Goal: Task Accomplishment & Management: Use online tool/utility

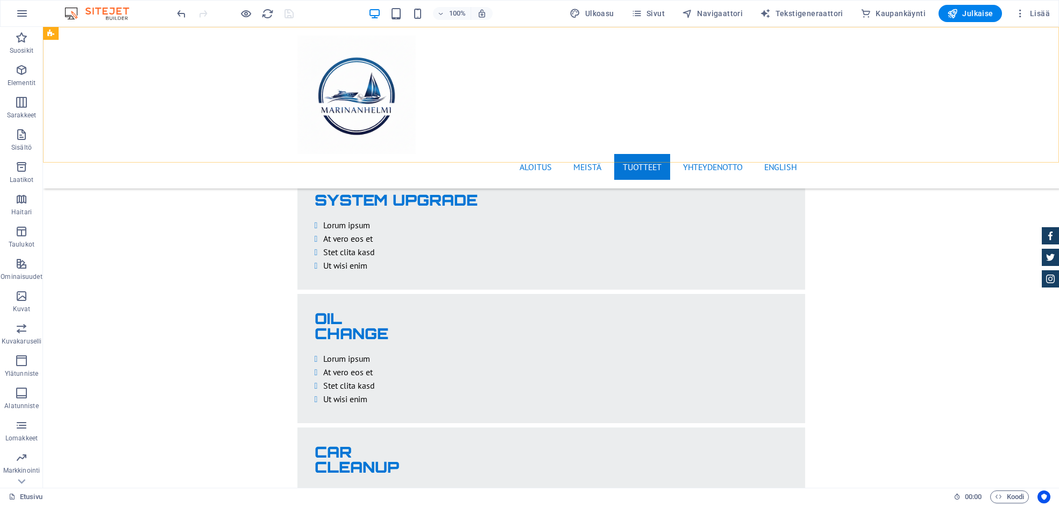
scroll to position [2037, 0]
click at [269, 15] on icon "reload" at bounding box center [267, 14] width 12 height 12
click at [738, 13] on span "Navigaattori" at bounding box center [712, 13] width 61 height 11
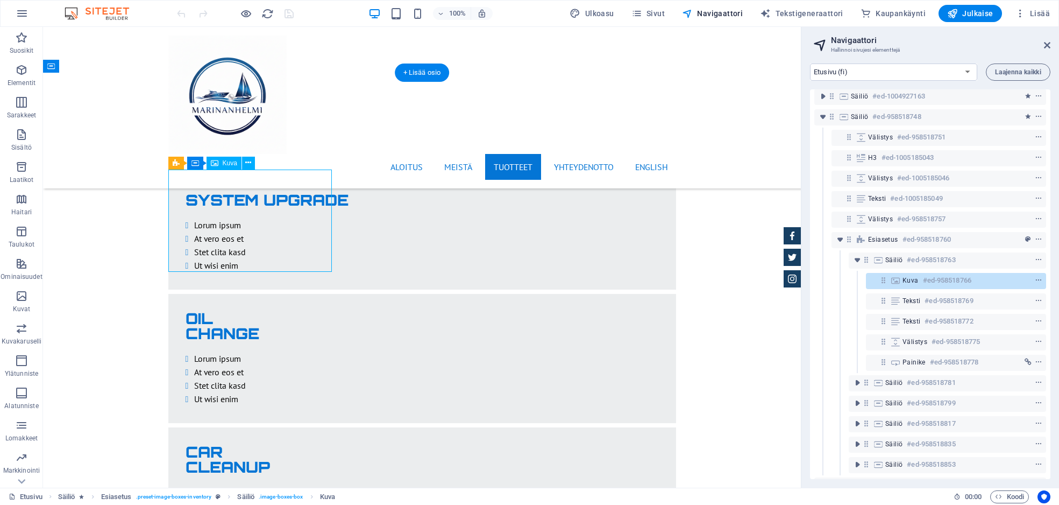
scroll to position [231, 0]
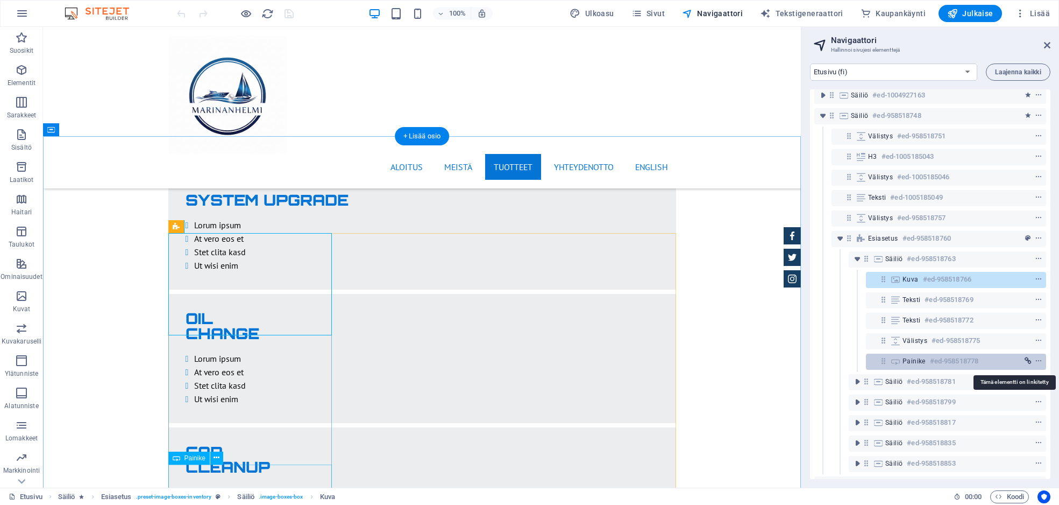
click at [1025, 359] on icon "link" at bounding box center [1028, 361] width 7 height 8
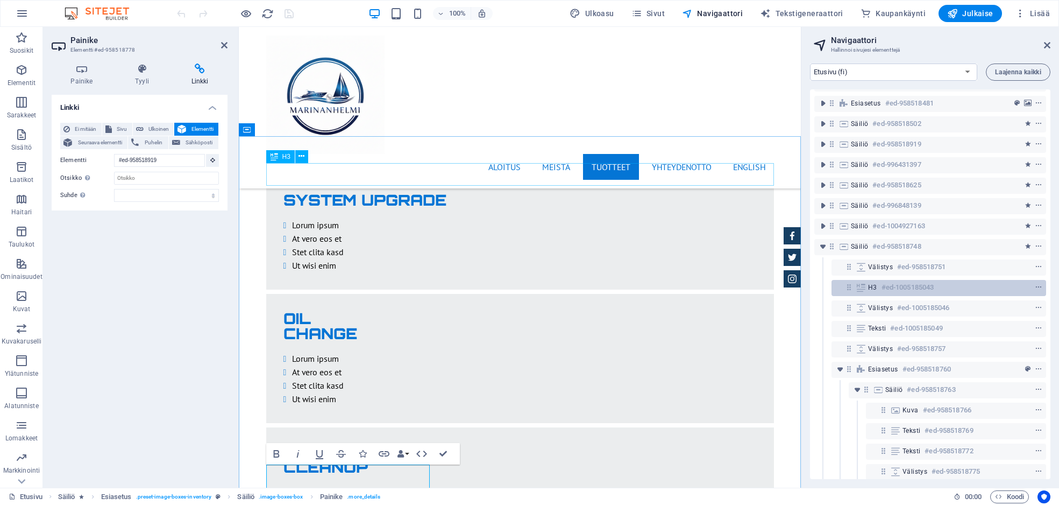
scroll to position [93, 0]
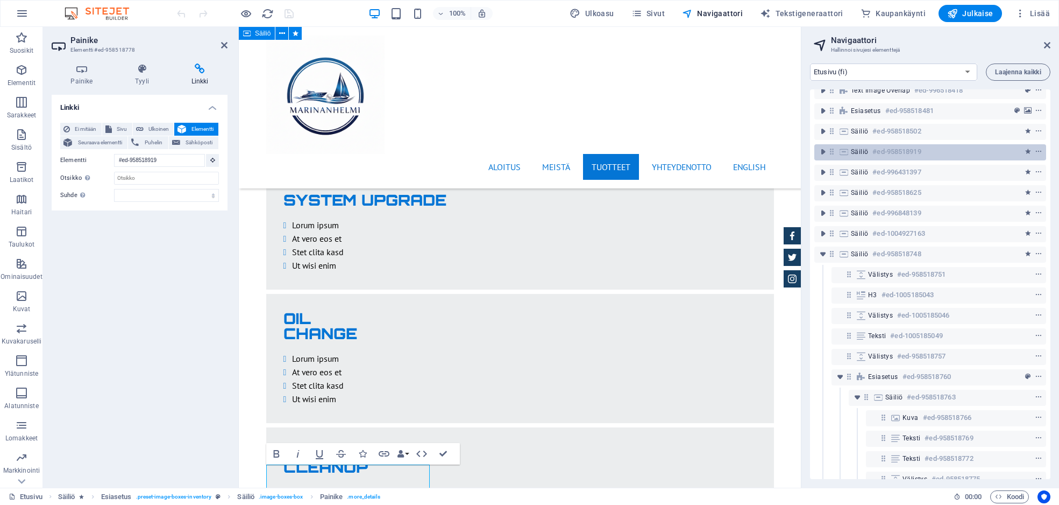
click at [940, 148] on div "Säiliö #ed-958518919" at bounding box center [921, 151] width 141 height 13
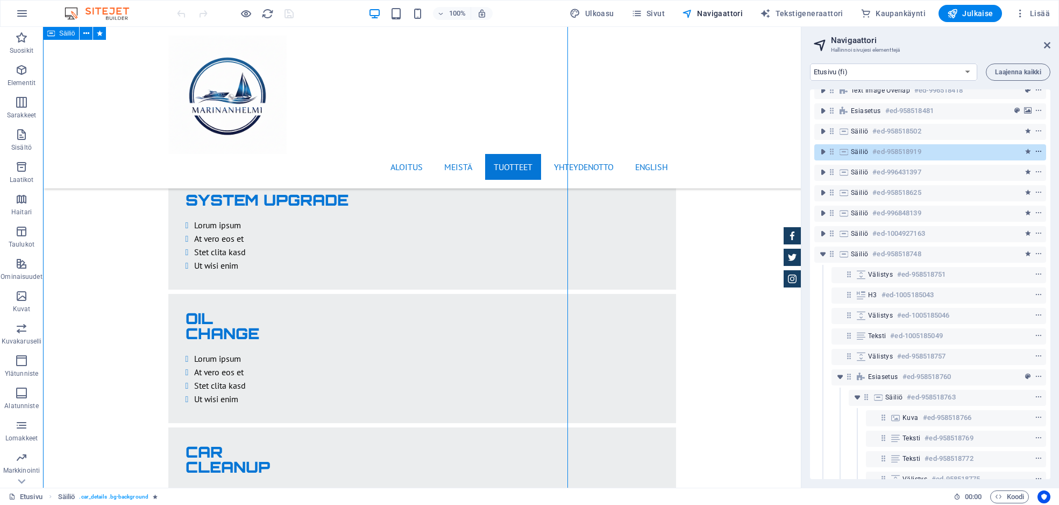
click at [1037, 150] on icon "context-menu" at bounding box center [1039, 152] width 8 height 8
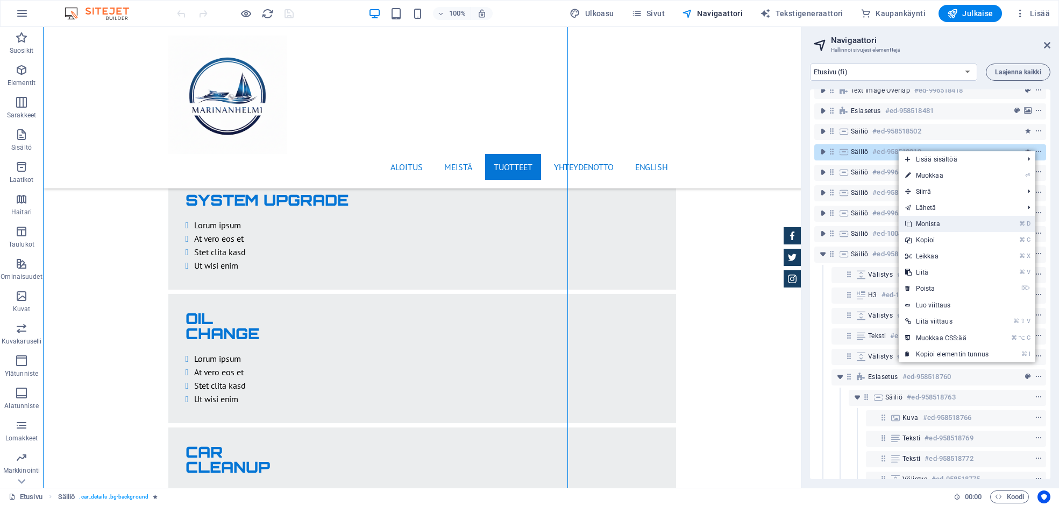
click at [977, 224] on link "⌘ D Monista" at bounding box center [947, 224] width 96 height 16
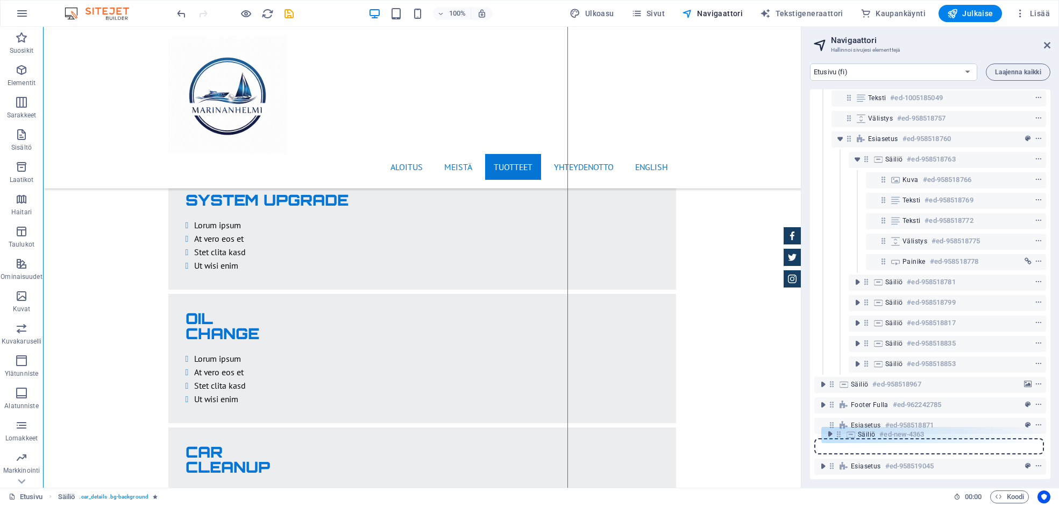
scroll to position [339, 0]
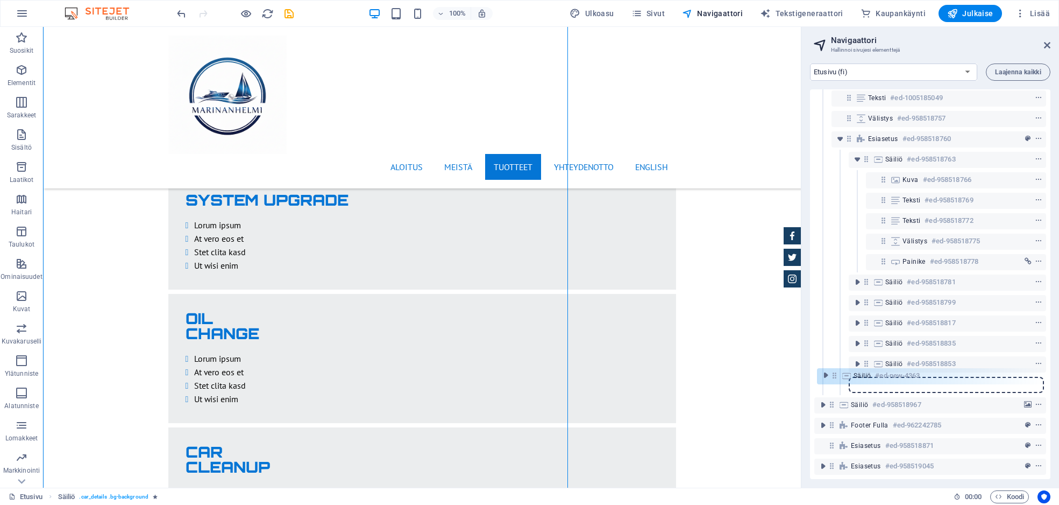
drag, startPoint x: 831, startPoint y: 172, endPoint x: 834, endPoint y: 378, distance: 206.1
click at [834, 378] on div "Banner #ed-958519057 Esiasetus #ed-958518256 Säiliö #ed-958518376 Text #ed-9964…" at bounding box center [930, 283] width 240 height 389
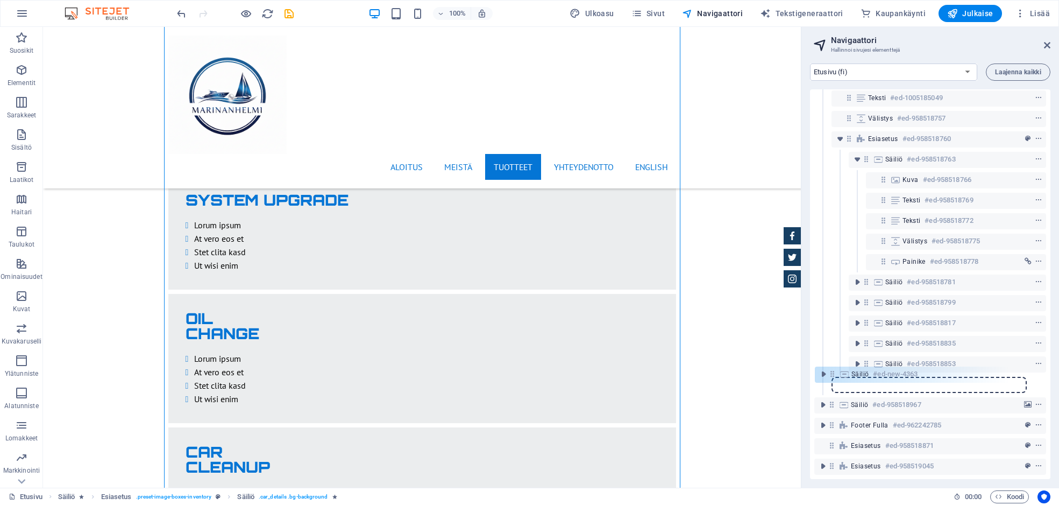
drag, startPoint x: 868, startPoint y: 376, endPoint x: 831, endPoint y: 374, distance: 36.6
click at [831, 374] on div "Banner #ed-958519057 Esiasetus #ed-958518256 Säiliö #ed-958518376 Text #ed-9964…" at bounding box center [930, 283] width 240 height 389
drag, startPoint x: 849, startPoint y: 377, endPoint x: 832, endPoint y: 375, distance: 17.8
click at [832, 375] on div "Banner #ed-958519057 Esiasetus #ed-958518256 Säiliö #ed-958518376 Text #ed-9964…" at bounding box center [930, 283] width 240 height 389
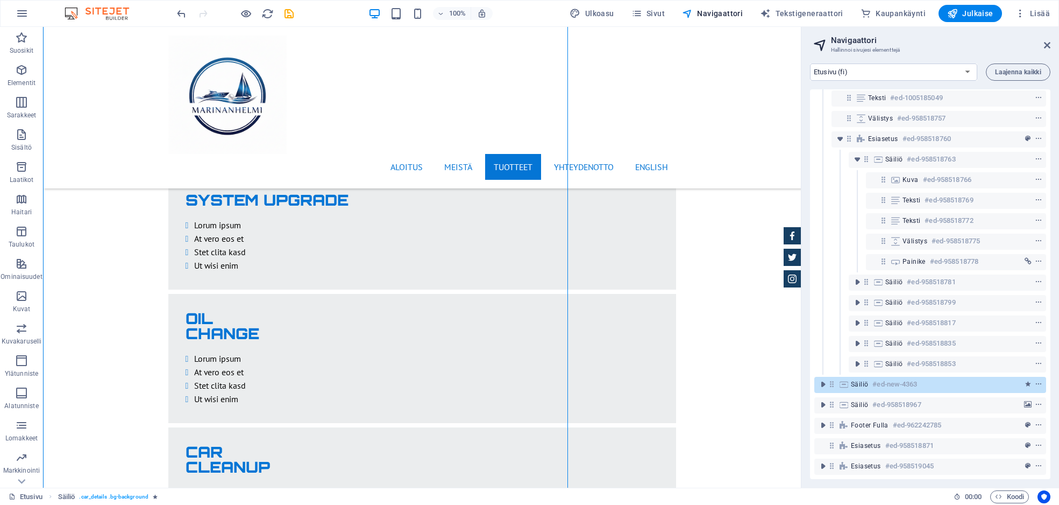
click at [878, 378] on h6 "#ed-new-4363" at bounding box center [895, 384] width 45 height 13
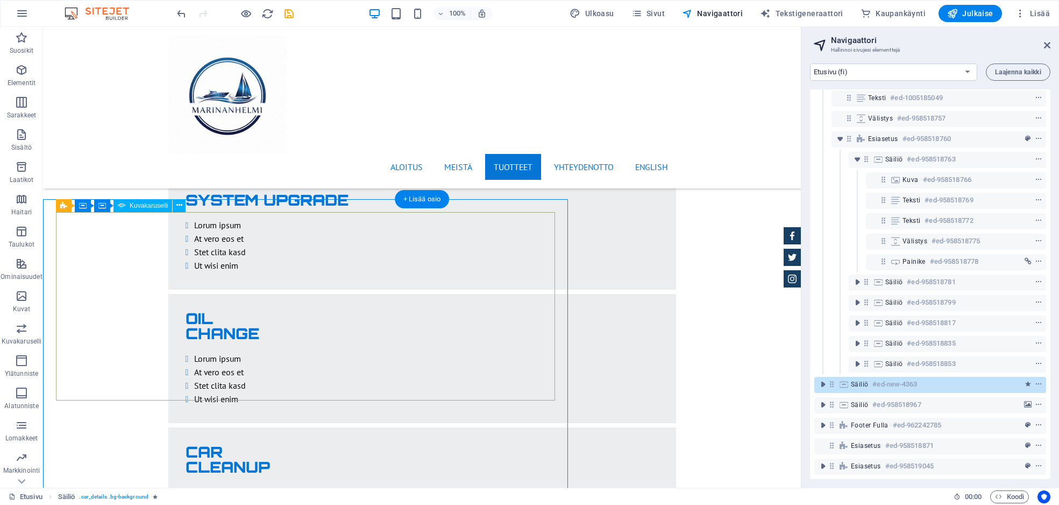
select select "px"
select select "ms"
select select "progressive"
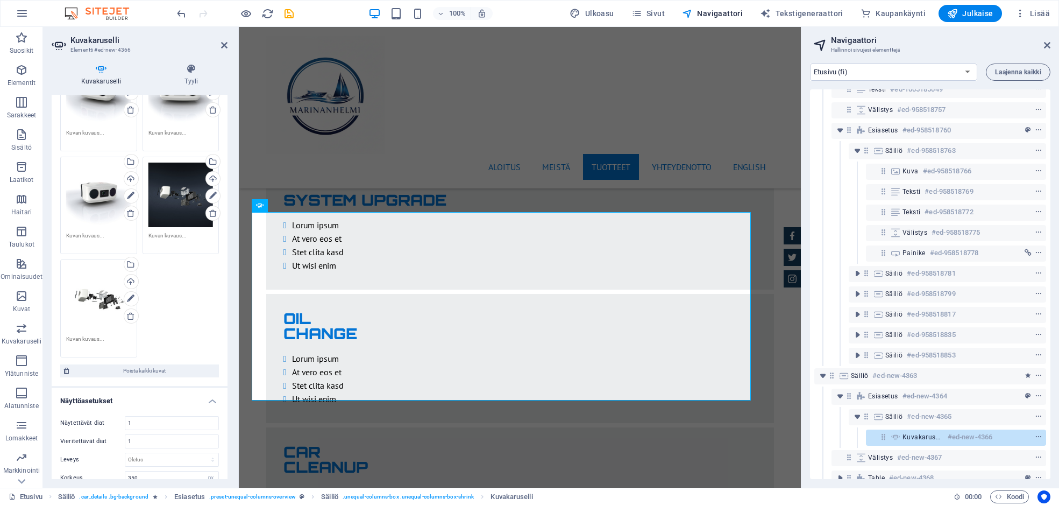
scroll to position [436, 0]
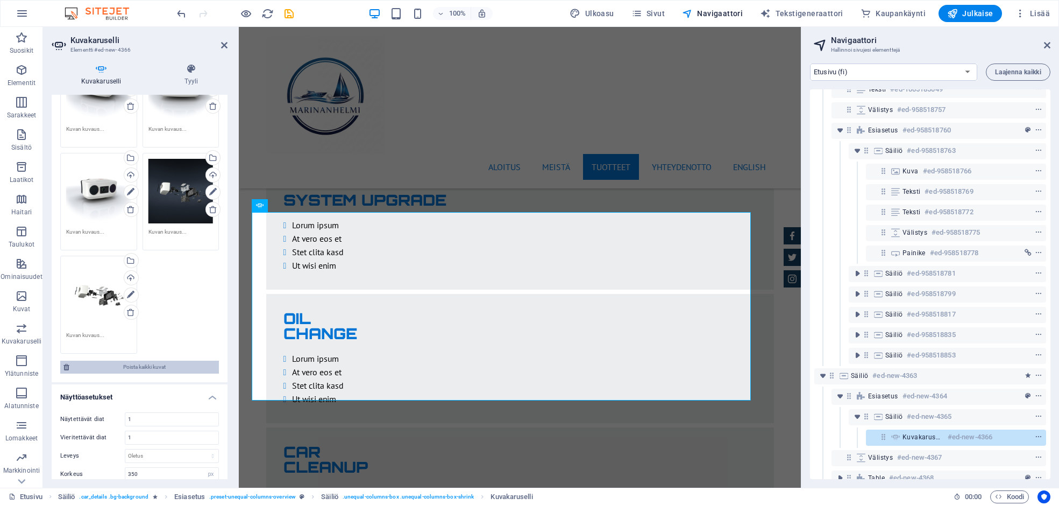
click at [134, 360] on span "Poista kaikki kuvat" at bounding box center [144, 366] width 143 height 13
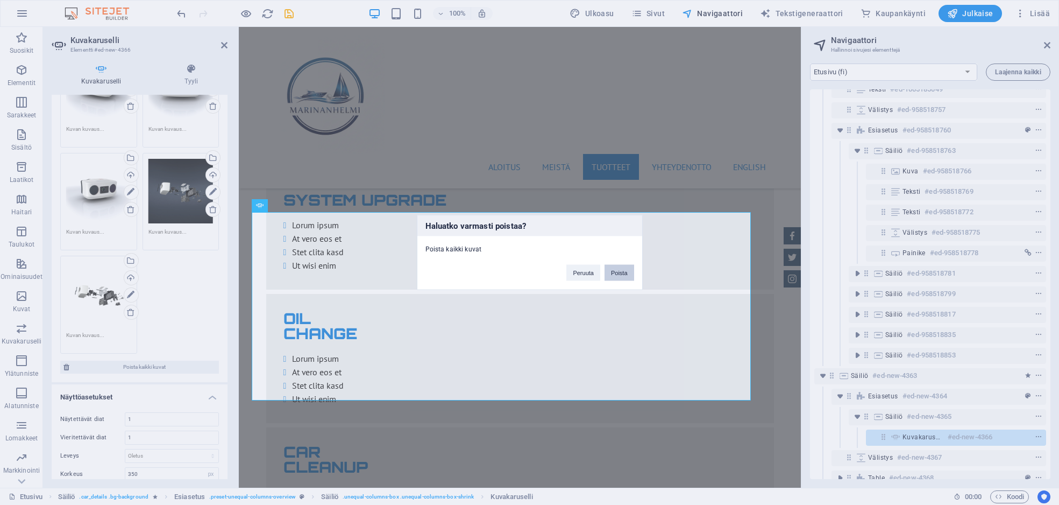
click at [612, 270] on button "Poista" at bounding box center [620, 273] width 30 height 16
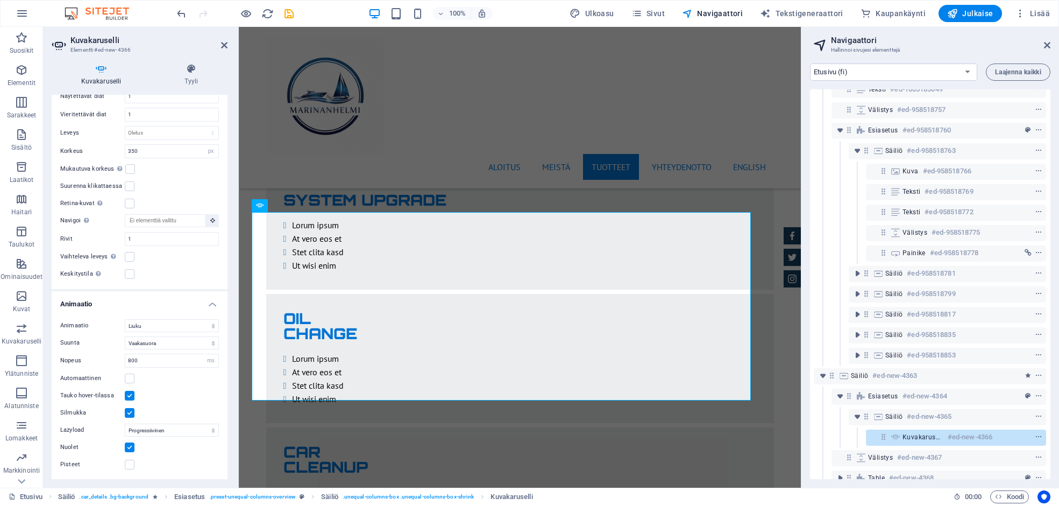
scroll to position [0, 0]
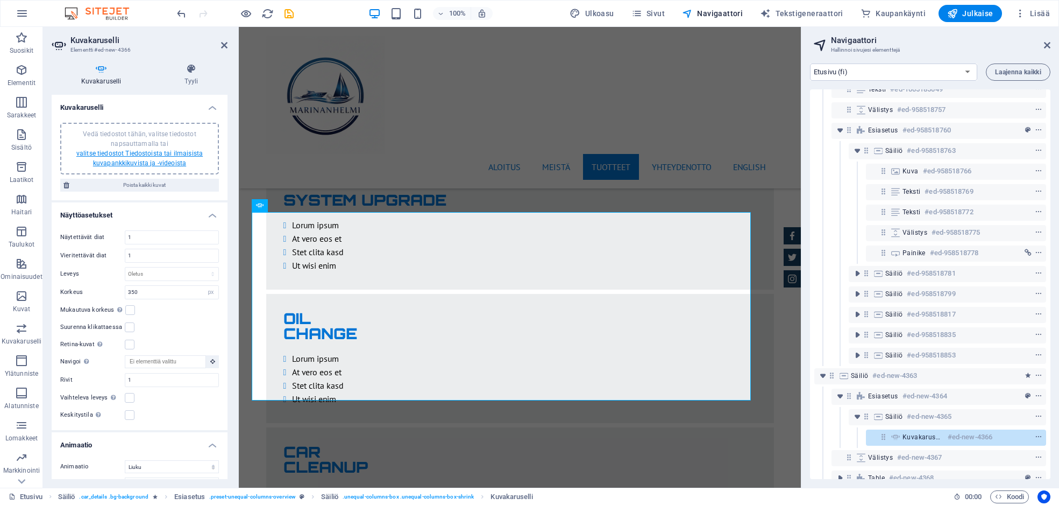
click at [148, 153] on link "valitse tiedostot Tiedostoista tai ilmaisista kuvapankkikuvista ja -videoista" at bounding box center [139, 158] width 126 height 17
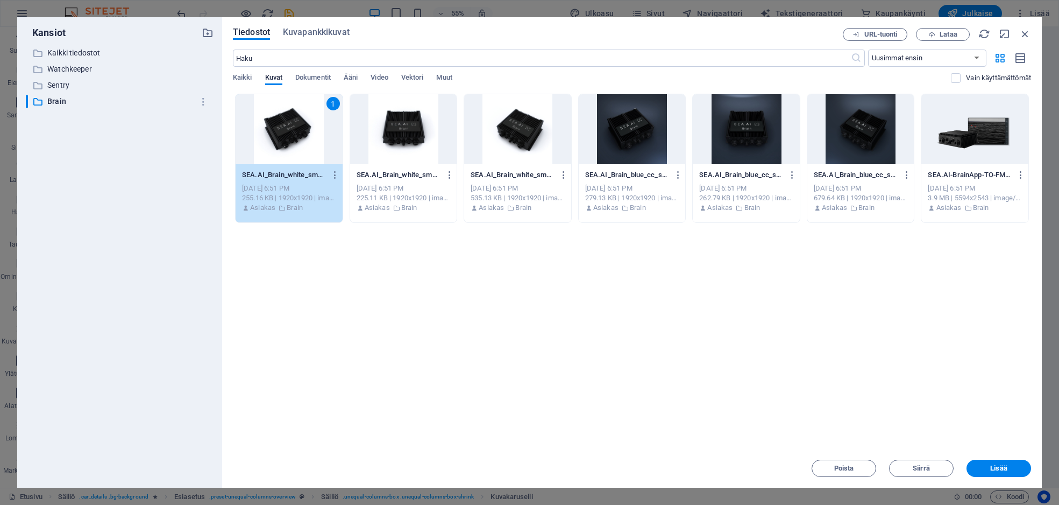
click at [530, 132] on div at bounding box center [517, 129] width 107 height 70
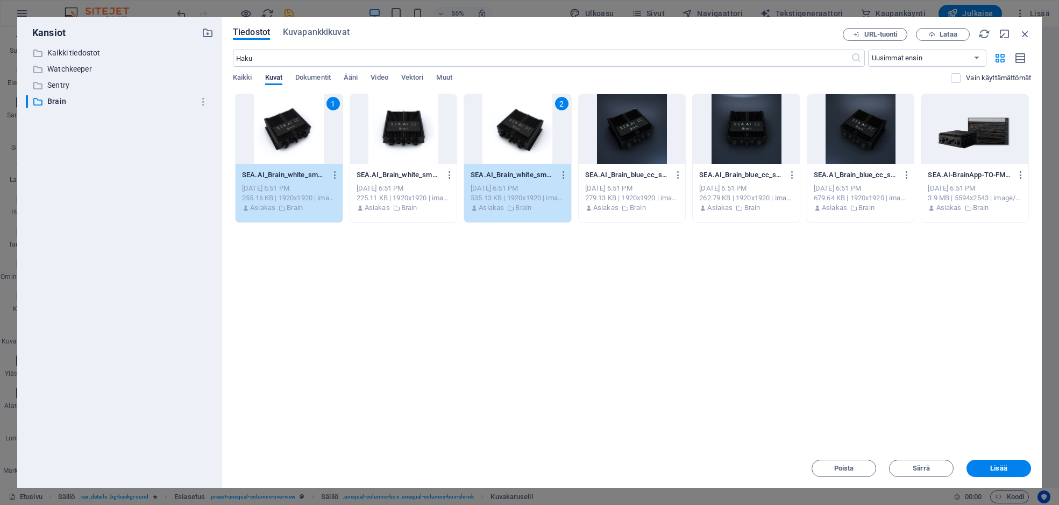
click at [726, 136] on div at bounding box center [746, 129] width 107 height 70
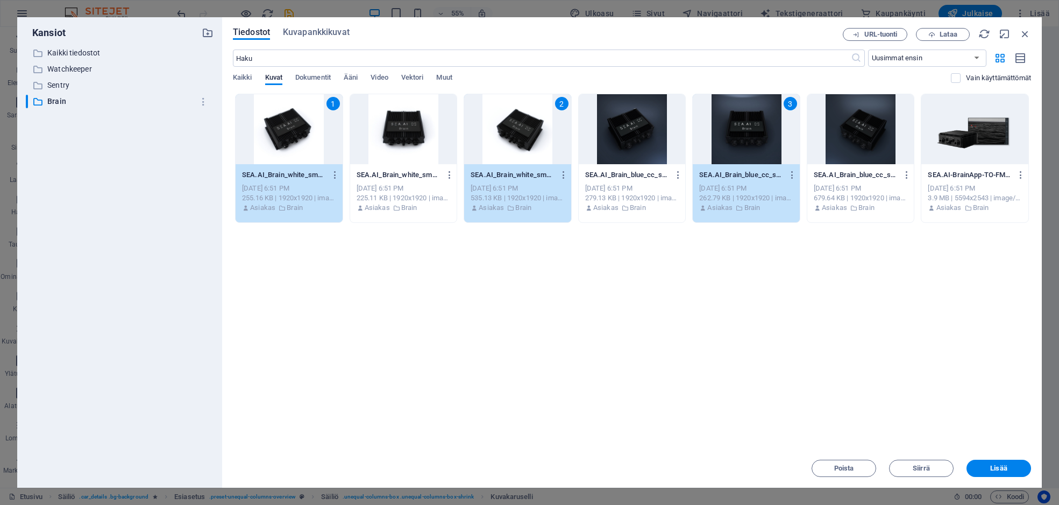
click at [984, 130] on div at bounding box center [974, 129] width 107 height 70
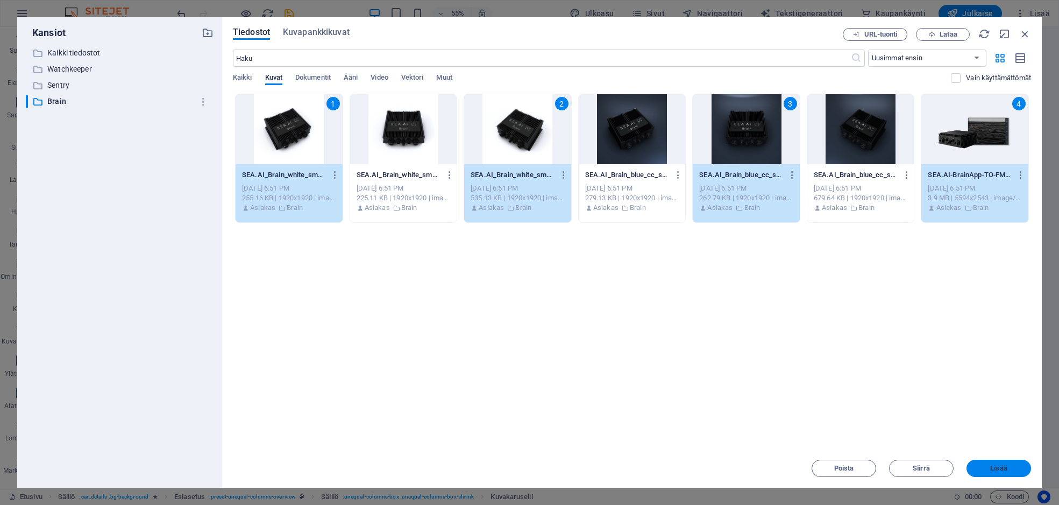
click at [998, 470] on span "Lisää" at bounding box center [998, 468] width 17 height 6
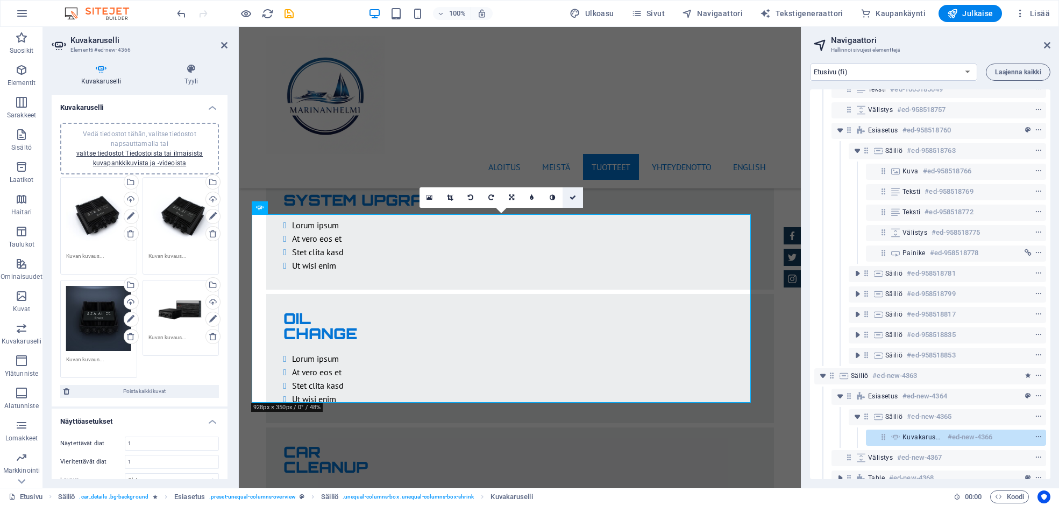
click at [573, 195] on icon at bounding box center [573, 197] width 6 height 6
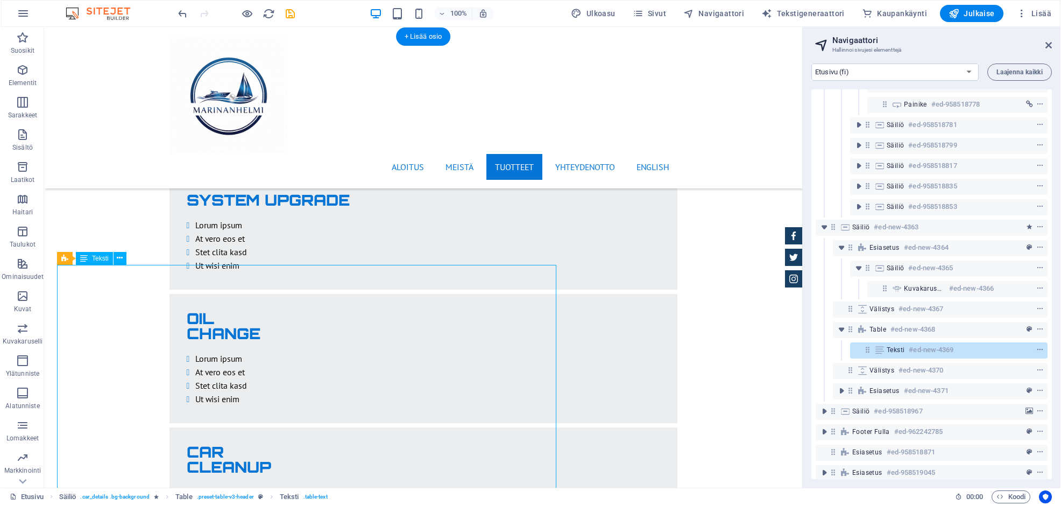
scroll to position [502, 0]
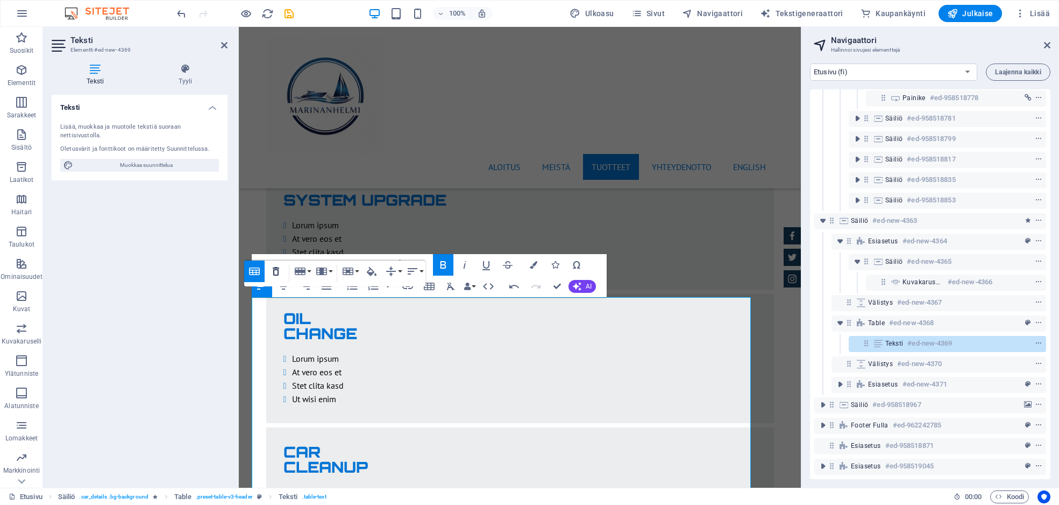
click at [274, 268] on icon "button" at bounding box center [276, 271] width 13 height 13
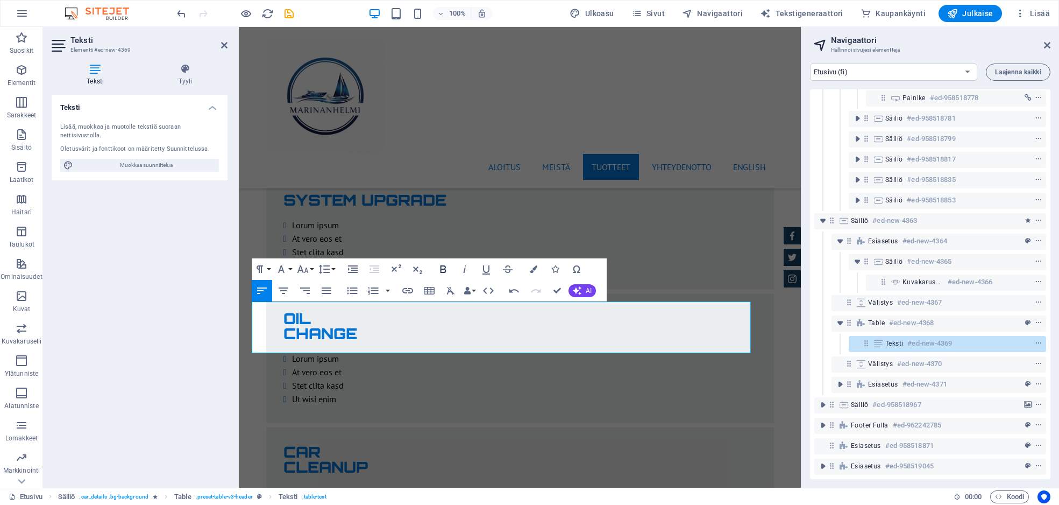
click at [443, 268] on icon "button" at bounding box center [443, 269] width 13 height 13
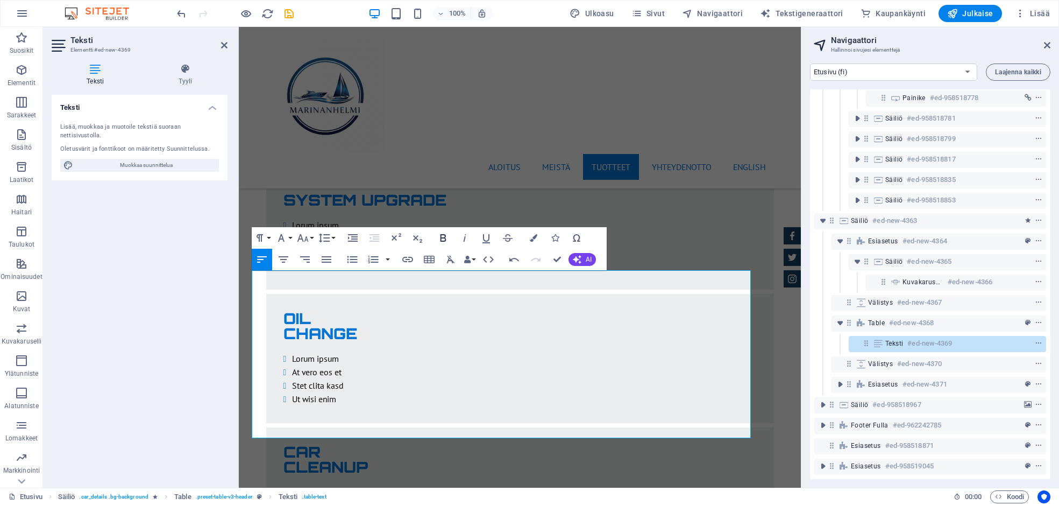
click at [443, 233] on icon "button" at bounding box center [443, 237] width 13 height 13
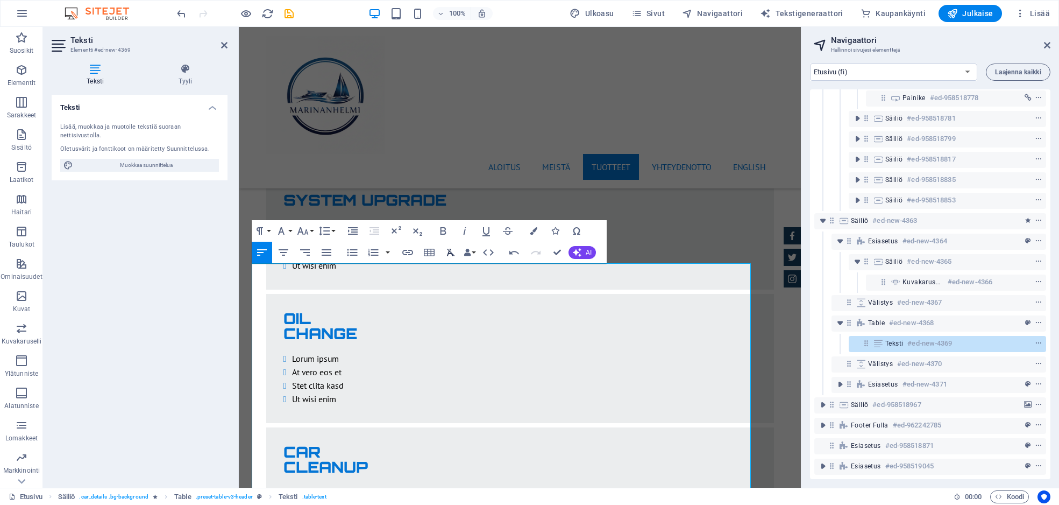
click at [445, 229] on icon "button" at bounding box center [444, 231] width 6 height 8
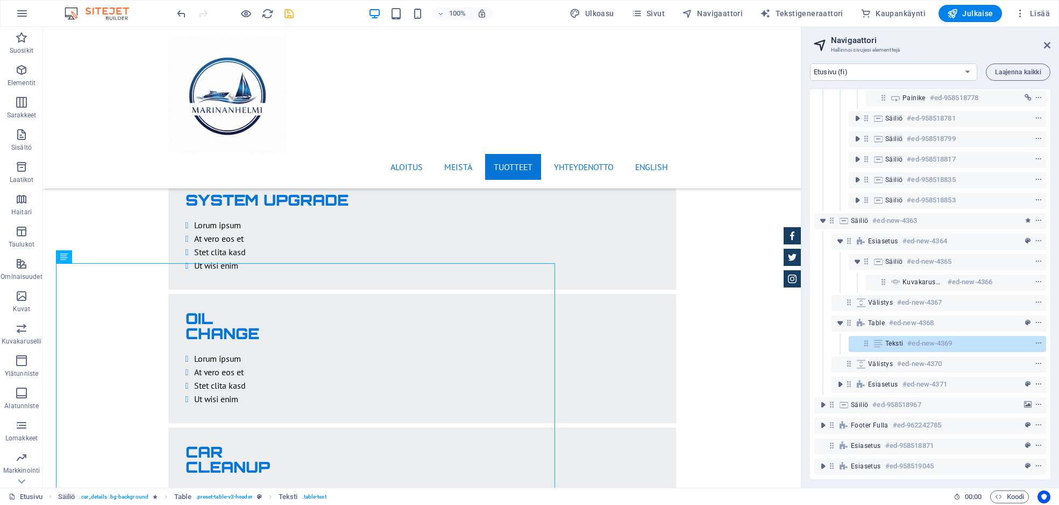
click at [292, 12] on icon "save" at bounding box center [289, 14] width 12 height 12
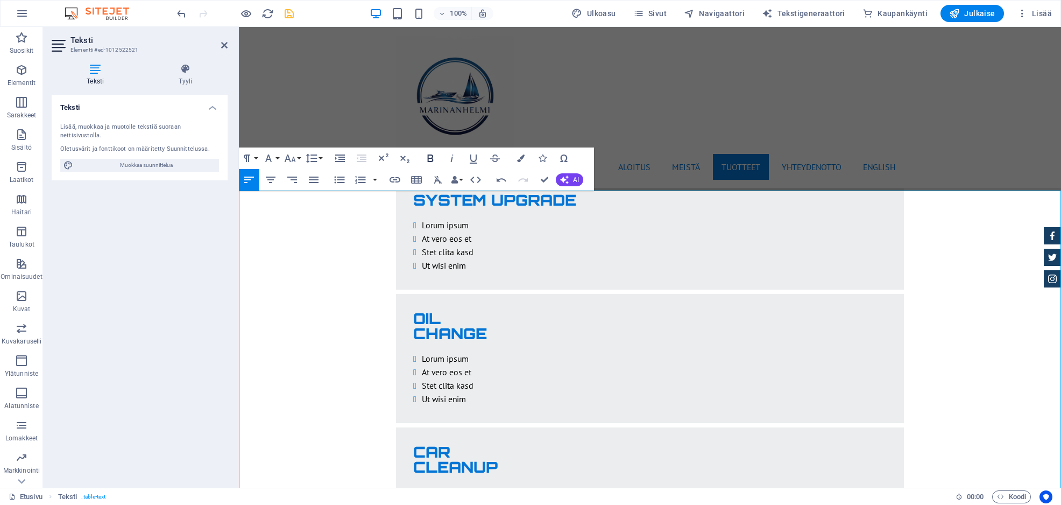
click at [429, 158] on icon "button" at bounding box center [431, 158] width 6 height 8
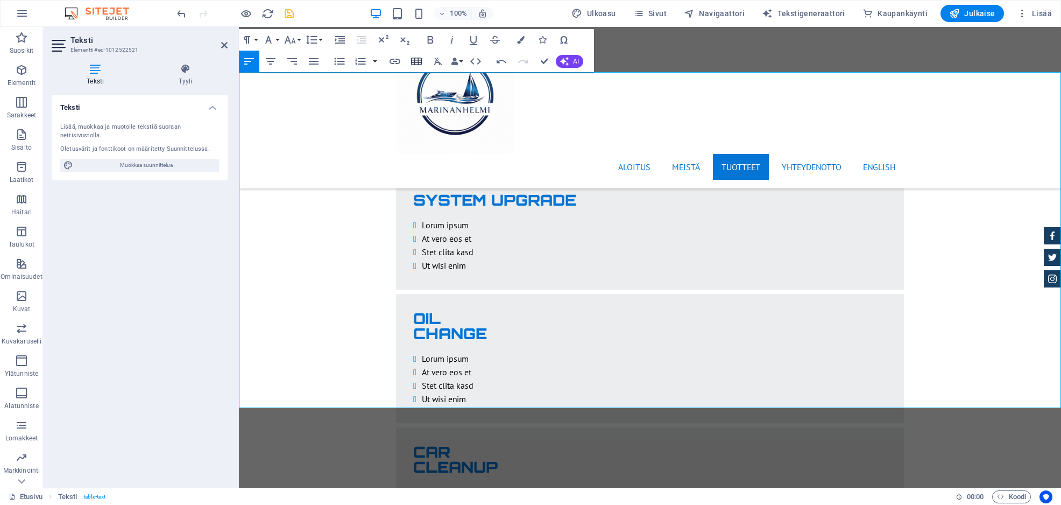
click at [416, 60] on icon "button" at bounding box center [416, 62] width 11 height 8
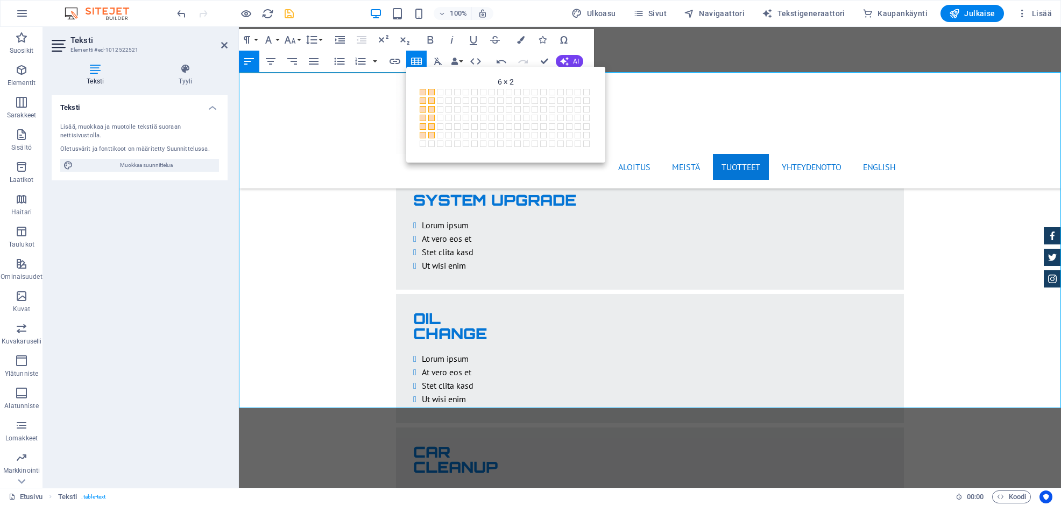
click at [434, 134] on span at bounding box center [431, 135] width 6 height 6
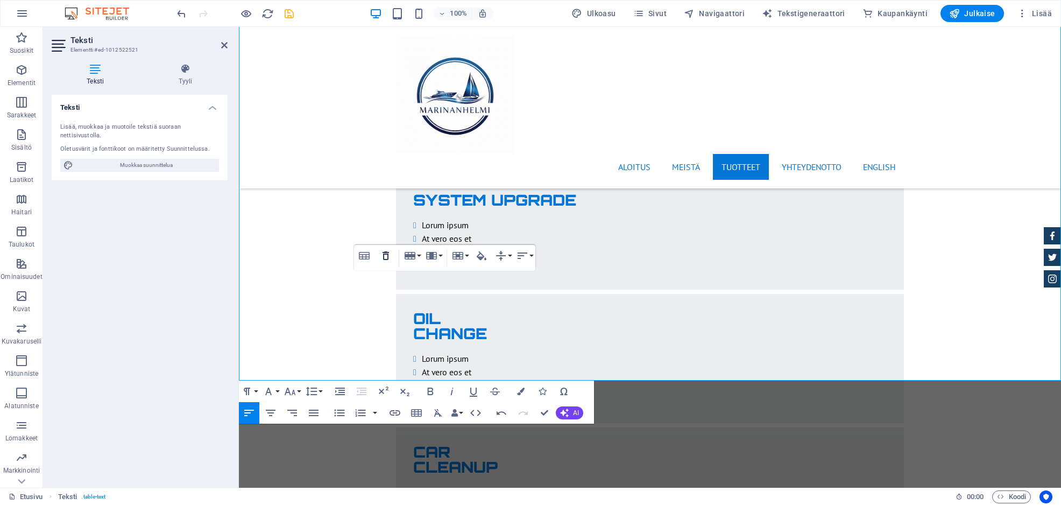
click at [385, 256] on icon "button" at bounding box center [385, 255] width 13 height 13
click at [569, 226] on button "Column" at bounding box center [562, 228] width 20 height 22
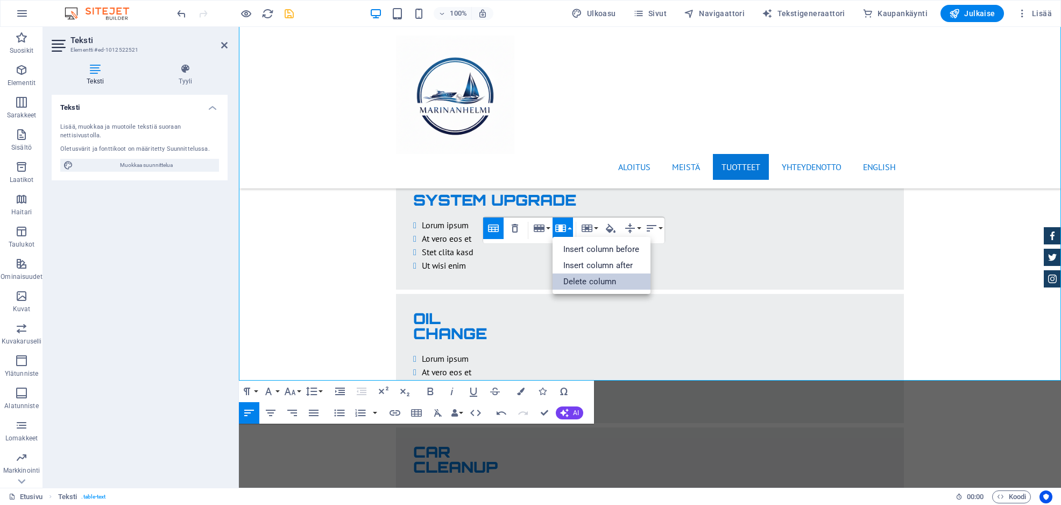
click at [583, 280] on link "Delete column" at bounding box center [601, 281] width 98 height 16
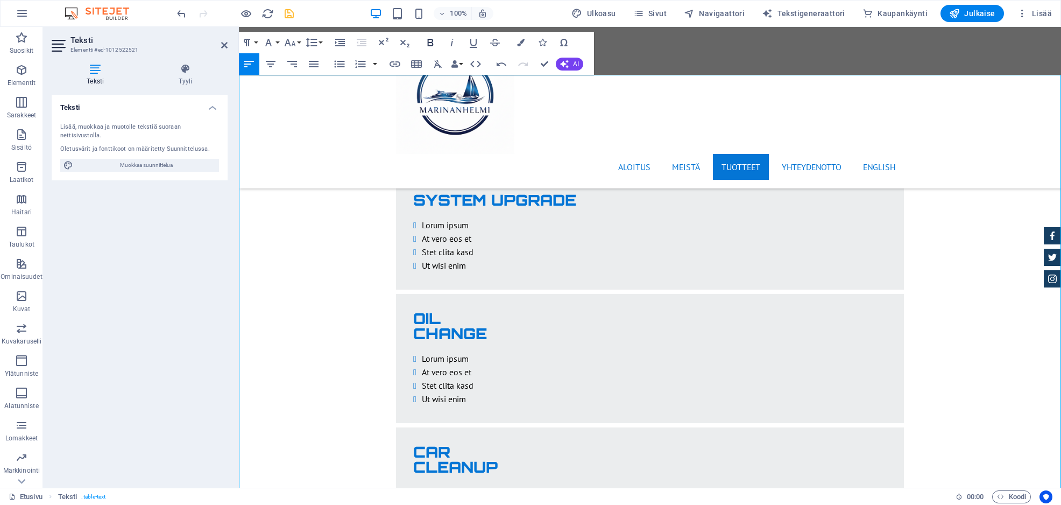
click at [434, 37] on icon "button" at bounding box center [430, 42] width 13 height 13
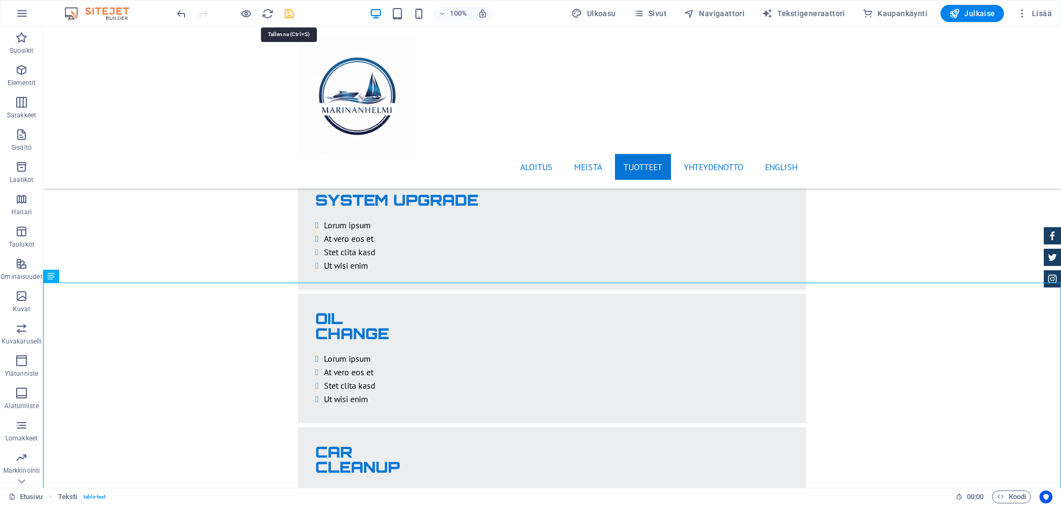
click at [287, 13] on icon "save" at bounding box center [289, 14] width 12 height 12
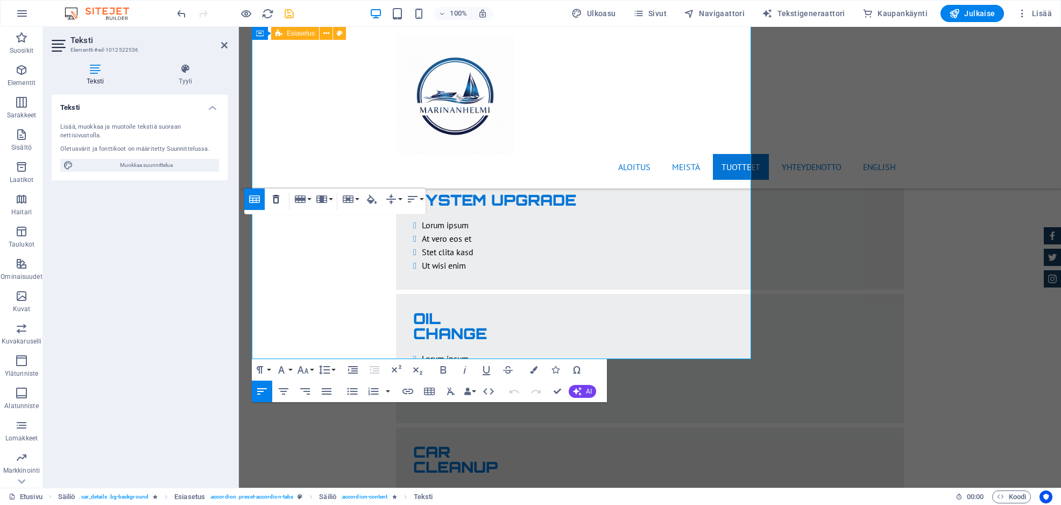
click at [280, 199] on icon "button" at bounding box center [276, 199] width 13 height 13
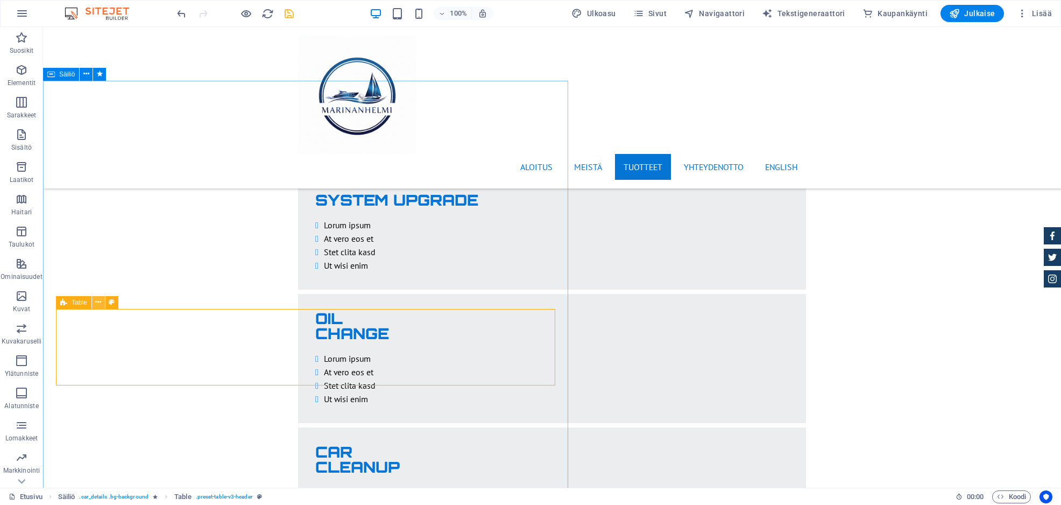
click at [96, 300] on icon at bounding box center [98, 301] width 6 height 11
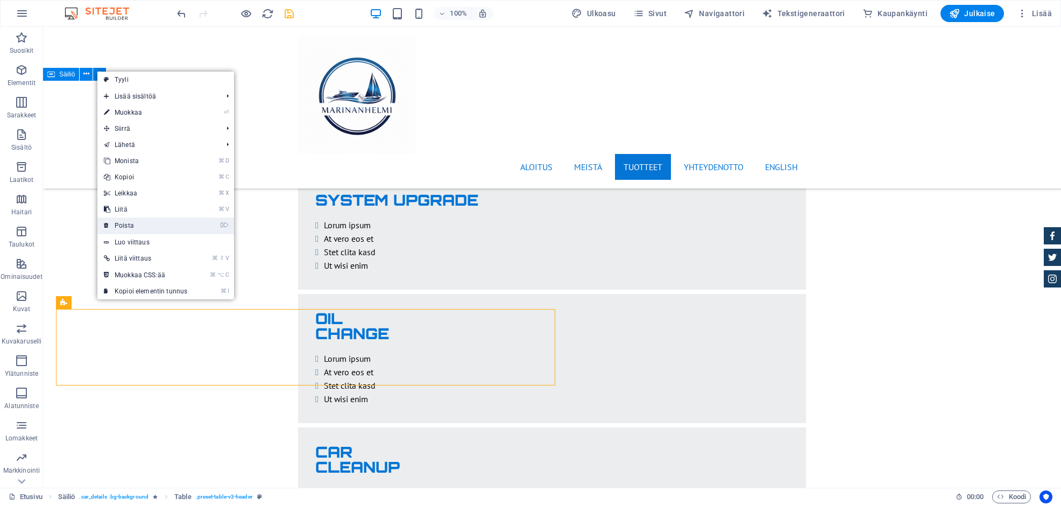
click at [131, 223] on link "⌦ Poista" at bounding box center [145, 225] width 96 height 16
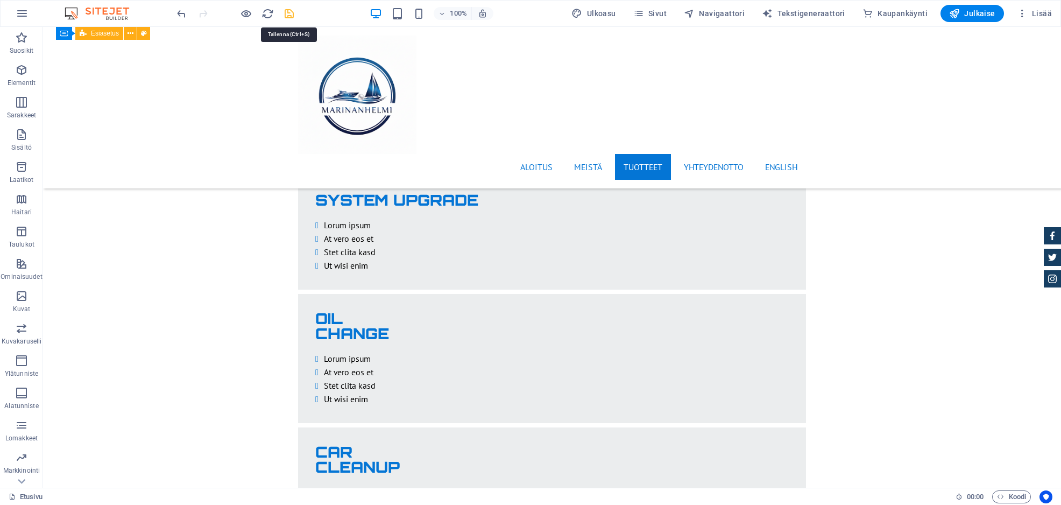
click at [292, 16] on icon "save" at bounding box center [289, 14] width 12 height 12
click at [117, 294] on icon at bounding box center [119, 294] width 6 height 11
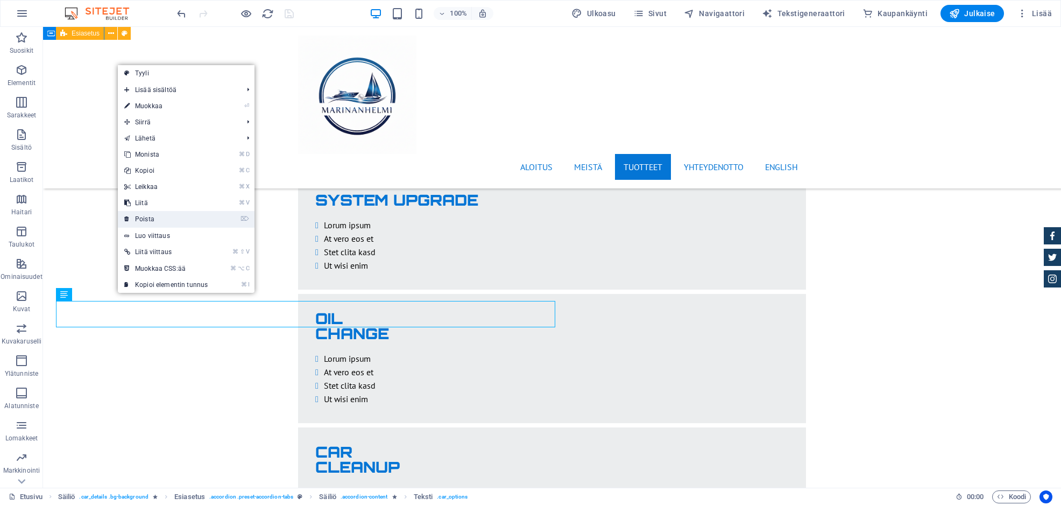
click at [151, 218] on link "⌦ Poista" at bounding box center [166, 219] width 96 height 16
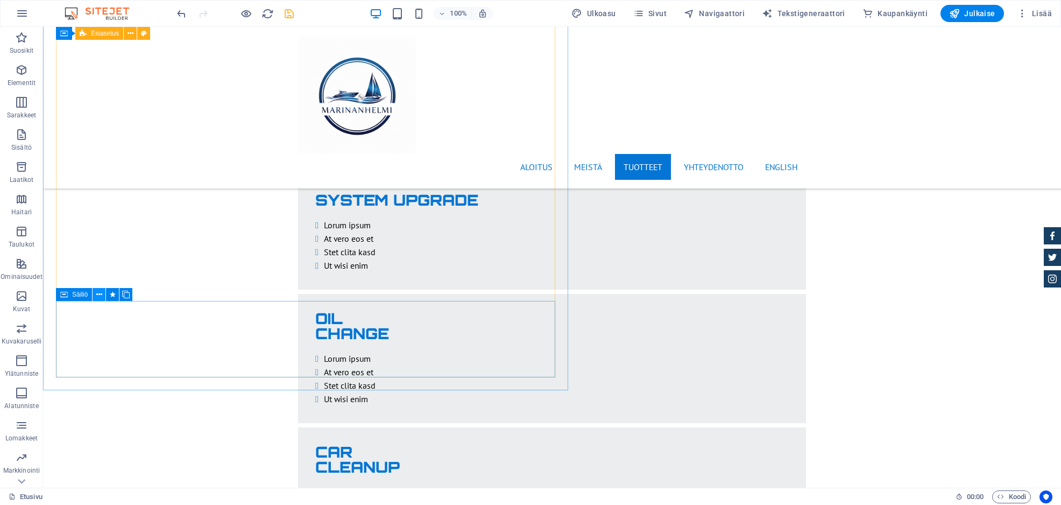
click at [100, 294] on icon at bounding box center [99, 294] width 6 height 11
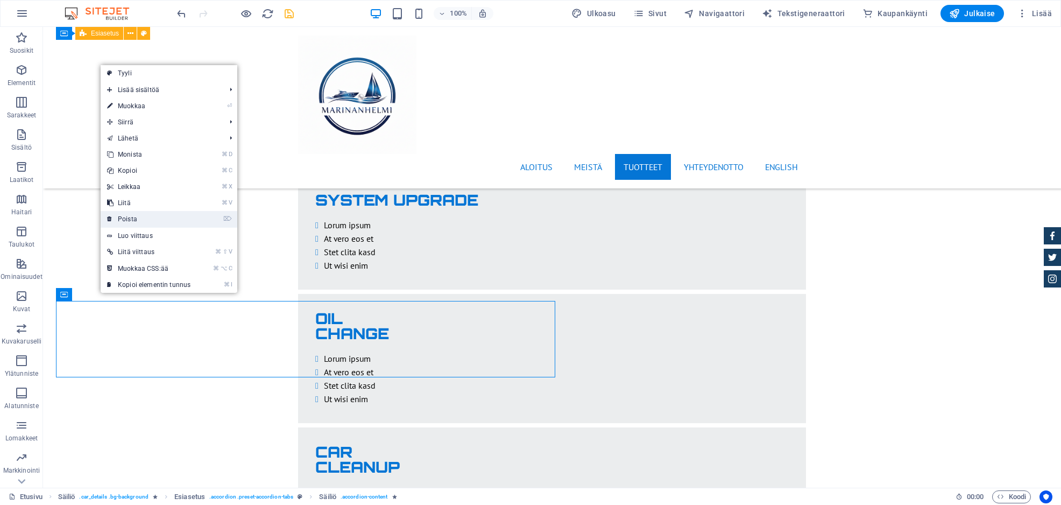
click at [139, 217] on link "⌦ Poista" at bounding box center [149, 219] width 96 height 16
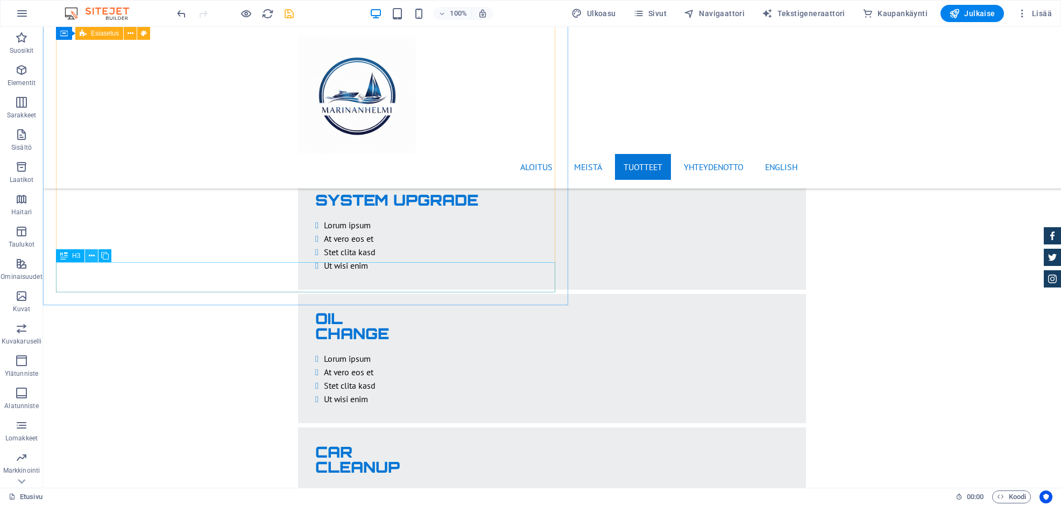
click at [90, 257] on icon at bounding box center [92, 255] width 6 height 11
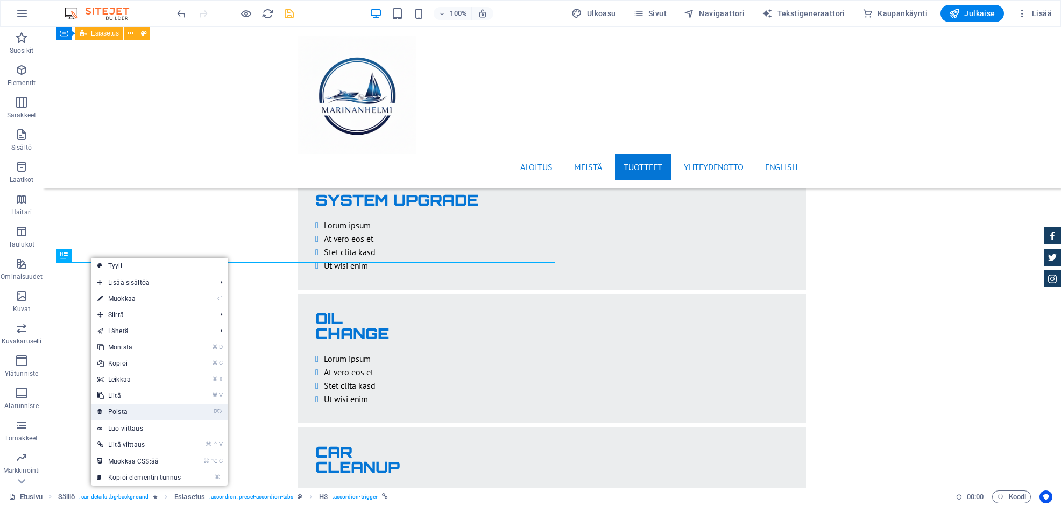
click at [118, 406] on link "⌦ Poista" at bounding box center [139, 411] width 96 height 16
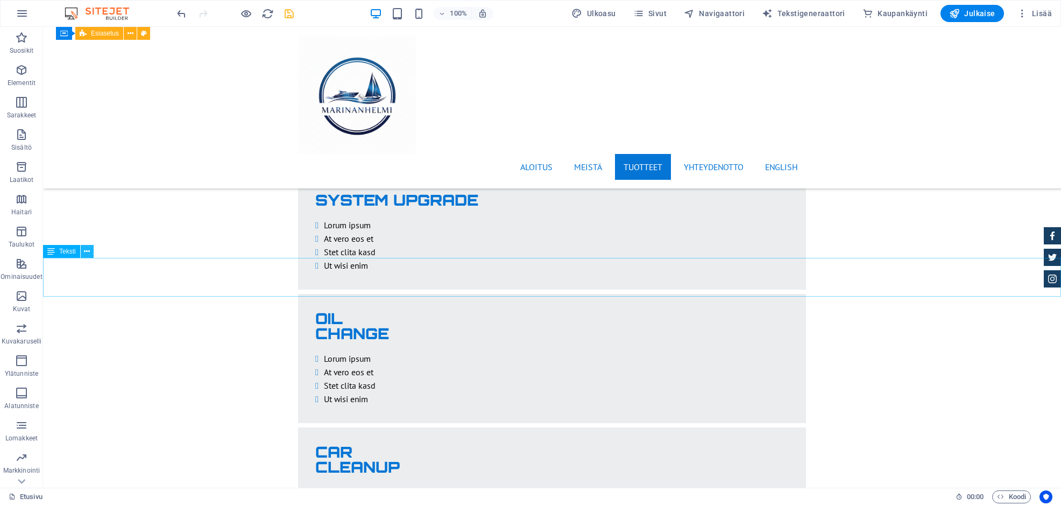
click at [87, 251] on icon at bounding box center [87, 251] width 6 height 11
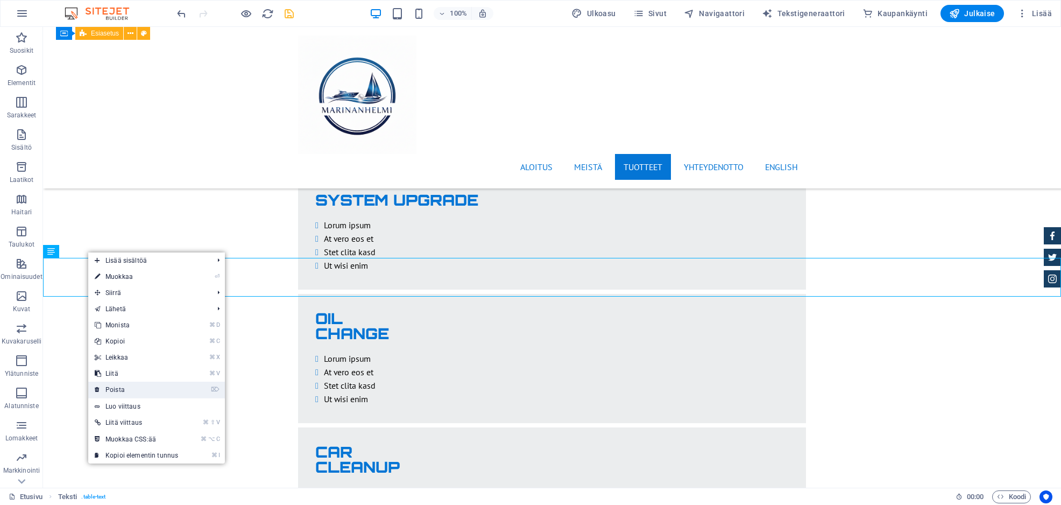
click at [124, 389] on link "⌦ Poista" at bounding box center [136, 389] width 96 height 16
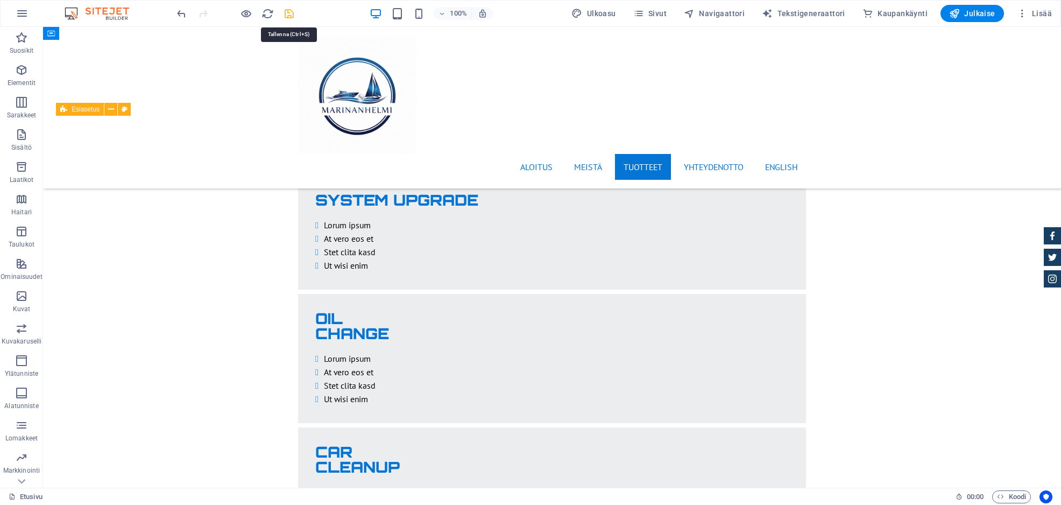
click at [289, 12] on icon "save" at bounding box center [289, 14] width 12 height 12
click at [731, 10] on span "Navigaattori" at bounding box center [714, 13] width 61 height 11
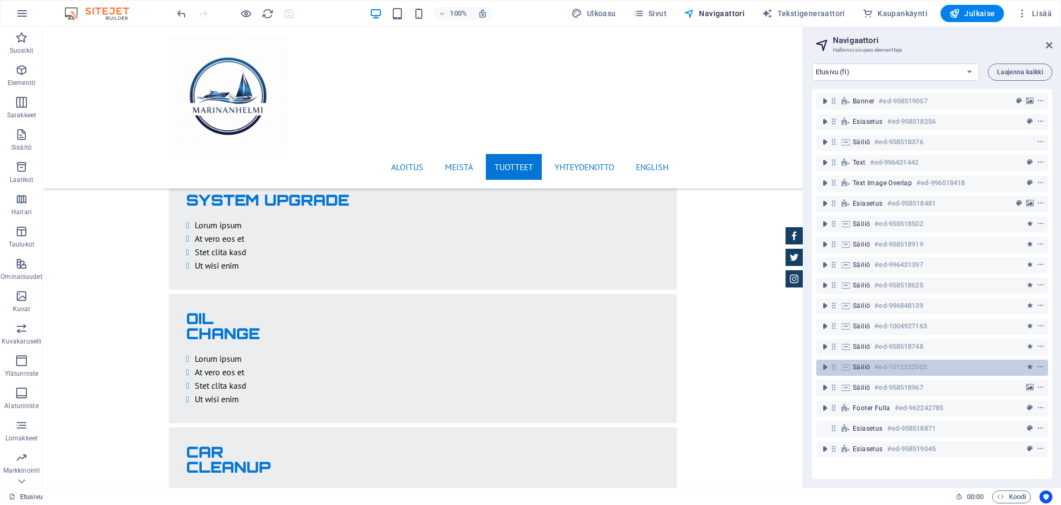
click at [888, 371] on h6 "#ed-1012522503" at bounding box center [900, 366] width 52 height 13
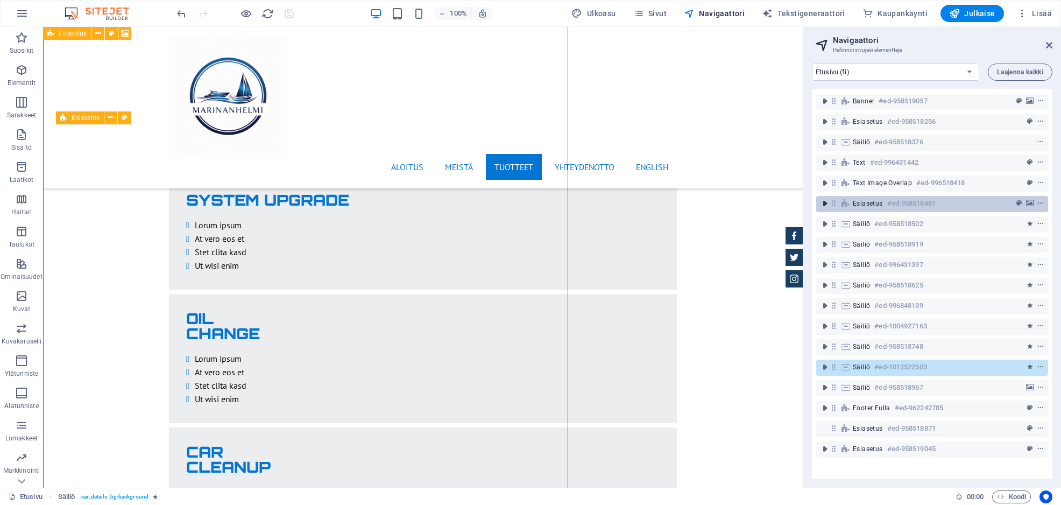
click at [825, 202] on icon "toggle-expand" at bounding box center [824, 203] width 11 height 11
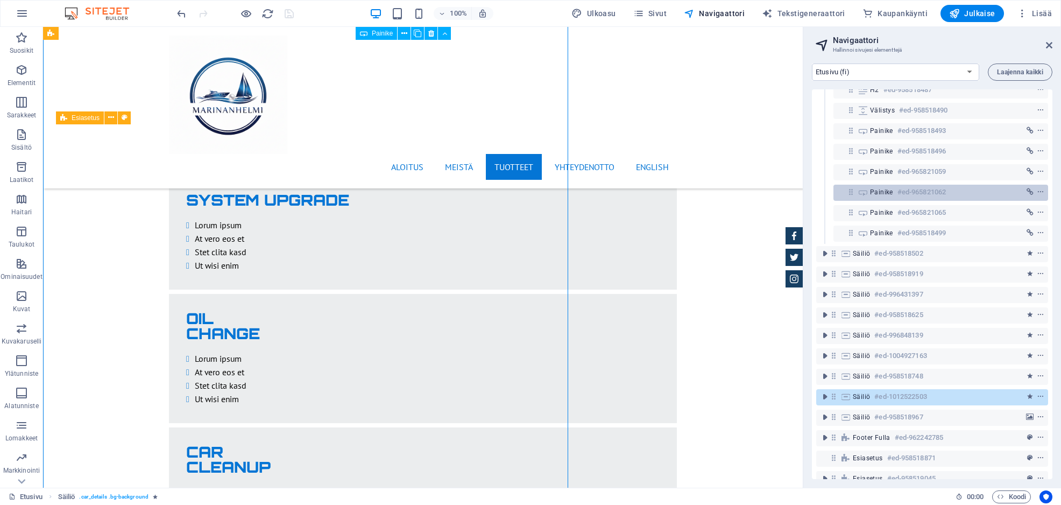
scroll to position [61, 0]
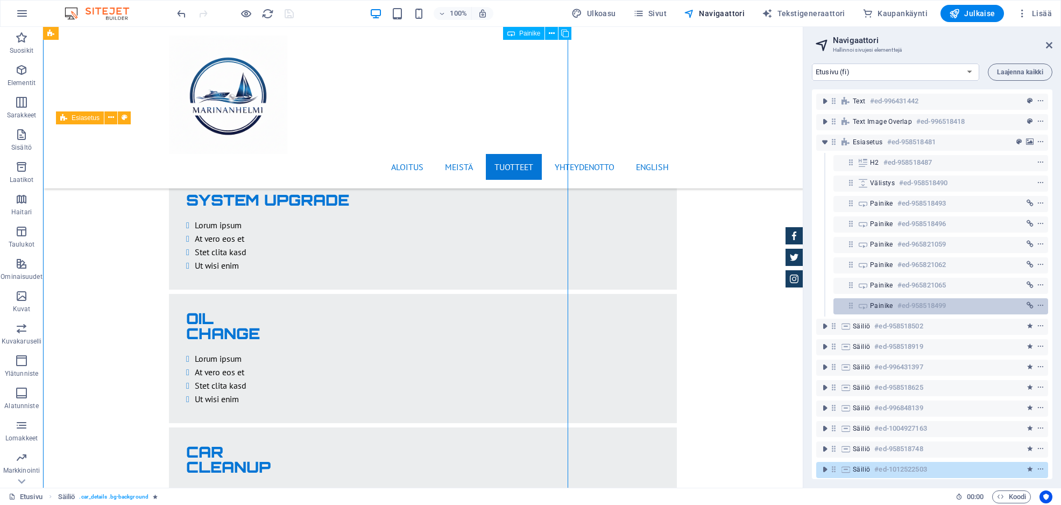
click at [937, 305] on h6 "#ed-958518499" at bounding box center [921, 305] width 48 height 13
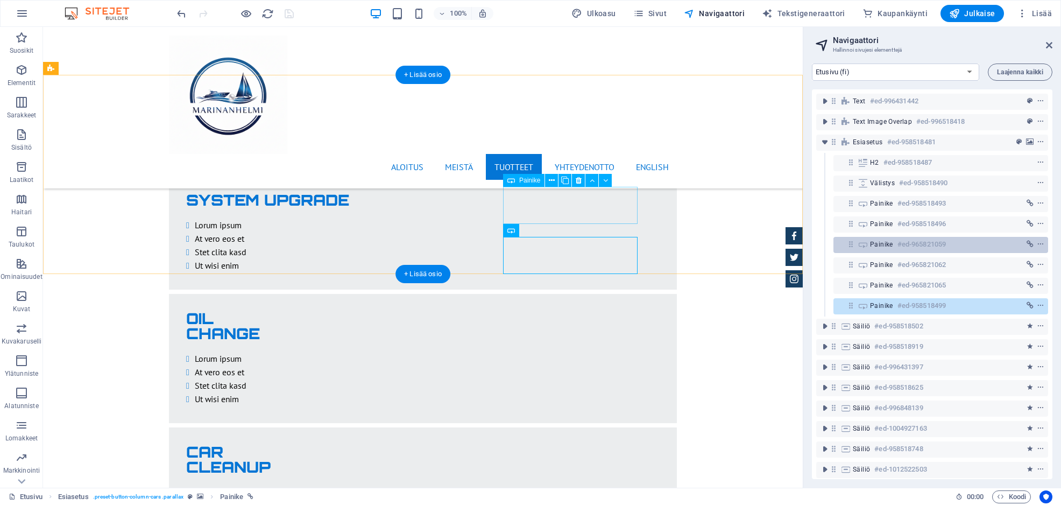
click at [901, 245] on h6 "#ed-965821059" at bounding box center [921, 244] width 48 height 13
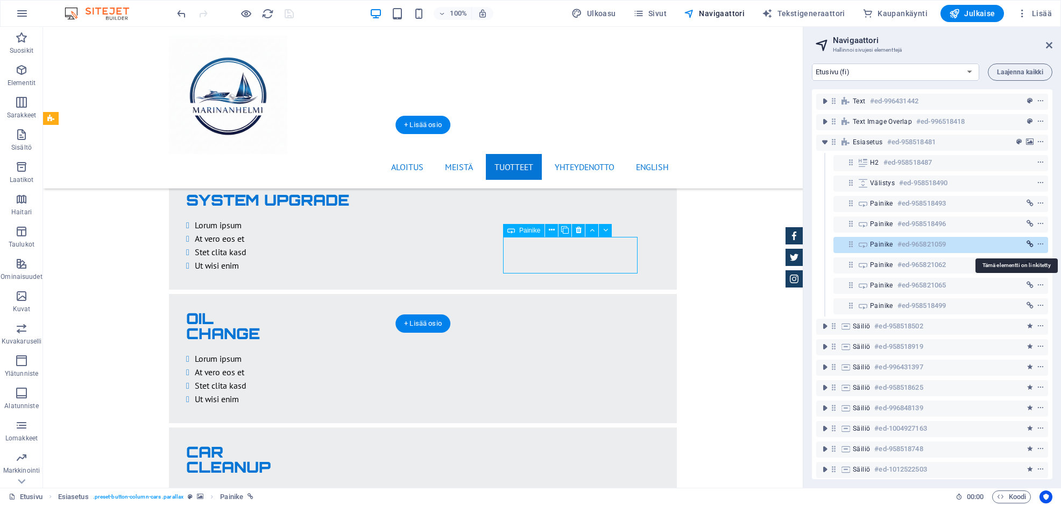
click at [1027, 242] on icon "link" at bounding box center [1029, 244] width 7 height 8
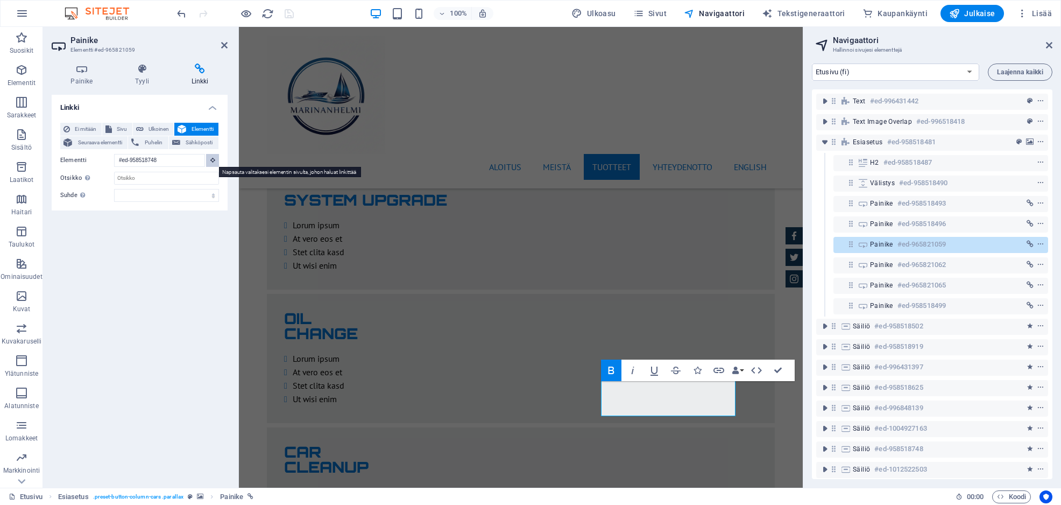
click at [212, 160] on icon at bounding box center [212, 159] width 5 height 5
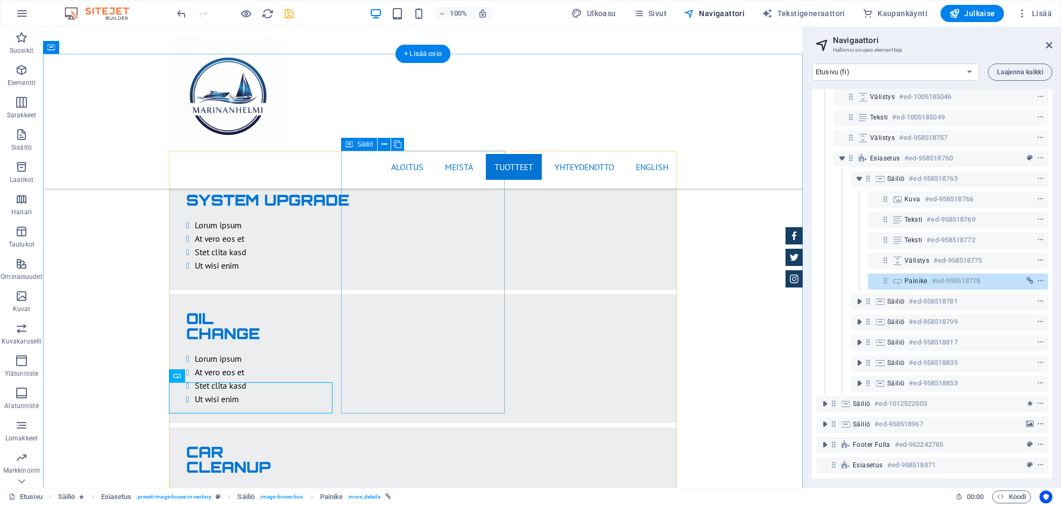
scroll to position [476, 0]
click at [1028, 278] on icon "link" at bounding box center [1029, 279] width 7 height 8
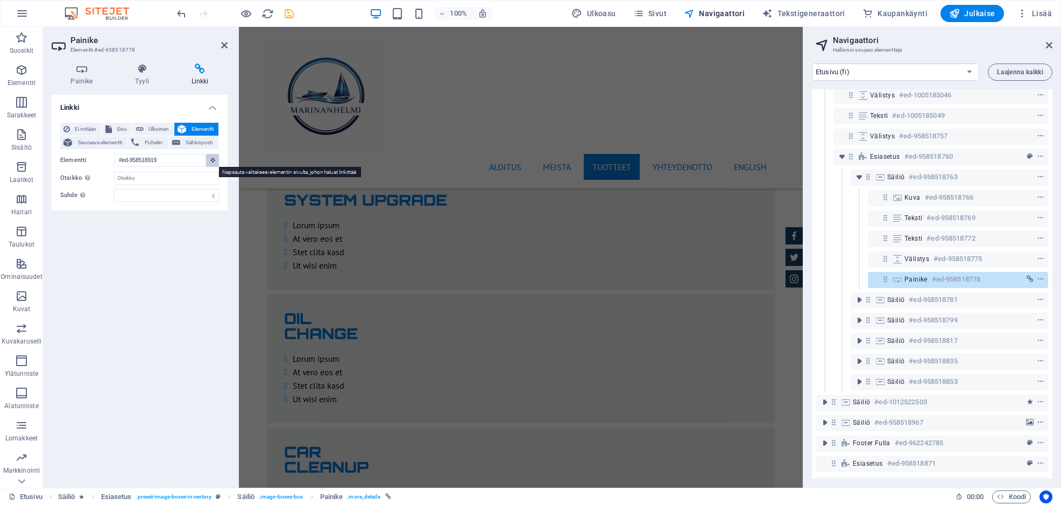
click at [212, 162] on icon at bounding box center [212, 159] width 5 height 5
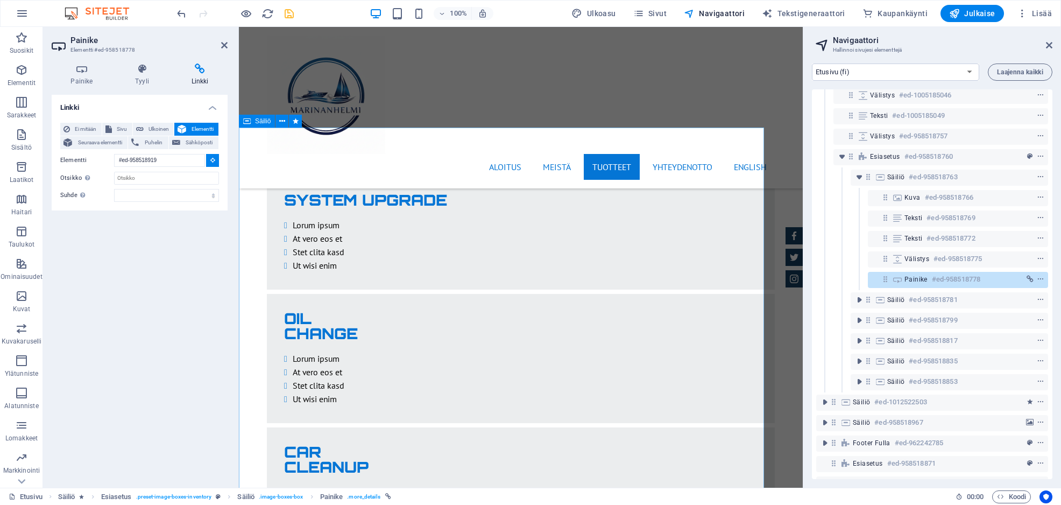
type input "#ed-1012522503"
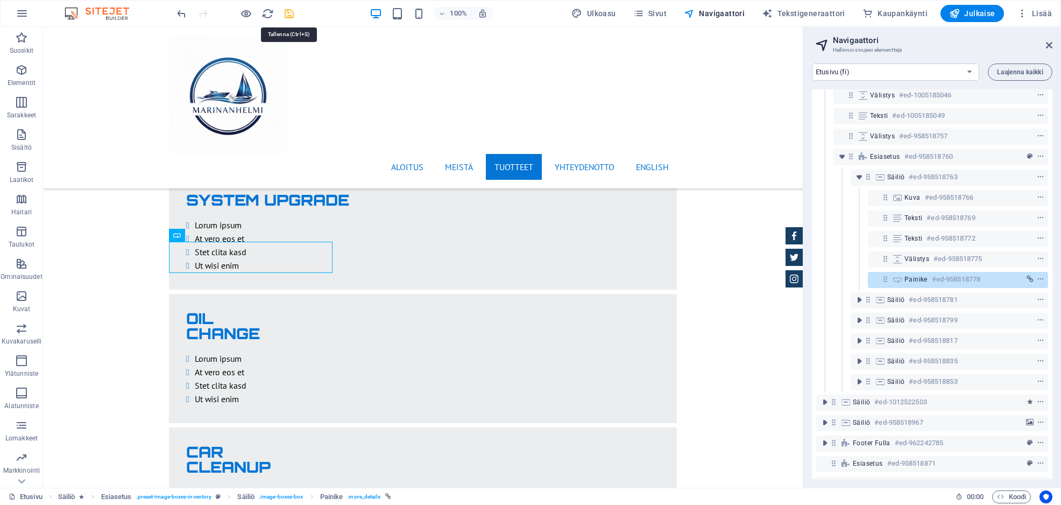
click at [293, 17] on icon "save" at bounding box center [289, 14] width 12 height 12
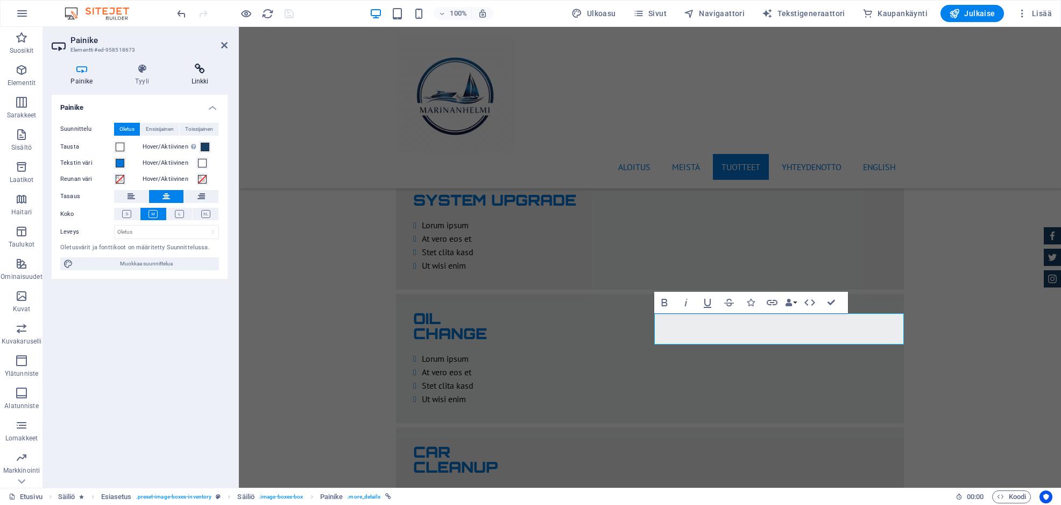
click at [205, 76] on h4 "Linkki" at bounding box center [199, 74] width 55 height 23
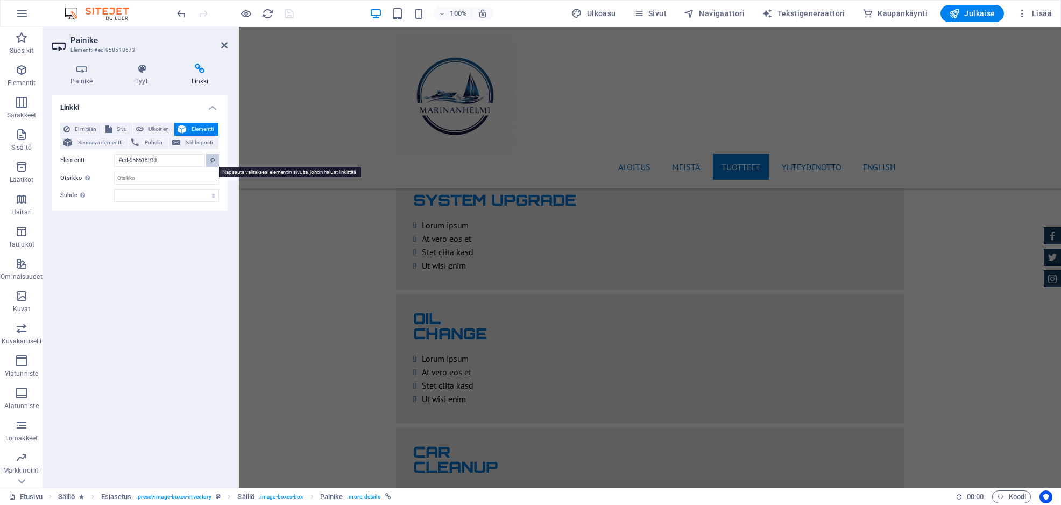
click at [213, 160] on icon at bounding box center [212, 159] width 5 height 5
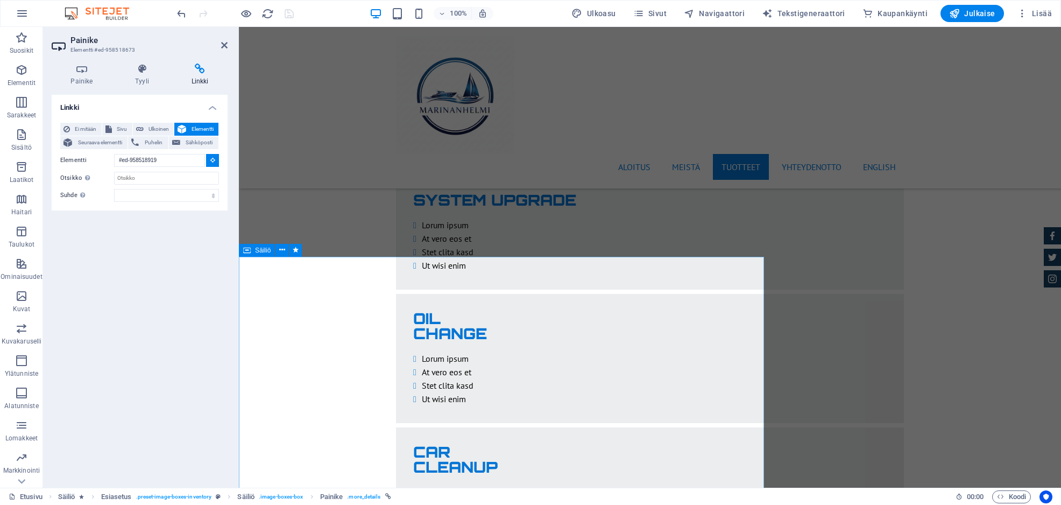
type input "#ed-1004927163"
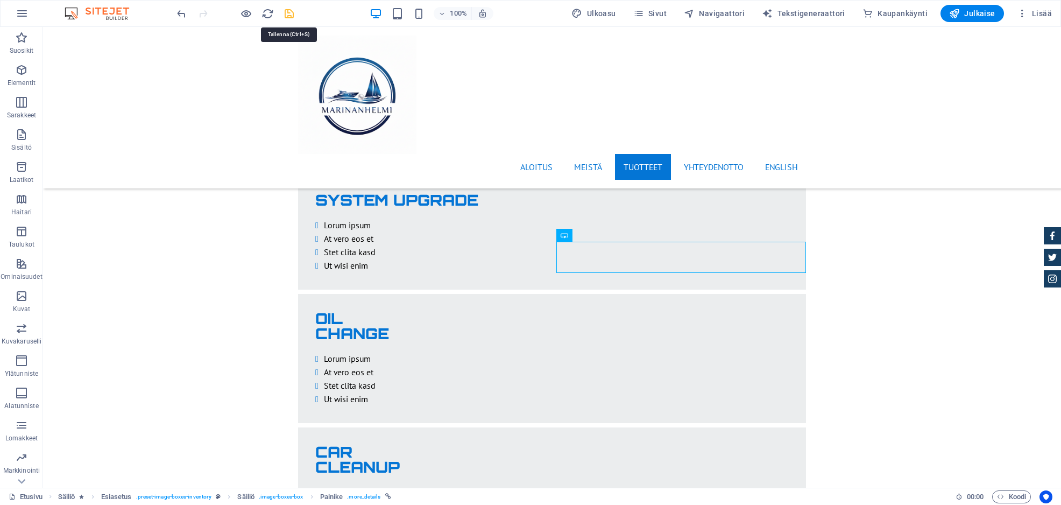
click at [292, 15] on icon "save" at bounding box center [289, 14] width 12 height 12
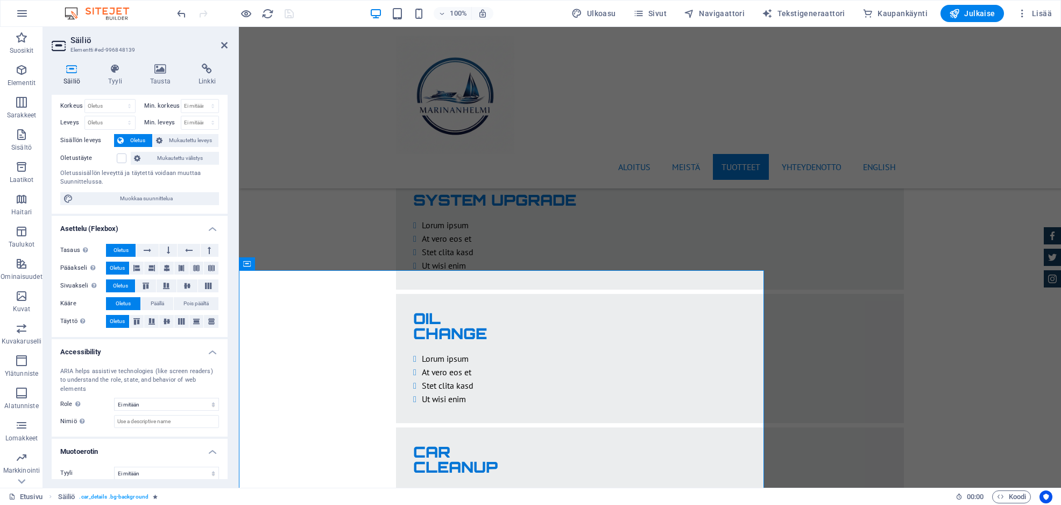
scroll to position [0, 0]
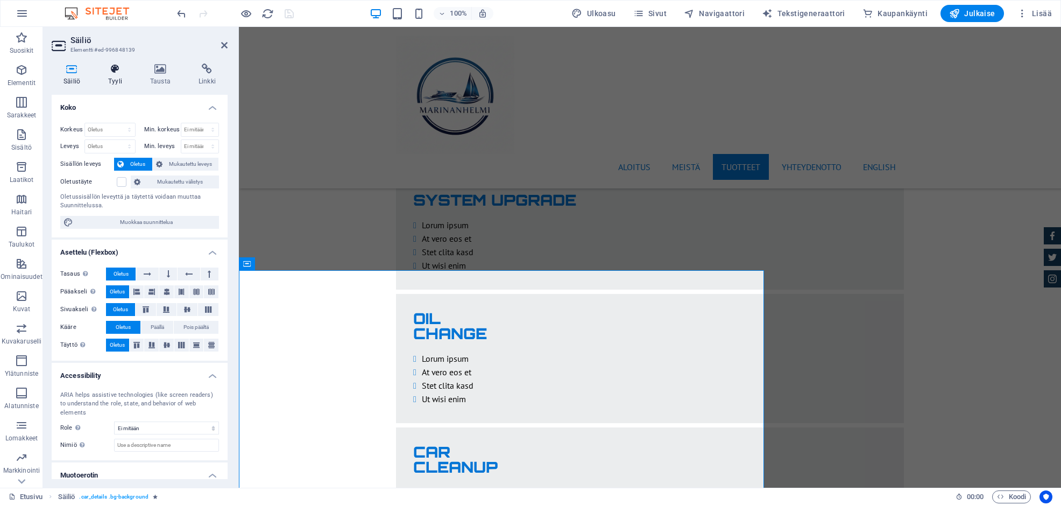
click at [117, 83] on h4 "Tyyli" at bounding box center [117, 74] width 42 height 23
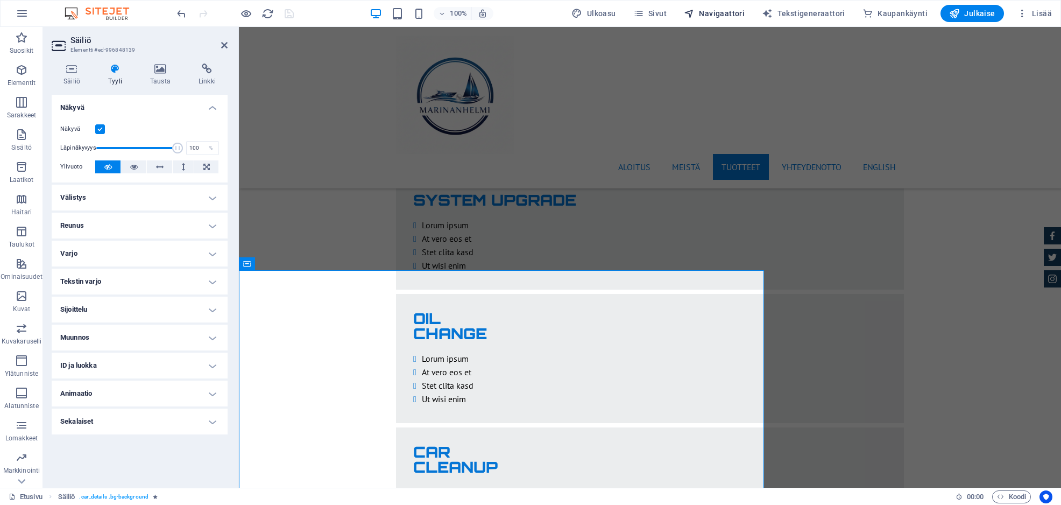
click at [724, 11] on span "Navigaattori" at bounding box center [714, 13] width 61 height 11
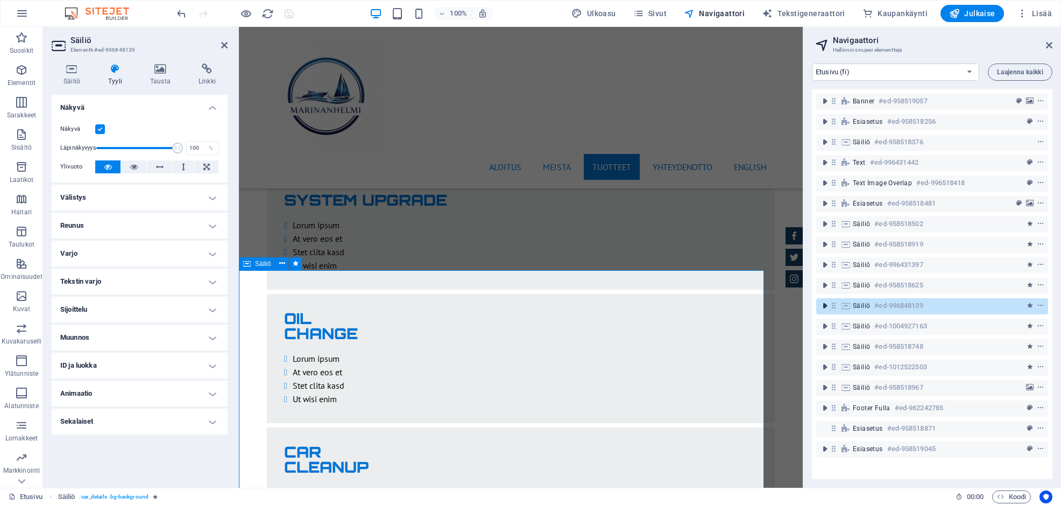
click at [824, 309] on icon "toggle-expand" at bounding box center [824, 305] width 11 height 11
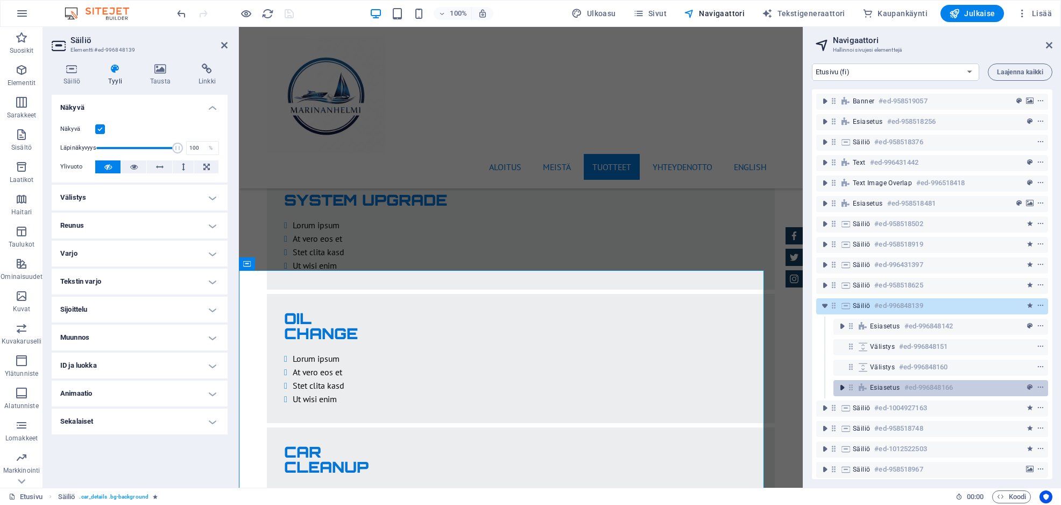
click at [845, 386] on icon "toggle-expand" at bounding box center [841, 387] width 11 height 11
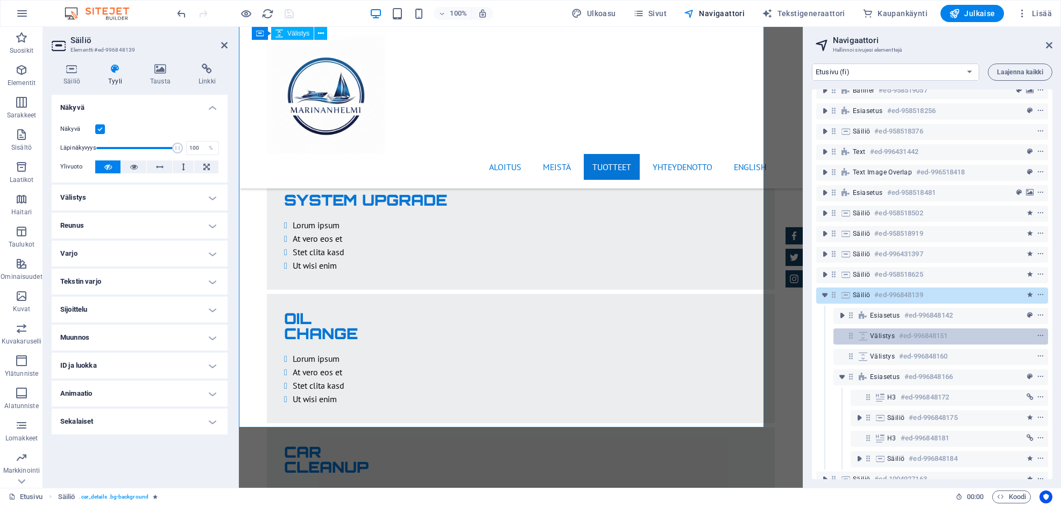
scroll to position [10, 0]
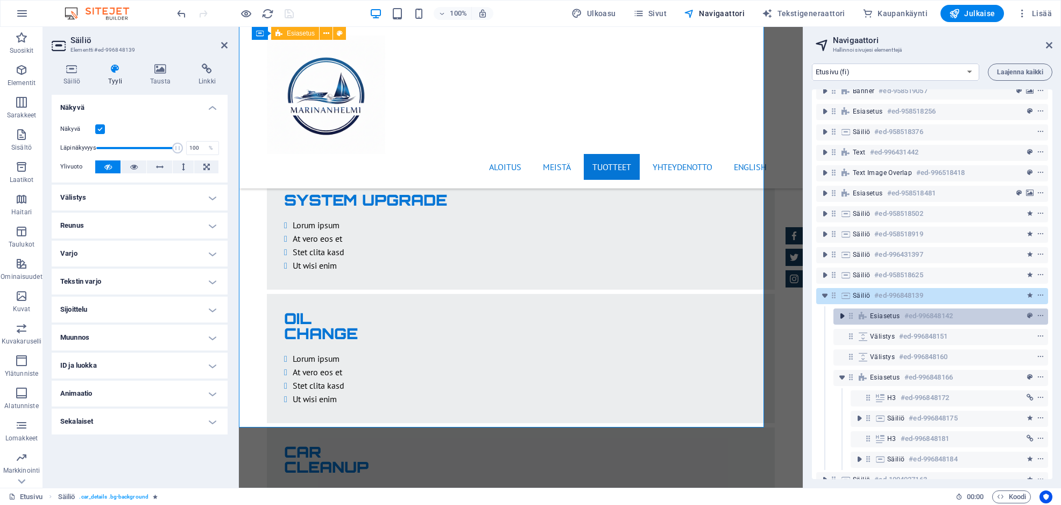
click at [841, 314] on icon "toggle-expand" at bounding box center [841, 315] width 11 height 11
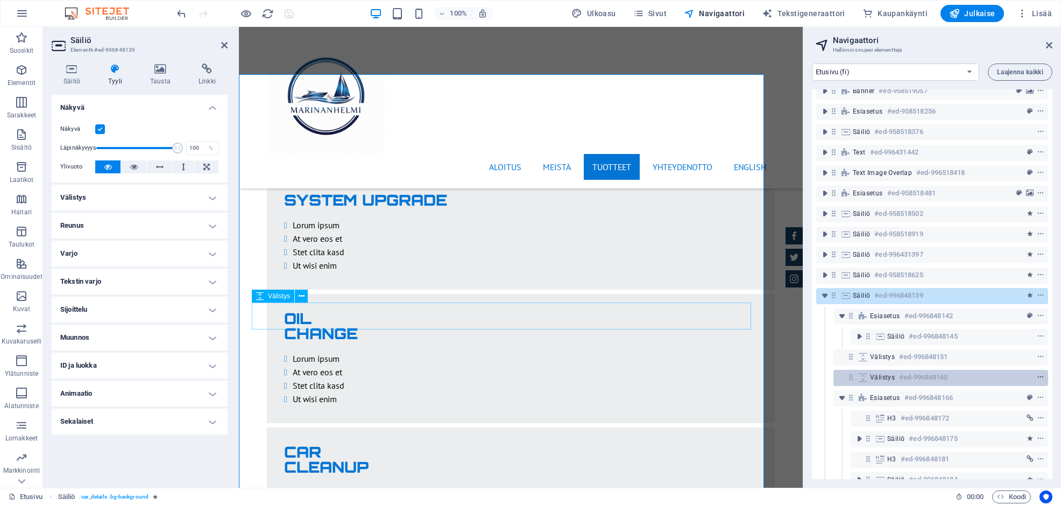
click at [1039, 379] on icon "context-menu" at bounding box center [1041, 377] width 8 height 8
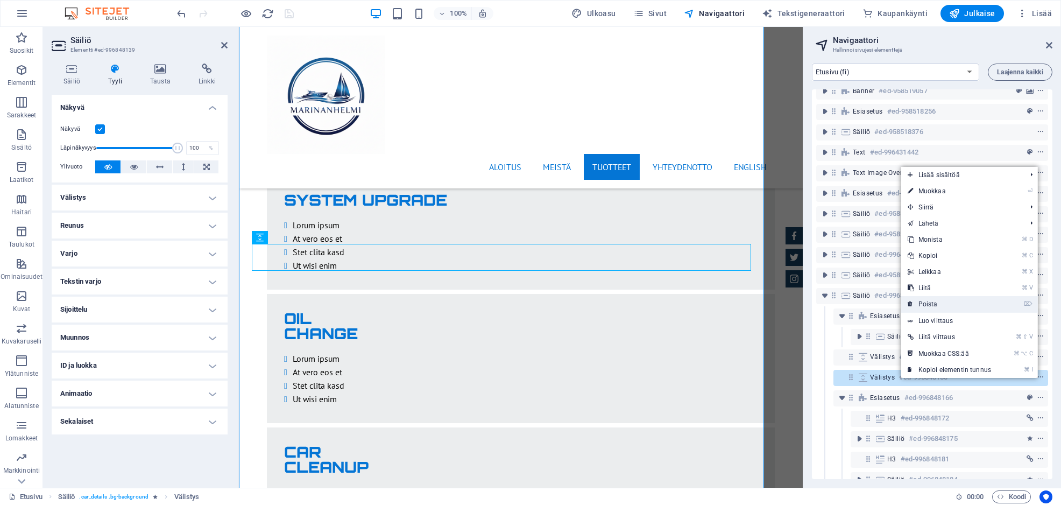
click at [977, 309] on link "⌦ Poista" at bounding box center [949, 304] width 96 height 16
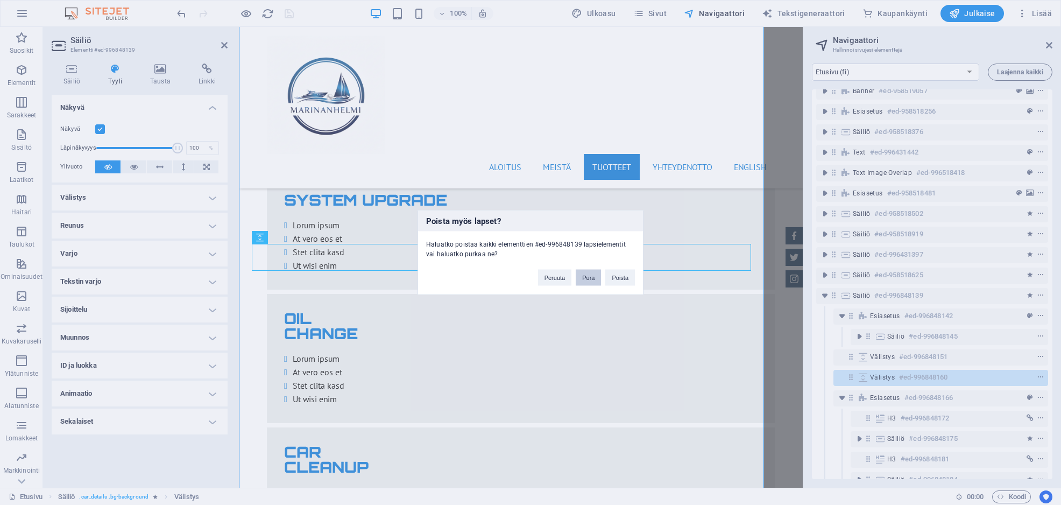
click at [590, 276] on button "Pura" at bounding box center [588, 278] width 25 height 16
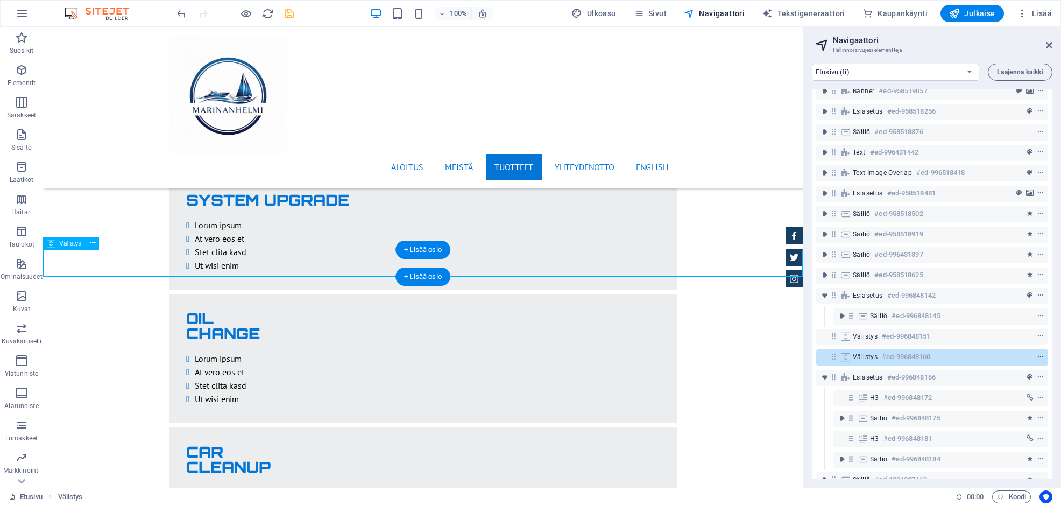
click at [1037, 355] on icon "context-menu" at bounding box center [1041, 357] width 8 height 8
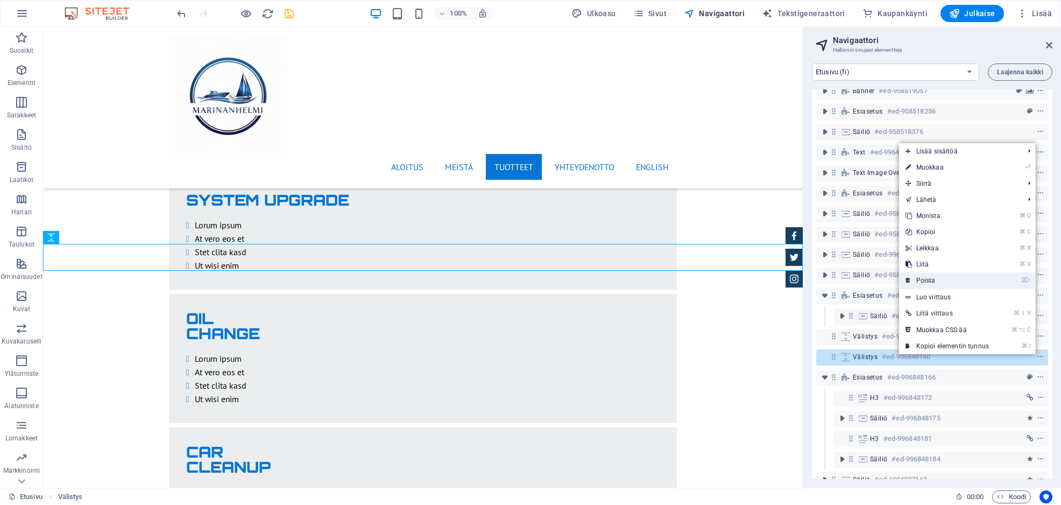
click at [969, 282] on link "⌦ Poista" at bounding box center [947, 280] width 96 height 16
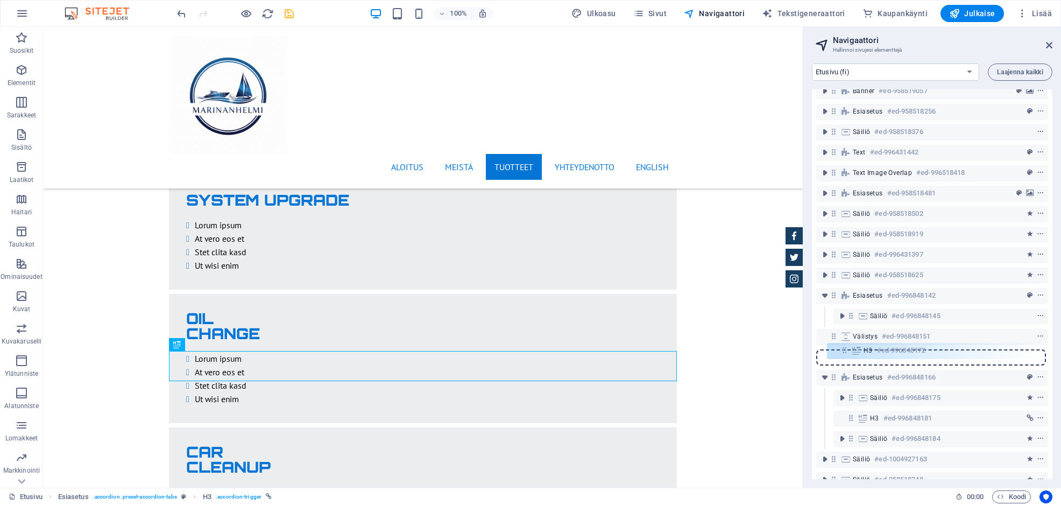
drag, startPoint x: 853, startPoint y: 378, endPoint x: 847, endPoint y: 348, distance: 30.3
click at [847, 348] on div "Banner #ed-958519057 Esiasetus #ed-958518256 Säiliö #ed-958518376 Text #ed-9964…" at bounding box center [932, 283] width 240 height 389
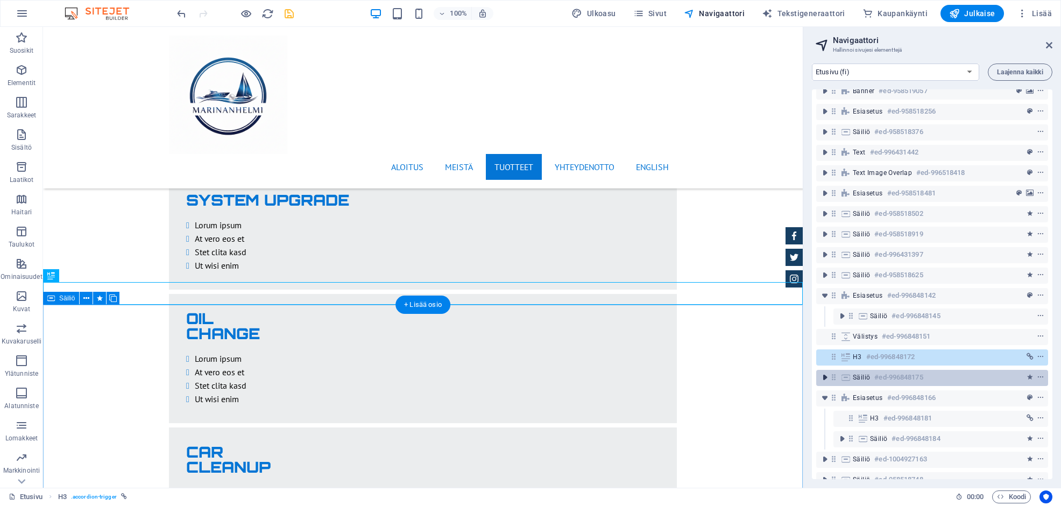
click at [823, 373] on icon "toggle-expand" at bounding box center [824, 377] width 11 height 11
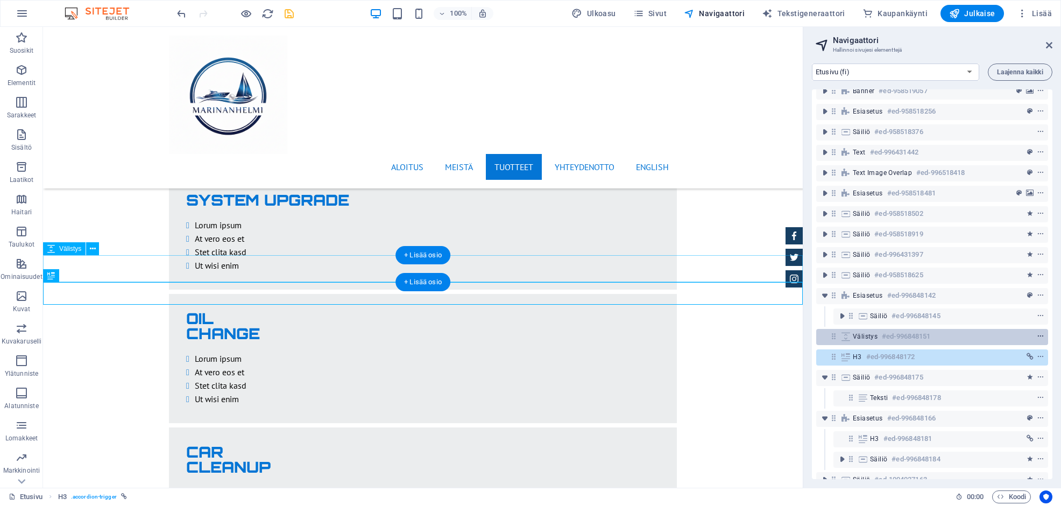
click at [1038, 336] on icon "context-menu" at bounding box center [1041, 336] width 8 height 8
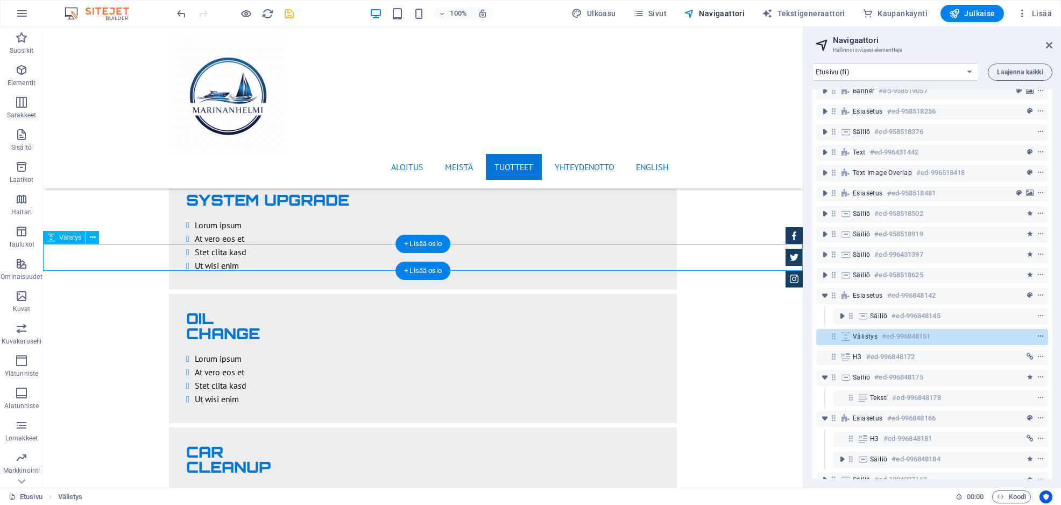
click at [1039, 336] on icon "context-menu" at bounding box center [1041, 336] width 8 height 8
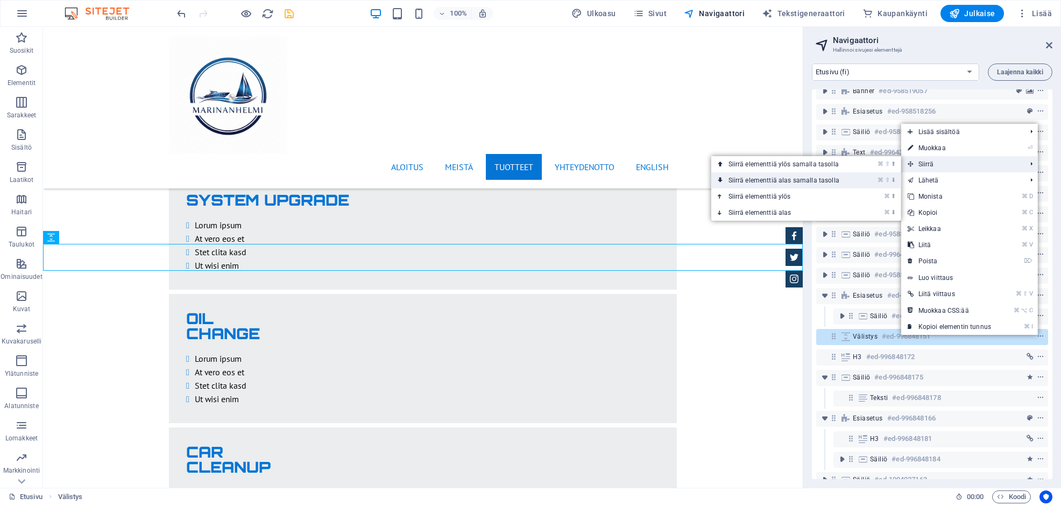
click at [753, 180] on link "⌘ ⇧ ⬇ Siirrä elementtiä alas samalla tasolla" at bounding box center [786, 180] width 150 height 16
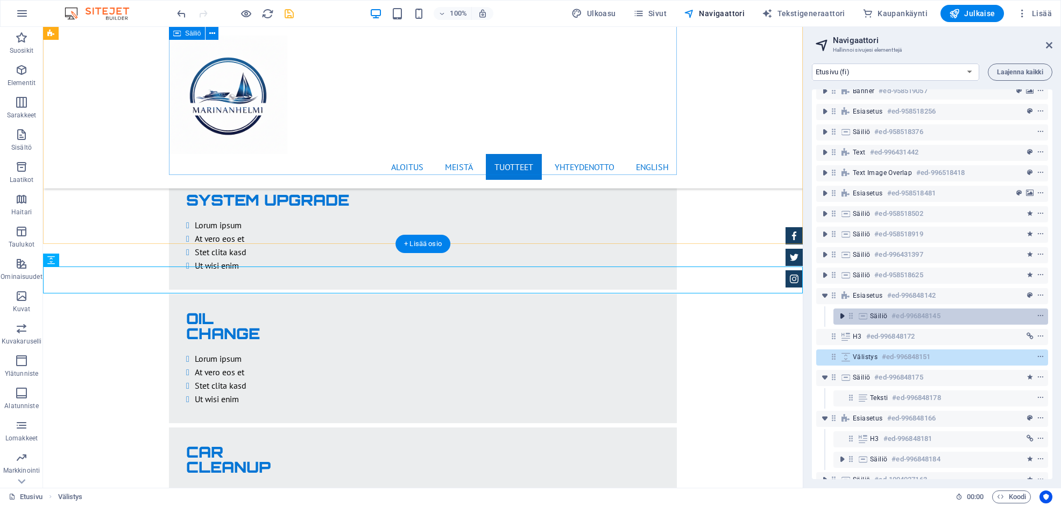
click at [842, 315] on icon "toggle-expand" at bounding box center [841, 315] width 11 height 11
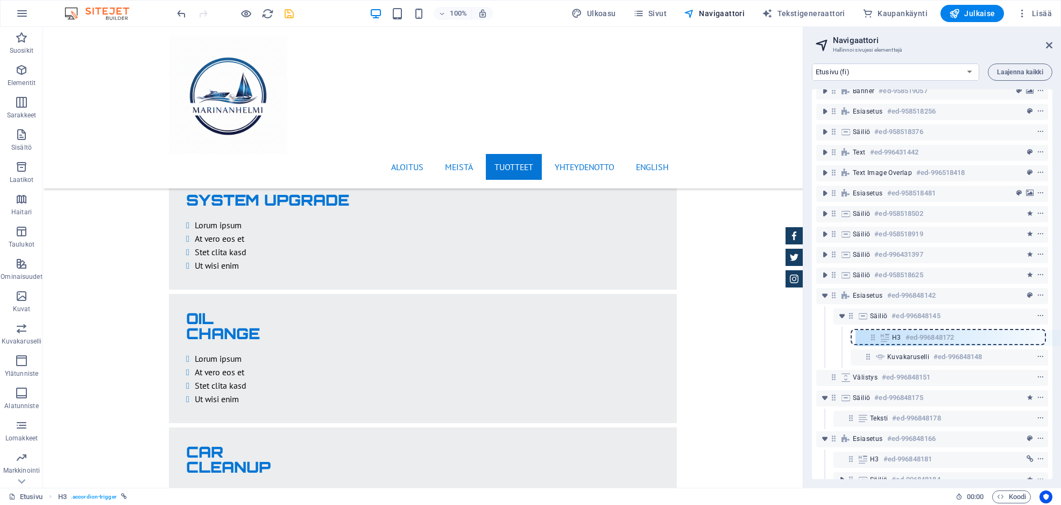
drag, startPoint x: 833, startPoint y: 357, endPoint x: 876, endPoint y: 338, distance: 46.7
click at [876, 338] on div "Banner #ed-958519057 Esiasetus #ed-958518256 Säiliö #ed-958518376 Text #ed-9964…" at bounding box center [932, 283] width 240 height 389
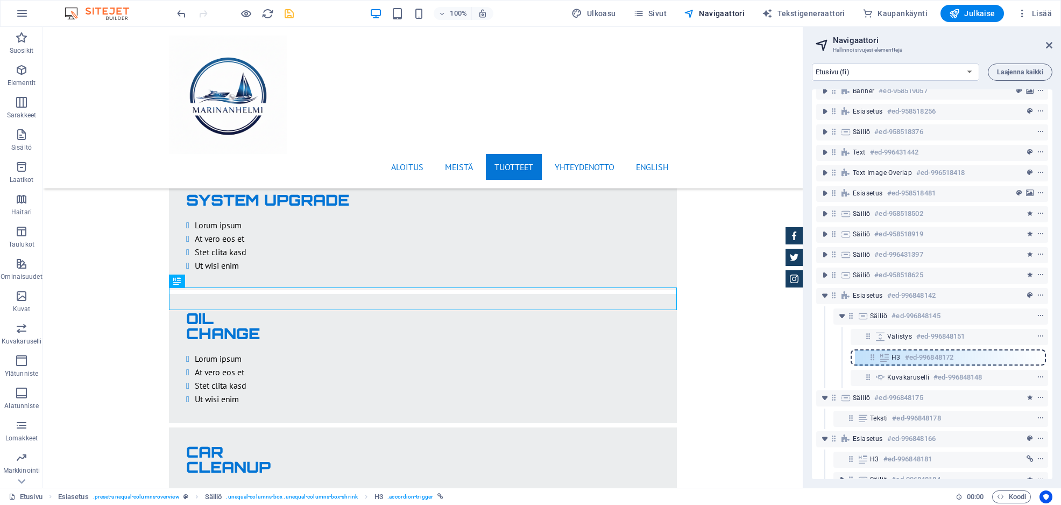
drag, startPoint x: 867, startPoint y: 334, endPoint x: 871, endPoint y: 357, distance: 24.0
click at [871, 357] on div "Banner #ed-958519057 Esiasetus #ed-958518256 Säiliö #ed-958518376 Text #ed-9964…" at bounding box center [932, 283] width 240 height 389
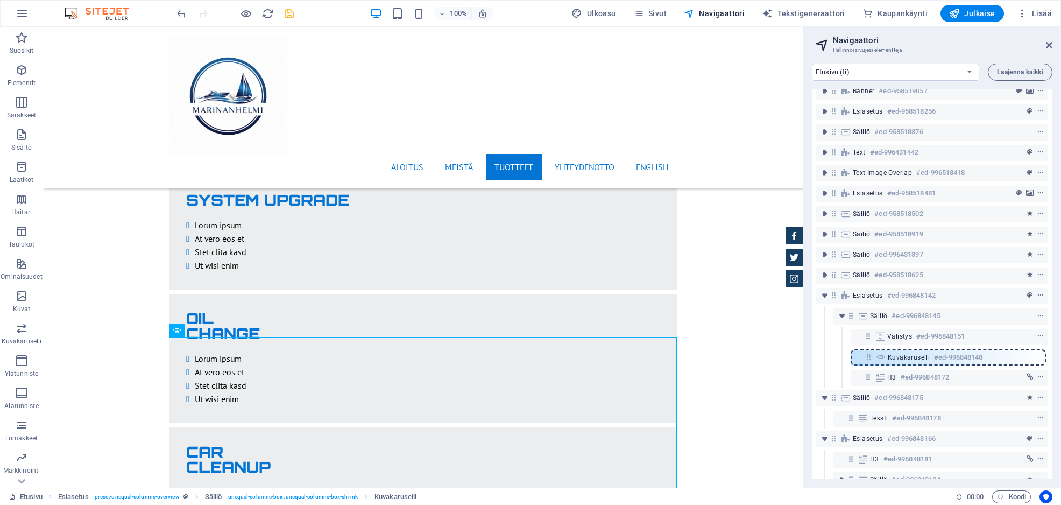
drag, startPoint x: 869, startPoint y: 375, endPoint x: 870, endPoint y: 353, distance: 22.6
click at [870, 353] on div "Banner #ed-958519057 Esiasetus #ed-958518256 Säiliö #ed-958518376 Text #ed-9964…" at bounding box center [932, 283] width 240 height 389
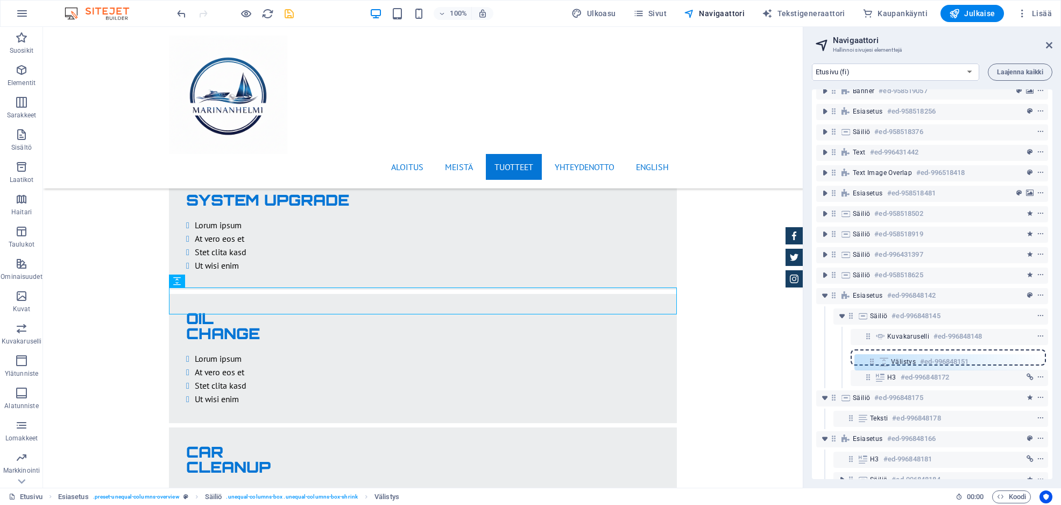
drag, startPoint x: 866, startPoint y: 338, endPoint x: 870, endPoint y: 366, distance: 28.2
click at [870, 366] on div "Banner #ed-958519057 Esiasetus #ed-958518256 Säiliö #ed-958518376 Text #ed-9964…" at bounding box center [932, 283] width 240 height 389
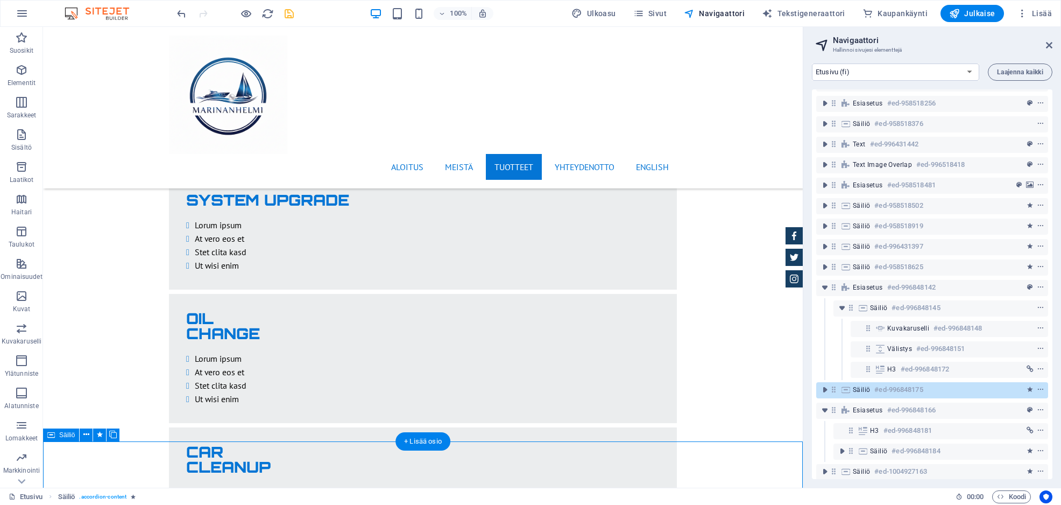
scroll to position [21, 0]
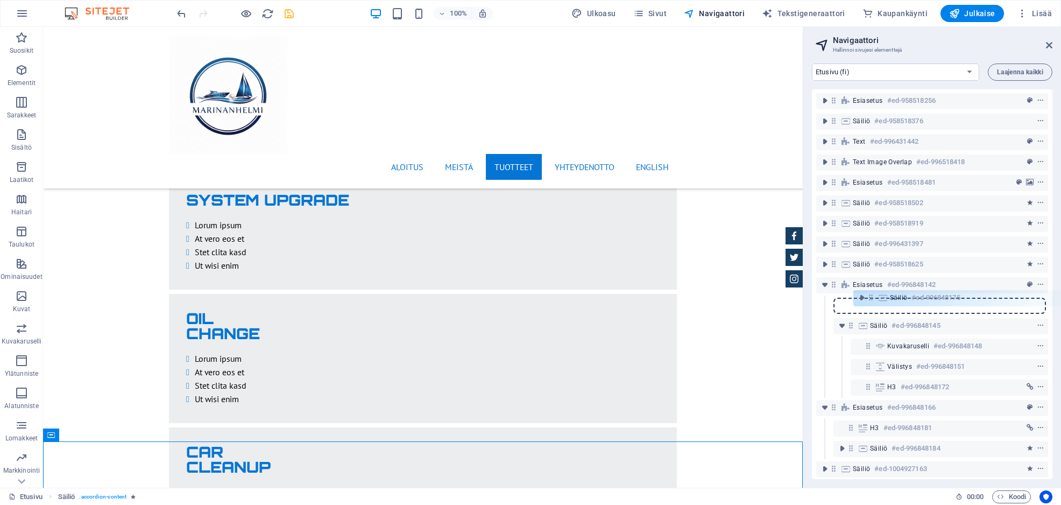
drag, startPoint x: 835, startPoint y: 391, endPoint x: 875, endPoint y: 296, distance: 102.9
click at [875, 296] on div "Banner #ed-958519057 Esiasetus #ed-958518256 Säiliö #ed-958518376 Text #ed-9964…" at bounding box center [932, 283] width 240 height 389
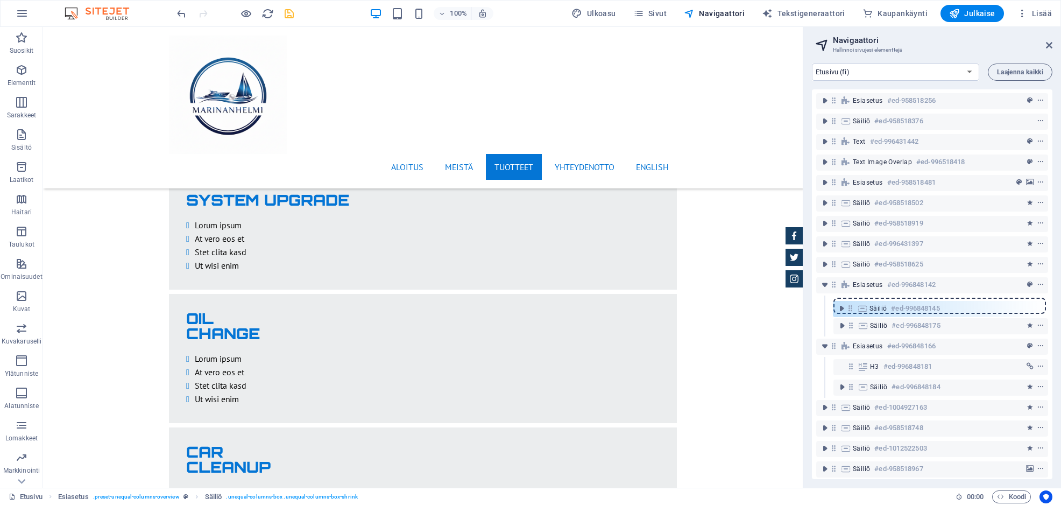
drag, startPoint x: 850, startPoint y: 327, endPoint x: 850, endPoint y: 307, distance: 19.9
click at [850, 307] on div "Banner #ed-958519057 Esiasetus #ed-958518256 Säiliö #ed-958518376 Text #ed-9964…" at bounding box center [932, 283] width 240 height 389
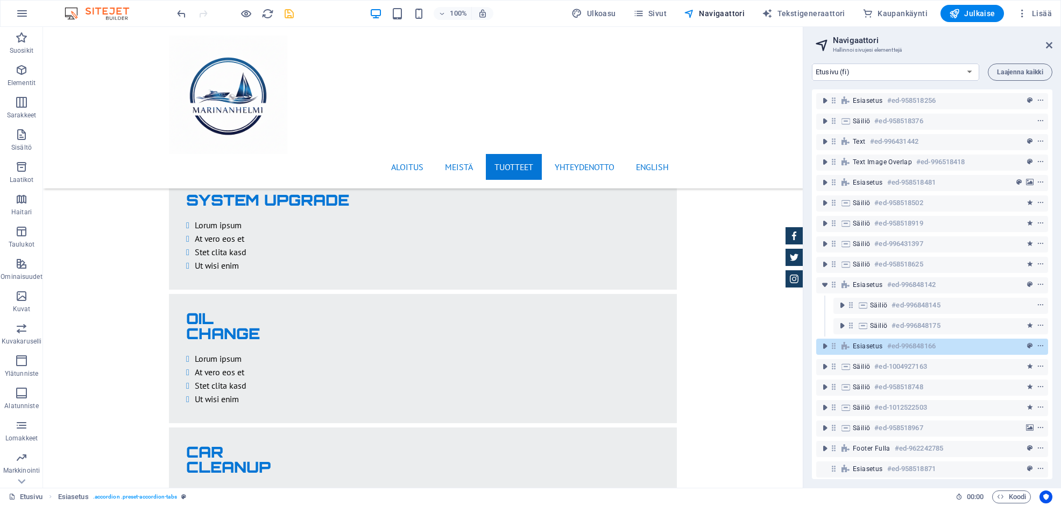
click at [836, 344] on icon at bounding box center [833, 345] width 9 height 9
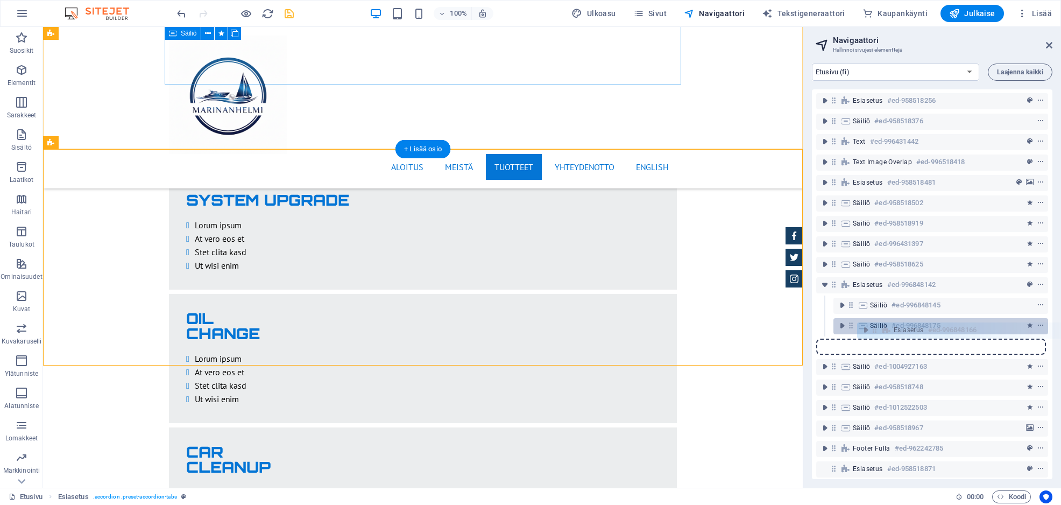
drag, startPoint x: 834, startPoint y: 346, endPoint x: 880, endPoint y: 329, distance: 48.2
click at [880, 329] on div "Banner #ed-958519057 Esiasetus #ed-958518256 Säiliö #ed-958518376 Text #ed-9964…" at bounding box center [932, 283] width 240 height 389
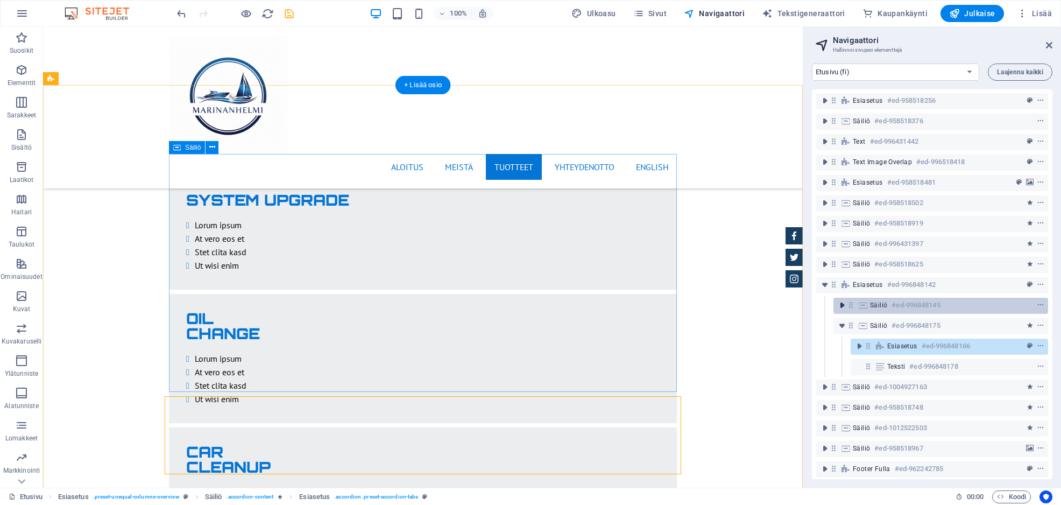
click at [841, 303] on icon "toggle-expand" at bounding box center [841, 305] width 11 height 11
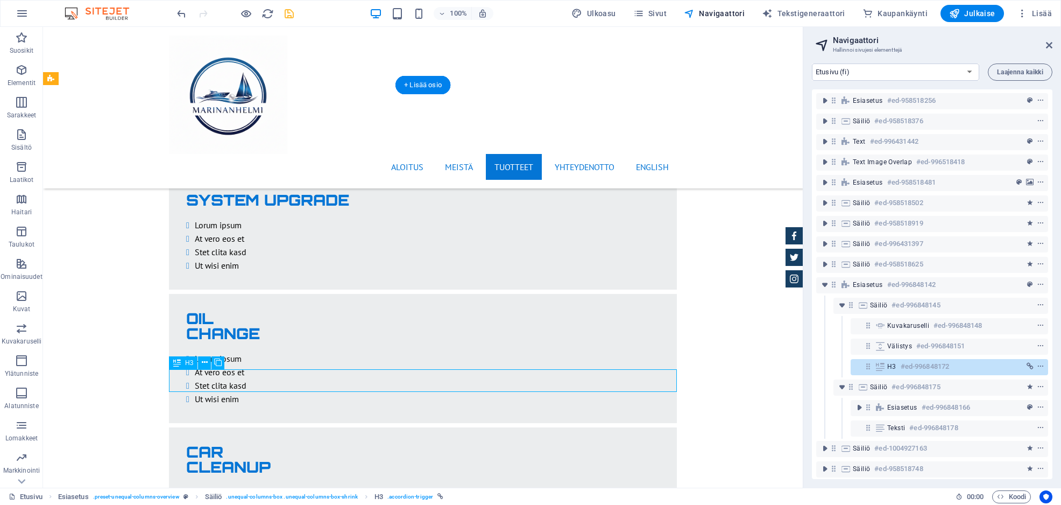
click at [866, 365] on icon at bounding box center [867, 365] width 9 height 9
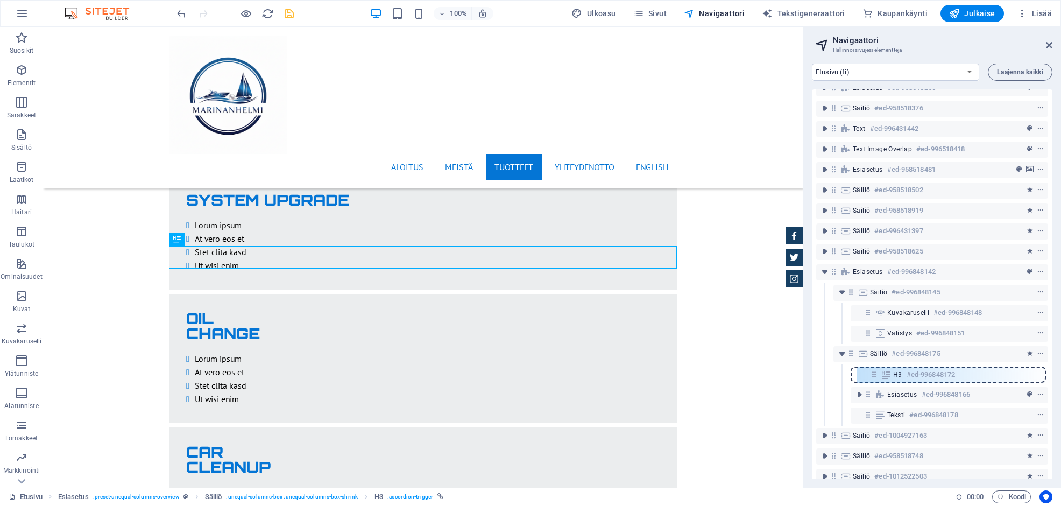
scroll to position [34, 0]
drag, startPoint x: 866, startPoint y: 367, endPoint x: 873, endPoint y: 377, distance: 12.4
click at [873, 377] on div "Banner #ed-958519057 Esiasetus #ed-958518256 Säiliö #ed-958518376 Text #ed-9964…" at bounding box center [932, 283] width 240 height 389
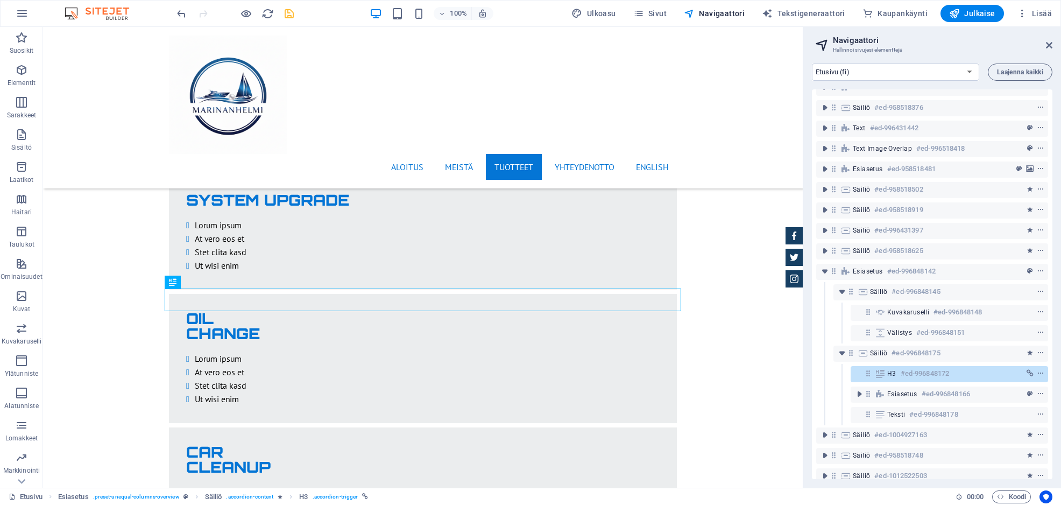
click at [295, 11] on span "save" at bounding box center [288, 14] width 13 height 12
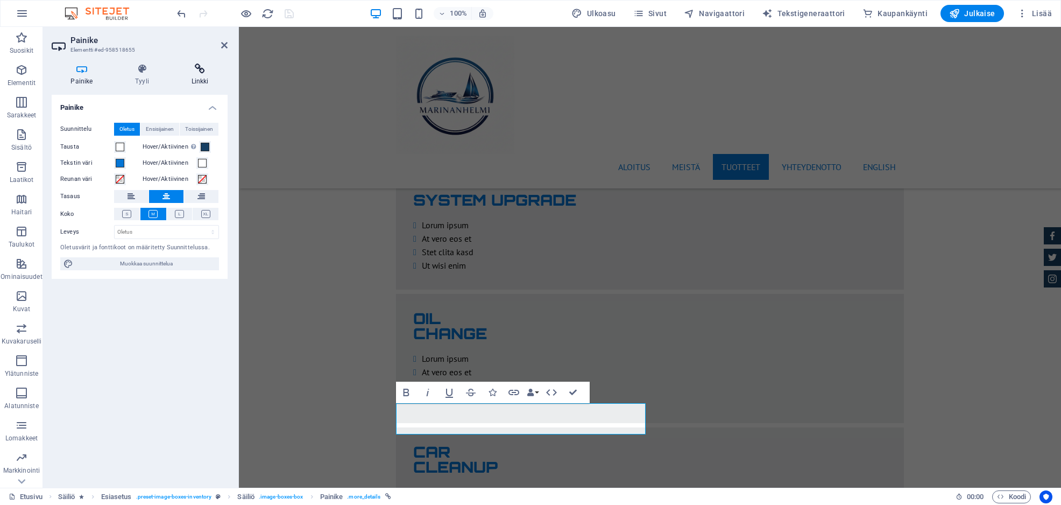
click at [198, 76] on h4 "Linkki" at bounding box center [199, 74] width 55 height 23
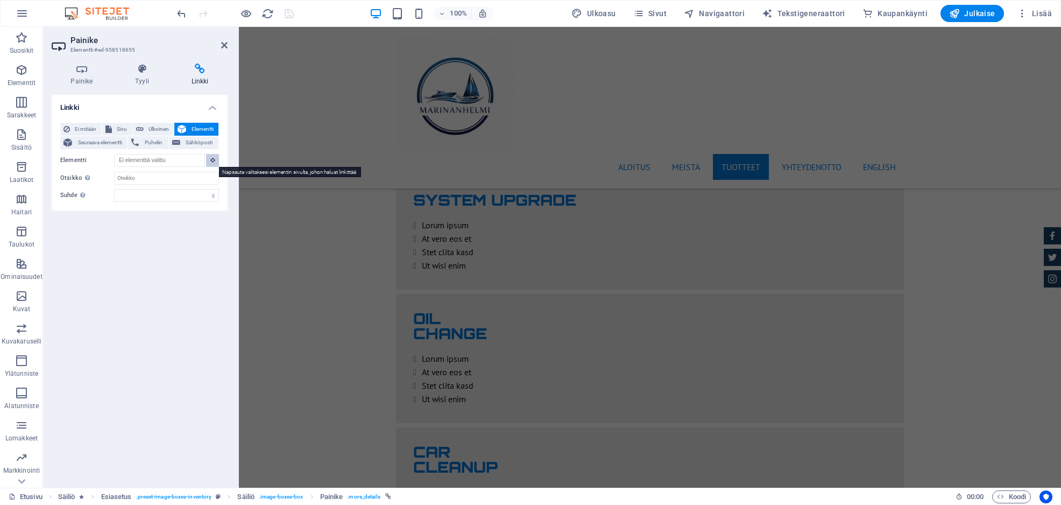
click at [215, 158] on button at bounding box center [212, 160] width 13 height 13
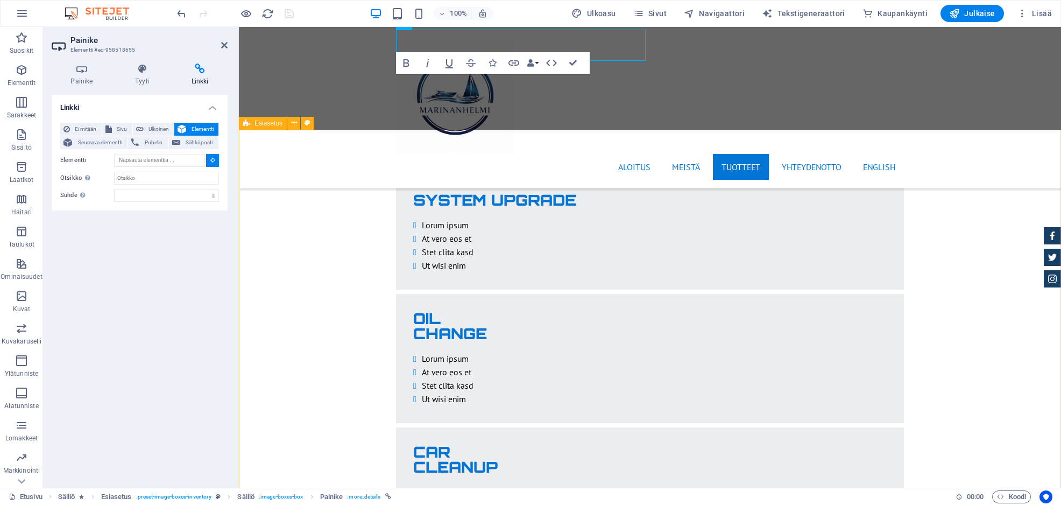
type input "#ed-996848142"
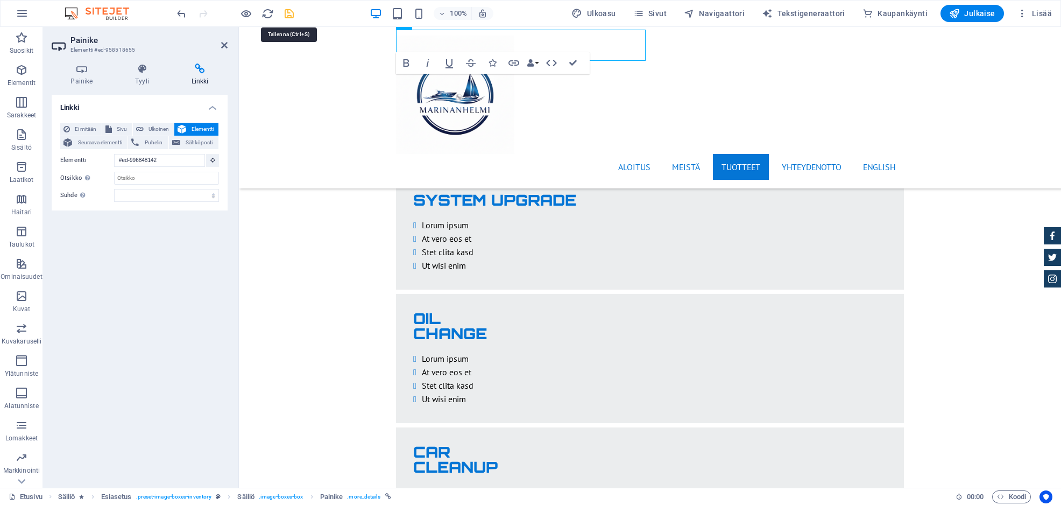
click at [289, 11] on icon "save" at bounding box center [289, 14] width 12 height 12
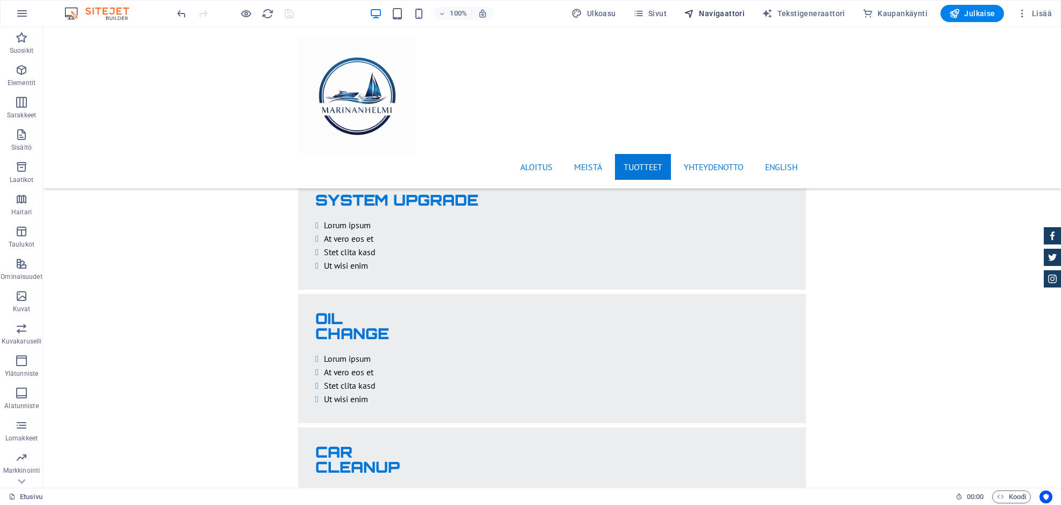
click at [711, 16] on span "Navigaattori" at bounding box center [714, 13] width 61 height 11
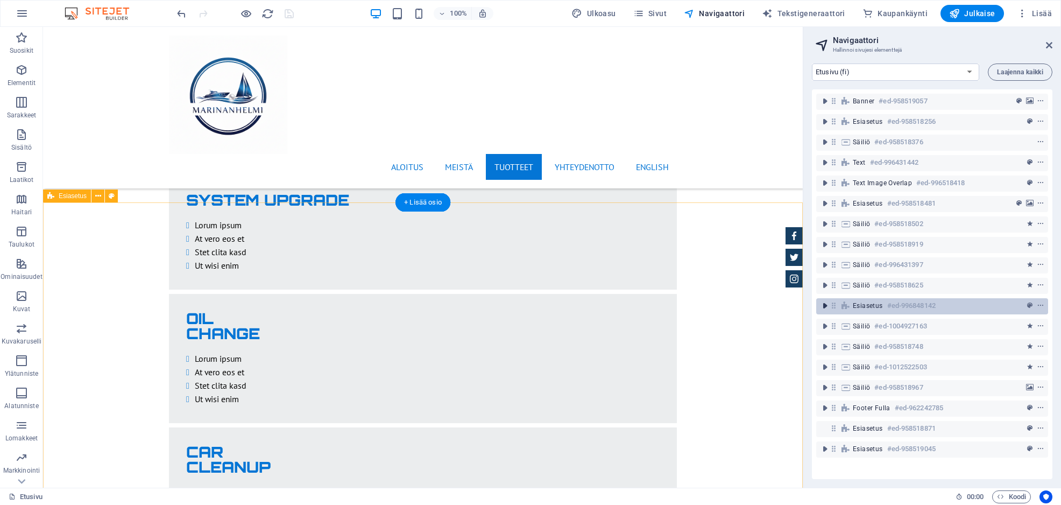
click at [828, 308] on icon "toggle-expand" at bounding box center [824, 305] width 11 height 11
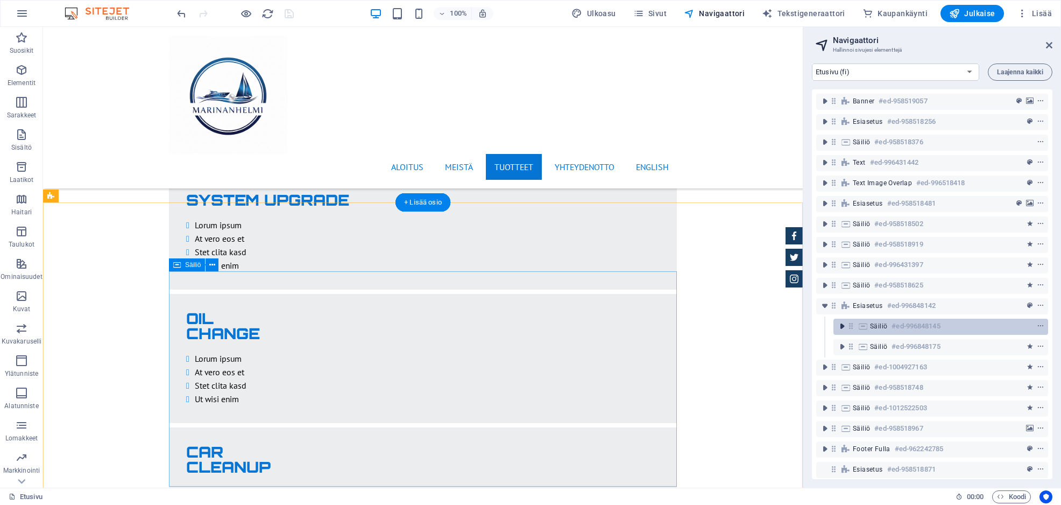
click at [839, 323] on icon "toggle-expand" at bounding box center [841, 326] width 11 height 11
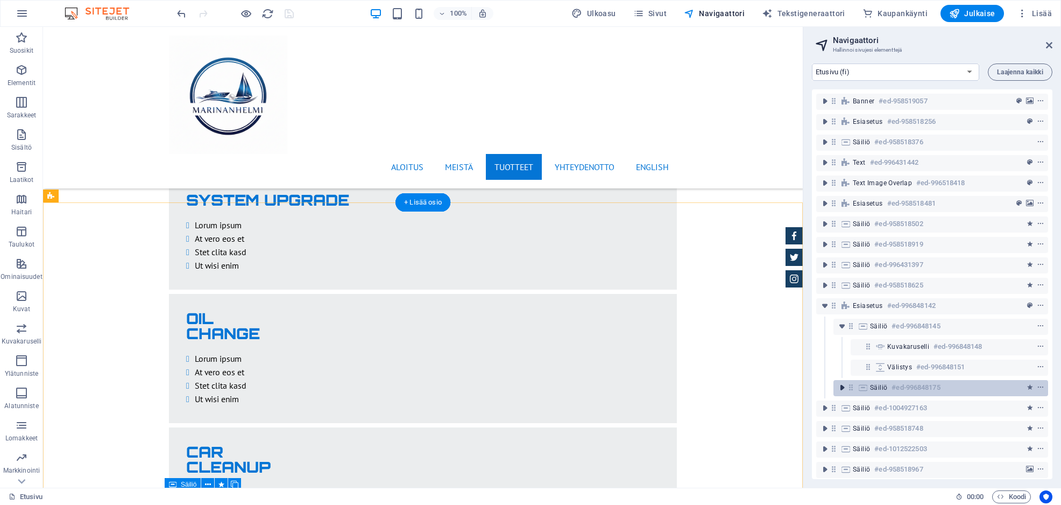
click at [841, 387] on icon "toggle-expand" at bounding box center [841, 387] width 11 height 11
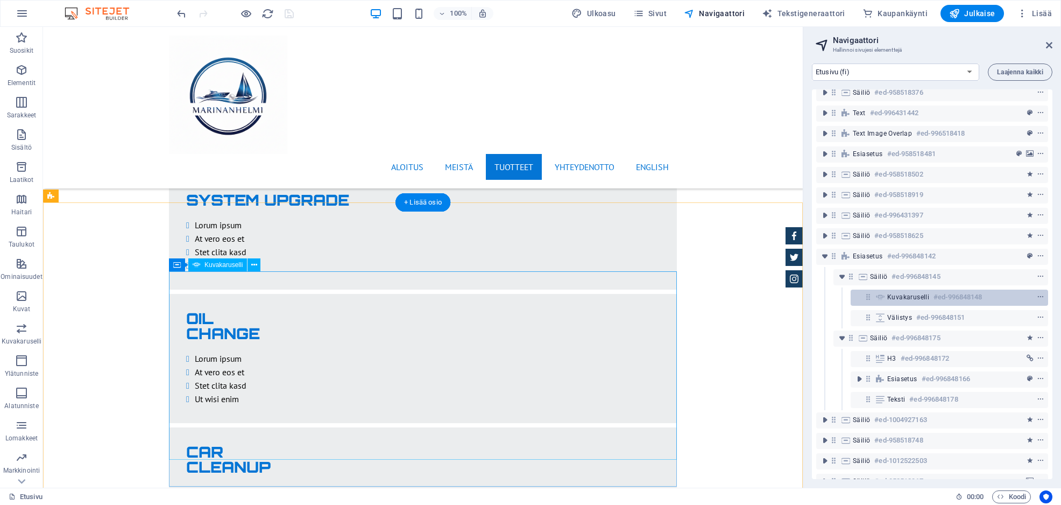
scroll to position [51, 0]
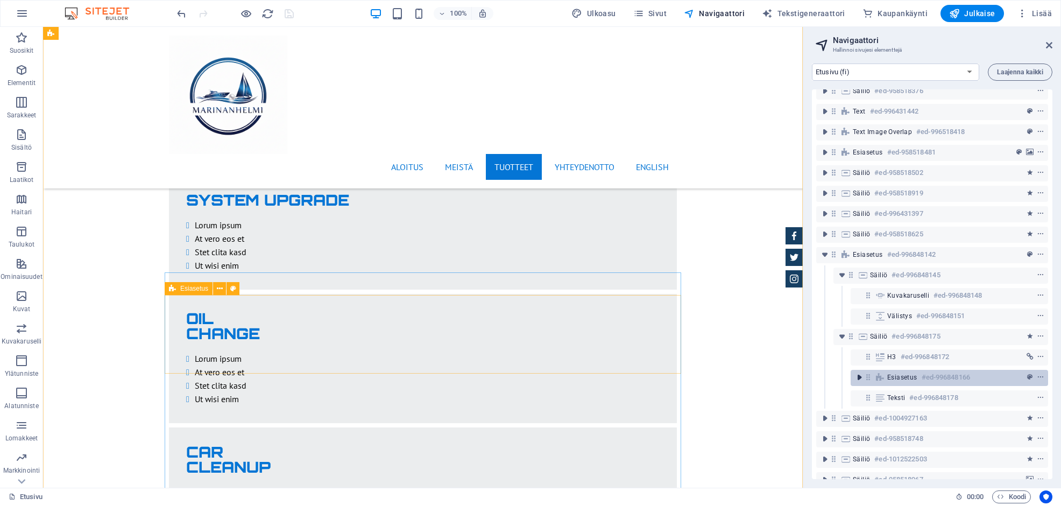
click at [857, 377] on icon "toggle-expand" at bounding box center [859, 377] width 11 height 11
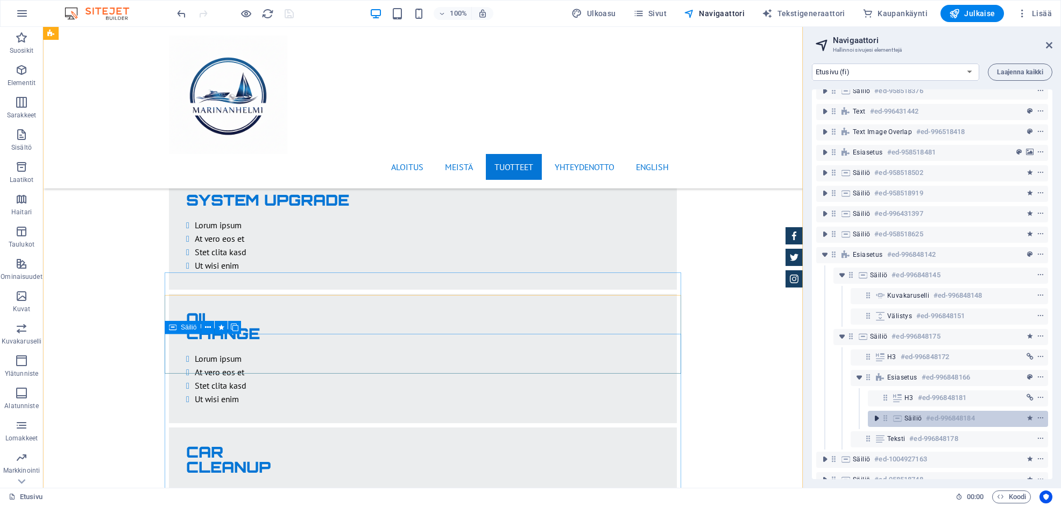
click at [875, 417] on icon "toggle-expand" at bounding box center [876, 418] width 11 height 11
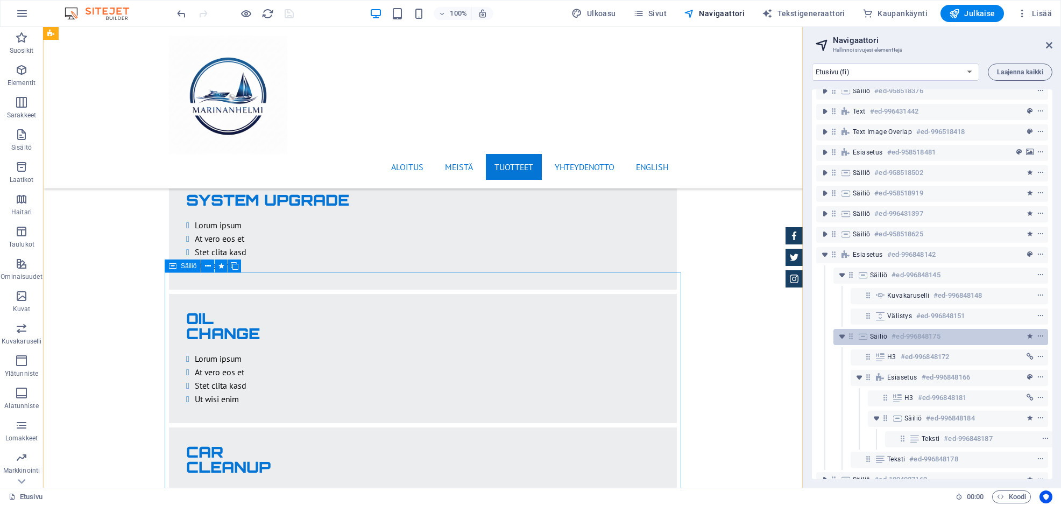
click at [961, 337] on div "Säiliö #ed-996848175" at bounding box center [932, 336] width 124 height 13
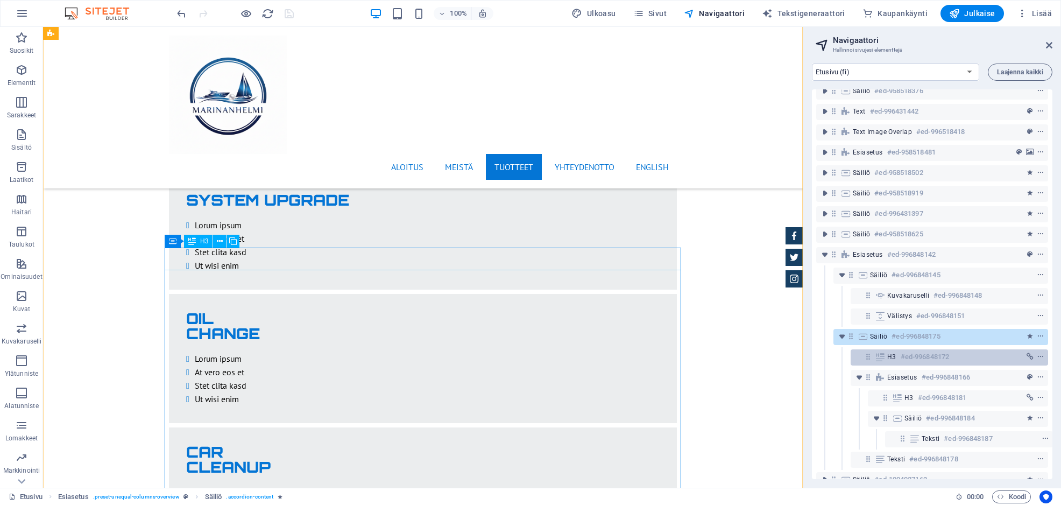
click at [911, 355] on h6 "#ed-996848172" at bounding box center [925, 356] width 48 height 13
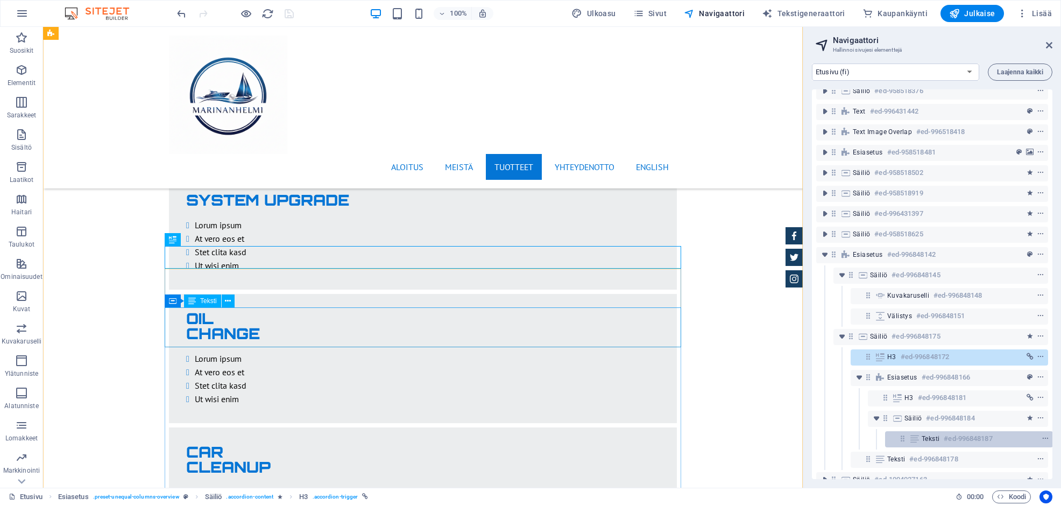
click at [954, 440] on h6 "#ed-996848187" at bounding box center [968, 438] width 48 height 13
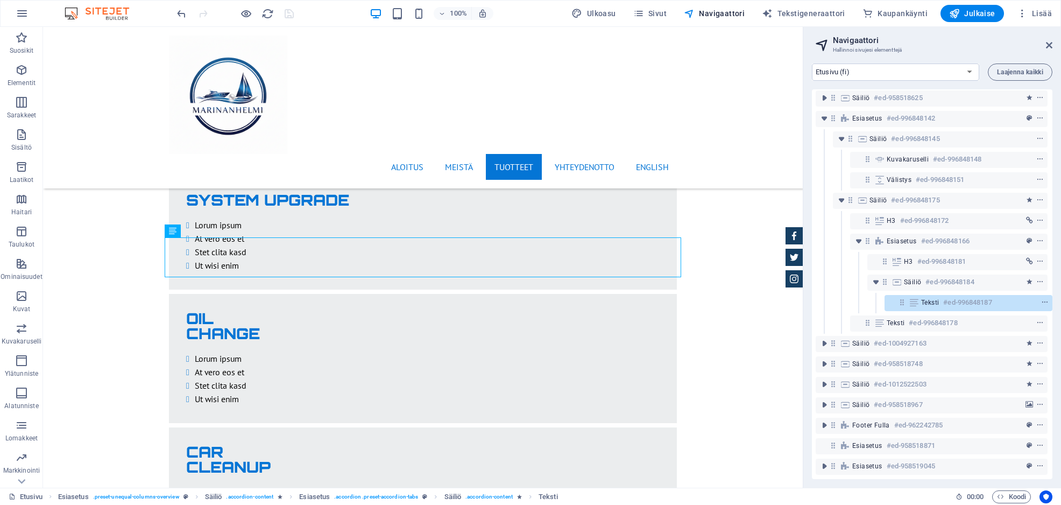
scroll to position [196, 3]
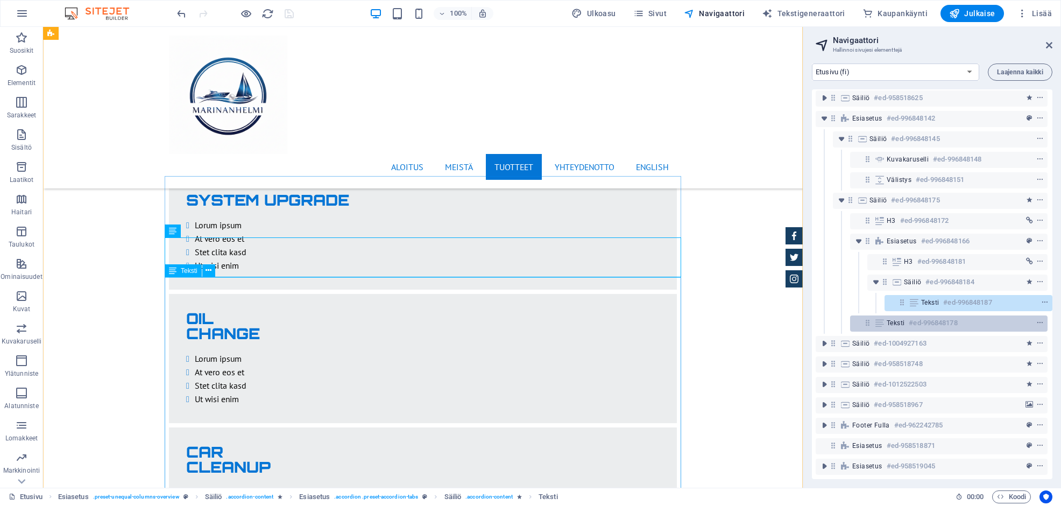
click at [887, 318] on span "Teksti" at bounding box center [896, 322] width 18 height 9
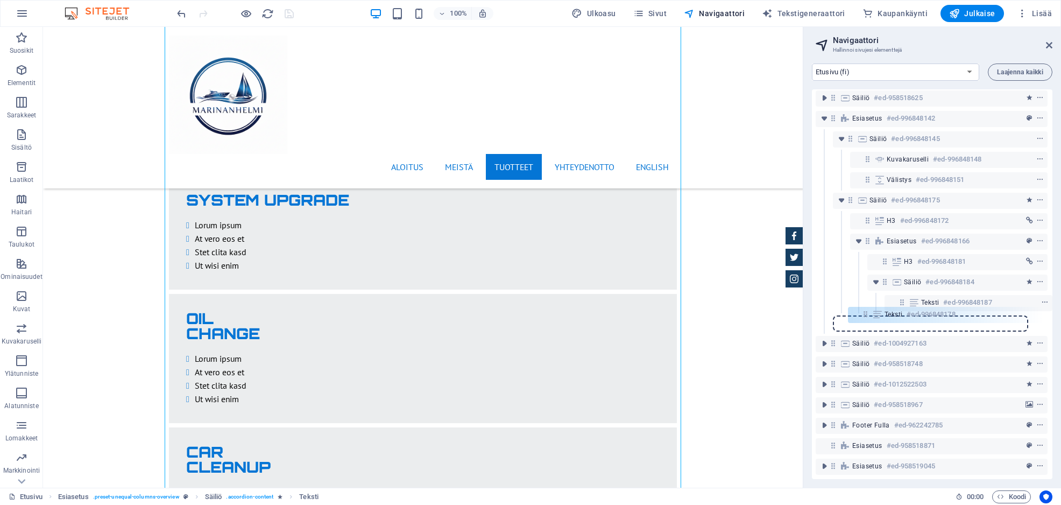
scroll to position [196, 2]
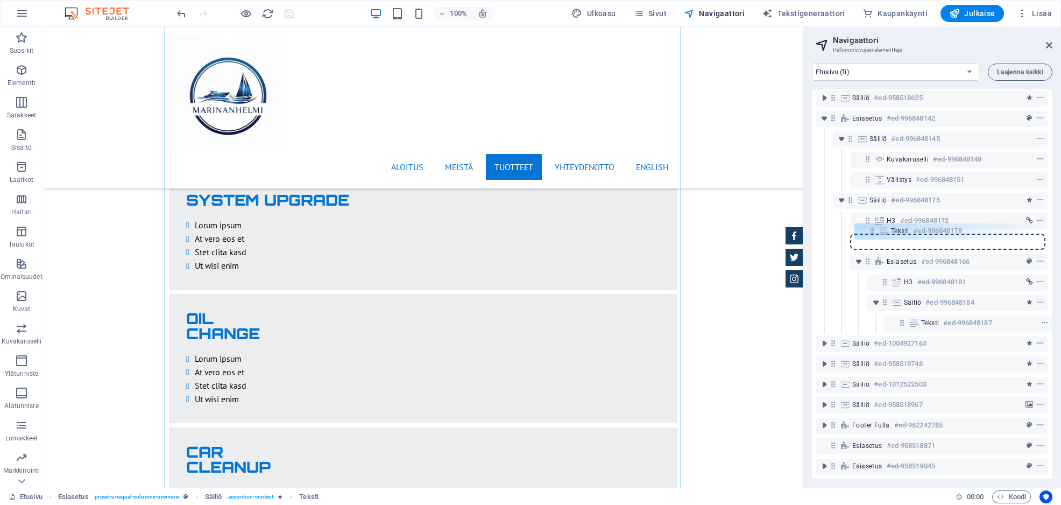
drag, startPoint x: 865, startPoint y: 314, endPoint x: 873, endPoint y: 228, distance: 86.4
click at [873, 228] on div "Banner #ed-958519057 Esiasetus #ed-958518256 Säiliö #ed-958518376 Text #ed-9964…" at bounding box center [932, 283] width 240 height 389
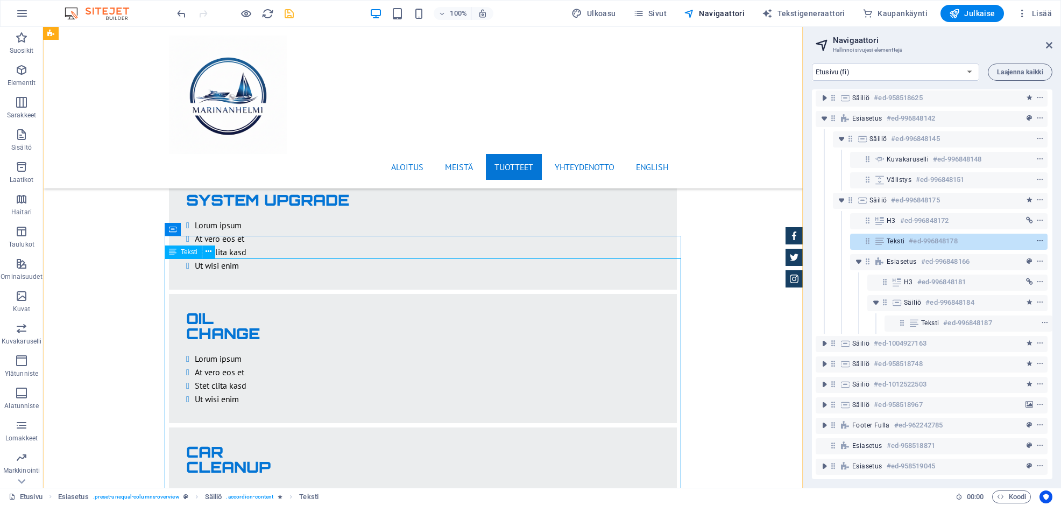
click at [1036, 237] on icon "context-menu" at bounding box center [1040, 241] width 8 height 8
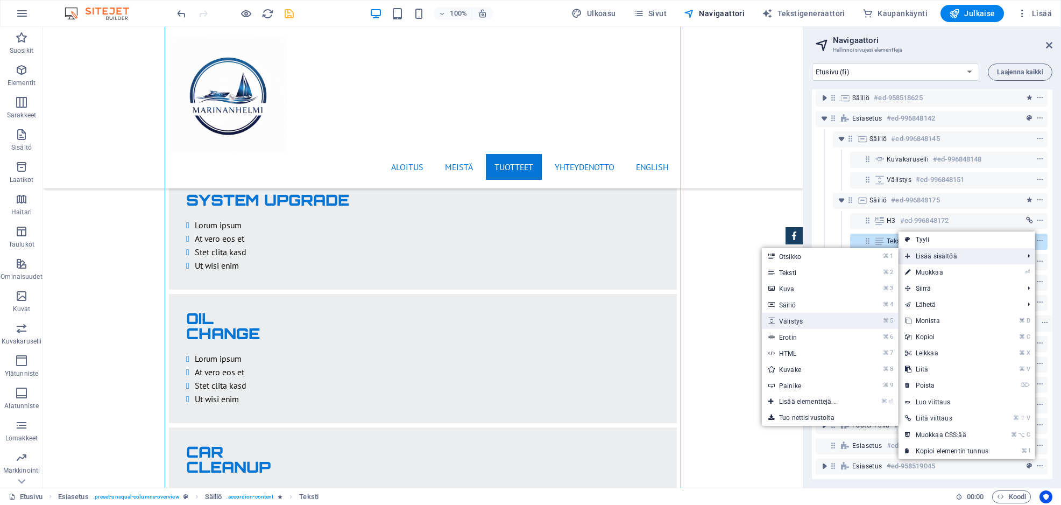
click at [855, 322] on link "⌘ 5 Välistys" at bounding box center [810, 321] width 96 height 16
select select "px"
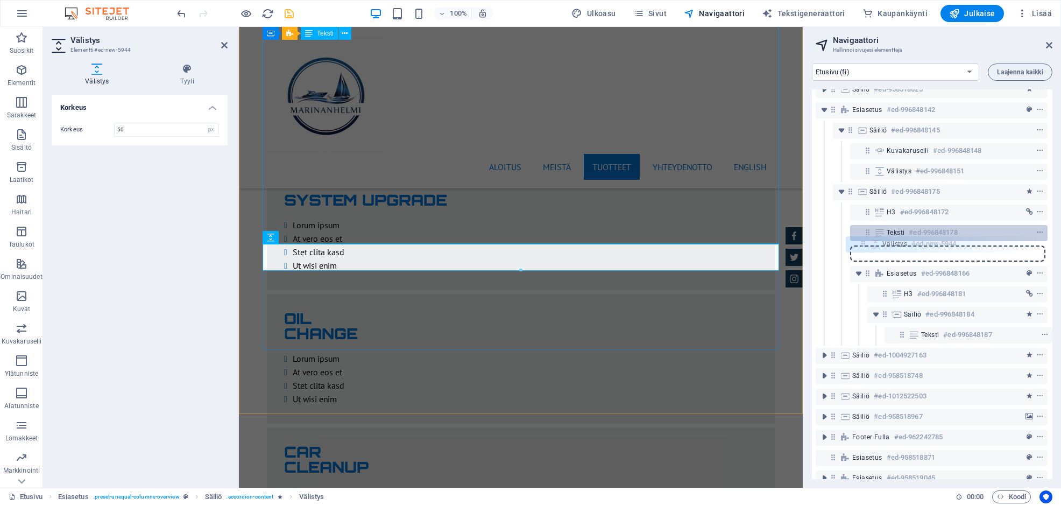
scroll to position [196, 1]
drag, startPoint x: 867, startPoint y: 252, endPoint x: 863, endPoint y: 229, distance: 22.9
click at [863, 229] on div "Banner #ed-958519057 Esiasetus #ed-958518256 Säiliö #ed-958518376 Text #ed-9964…" at bounding box center [932, 283] width 240 height 389
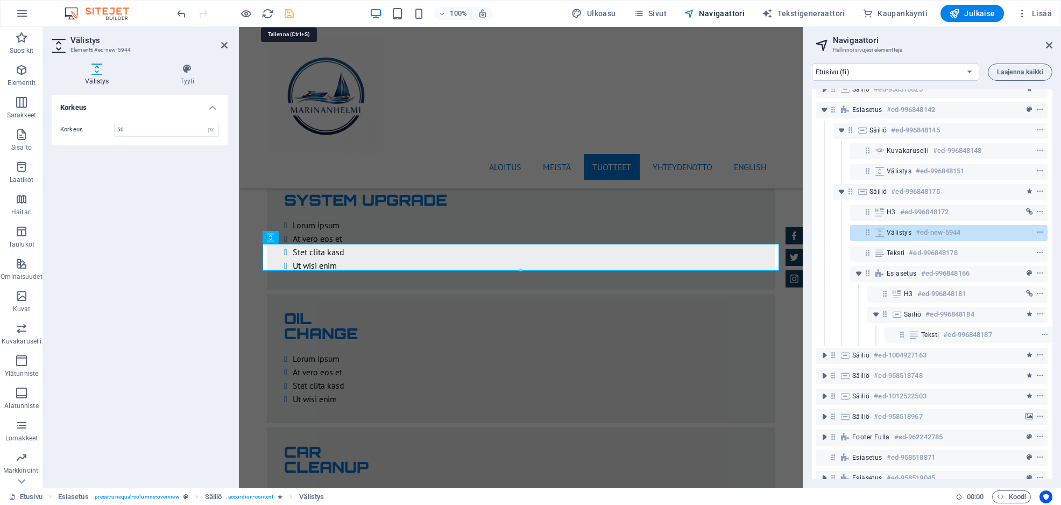
click at [291, 14] on icon "save" at bounding box center [289, 14] width 12 height 12
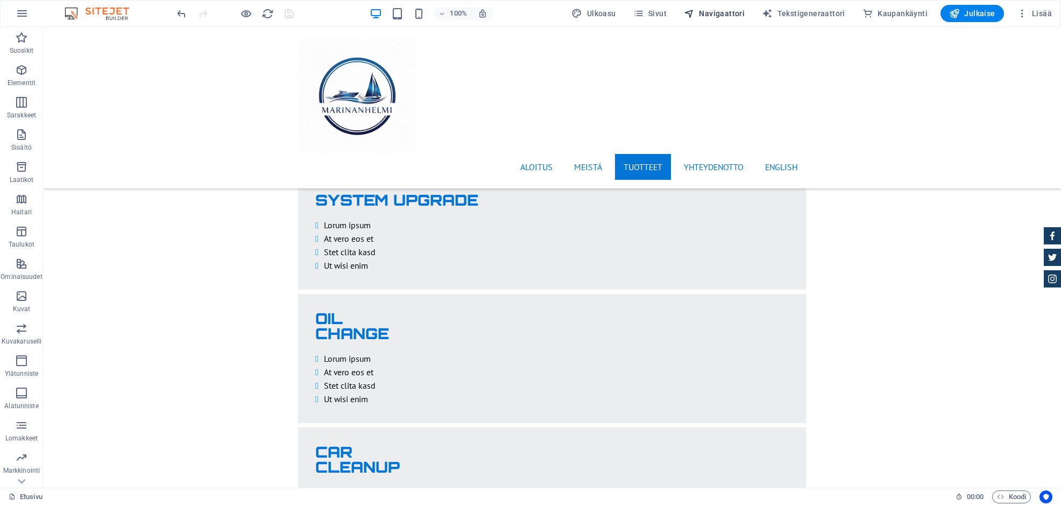
click at [727, 11] on span "Navigaattori" at bounding box center [714, 13] width 61 height 11
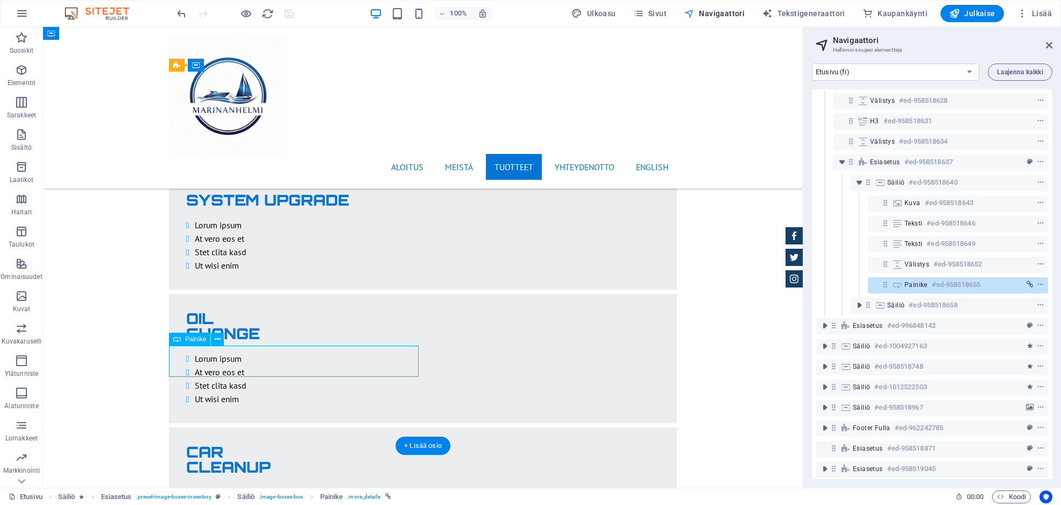
scroll to position [210, 0]
click at [1031, 280] on span "link" at bounding box center [1029, 282] width 11 height 8
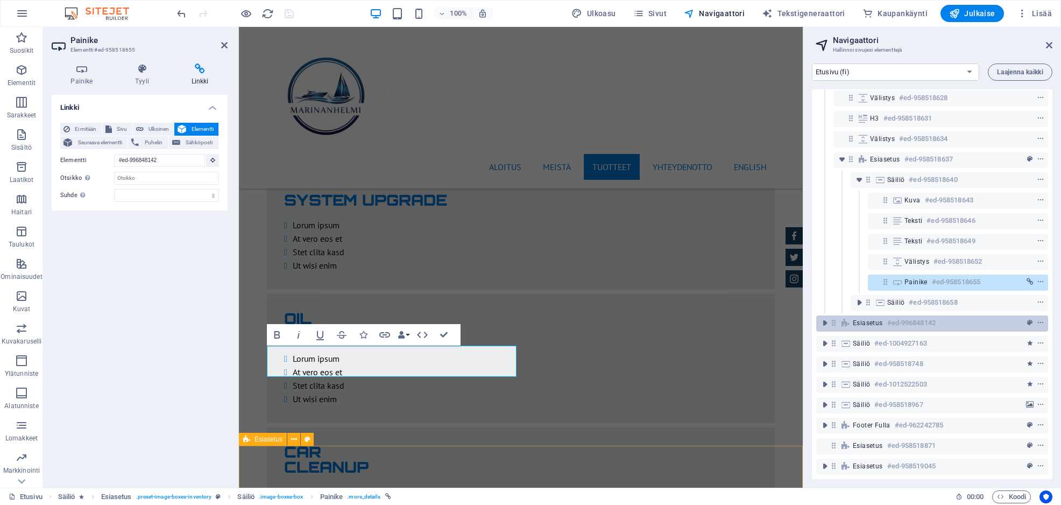
click at [969, 322] on div "Esiasetus #ed-996848142" at bounding box center [923, 322] width 141 height 13
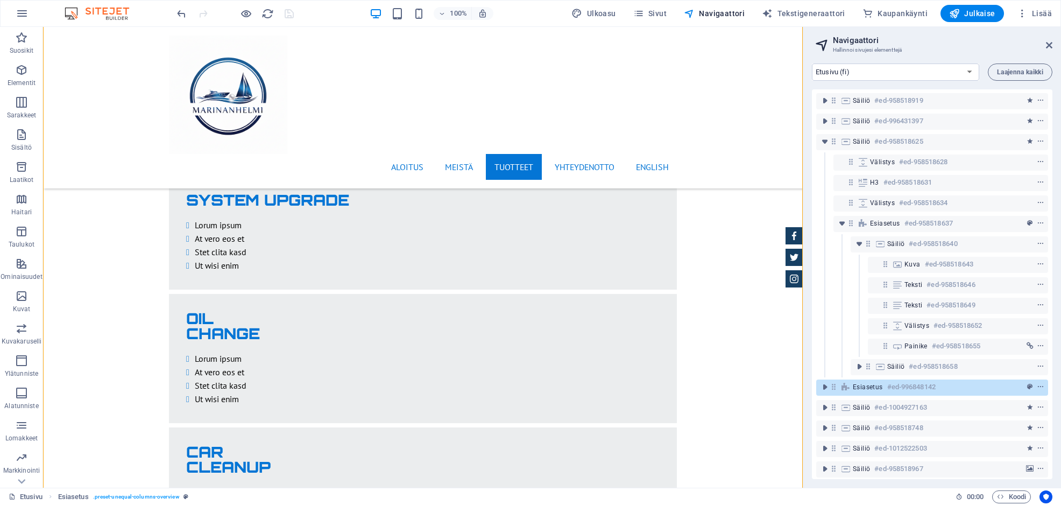
scroll to position [144, 0]
click at [824, 387] on icon "toggle-expand" at bounding box center [824, 386] width 11 height 11
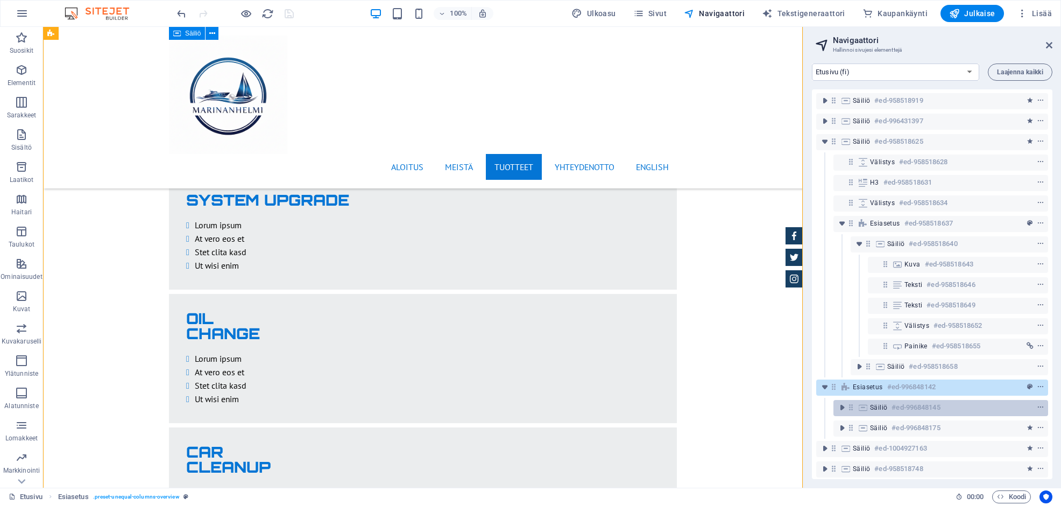
click at [897, 408] on h6 "#ed-996848145" at bounding box center [915, 407] width 48 height 13
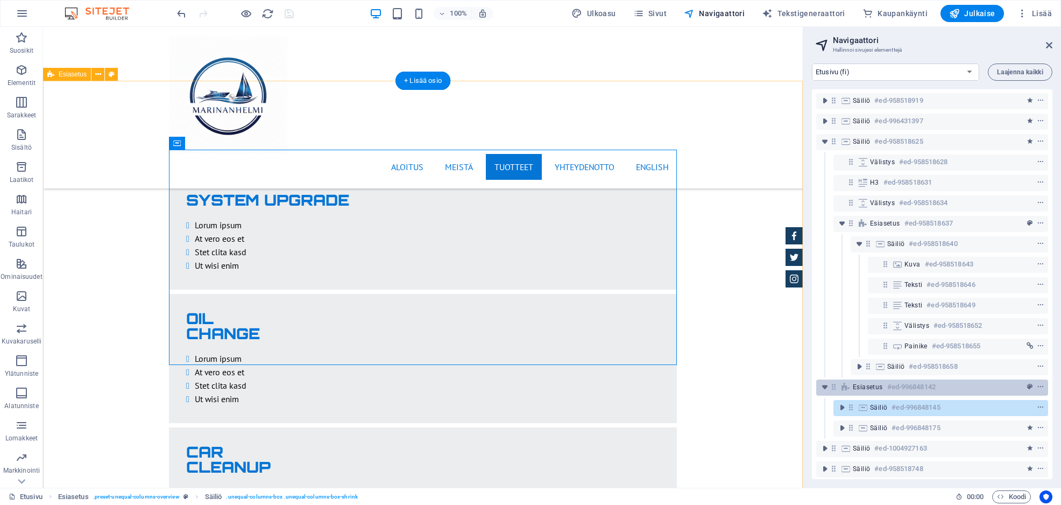
click at [895, 387] on h6 "#ed-996848142" at bounding box center [911, 386] width 48 height 13
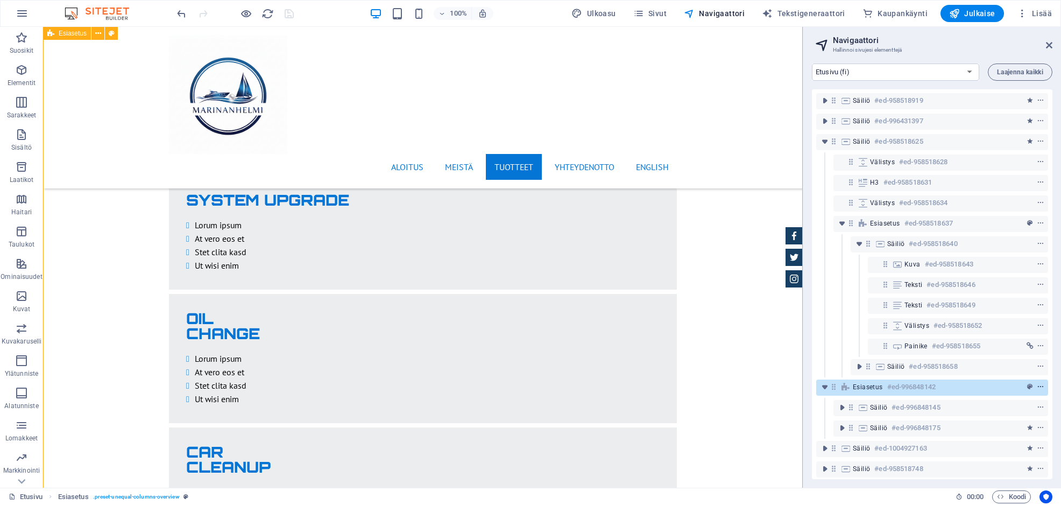
click at [1041, 387] on icon "context-menu" at bounding box center [1041, 387] width 8 height 8
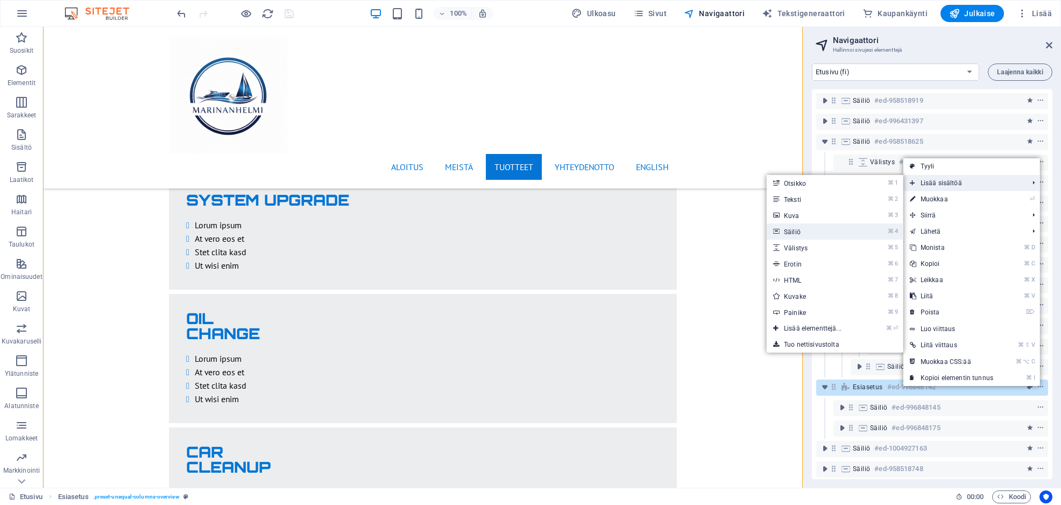
click at [825, 231] on link "⌘ 4 Säiliö" at bounding box center [815, 231] width 96 height 16
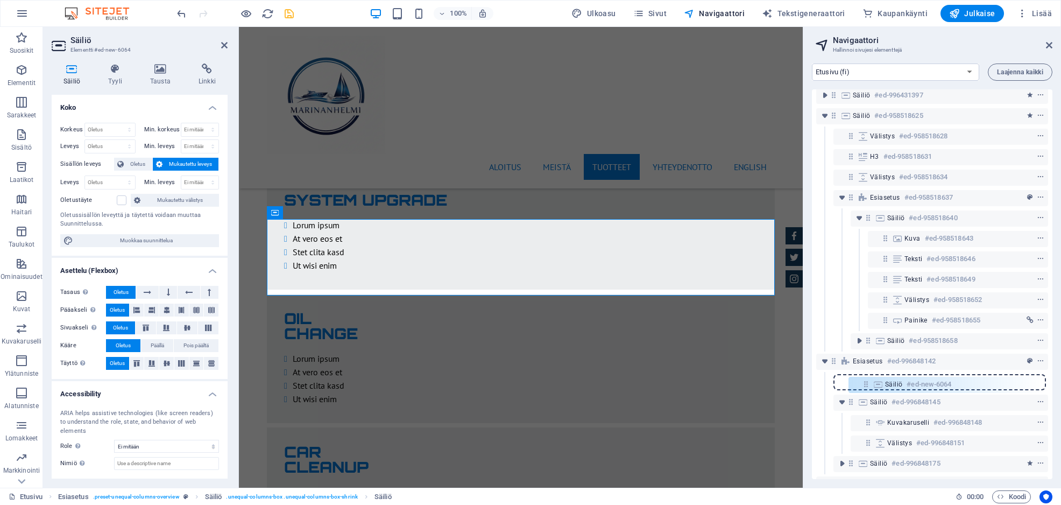
scroll to position [170, 0]
drag, startPoint x: 868, startPoint y: 427, endPoint x: 864, endPoint y: 354, distance: 72.7
click at [864, 354] on div "Banner #ed-958519057 Esiasetus #ed-958518256 Säiliö #ed-958518376 Text #ed-9964…" at bounding box center [932, 283] width 240 height 389
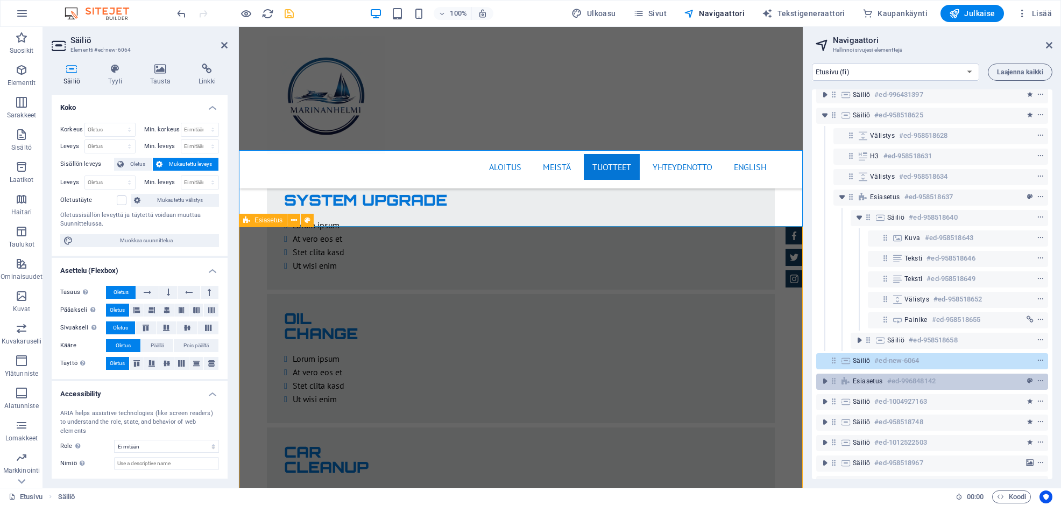
click at [835, 381] on icon at bounding box center [833, 380] width 9 height 9
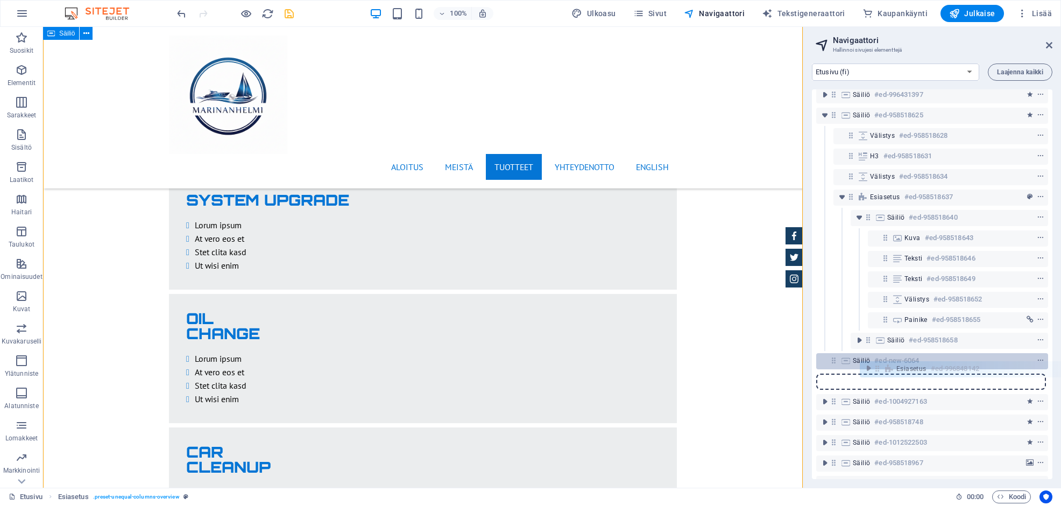
drag, startPoint x: 835, startPoint y: 381, endPoint x: 882, endPoint y: 367, distance: 48.8
click at [882, 367] on div "Banner #ed-958519057 Esiasetus #ed-958518256 Säiliö #ed-958518376 Text #ed-9964…" at bounding box center [932, 283] width 240 height 389
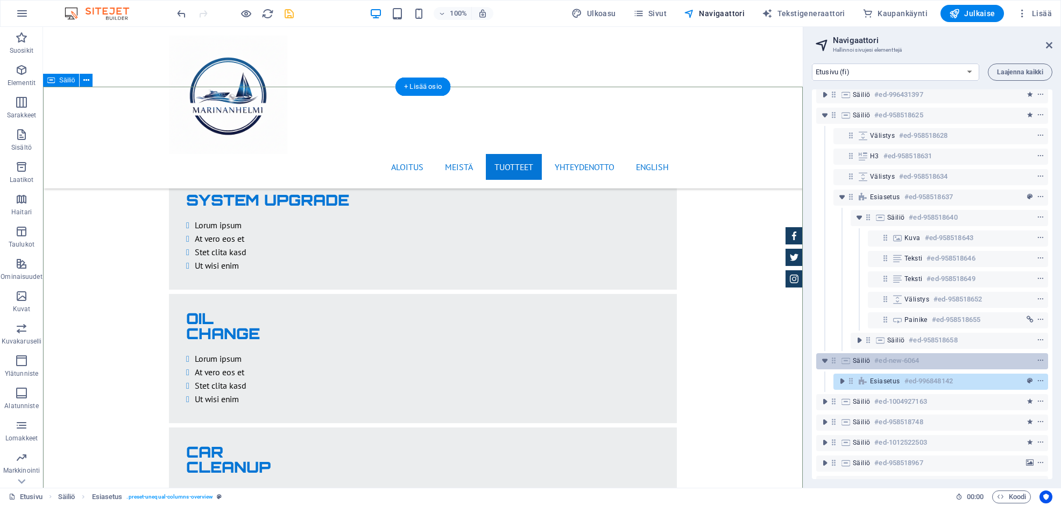
click at [903, 365] on h6 "#ed-new-6064" at bounding box center [896, 360] width 45 height 13
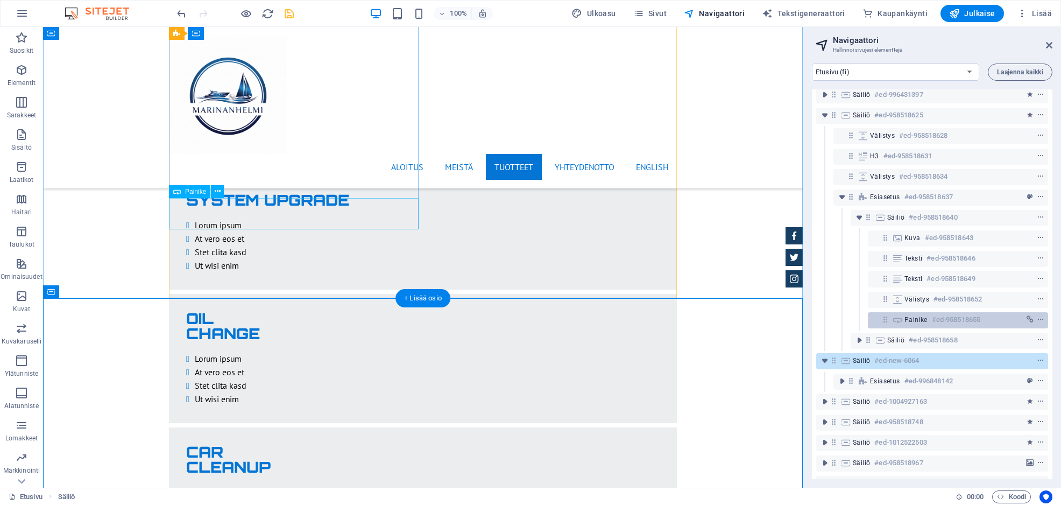
click at [998, 318] on div at bounding box center [1020, 319] width 51 height 13
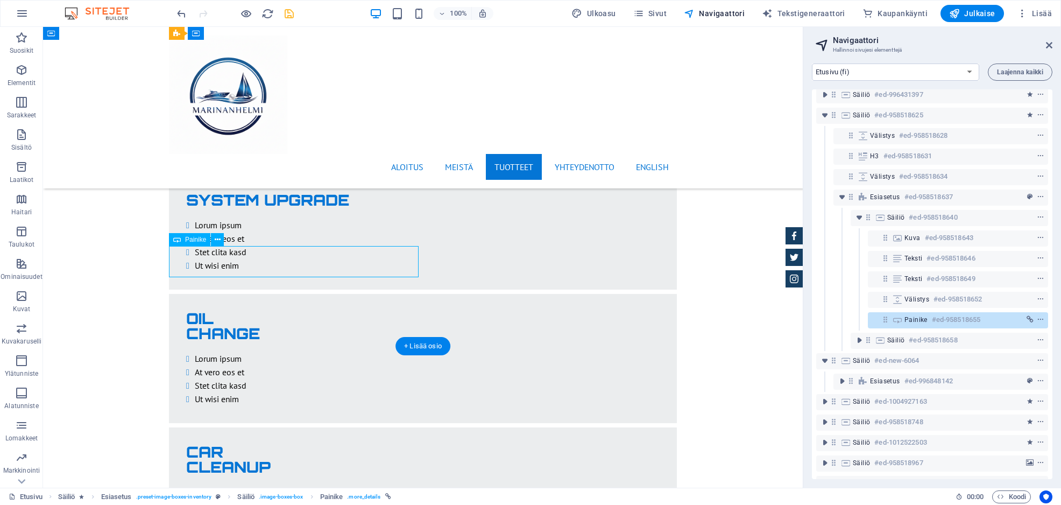
click at [988, 319] on div "Painike #ed-958518655" at bounding box center [949, 319] width 90 height 13
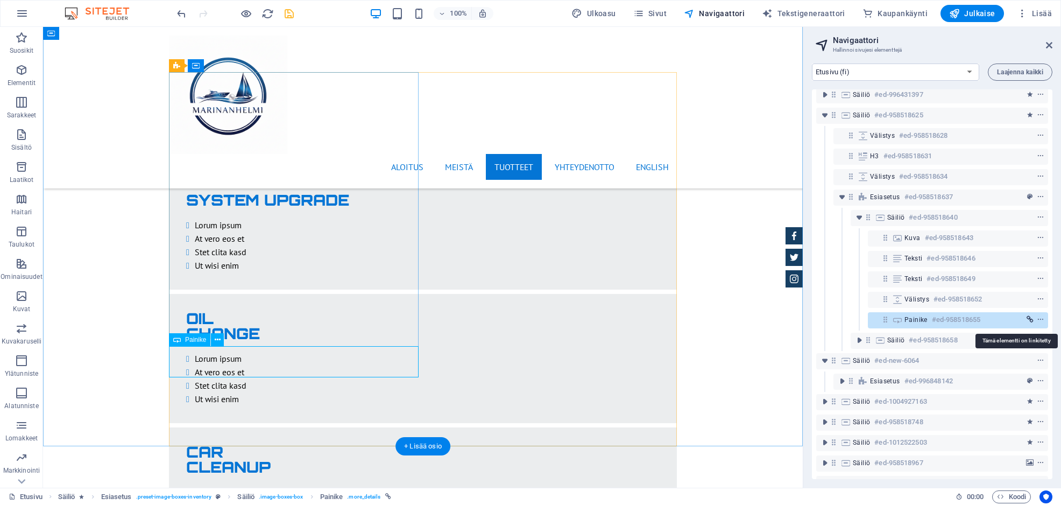
click at [1026, 318] on icon "link" at bounding box center [1029, 320] width 7 height 8
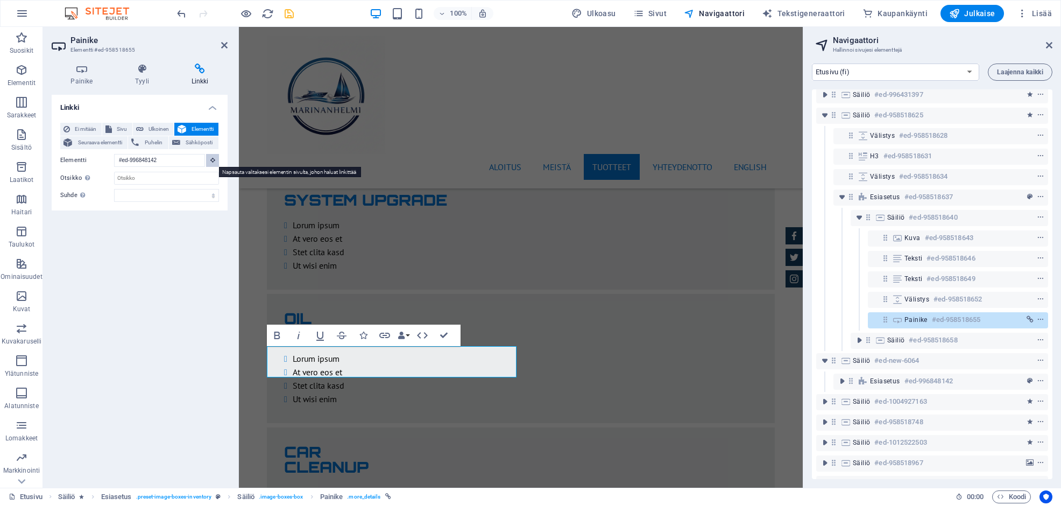
click at [211, 160] on icon at bounding box center [212, 159] width 5 height 5
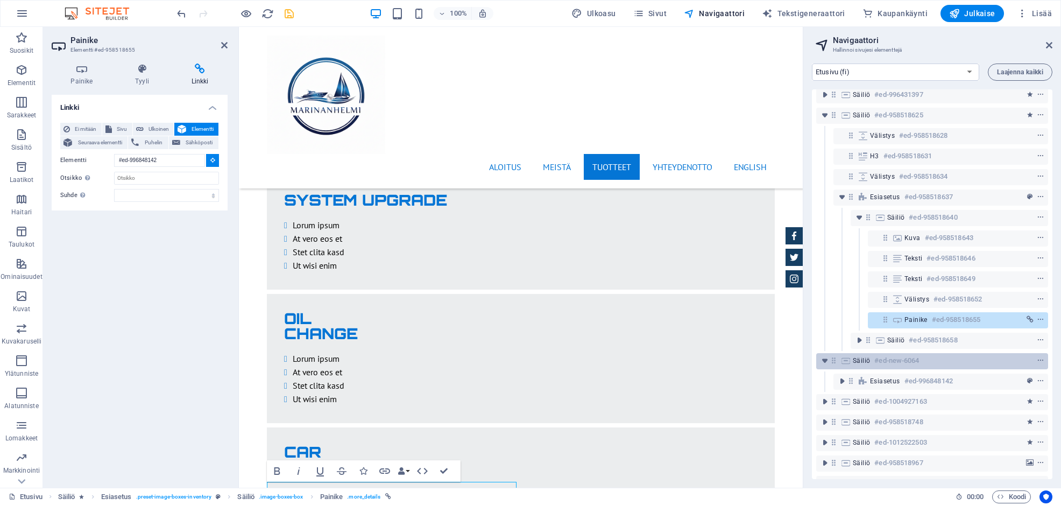
click at [917, 362] on h6 "#ed-new-6064" at bounding box center [896, 360] width 45 height 13
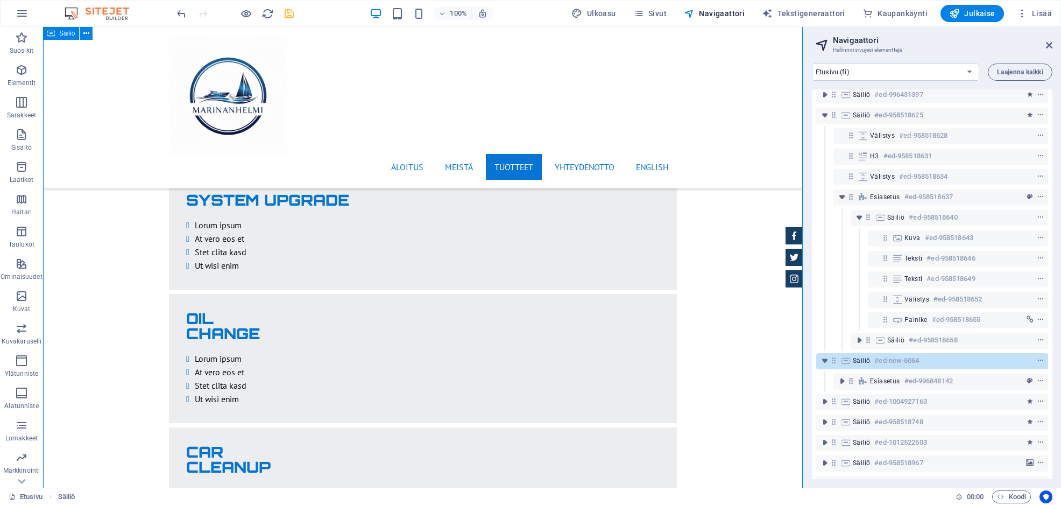
click at [928, 359] on div "Säiliö #ed-new-6064" at bounding box center [923, 360] width 141 height 13
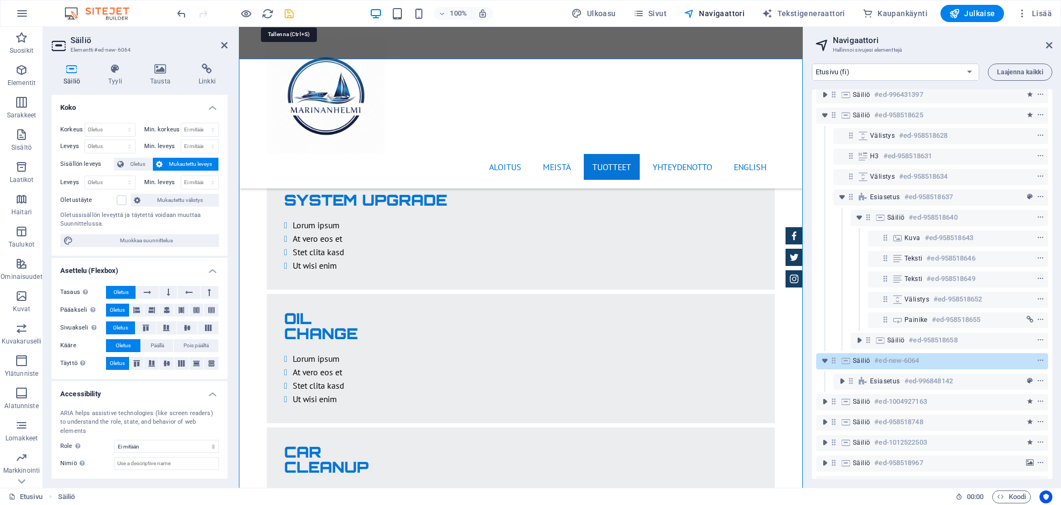
click at [288, 13] on icon "save" at bounding box center [289, 14] width 12 height 12
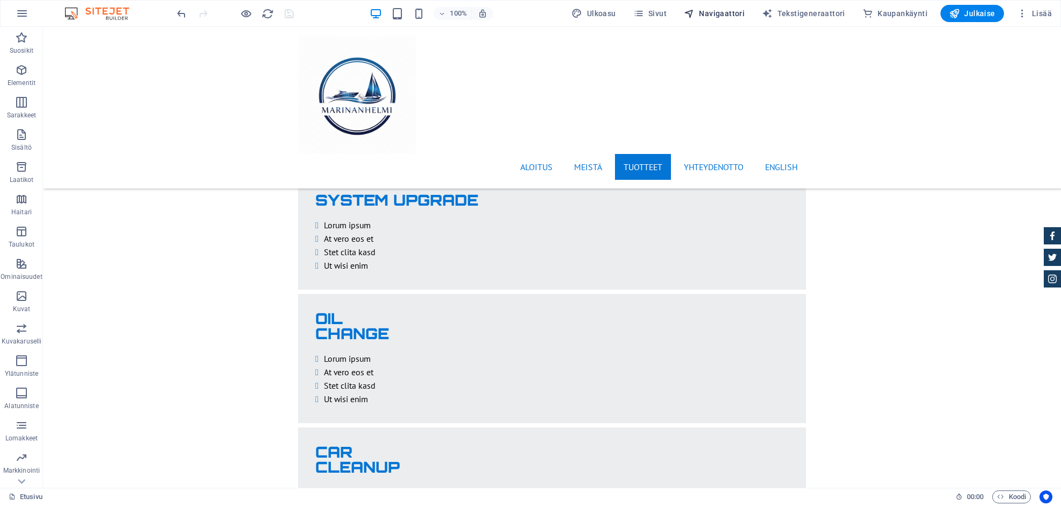
click at [734, 11] on span "Navigaattori" at bounding box center [714, 13] width 61 height 11
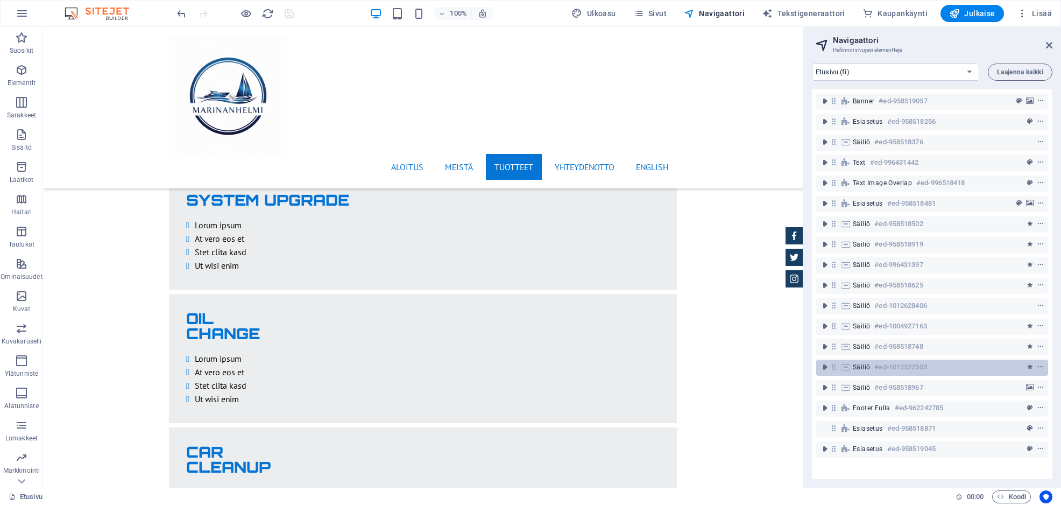
click at [895, 365] on h6 "#ed-1012522503" at bounding box center [900, 366] width 52 height 13
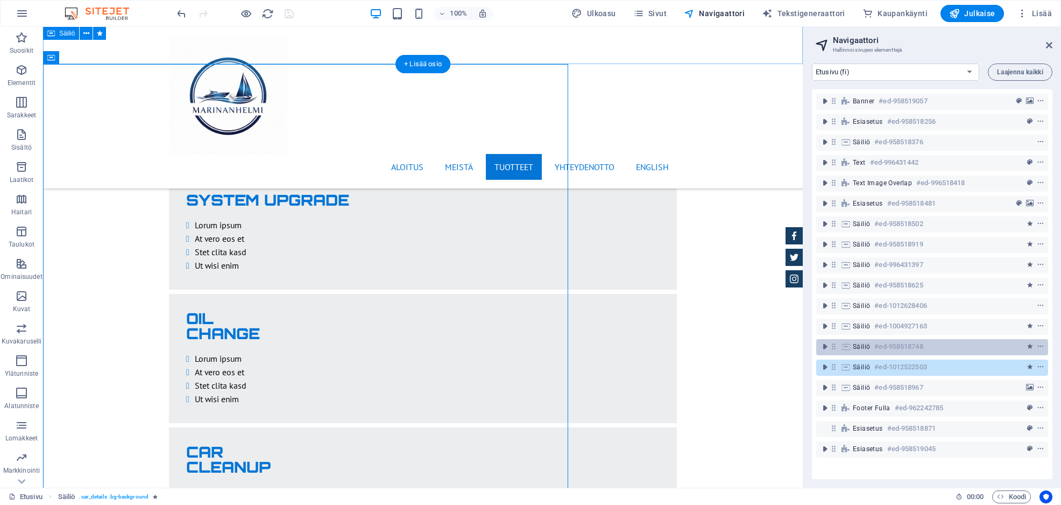
click at [960, 346] on div "Säiliö #ed-958518748" at bounding box center [923, 346] width 141 height 13
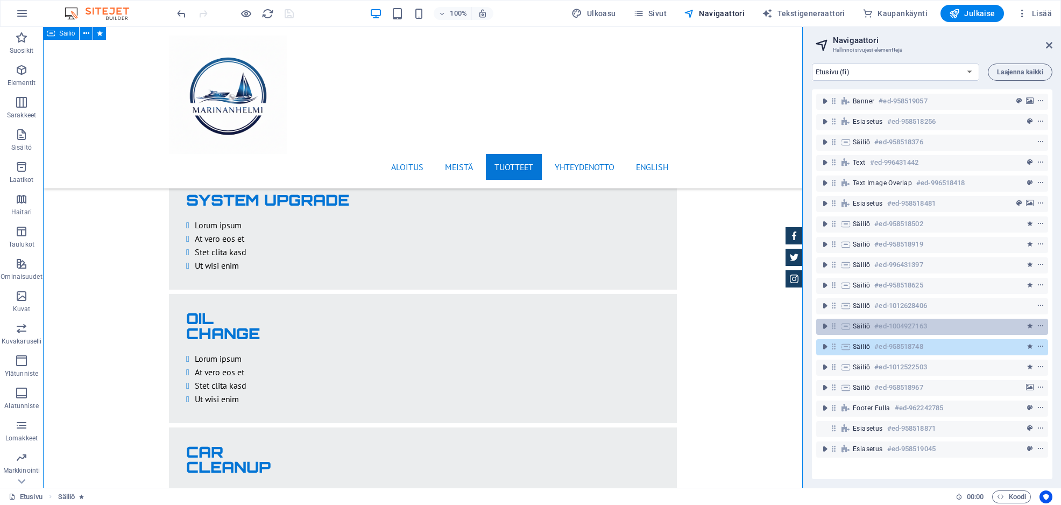
click at [936, 324] on div "Säiliö #ed-1004927163" at bounding box center [923, 326] width 141 height 13
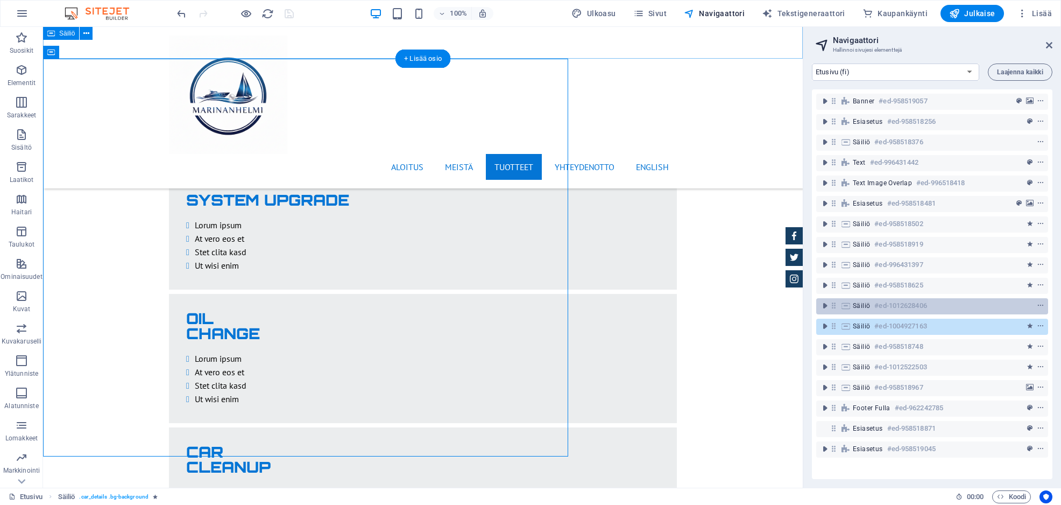
click at [926, 306] on h6 "#ed-1012628406" at bounding box center [900, 305] width 52 height 13
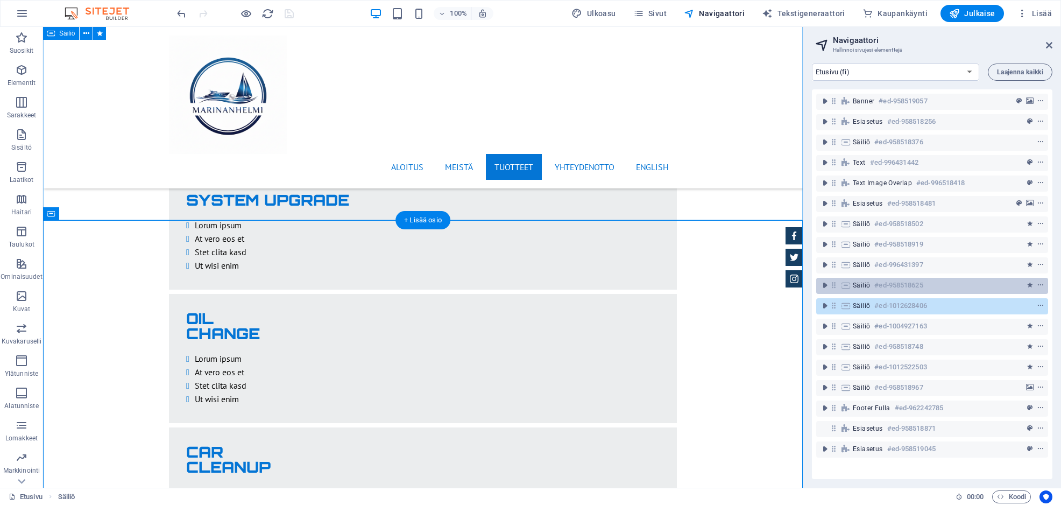
click at [893, 290] on h6 "#ed-958518625" at bounding box center [898, 285] width 48 height 13
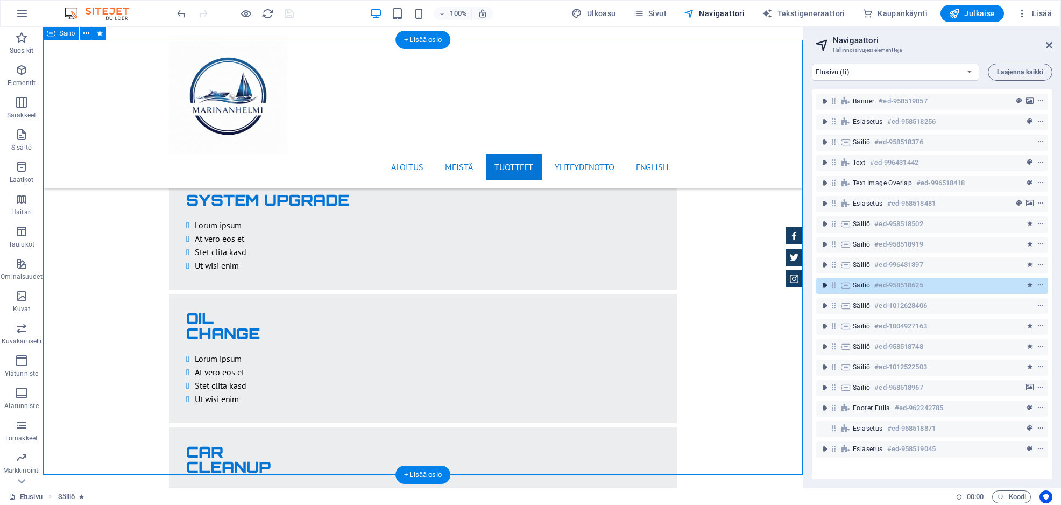
click at [827, 285] on icon "toggle-expand" at bounding box center [824, 285] width 11 height 11
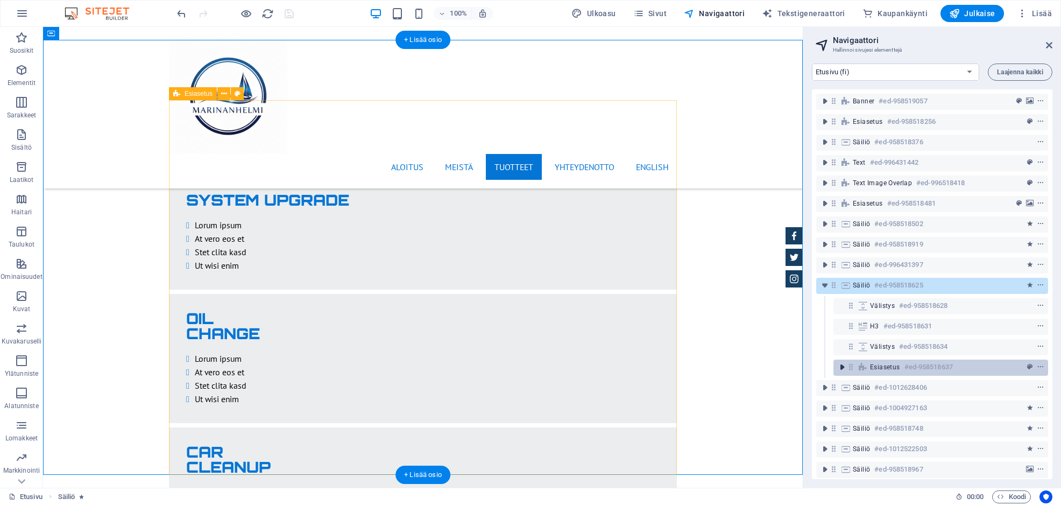
click at [842, 365] on icon "toggle-expand" at bounding box center [841, 366] width 11 height 11
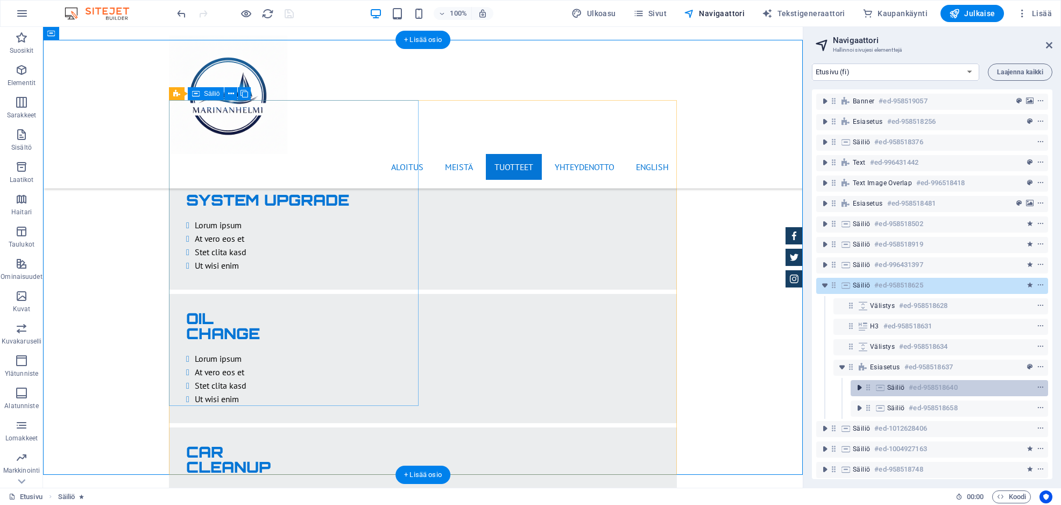
click at [855, 386] on icon "toggle-expand" at bounding box center [859, 387] width 11 height 11
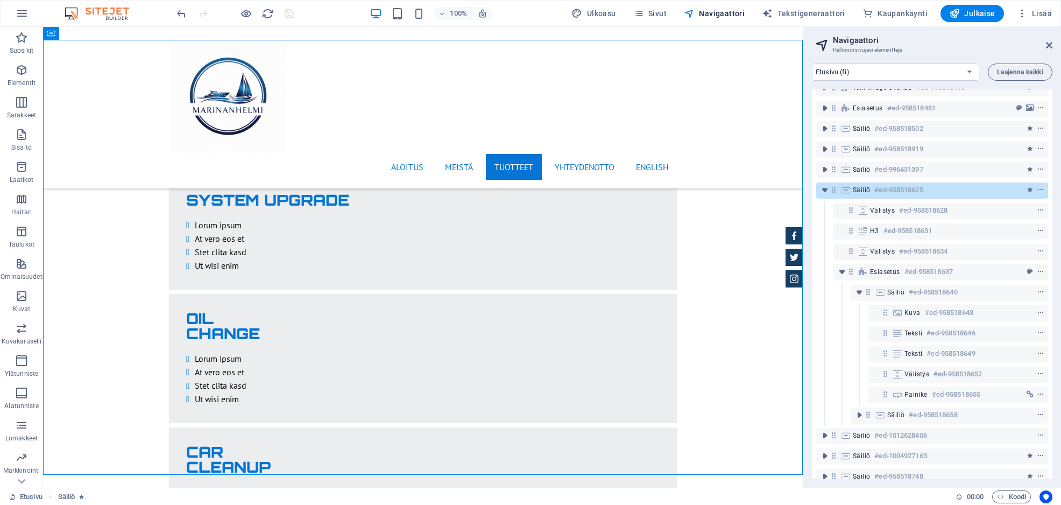
scroll to position [114, 0]
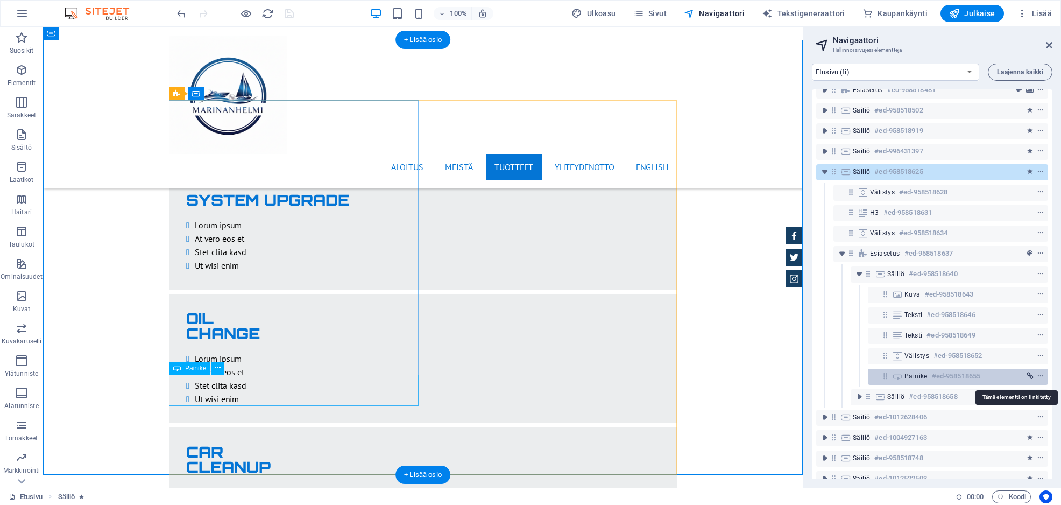
click at [1029, 375] on icon "link" at bounding box center [1029, 376] width 7 height 8
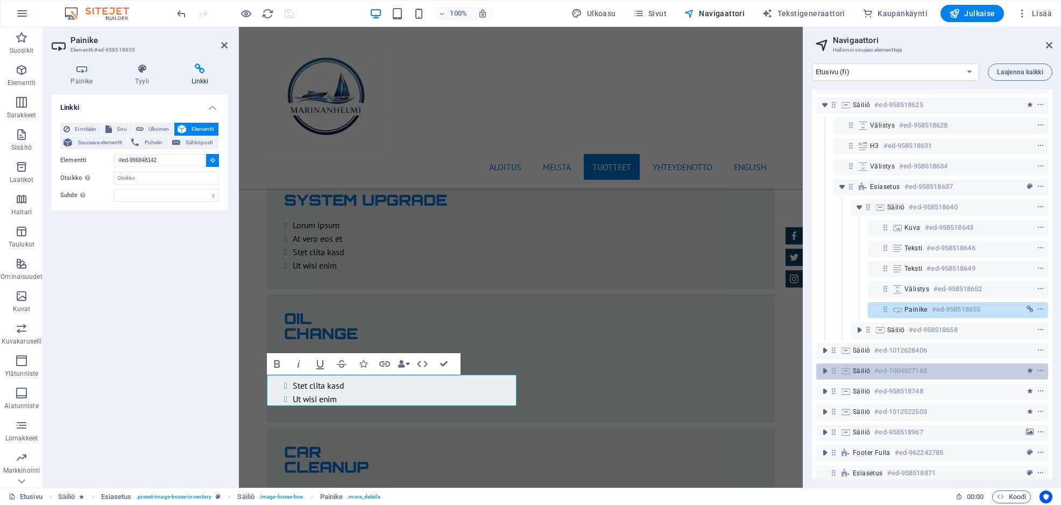
scroll to position [216, 0]
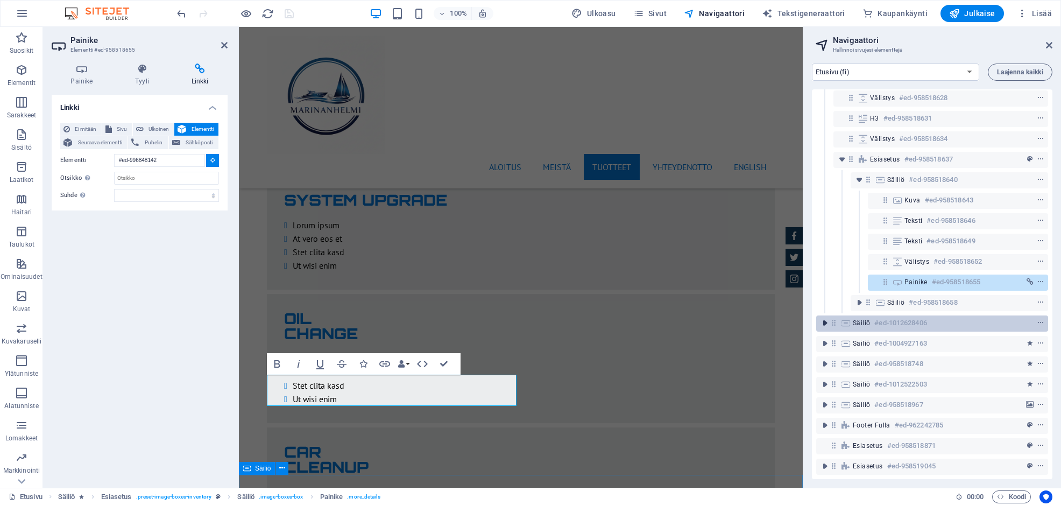
click at [826, 317] on icon "toggle-expand" at bounding box center [824, 322] width 11 height 11
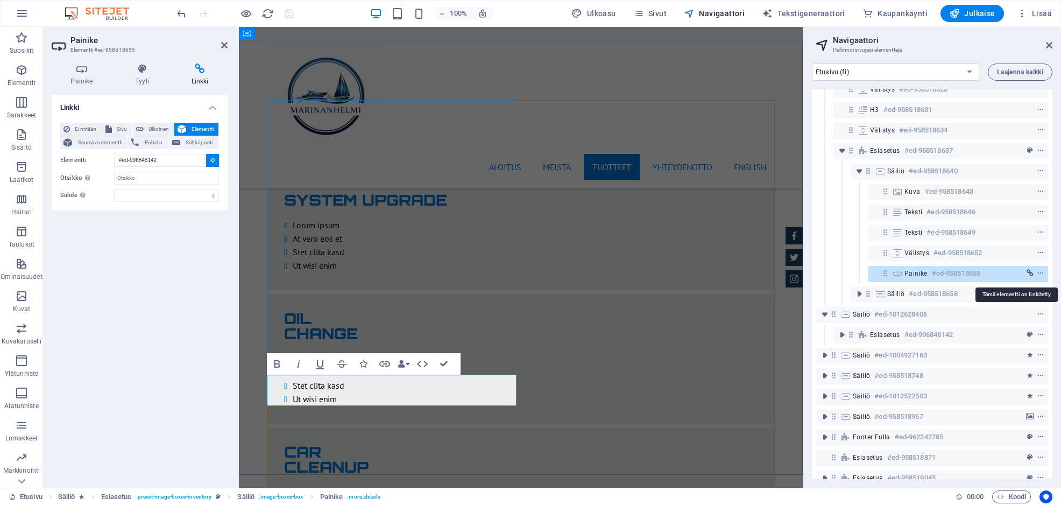
click at [1026, 271] on icon "link" at bounding box center [1029, 274] width 7 height 8
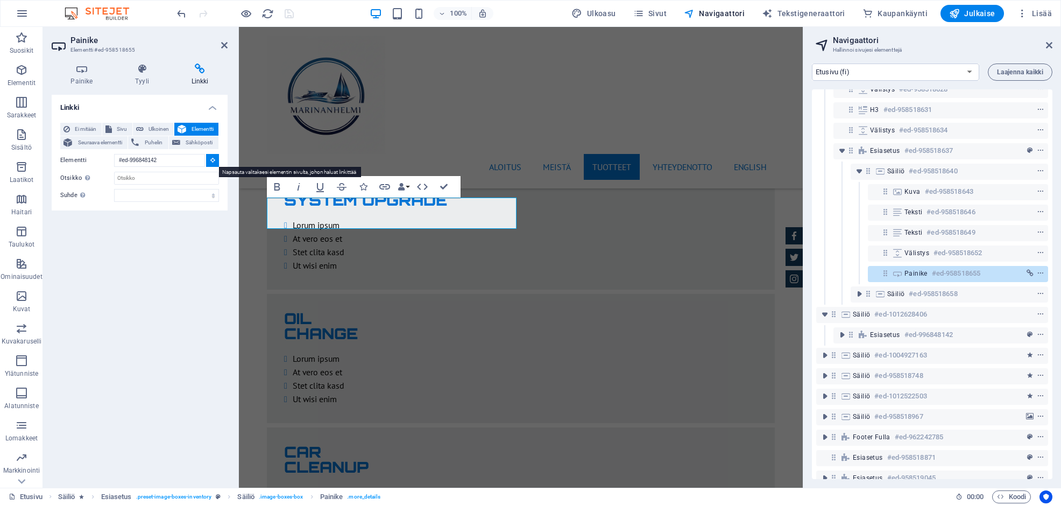
click at [212, 160] on icon at bounding box center [212, 159] width 5 height 5
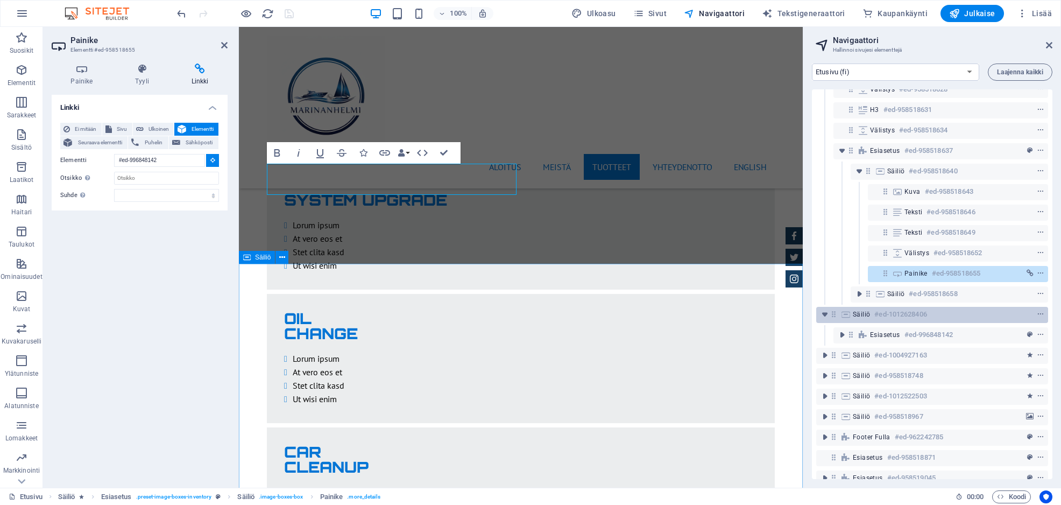
click at [940, 313] on div "Säiliö #ed-1012628406" at bounding box center [923, 314] width 141 height 13
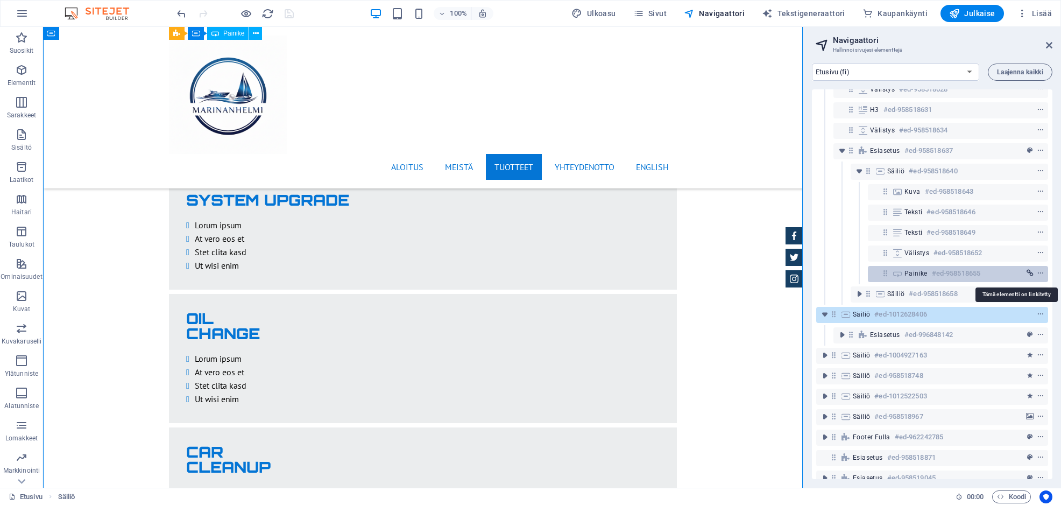
click at [1026, 273] on icon "link" at bounding box center [1029, 274] width 7 height 8
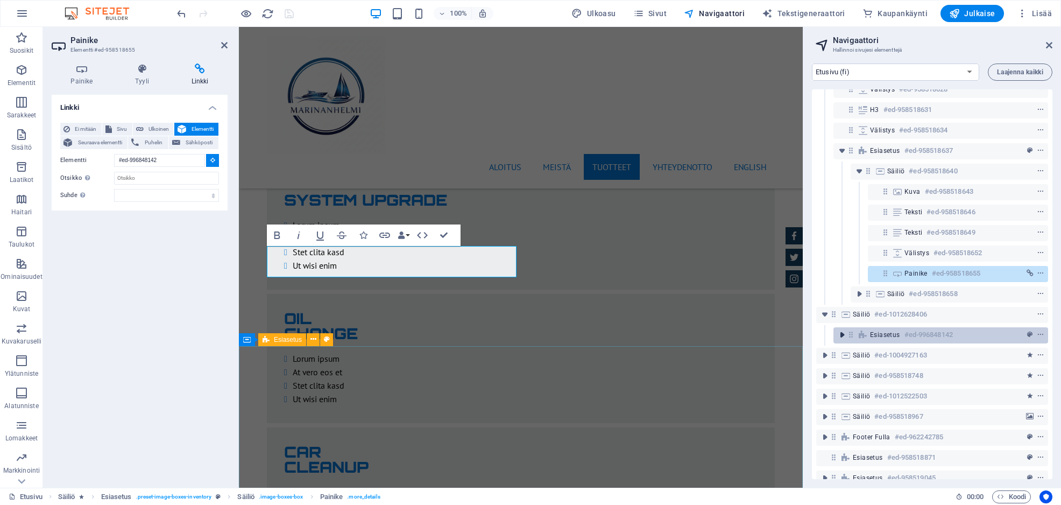
click at [842, 335] on icon "toggle-expand" at bounding box center [841, 334] width 11 height 11
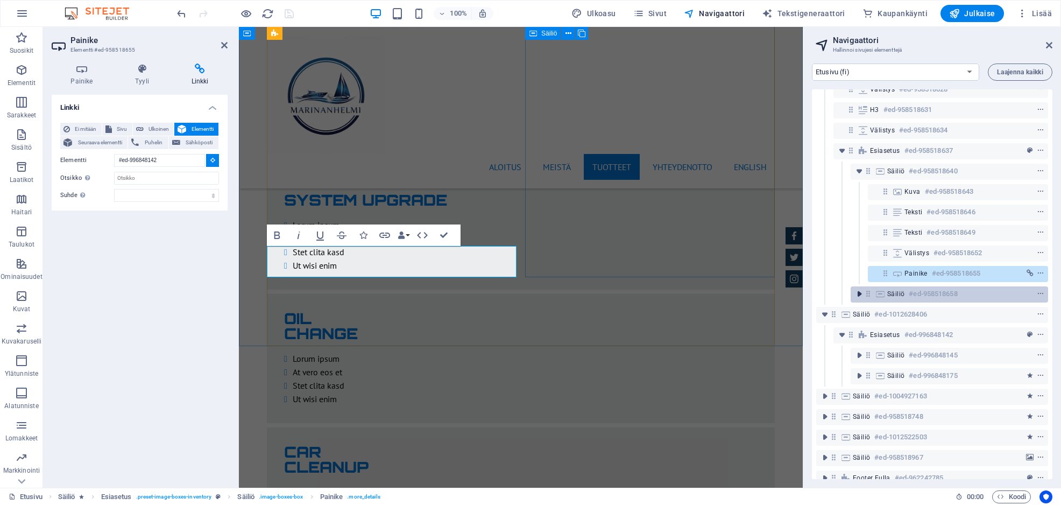
click at [857, 292] on icon "toggle-expand" at bounding box center [859, 293] width 11 height 11
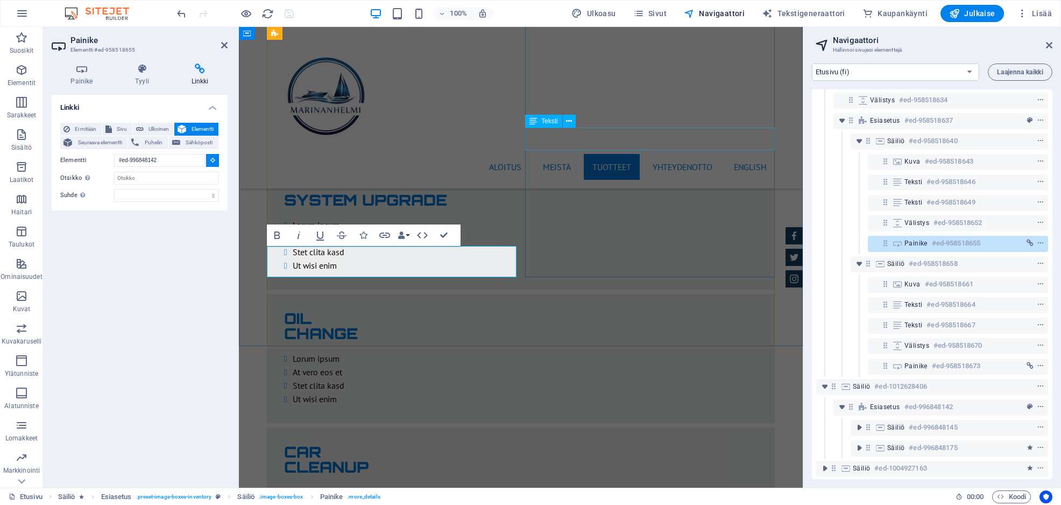
scroll to position [270, 0]
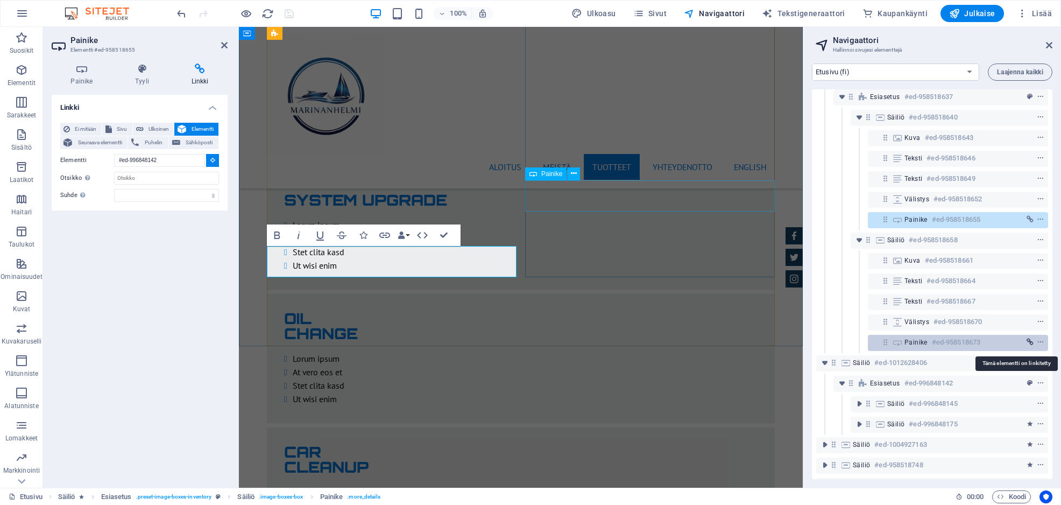
click at [1026, 340] on icon "link" at bounding box center [1029, 342] width 7 height 8
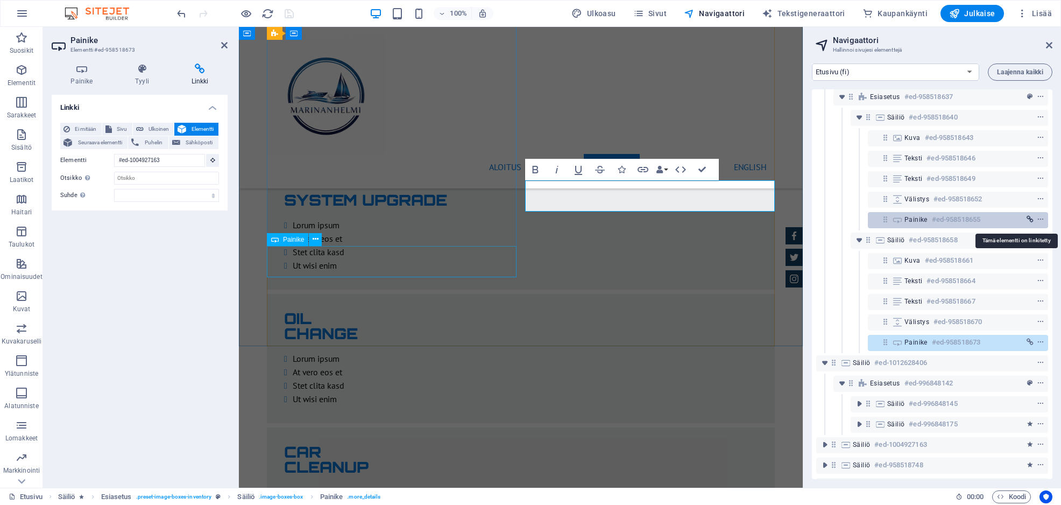
click at [1031, 221] on span "link" at bounding box center [1029, 220] width 11 height 8
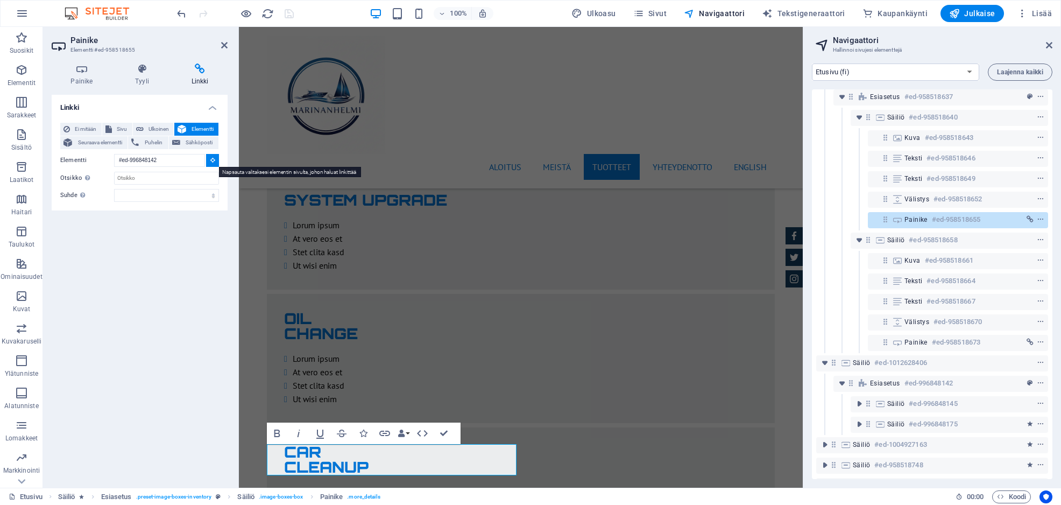
click at [212, 162] on icon at bounding box center [212, 159] width 5 height 5
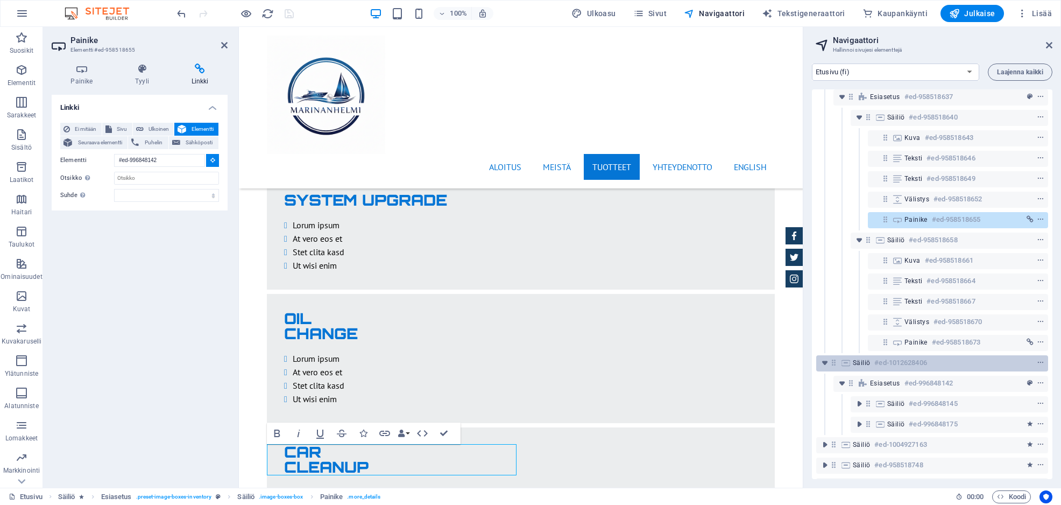
click at [932, 361] on div "Säiliö #ed-1012628406" at bounding box center [923, 362] width 141 height 13
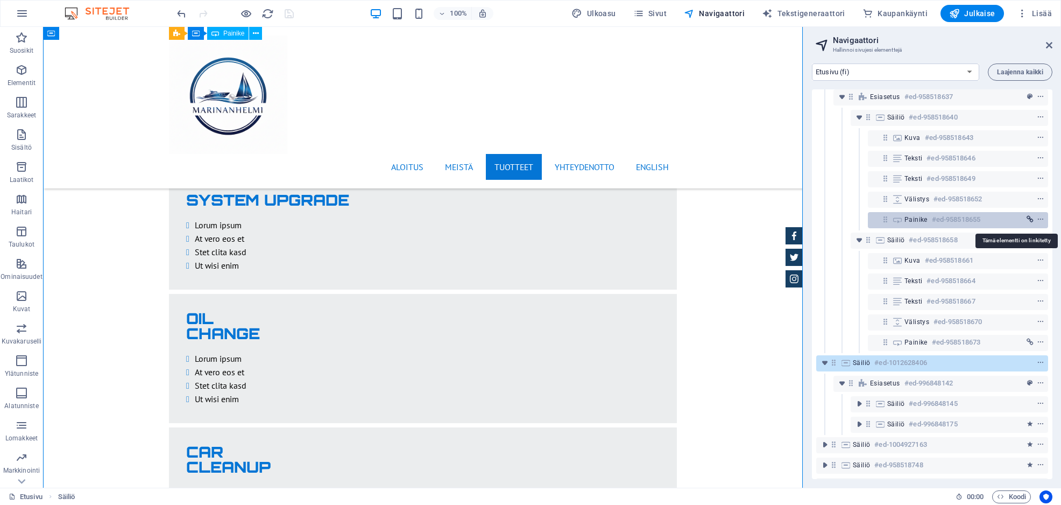
click at [1026, 217] on icon "link" at bounding box center [1029, 220] width 7 height 8
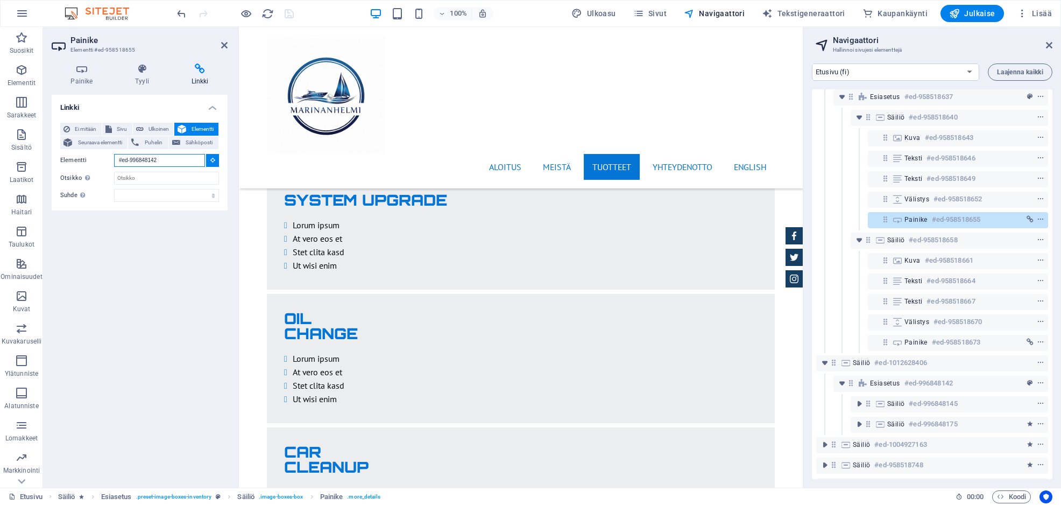
drag, startPoint x: 163, startPoint y: 158, endPoint x: 119, endPoint y: 159, distance: 43.6
click at [118, 161] on input "#ed-996848142" at bounding box center [159, 160] width 91 height 13
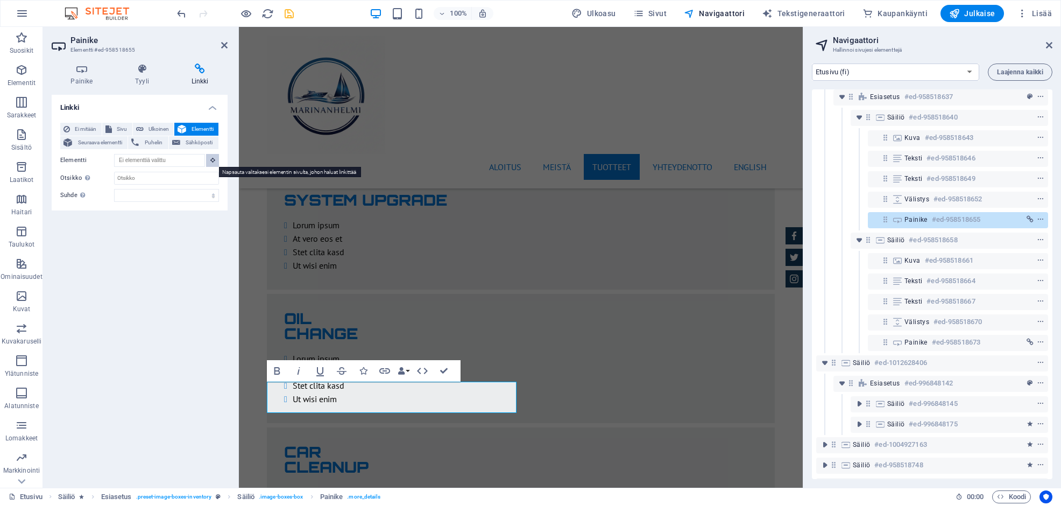
click at [210, 159] on icon at bounding box center [212, 159] width 5 height 5
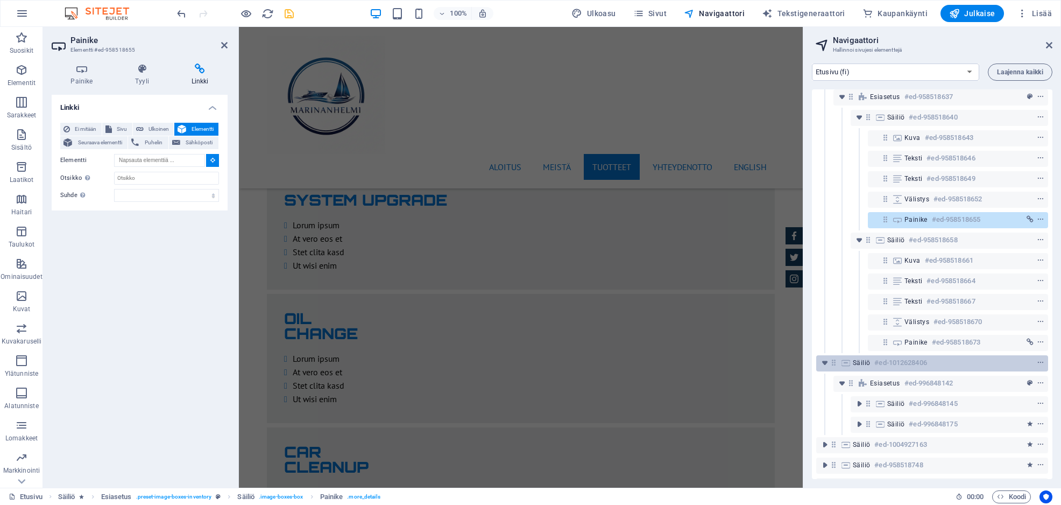
click at [917, 361] on h6 "#ed-1012628406" at bounding box center [900, 362] width 52 height 13
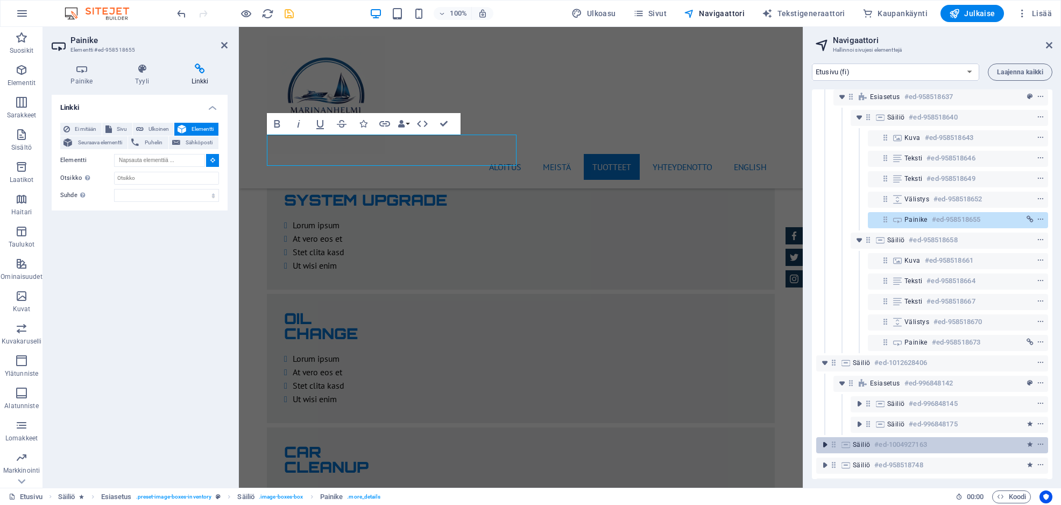
click at [823, 443] on icon "toggle-expand" at bounding box center [824, 444] width 11 height 11
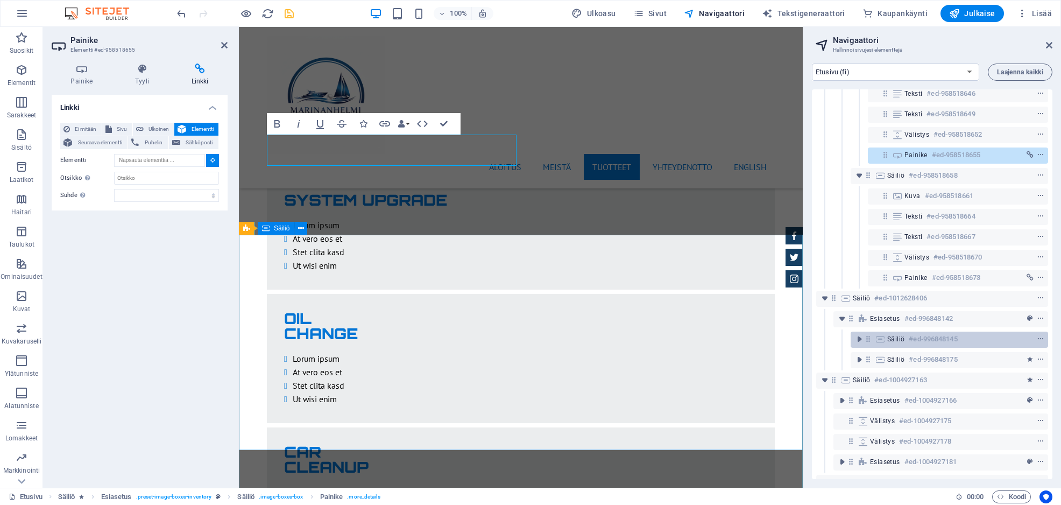
scroll to position [332, 0]
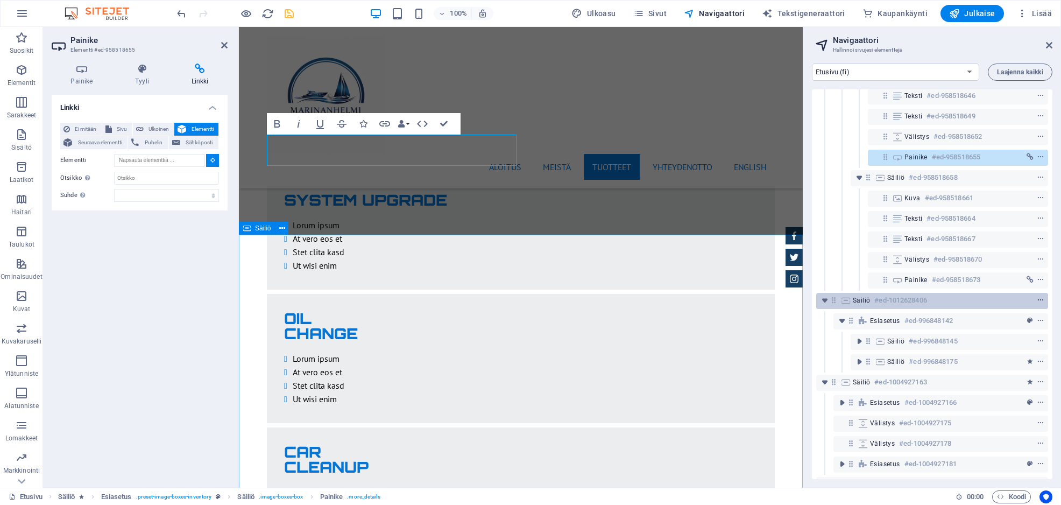
click at [1038, 301] on icon "context-menu" at bounding box center [1041, 300] width 8 height 8
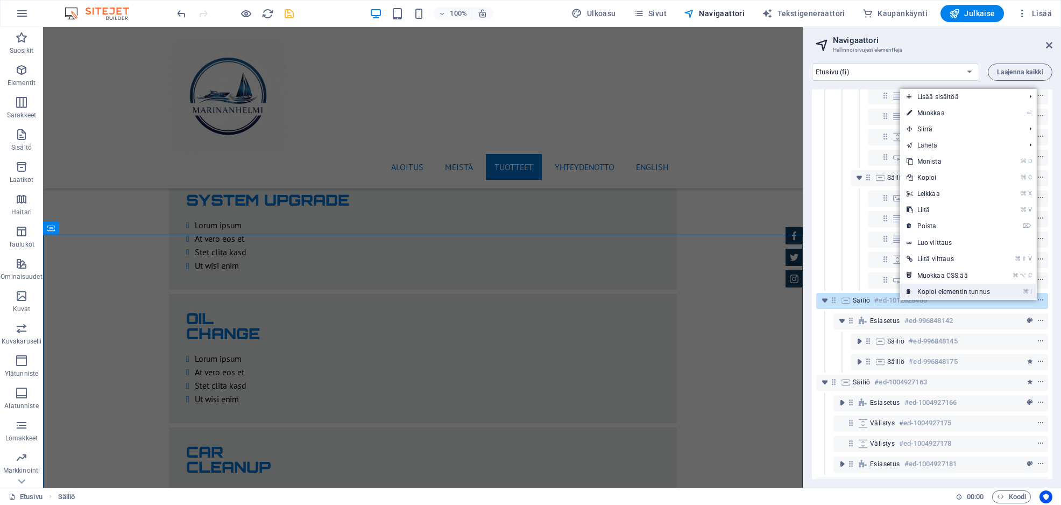
click at [981, 287] on link "⌘ I Kopioi elementin tunnus" at bounding box center [948, 291] width 96 height 16
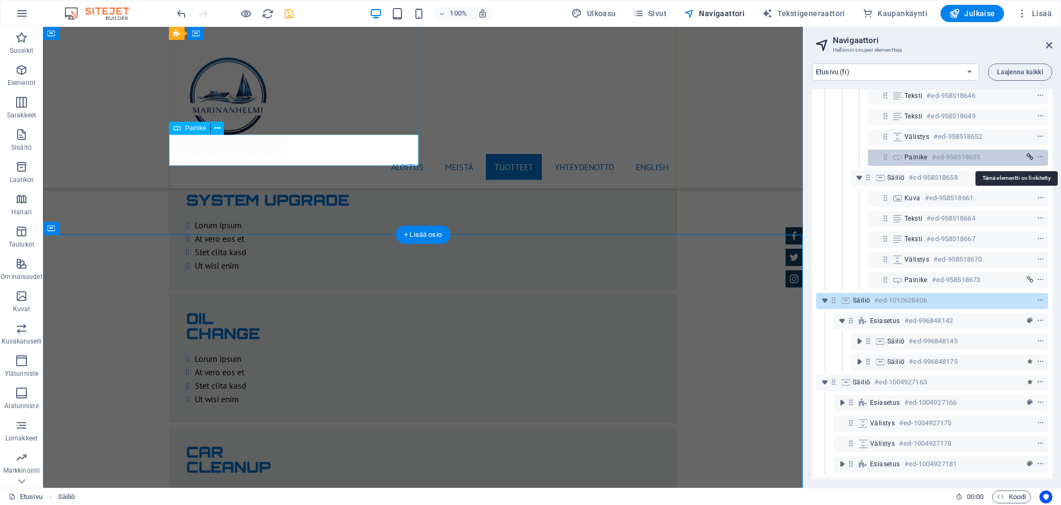
click at [1026, 156] on icon "link" at bounding box center [1029, 157] width 7 height 8
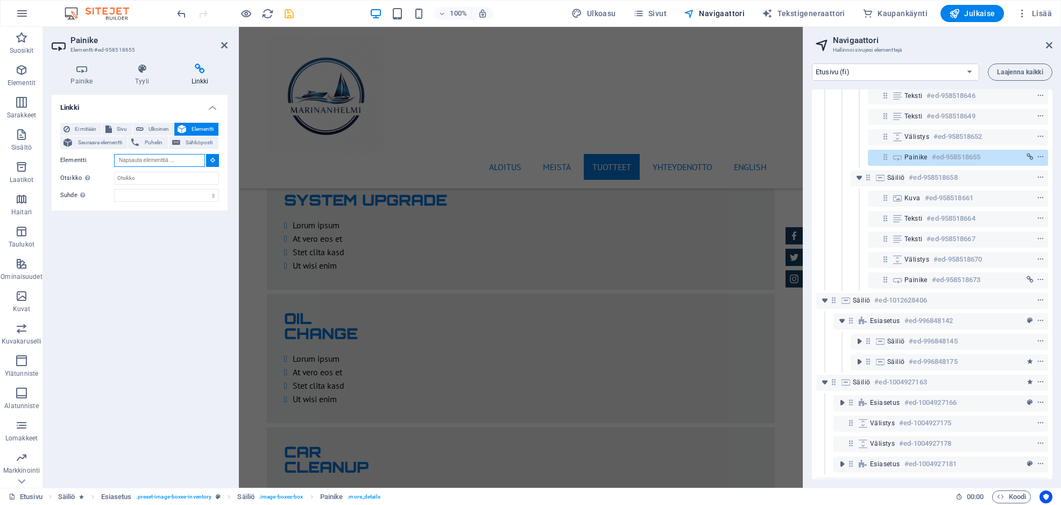
click at [132, 159] on input "Elementti" at bounding box center [159, 160] width 91 height 13
paste input "#ed-1012628406"
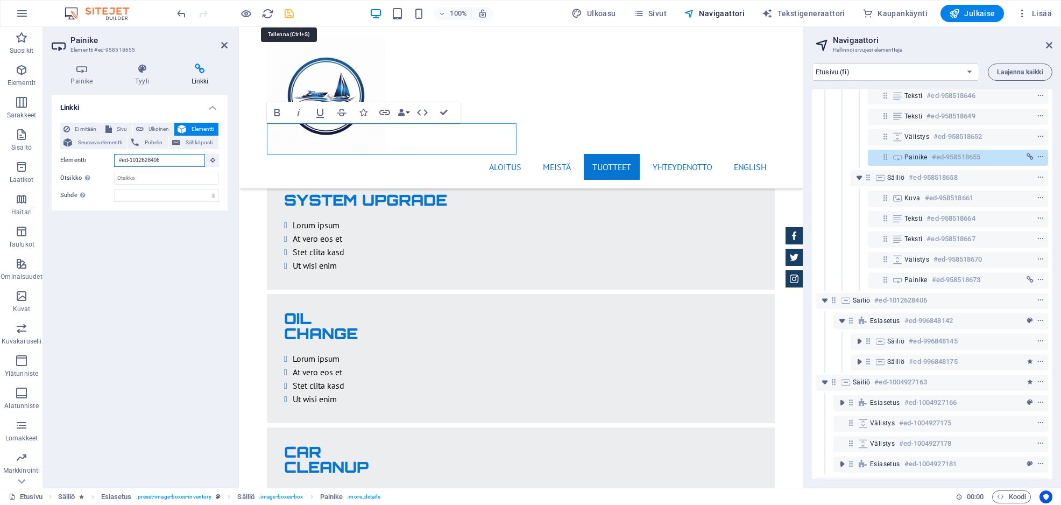
type input "#ed-1012628406"
click at [286, 10] on icon "save" at bounding box center [289, 14] width 12 height 12
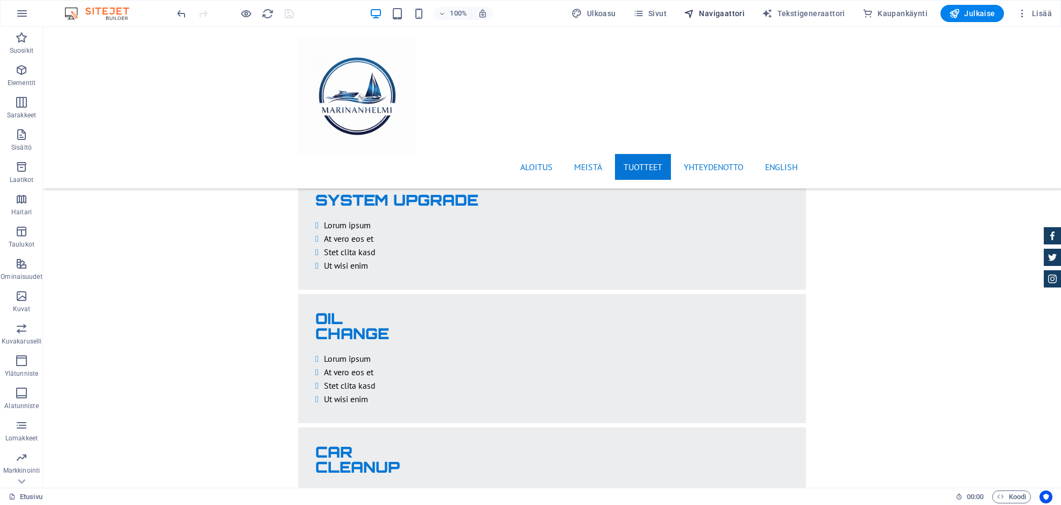
click at [734, 9] on span "Navigaattori" at bounding box center [714, 13] width 61 height 11
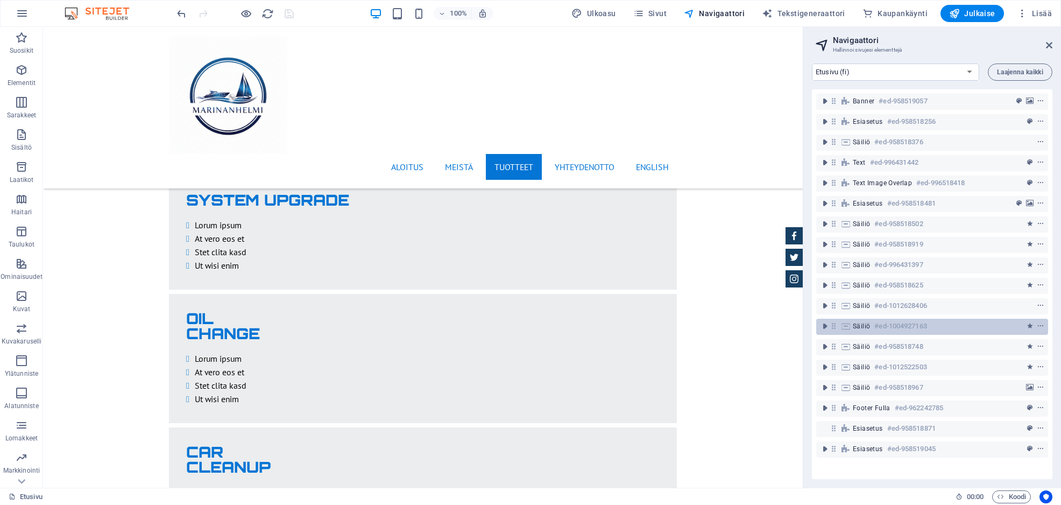
click at [911, 328] on h6 "#ed-1004927163" at bounding box center [900, 326] width 52 height 13
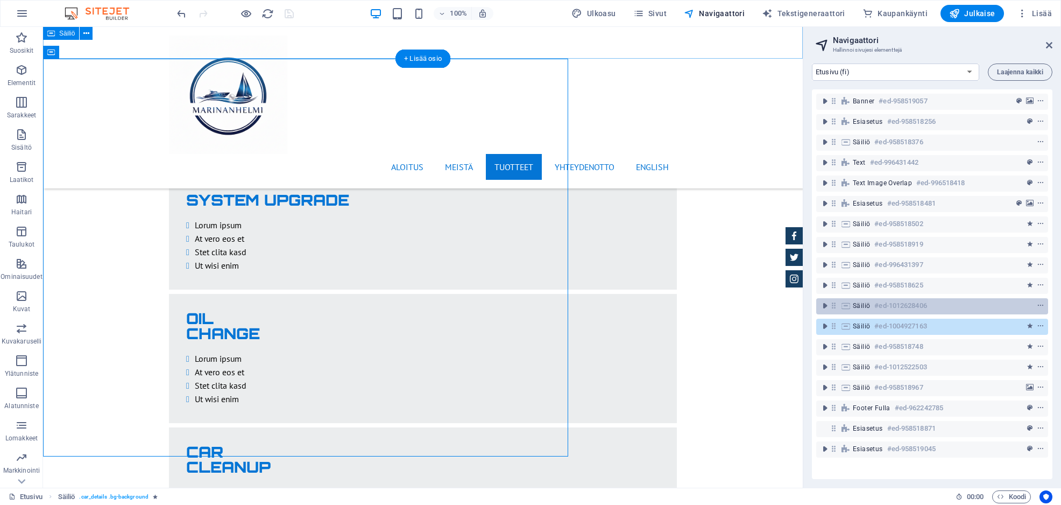
click at [922, 306] on h6 "#ed-1012628406" at bounding box center [900, 305] width 52 height 13
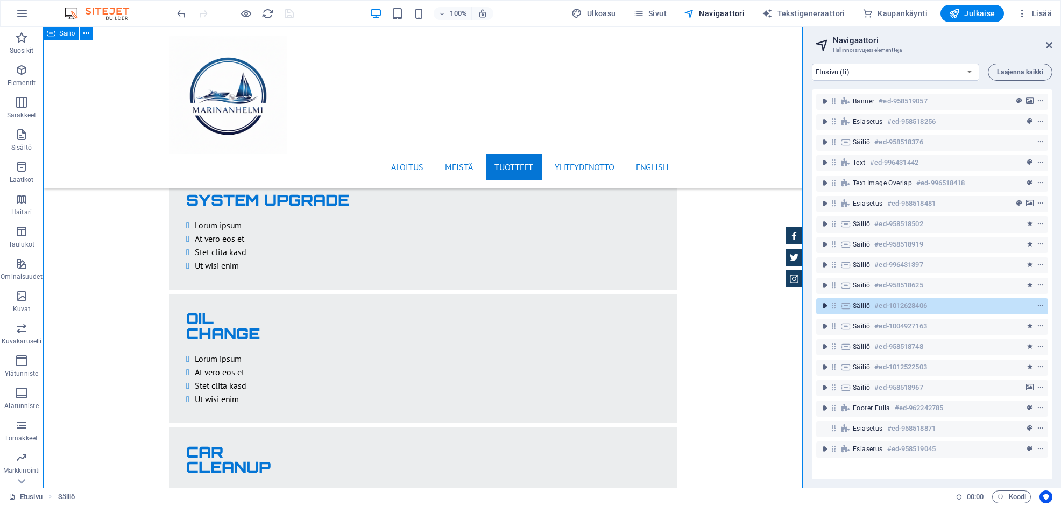
click at [823, 302] on icon "toggle-expand" at bounding box center [824, 305] width 11 height 11
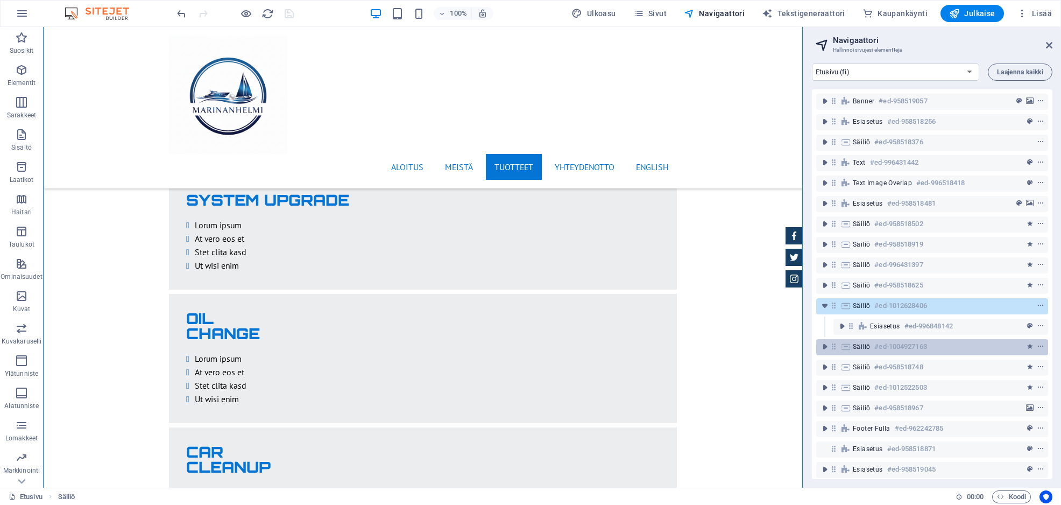
click at [899, 347] on h6 "#ed-1004927163" at bounding box center [900, 346] width 52 height 13
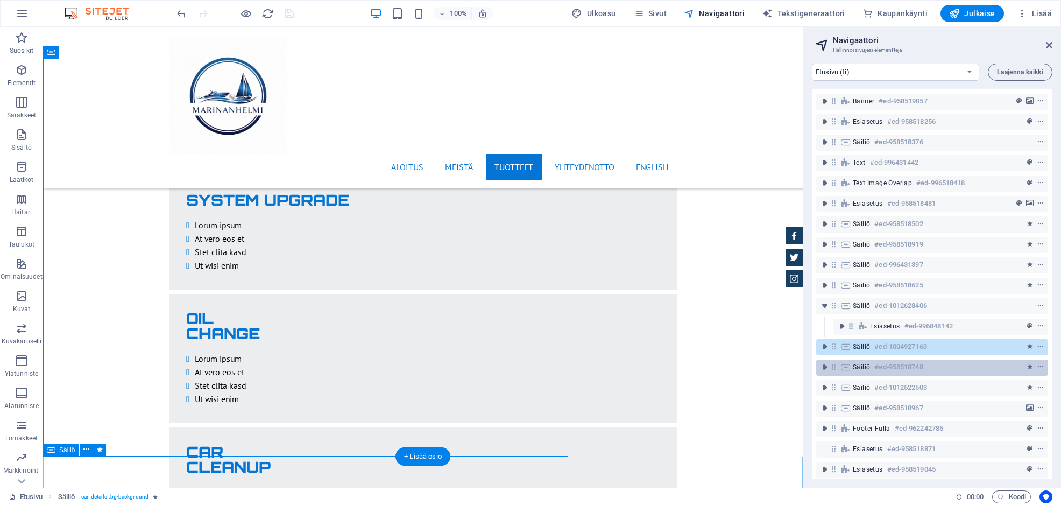
click at [895, 366] on h6 "#ed-958518748" at bounding box center [898, 366] width 48 height 13
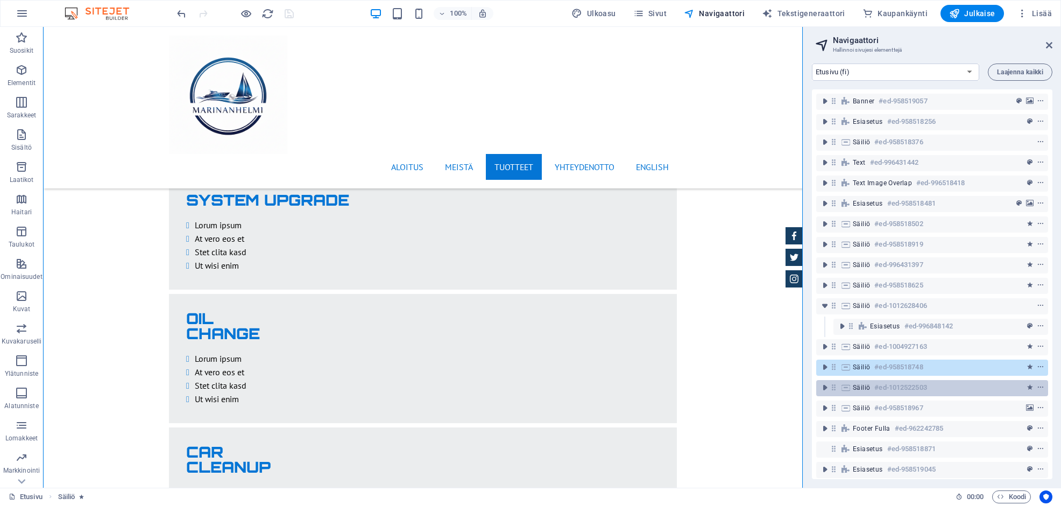
click at [897, 385] on h6 "#ed-1012522503" at bounding box center [900, 387] width 52 height 13
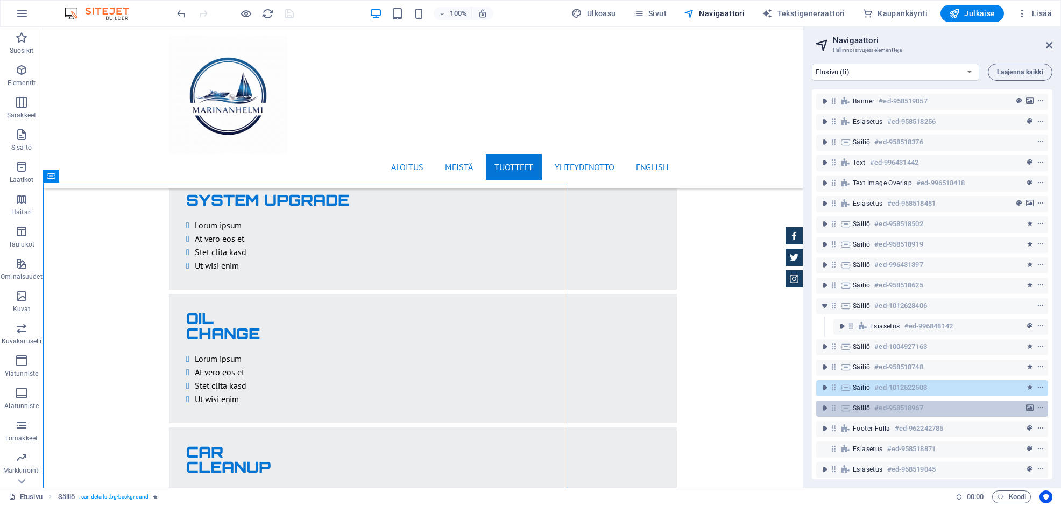
click at [905, 409] on h6 "#ed-958518967" at bounding box center [898, 407] width 48 height 13
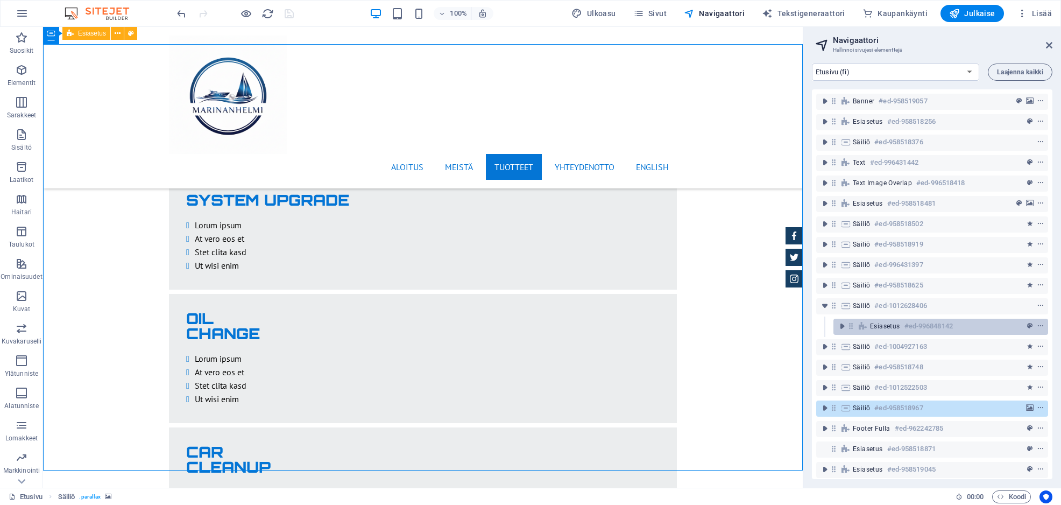
click at [902, 323] on div "Esiasetus #ed-996848142" at bounding box center [932, 326] width 124 height 13
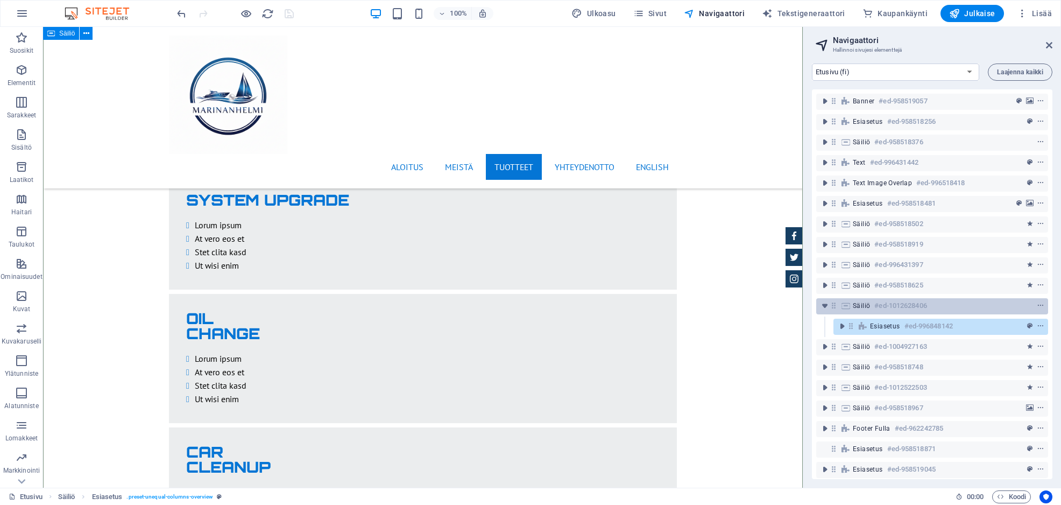
click at [908, 308] on h6 "#ed-1012628406" at bounding box center [900, 305] width 52 height 13
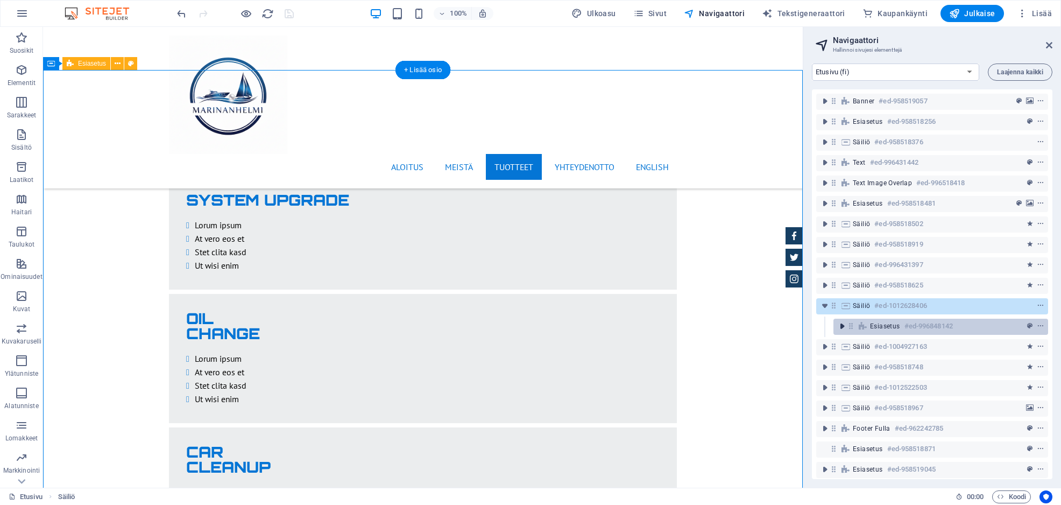
click at [843, 327] on icon "toggle-expand" at bounding box center [841, 326] width 11 height 11
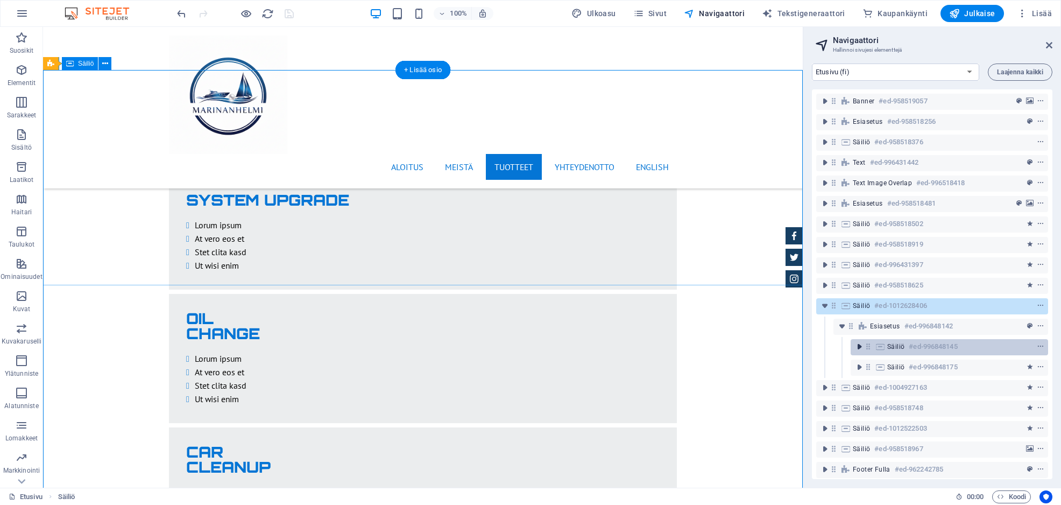
click at [860, 343] on icon "toggle-expand" at bounding box center [859, 346] width 11 height 11
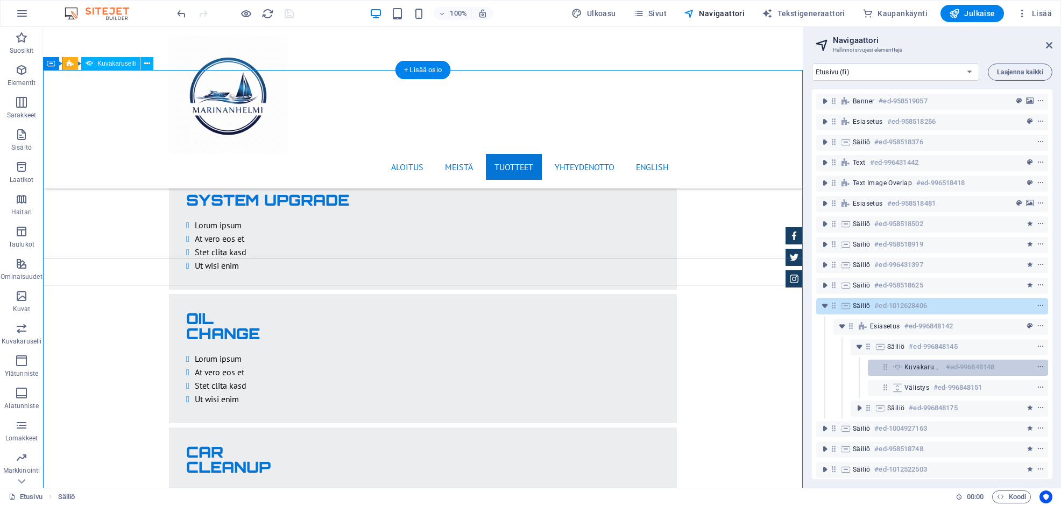
click at [995, 365] on div at bounding box center [1020, 366] width 51 height 13
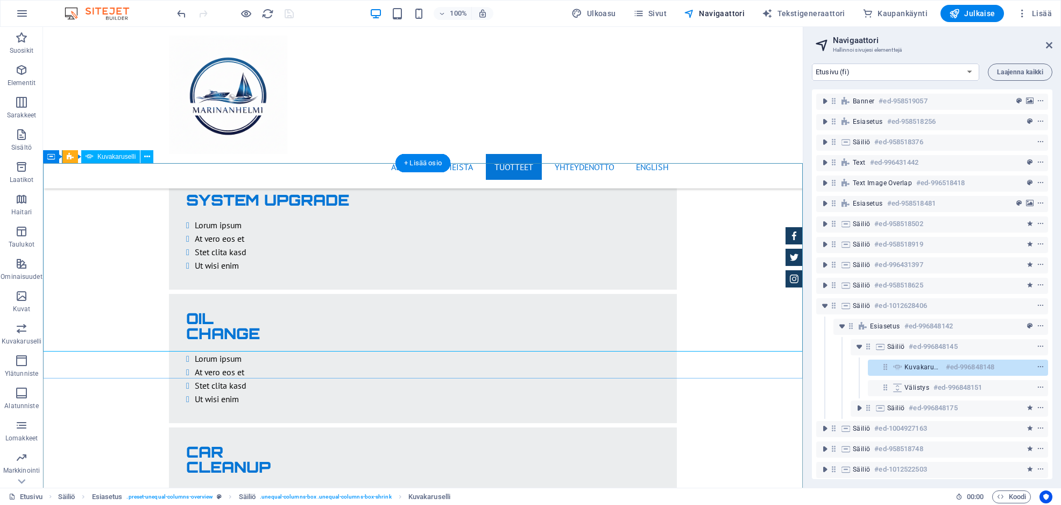
click at [1001, 364] on div at bounding box center [1020, 366] width 51 height 13
select select "px"
select select "ms"
select select "progressive"
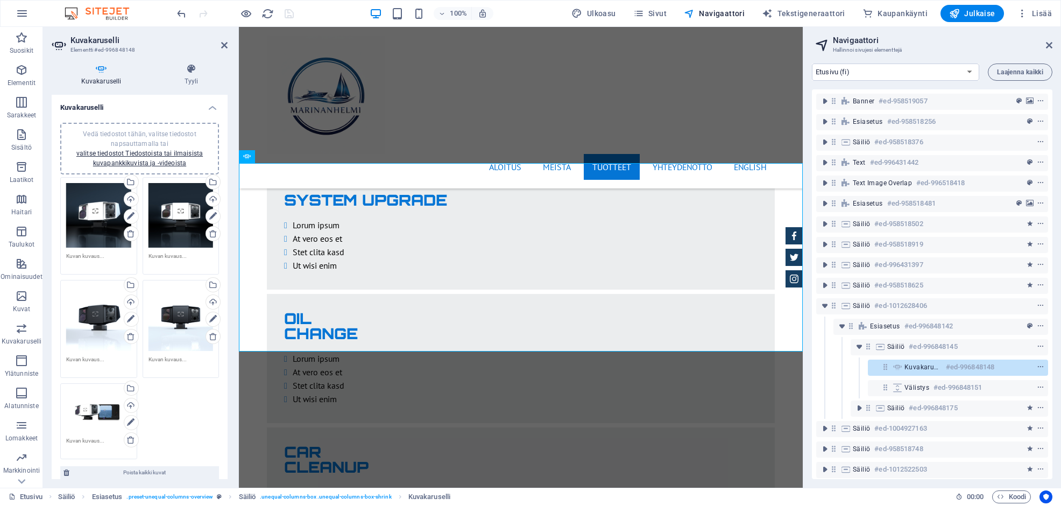
scroll to position [0, 0]
click at [187, 81] on h4 "Tyyli" at bounding box center [191, 74] width 73 height 23
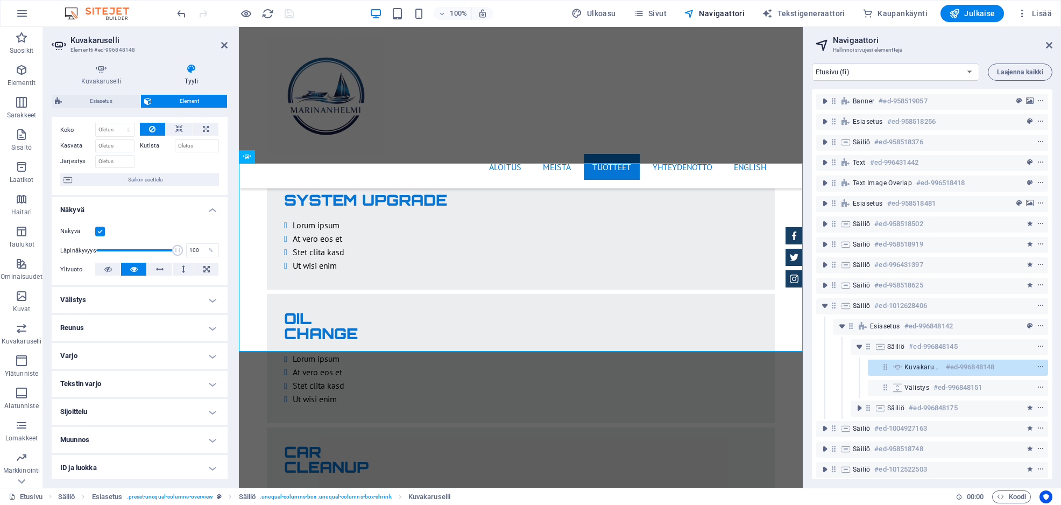
scroll to position [93, 0]
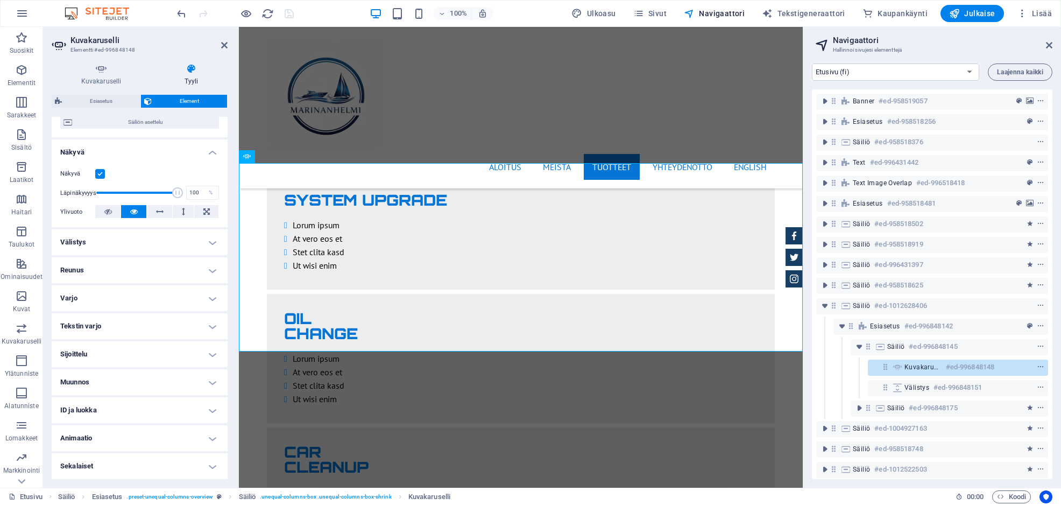
click at [102, 461] on h4 "Sekalaiset" at bounding box center [140, 466] width 176 height 26
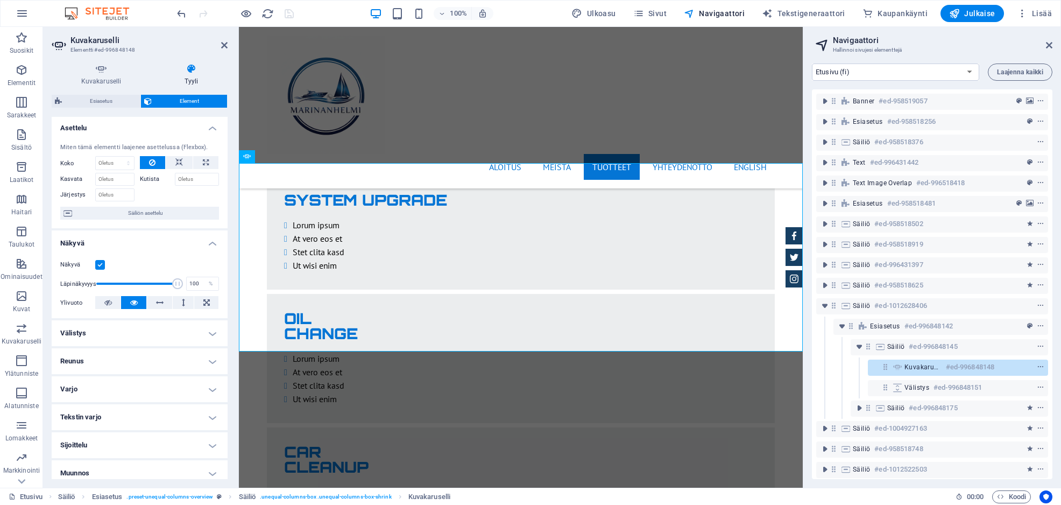
scroll to position [0, 0]
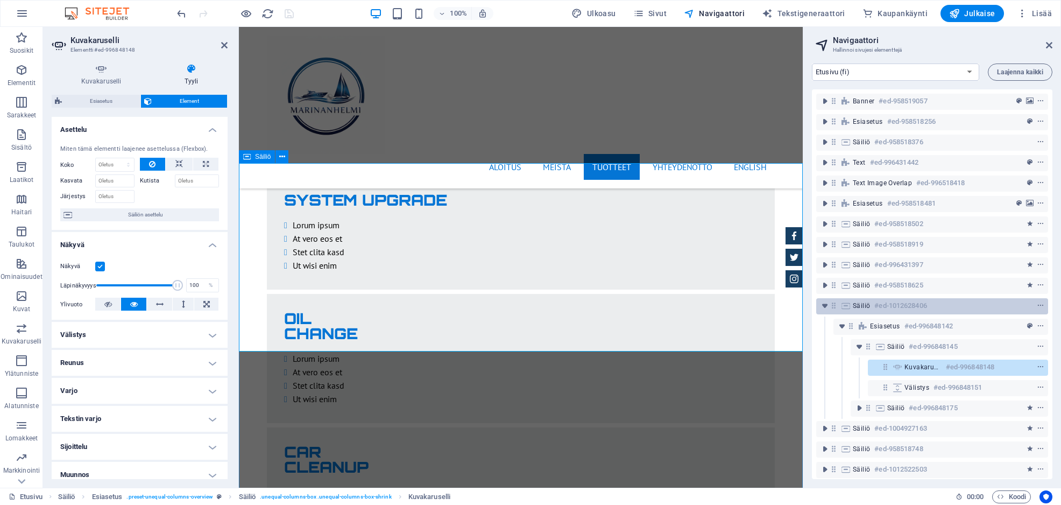
click at [1005, 306] on div at bounding box center [1020, 305] width 51 height 13
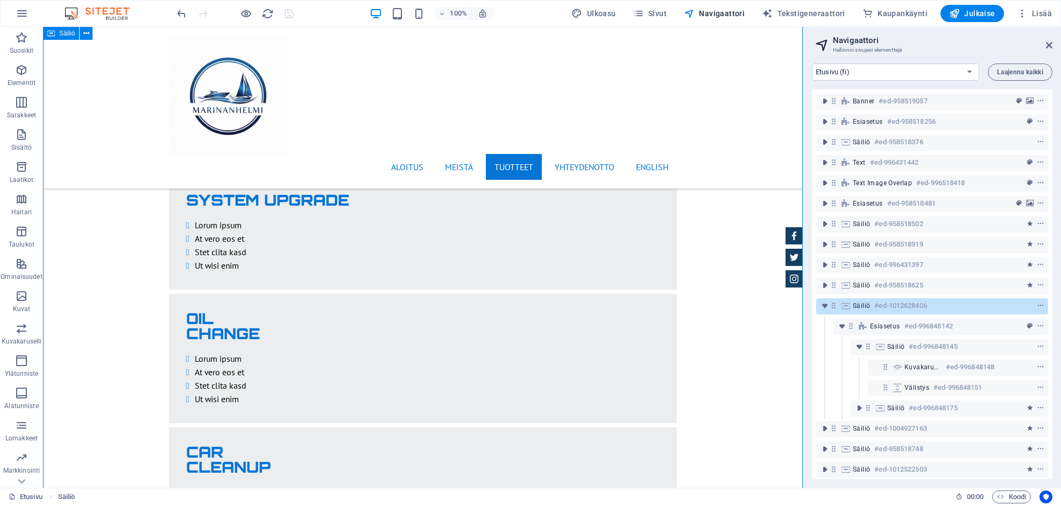
click at [1012, 304] on div at bounding box center [1020, 305] width 51 height 13
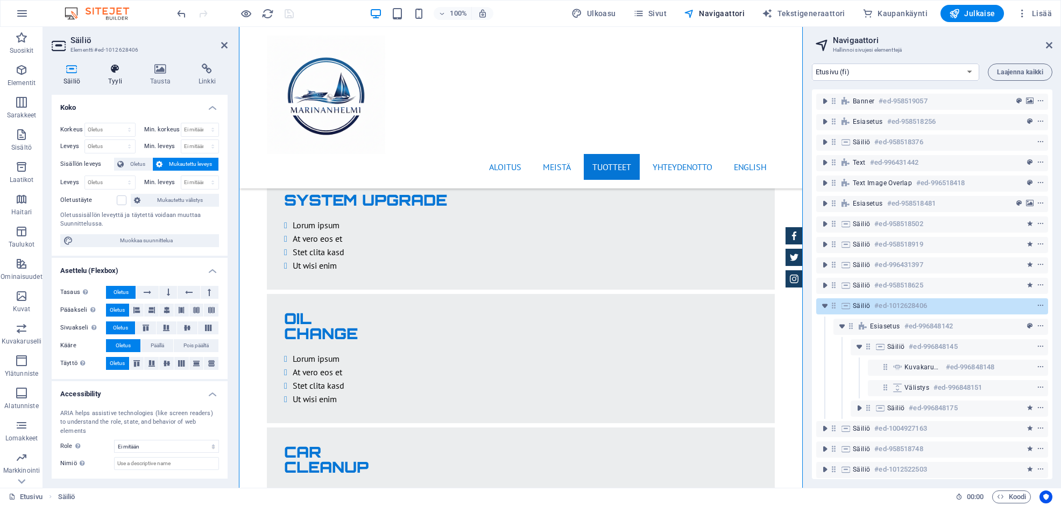
click at [112, 75] on h4 "Tyyli" at bounding box center [117, 74] width 42 height 23
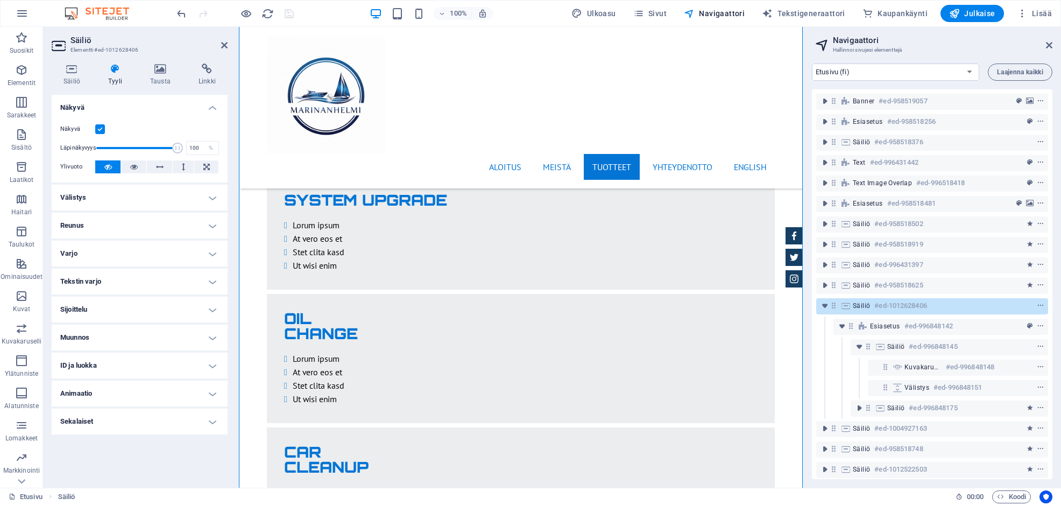
click at [208, 393] on h4 "Animaatio" at bounding box center [140, 393] width 176 height 26
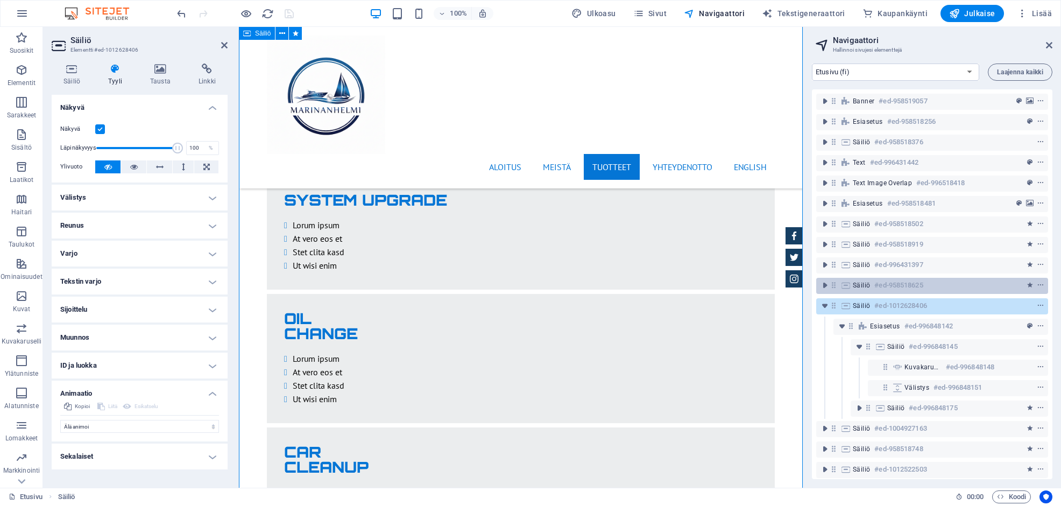
click at [998, 287] on div at bounding box center [1020, 285] width 51 height 13
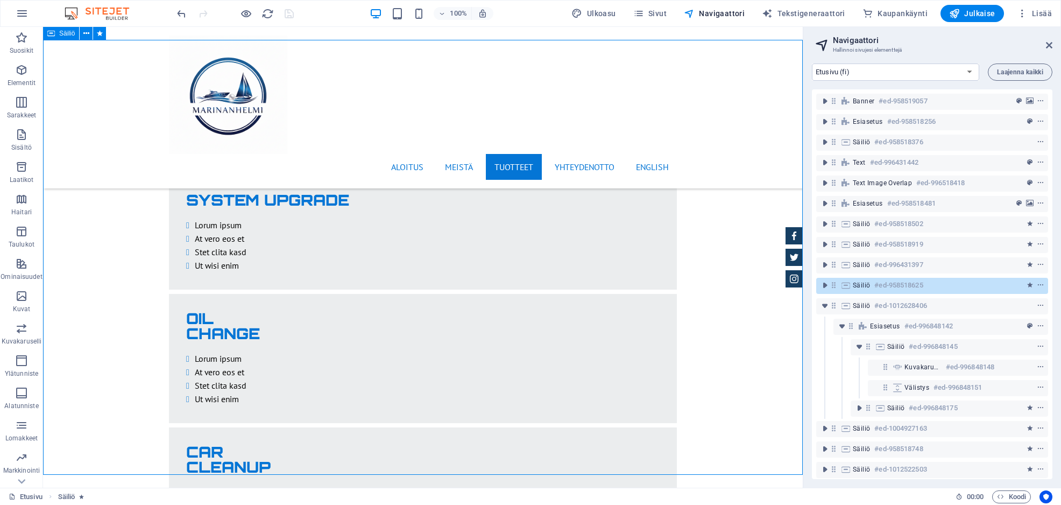
click at [998, 287] on div at bounding box center [1020, 285] width 51 height 13
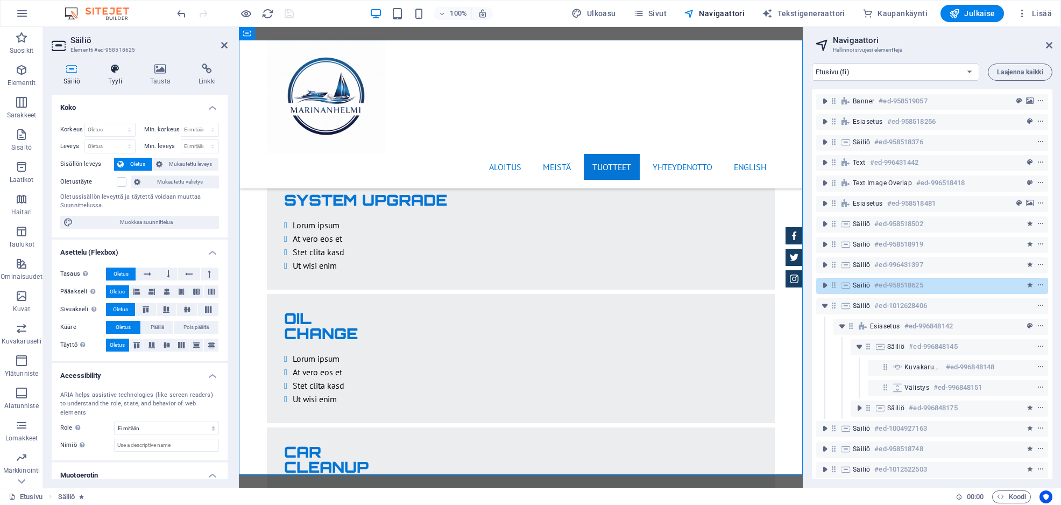
click at [117, 78] on h4 "Tyyli" at bounding box center [117, 74] width 42 height 23
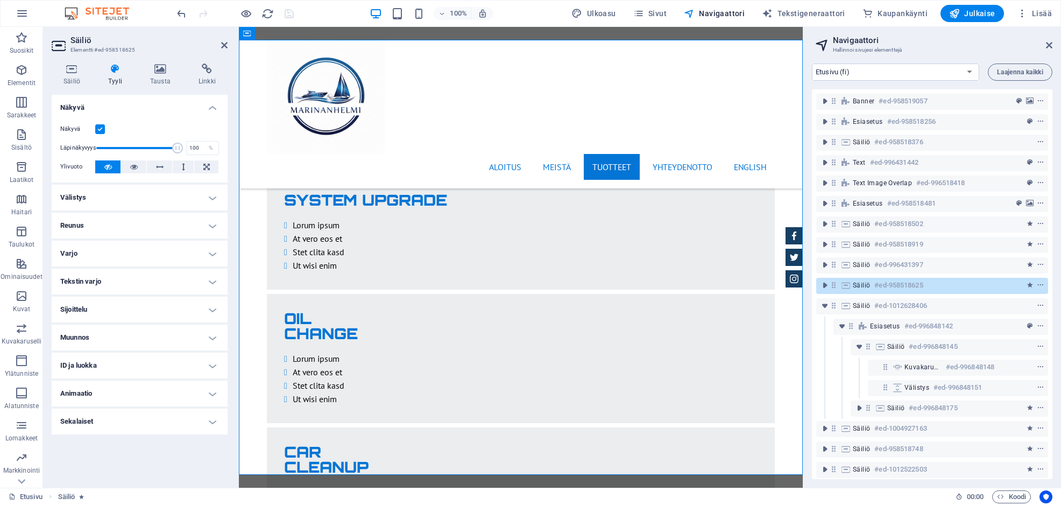
click at [86, 395] on h4 "Animaatio" at bounding box center [140, 393] width 176 height 26
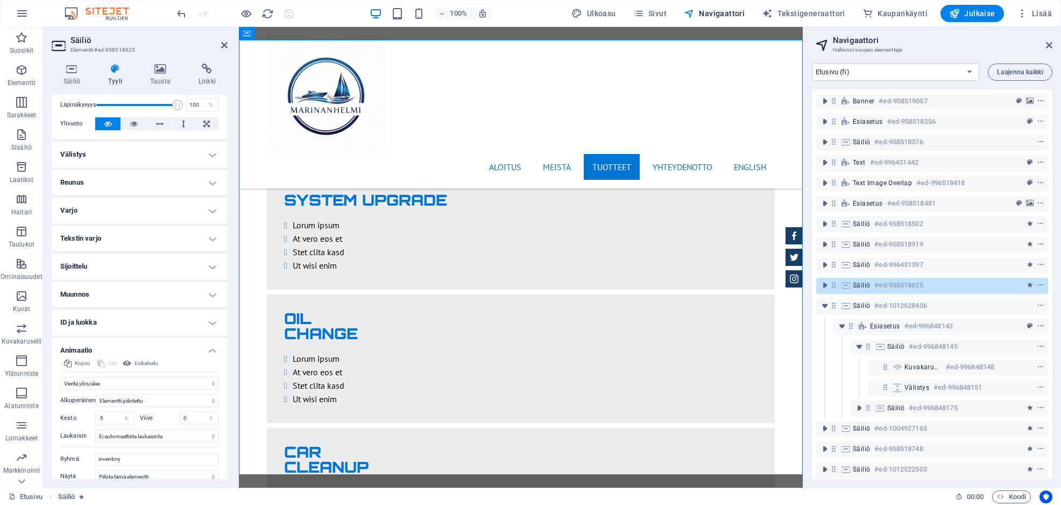
scroll to position [100, 0]
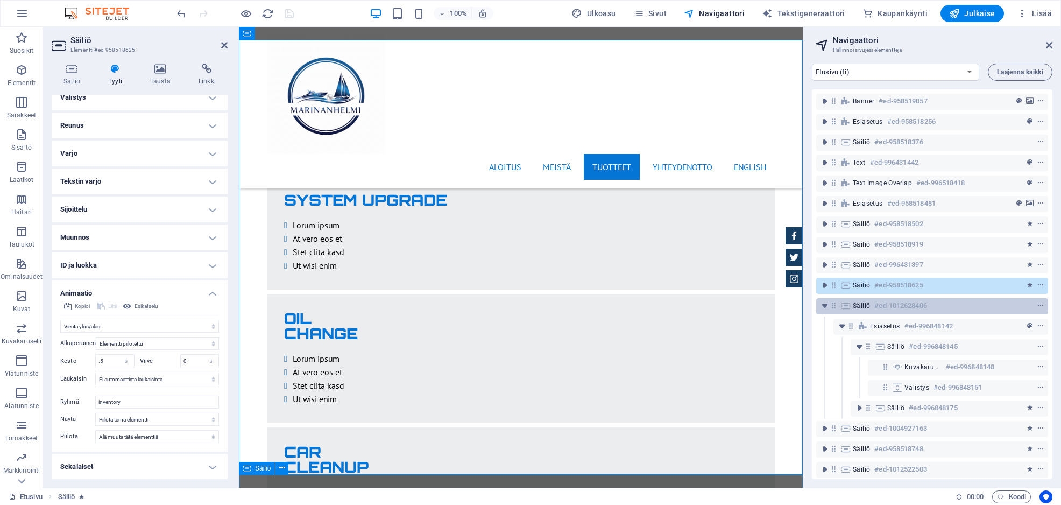
click at [965, 309] on div "Säiliö #ed-1012628406" at bounding box center [923, 305] width 141 height 13
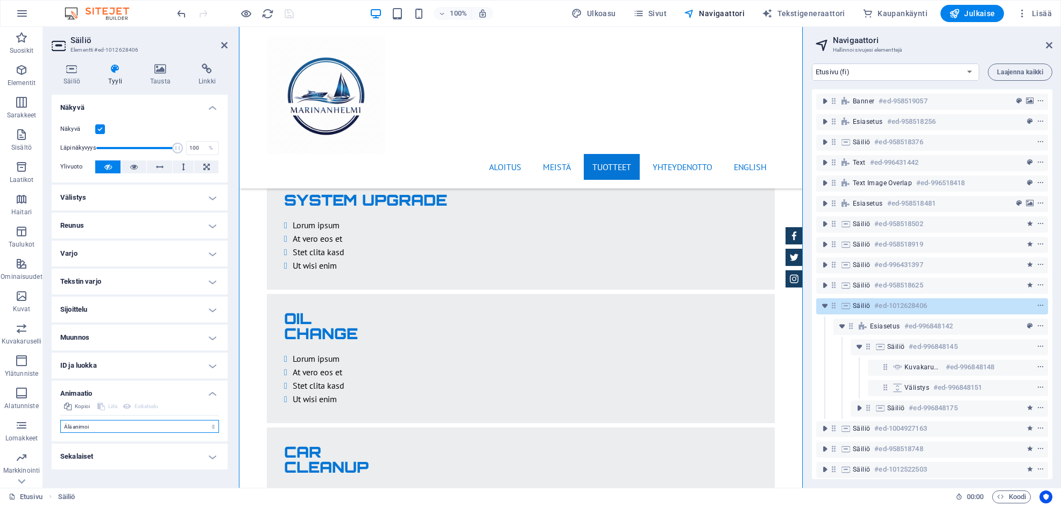
click at [115, 424] on select "Älä animoi Näytä / Piilota Vieritä ylös/alas Lähennä/loitonna Vieritä vasemmalt…" at bounding box center [139, 426] width 159 height 13
click at [118, 424] on select "Älä animoi Näytä / Piilota Vieritä ylös/alas Lähennä/loitonna Vieritä vasemmalt…" at bounding box center [139, 426] width 159 height 13
click at [100, 424] on select "Älä animoi Näytä / Piilota Vieritä ylös/alas Lähennä/loitonna Vieritä vasemmalt…" at bounding box center [139, 426] width 159 height 13
select select "fade"
click at [60, 420] on select "Älä animoi Näytä / Piilota Vieritä ylös/alas Lähennä/loitonna Vieritä vasemmalt…" at bounding box center [139, 426] width 159 height 13
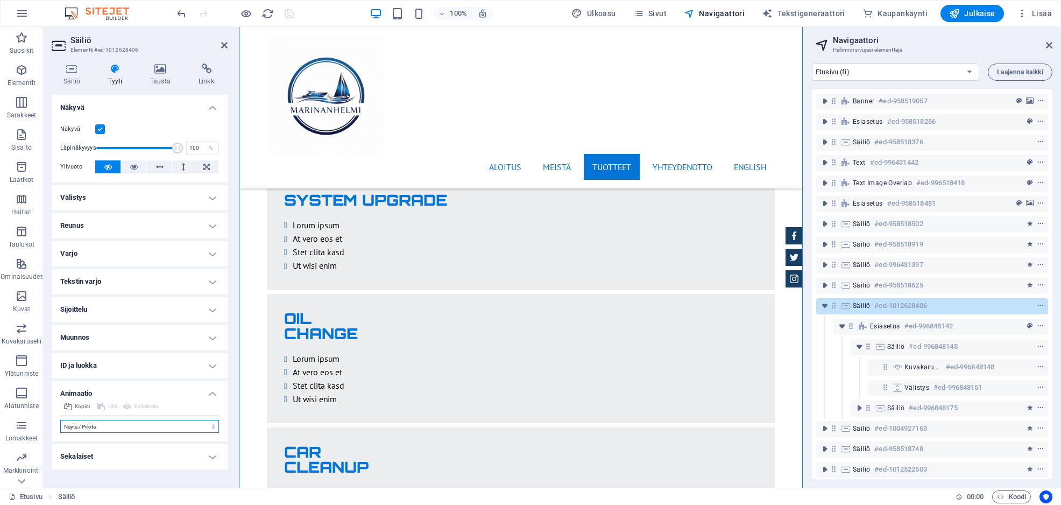
select select "scroll"
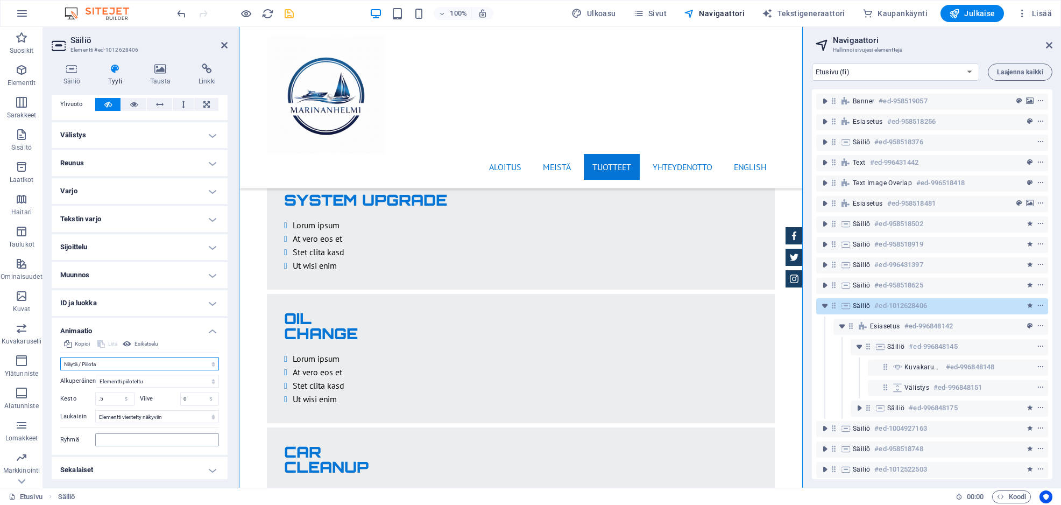
scroll to position [66, 0]
click at [160, 435] on input "Ryhmä" at bounding box center [157, 436] width 124 height 13
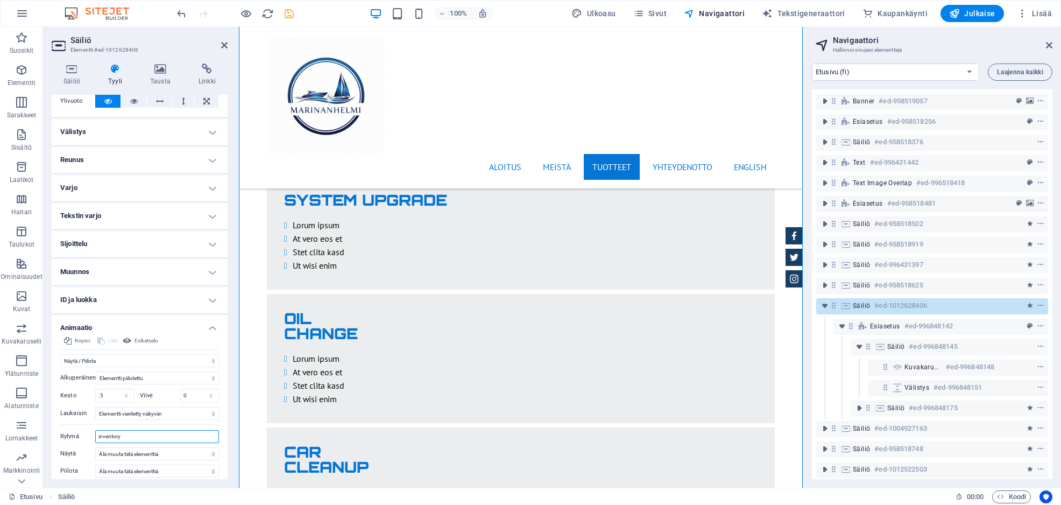
type input "inventory"
click at [83, 422] on div "Alkuperäinen Elementti piilotettu Elementti näytetty Kesto .5 s ms [PERSON_NAME…" at bounding box center [139, 422] width 159 height 110
click at [288, 13] on icon "save" at bounding box center [289, 14] width 12 height 12
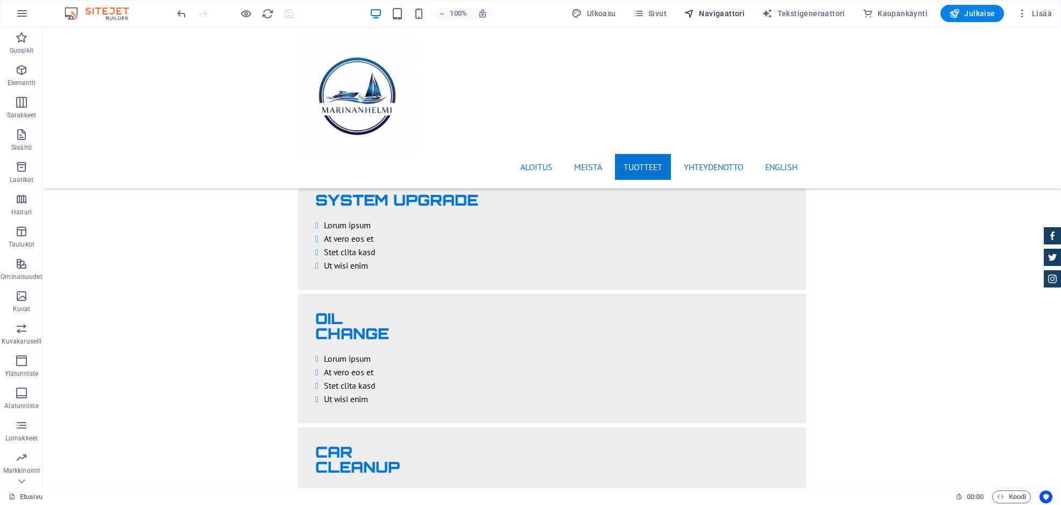
click at [735, 11] on span "Navigaattori" at bounding box center [714, 13] width 61 height 11
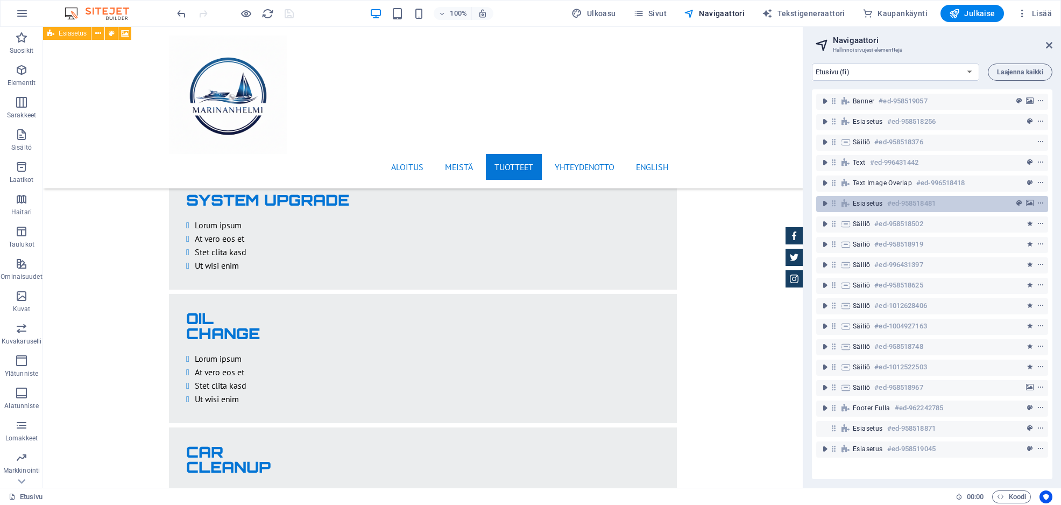
click at [909, 203] on h6 "#ed-958518481" at bounding box center [911, 203] width 48 height 13
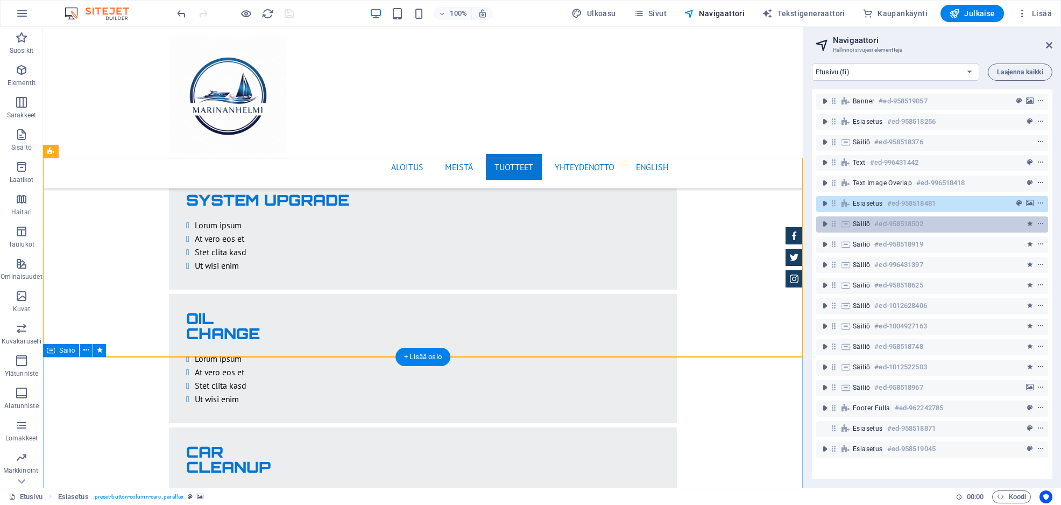
click at [920, 221] on h6 "#ed-958518502" at bounding box center [898, 223] width 48 height 13
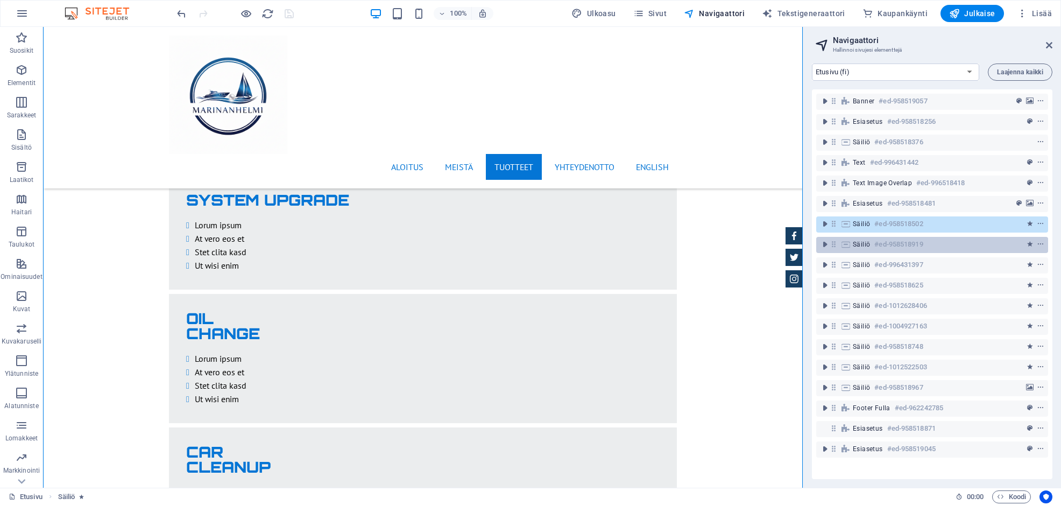
click at [919, 246] on h6 "#ed-958518919" at bounding box center [898, 244] width 48 height 13
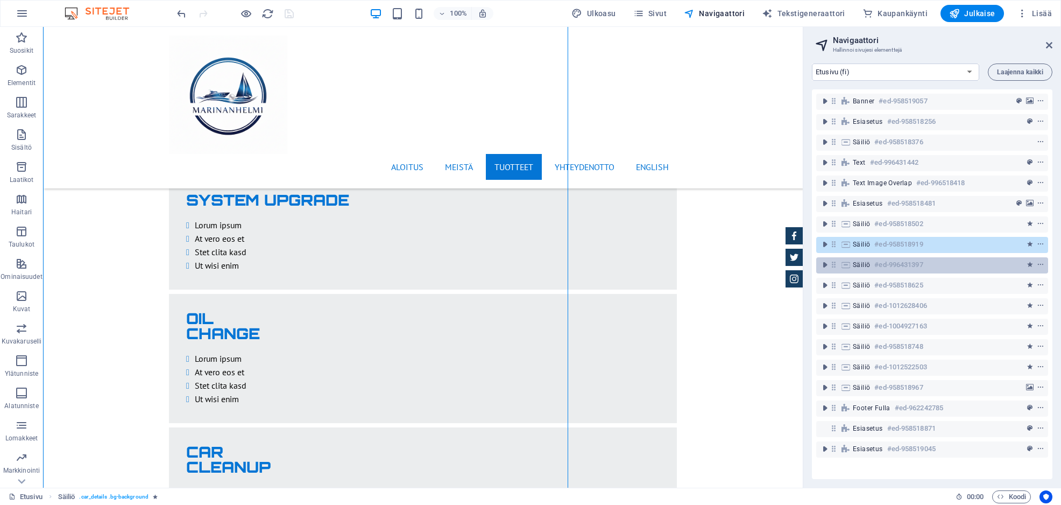
click at [913, 266] on h6 "#ed-996431397" at bounding box center [898, 264] width 48 height 13
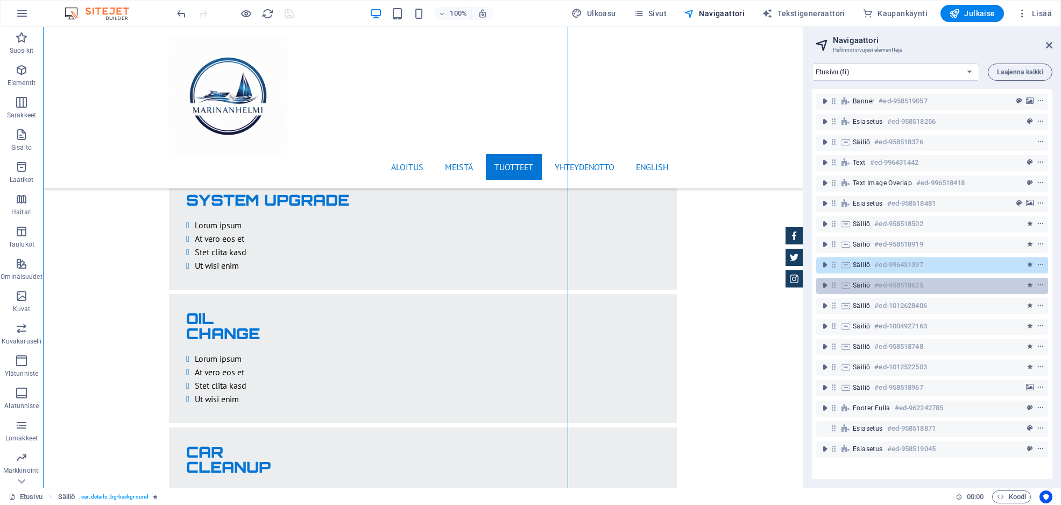
click at [910, 285] on h6 "#ed-958518625" at bounding box center [898, 285] width 48 height 13
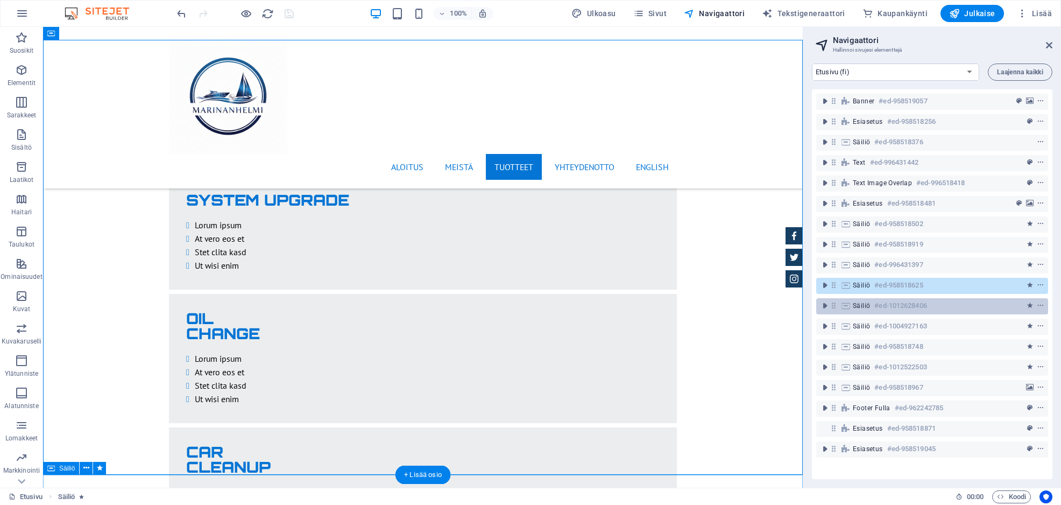
click at [941, 303] on div "Säiliö #ed-1012628406" at bounding box center [923, 305] width 141 height 13
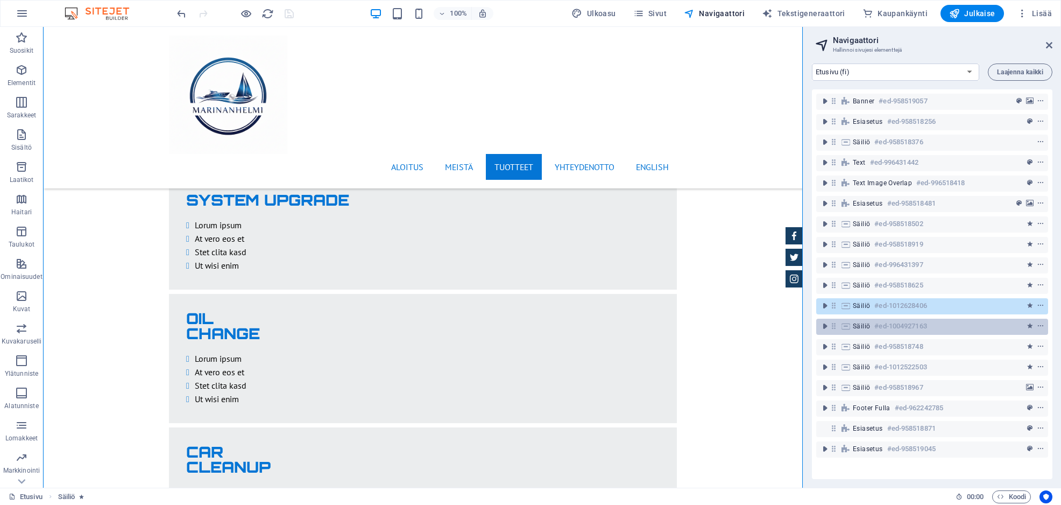
click at [942, 328] on div "Säiliö #ed-1004927163" at bounding box center [923, 326] width 141 height 13
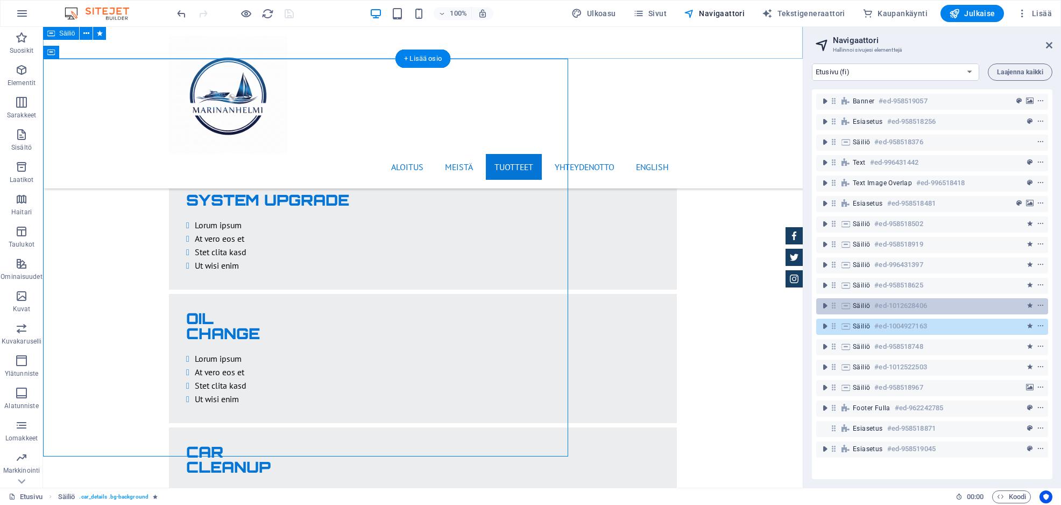
click at [942, 308] on div "Säiliö #ed-1012628406" at bounding box center [923, 305] width 141 height 13
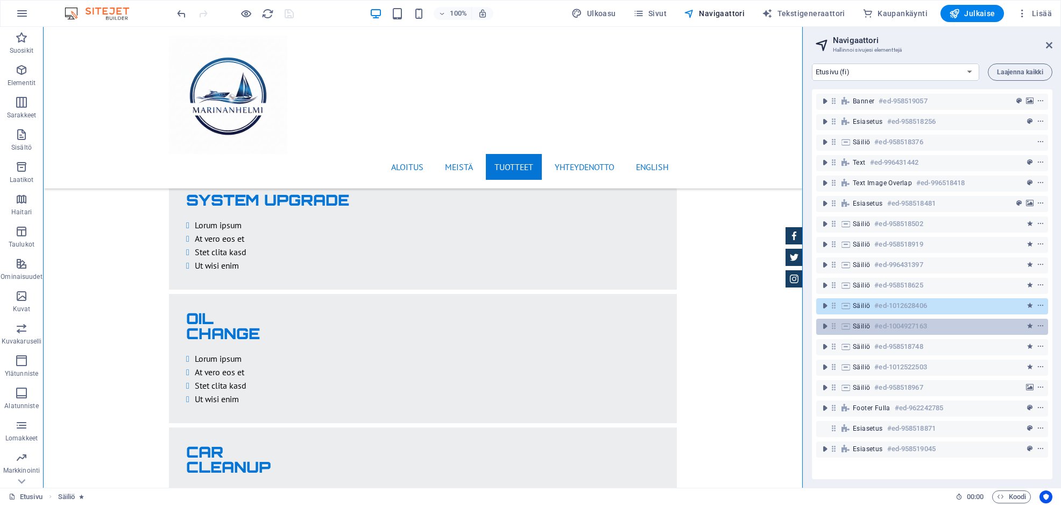
click at [946, 324] on div "Säiliö #ed-1004927163" at bounding box center [923, 326] width 141 height 13
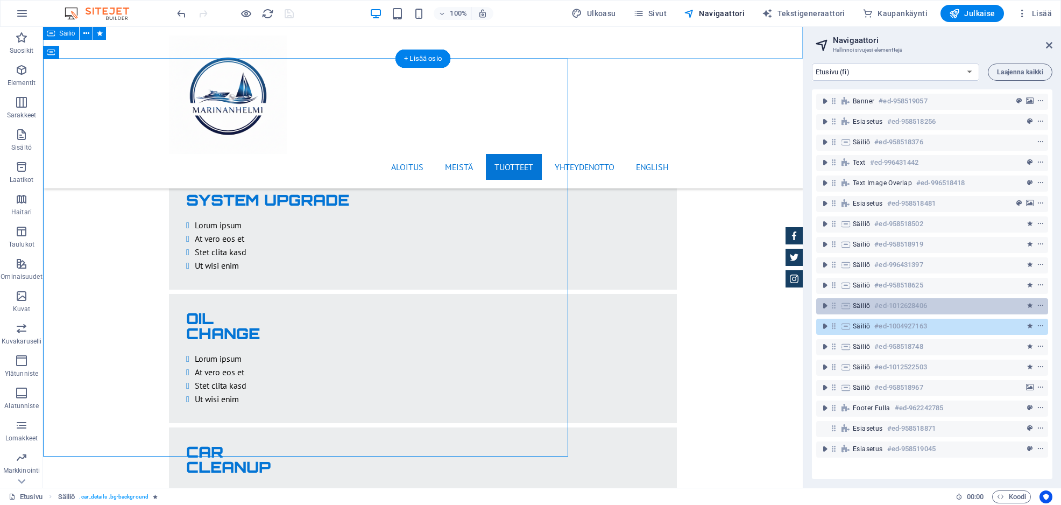
click at [959, 301] on div "Säiliö #ed-1012628406" at bounding box center [923, 305] width 141 height 13
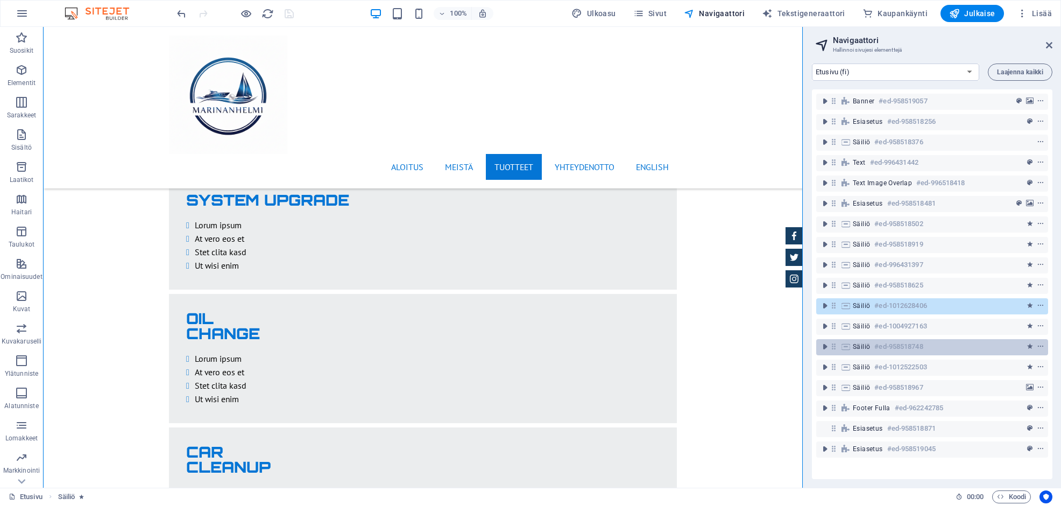
click at [967, 343] on div "Säiliö #ed-958518748" at bounding box center [923, 346] width 141 height 13
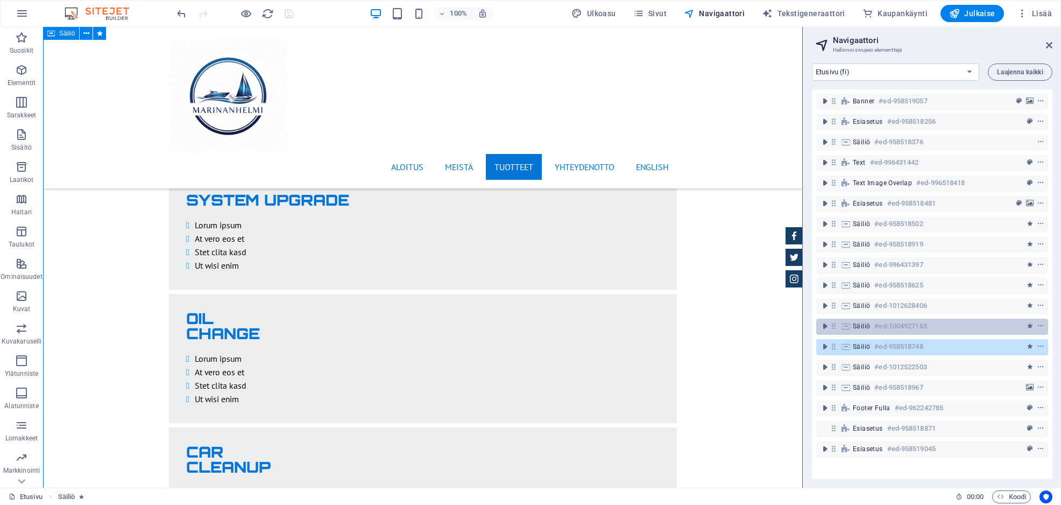
click at [964, 325] on div "Säiliö #ed-1004927163" at bounding box center [923, 326] width 141 height 13
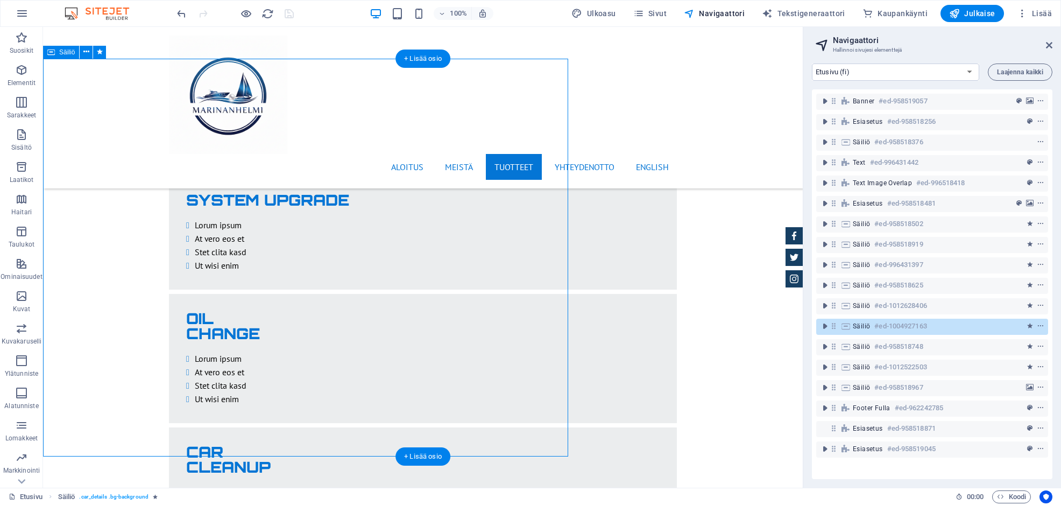
click at [966, 324] on div "Säiliö #ed-1004927163" at bounding box center [923, 326] width 141 height 13
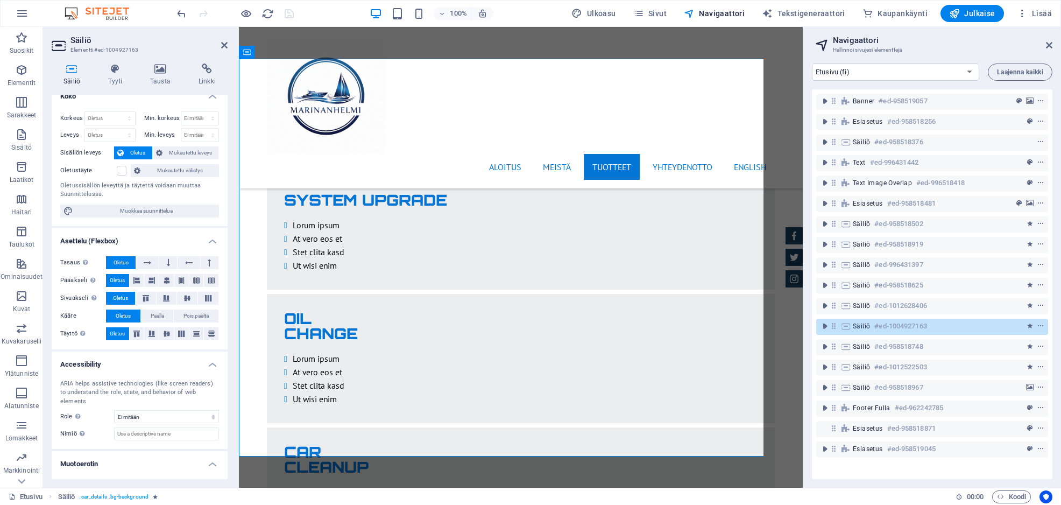
scroll to position [0, 0]
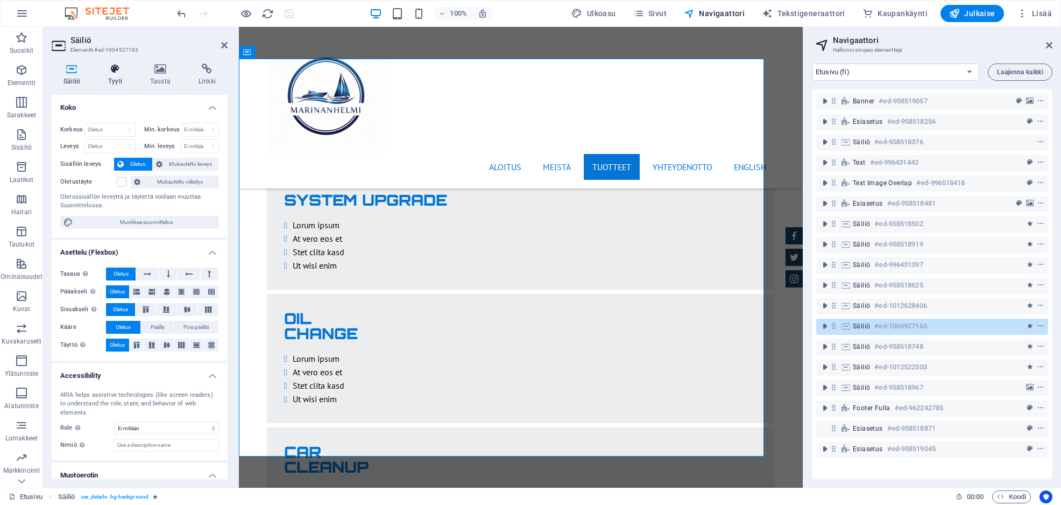
click at [111, 80] on h4 "Tyyli" at bounding box center [117, 74] width 42 height 23
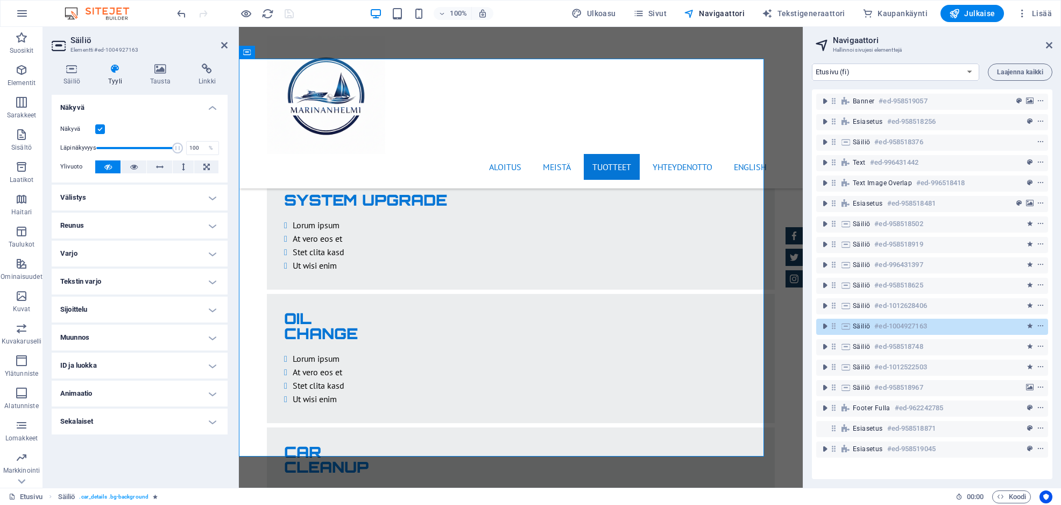
click at [96, 423] on h4 "Sekalaiset" at bounding box center [140, 421] width 176 height 26
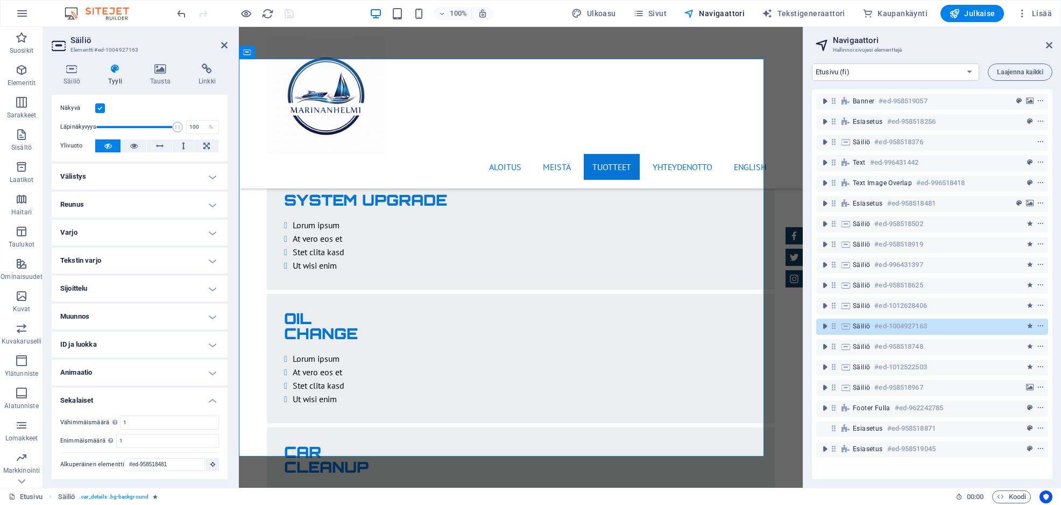
scroll to position [22, 0]
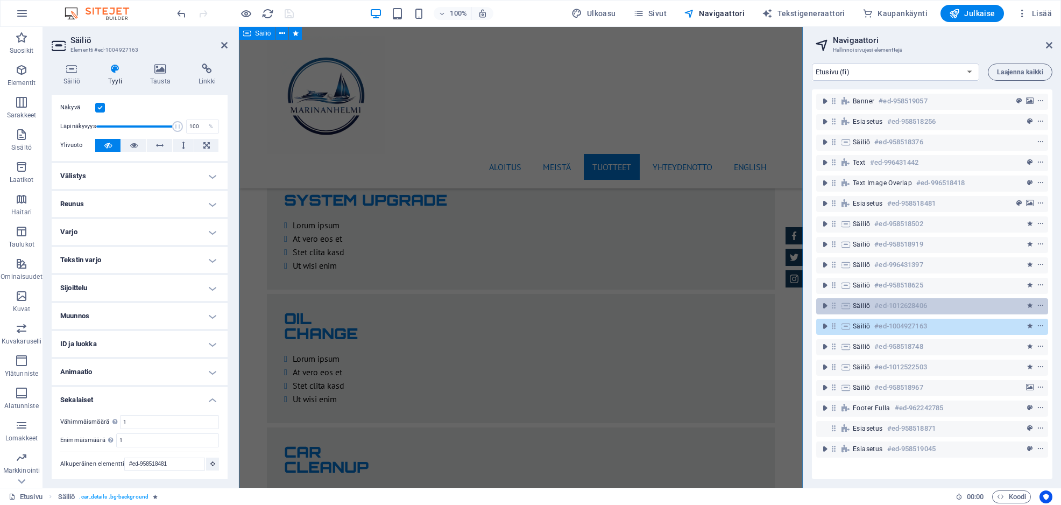
click at [936, 311] on div "Säiliö #ed-1012628406" at bounding box center [923, 305] width 141 height 13
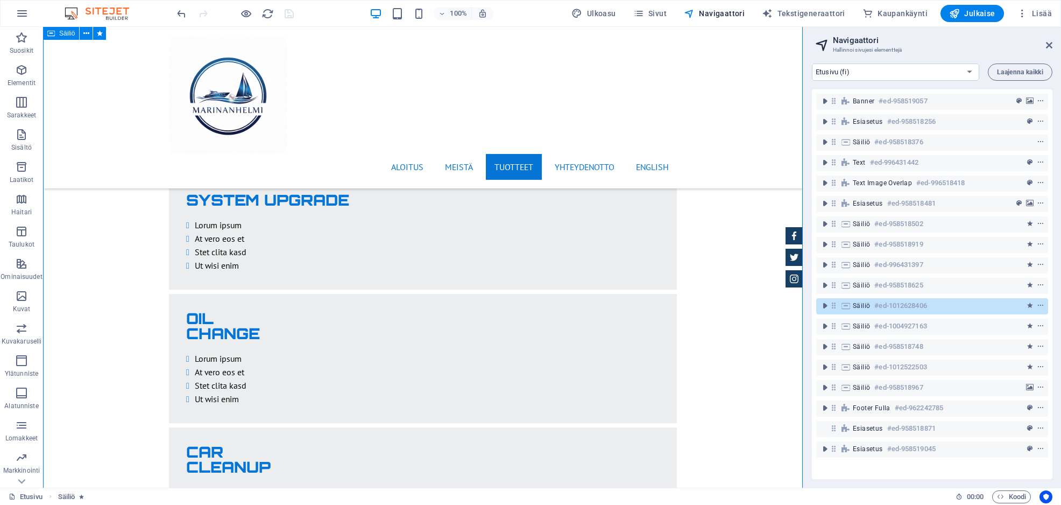
click at [940, 307] on div "Säiliö #ed-1012628406" at bounding box center [923, 305] width 141 height 13
select select "fade"
select select "s"
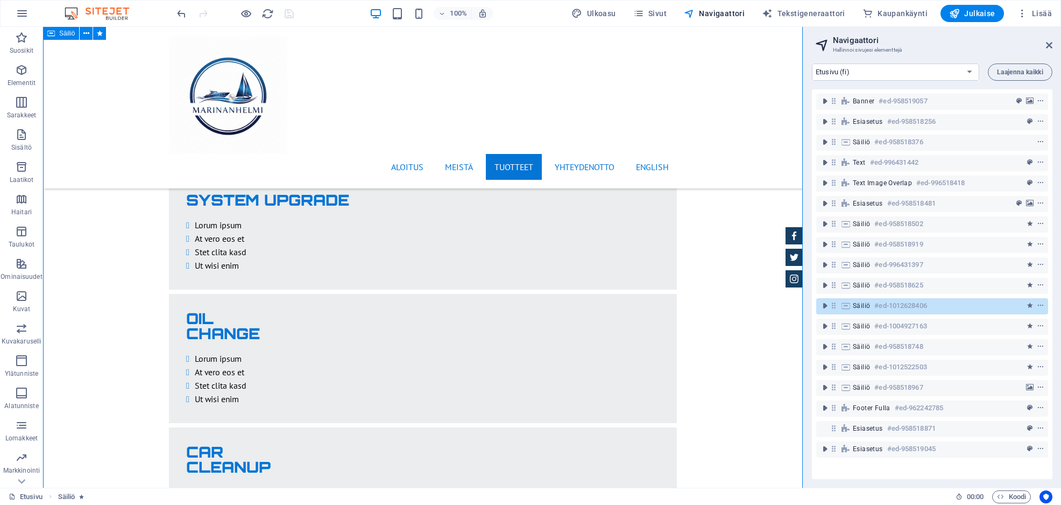
select select "scroll"
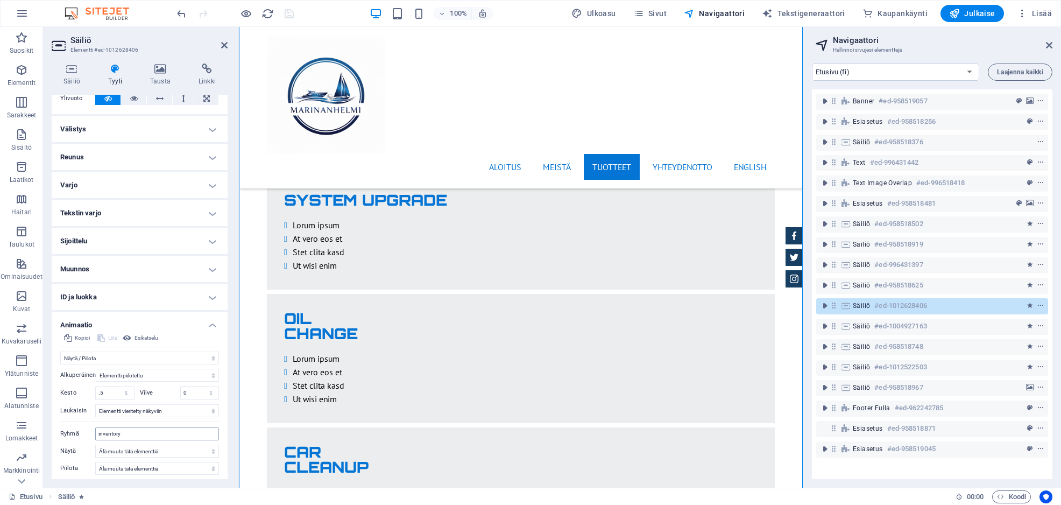
scroll to position [100, 0]
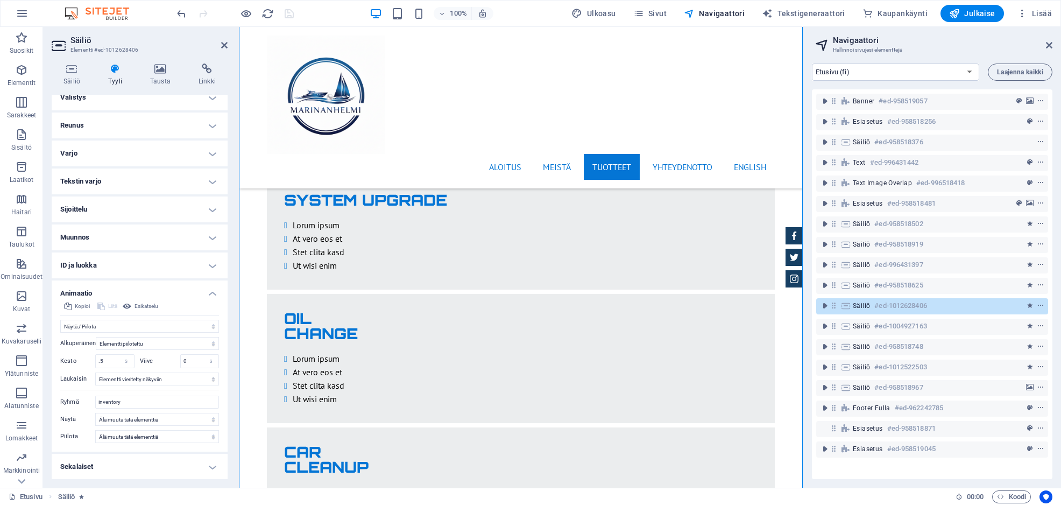
click at [124, 463] on h4 "Sekalaiset" at bounding box center [140, 466] width 176 height 26
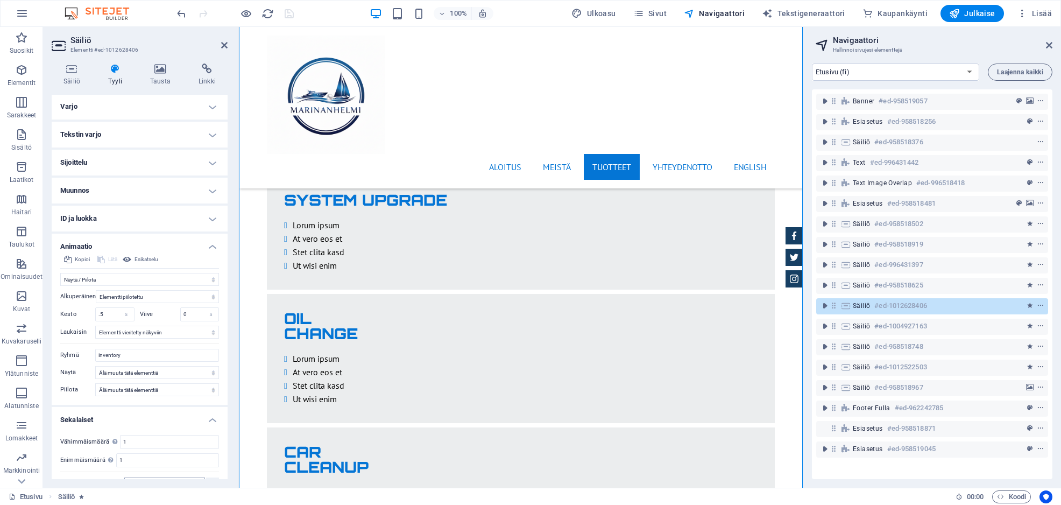
scroll to position [167, 0]
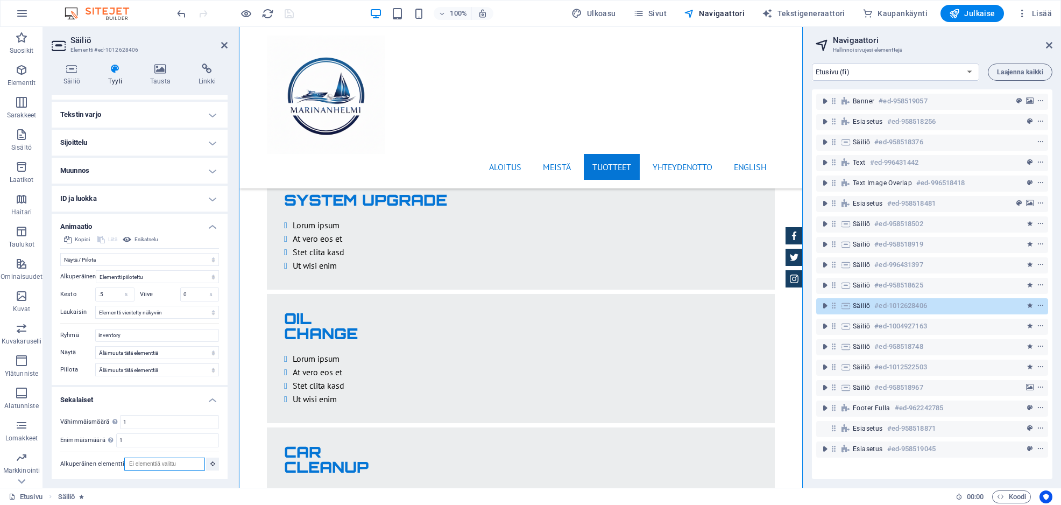
click at [159, 464] on input "Alkuperäinen elementti" at bounding box center [164, 463] width 81 height 13
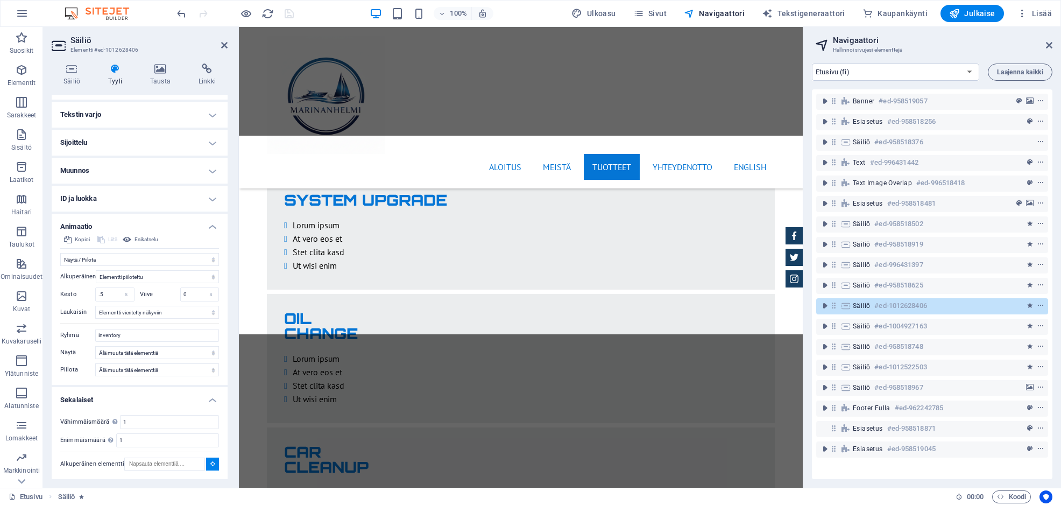
type input "#ed-958518481"
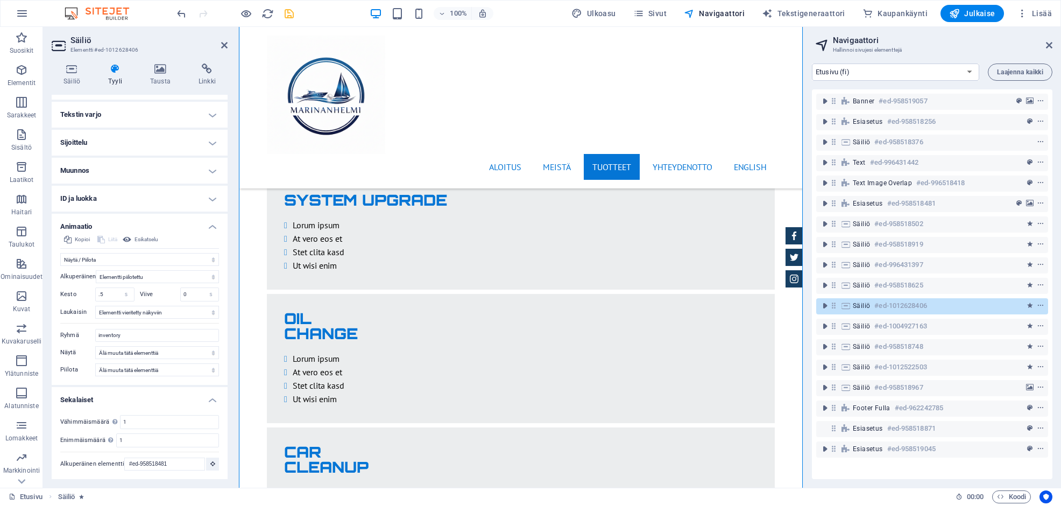
click at [205, 196] on h4 "ID ja luokka" at bounding box center [140, 199] width 176 height 26
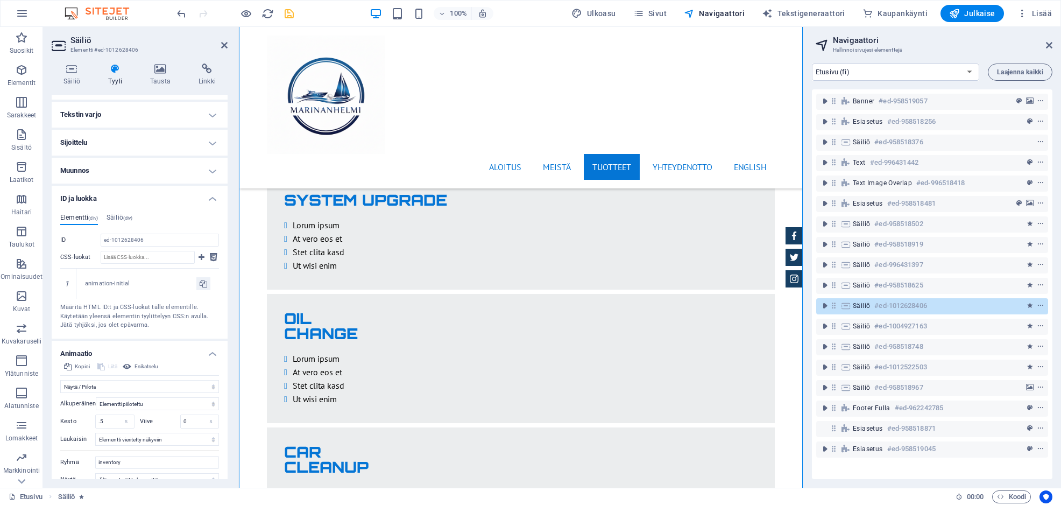
click at [190, 168] on h4 "Muunnos" at bounding box center [140, 171] width 176 height 26
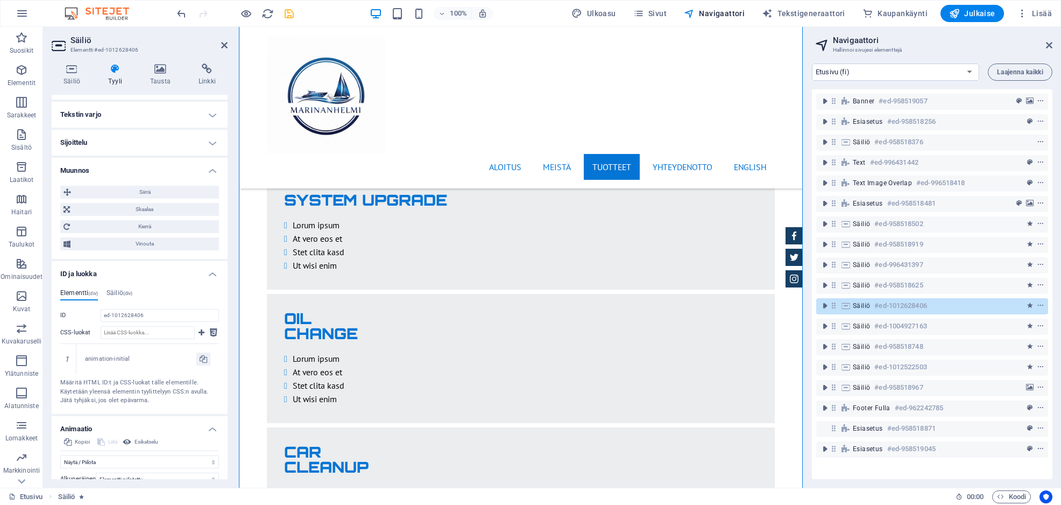
click at [192, 144] on h4 "Sijoittelu" at bounding box center [140, 143] width 176 height 26
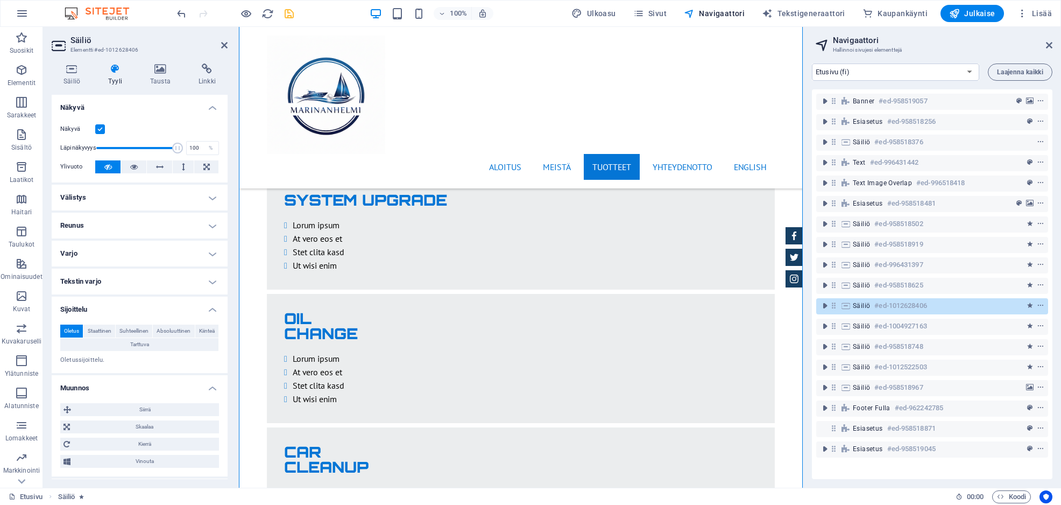
scroll to position [0, 0]
click at [976, 325] on div "Säiliö #ed-1004927163" at bounding box center [923, 326] width 141 height 13
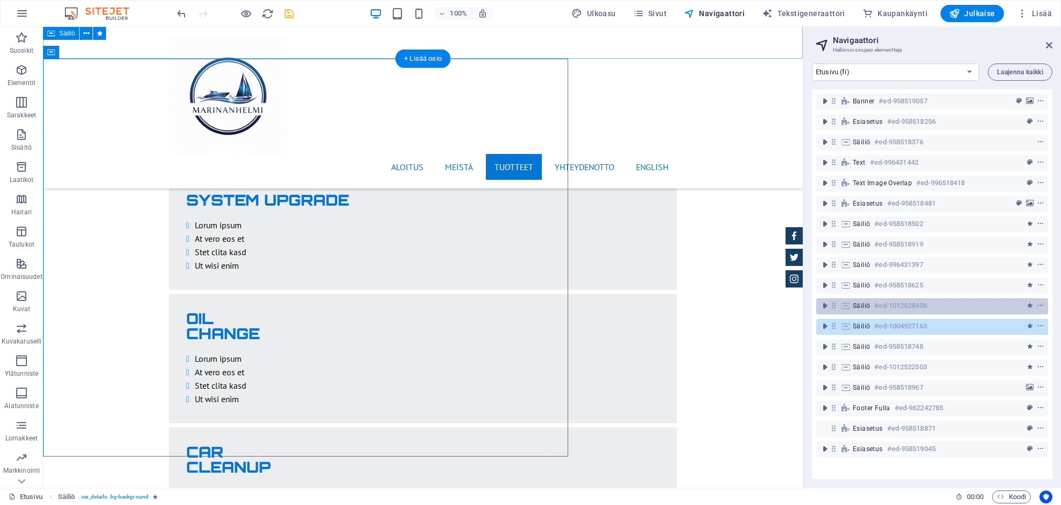
click at [982, 309] on div "Säiliö #ed-1012628406" at bounding box center [923, 305] width 141 height 13
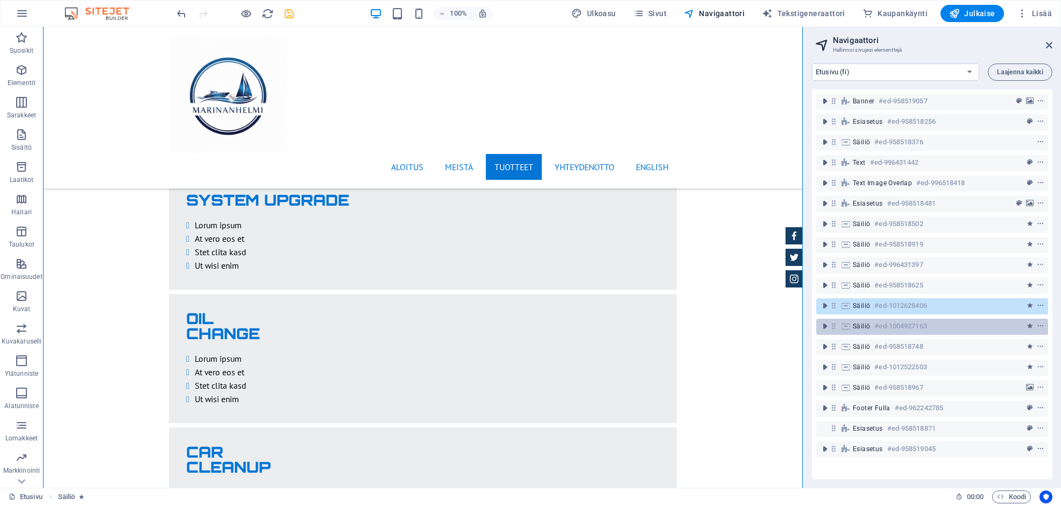
click at [979, 323] on div "Säiliö #ed-1004927163" at bounding box center [923, 326] width 141 height 13
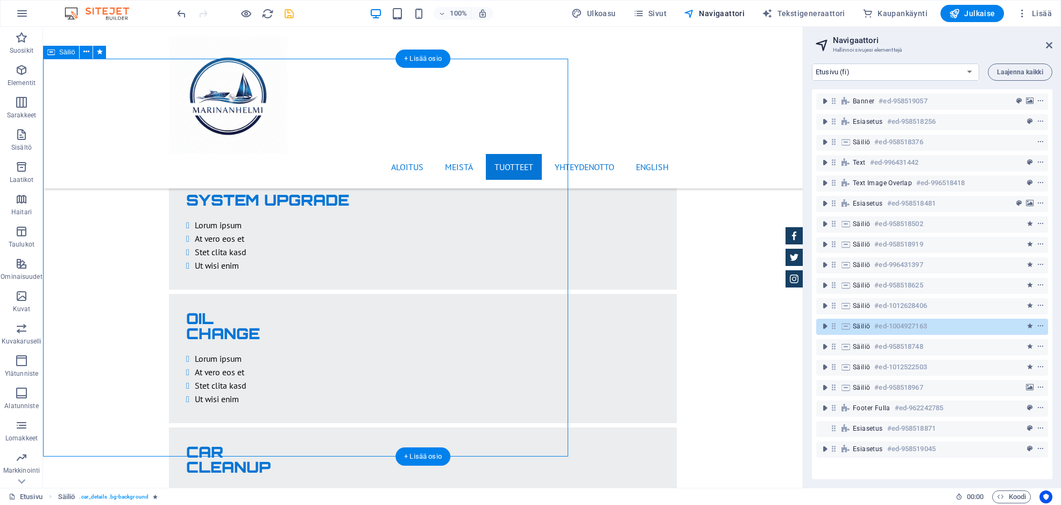
click at [979, 323] on div "Säiliö #ed-1004927163" at bounding box center [923, 326] width 141 height 13
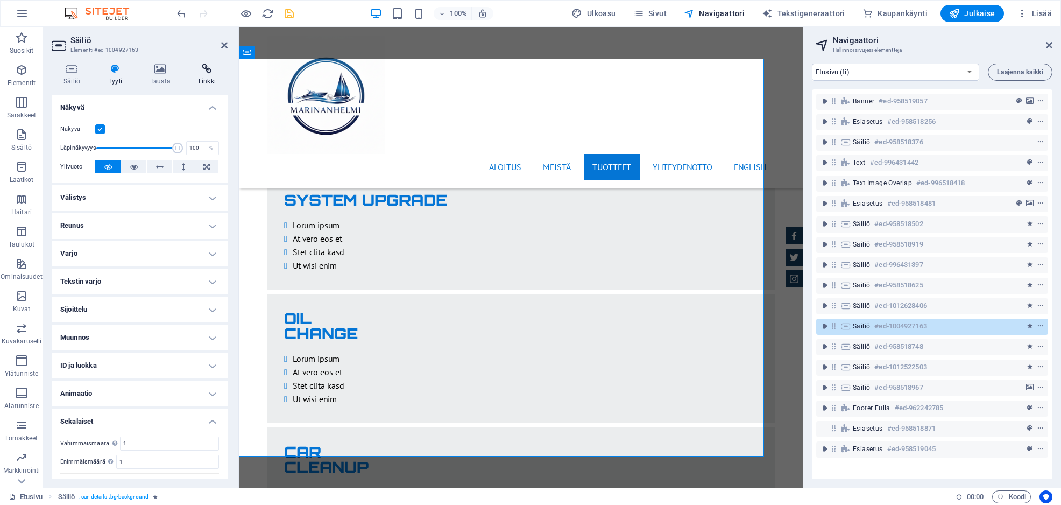
click at [200, 72] on icon at bounding box center [207, 68] width 41 height 11
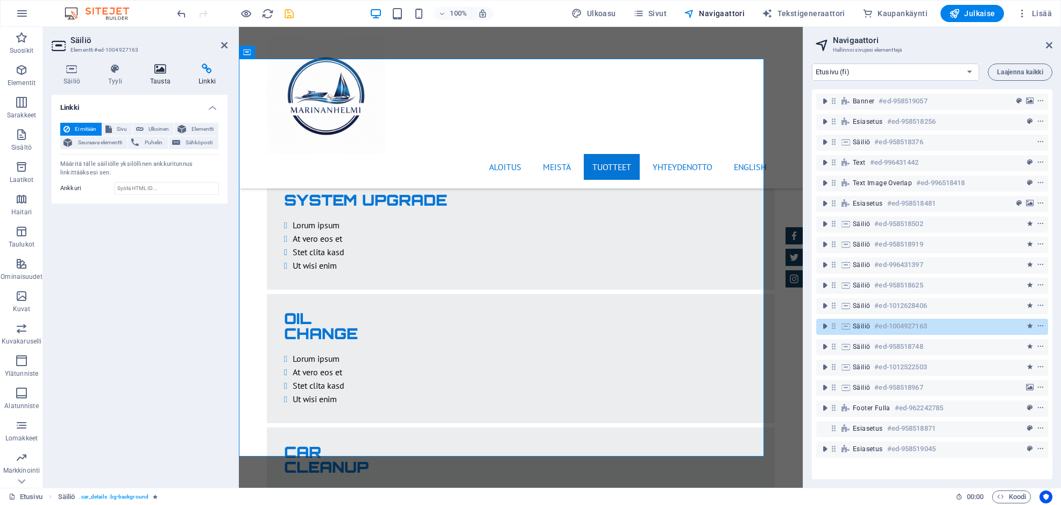
click at [167, 72] on icon at bounding box center [160, 68] width 44 height 11
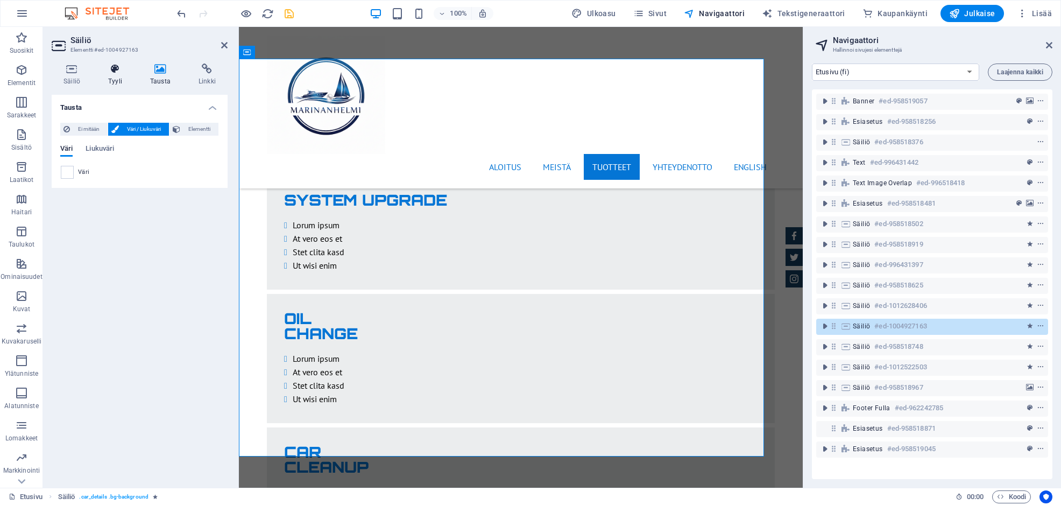
click at [112, 73] on icon at bounding box center [115, 68] width 38 height 11
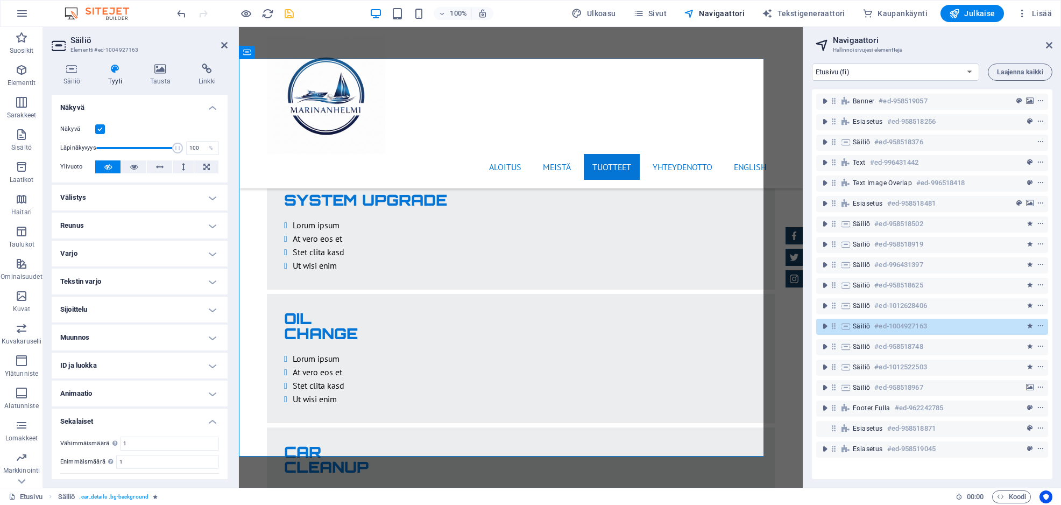
click at [132, 190] on h4 "Välistys" at bounding box center [140, 198] width 176 height 26
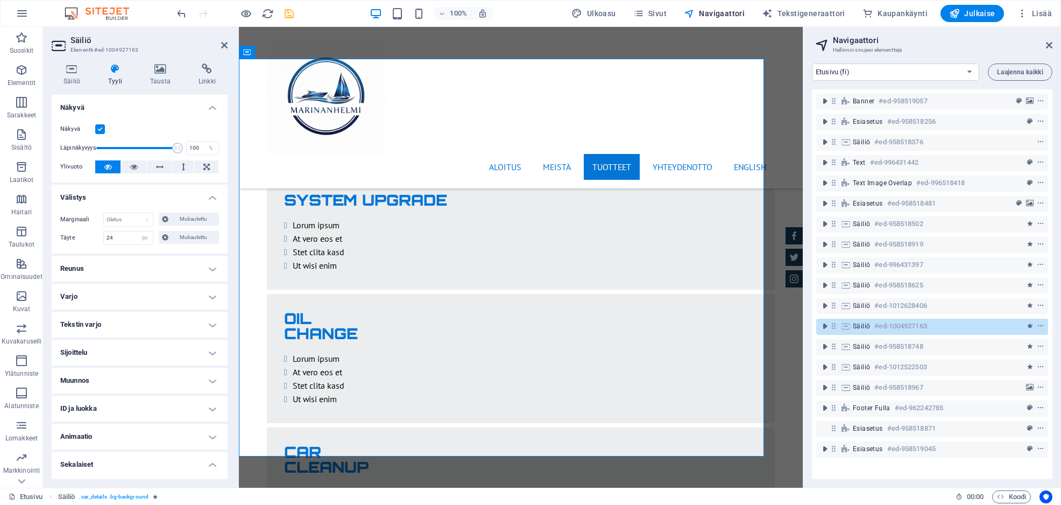
click at [137, 260] on h4 "Reunus" at bounding box center [140, 269] width 176 height 26
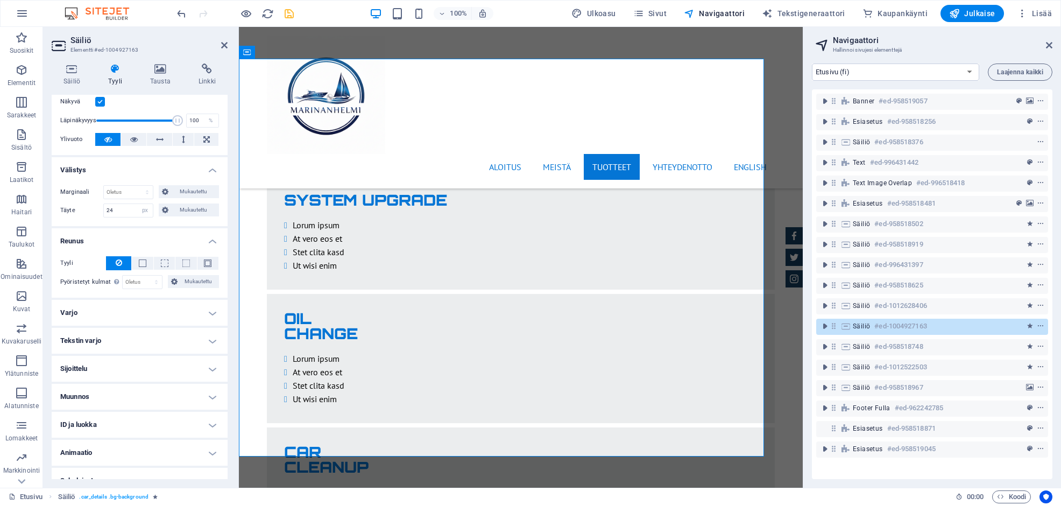
scroll to position [108, 0]
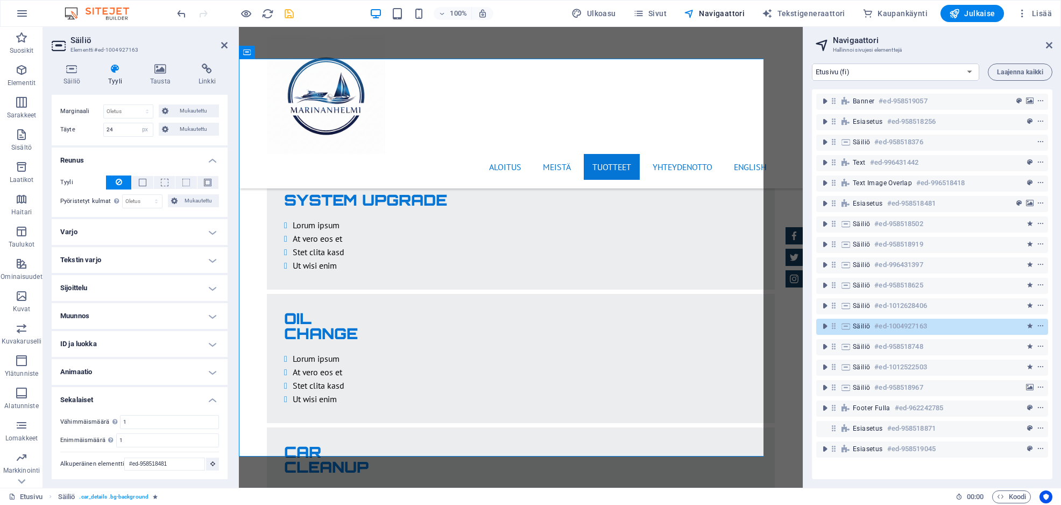
click at [140, 229] on h4 "Varjo" at bounding box center [140, 232] width 176 height 26
click at [152, 286] on h4 "Tekstin varjo" at bounding box center [140, 284] width 176 height 26
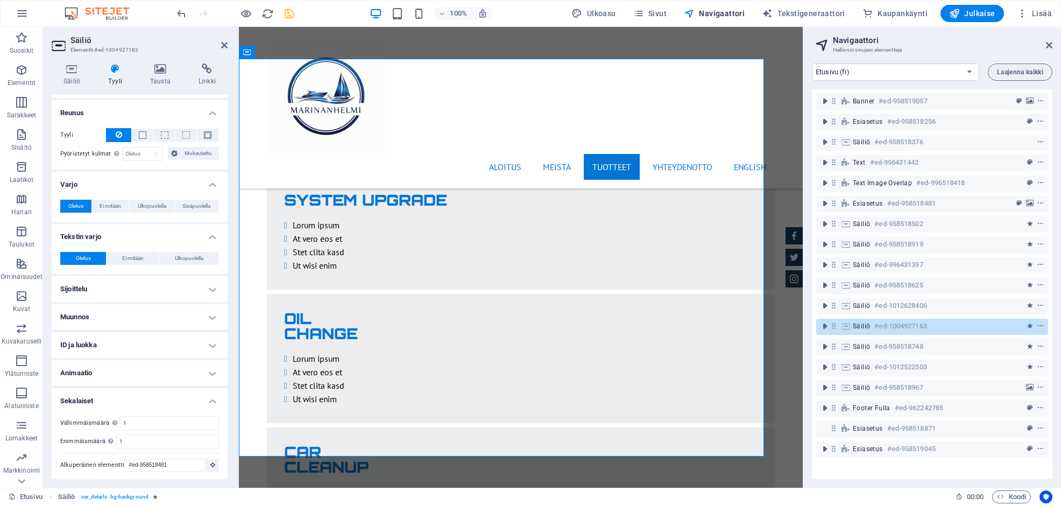
scroll to position [157, 0]
click at [152, 281] on h4 "Sijoittelu" at bounding box center [140, 288] width 176 height 26
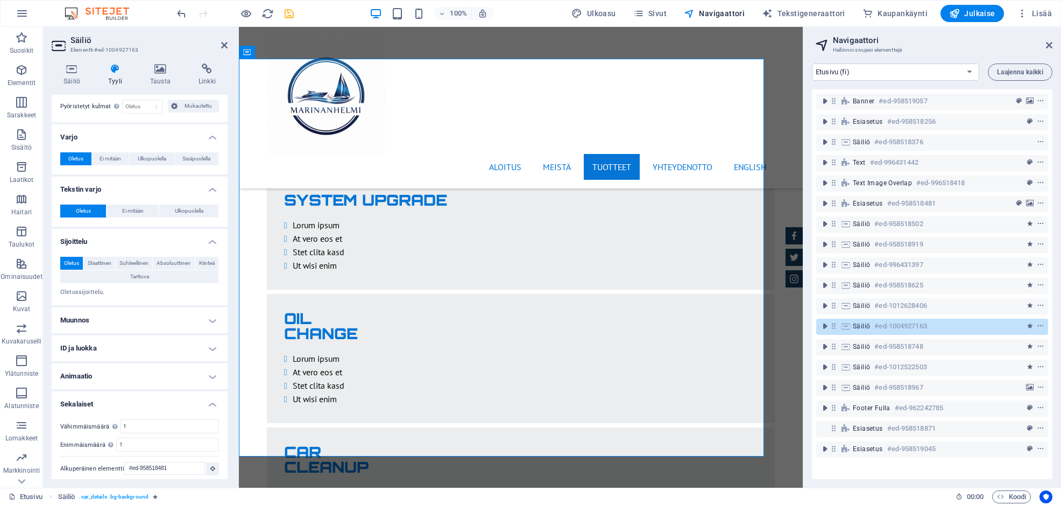
scroll to position [207, 0]
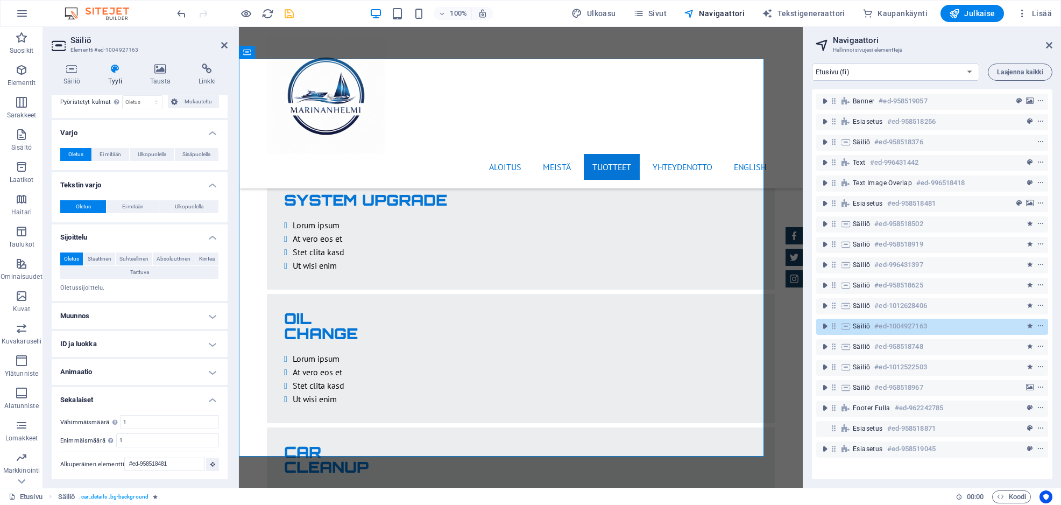
click at [157, 313] on h4 "Muunnos" at bounding box center [140, 316] width 176 height 26
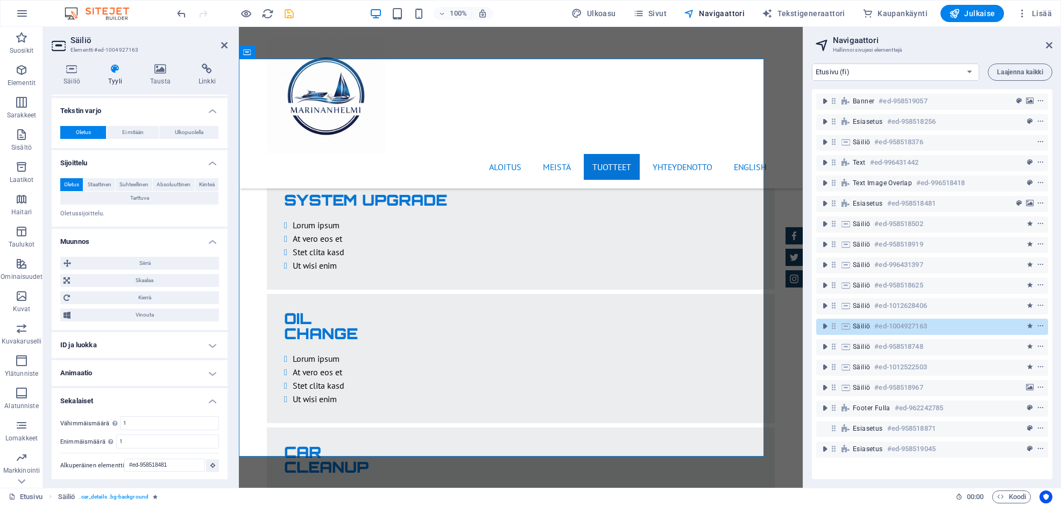
scroll to position [282, 0]
click at [146, 345] on h4 "ID ja luokka" at bounding box center [140, 344] width 176 height 26
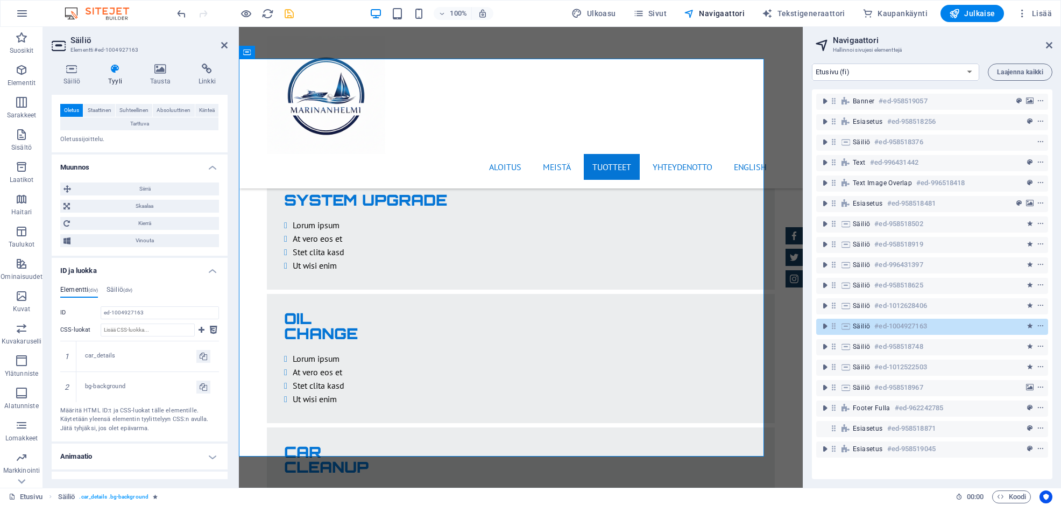
scroll to position [440, 0]
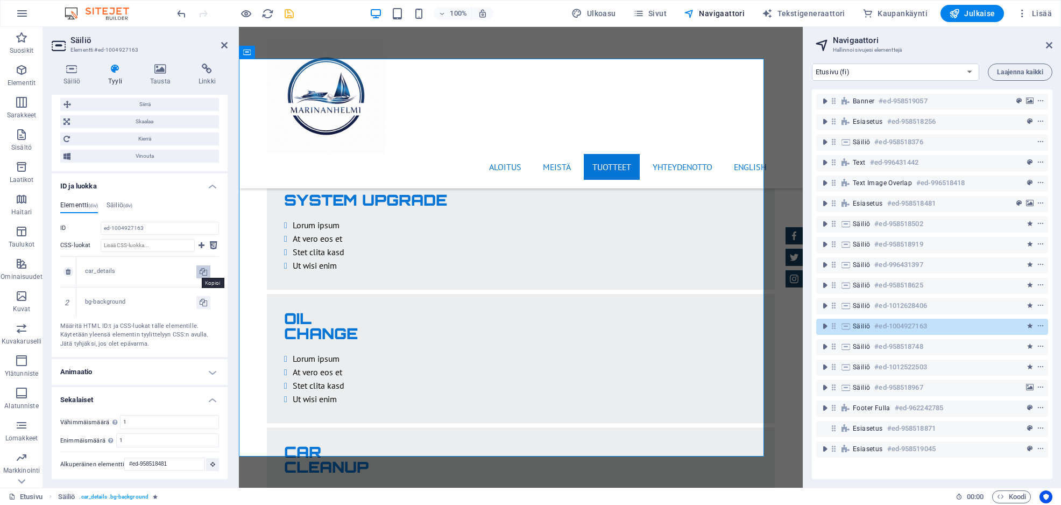
click at [203, 269] on icon at bounding box center [204, 271] width 8 height 13
type input "car_details"
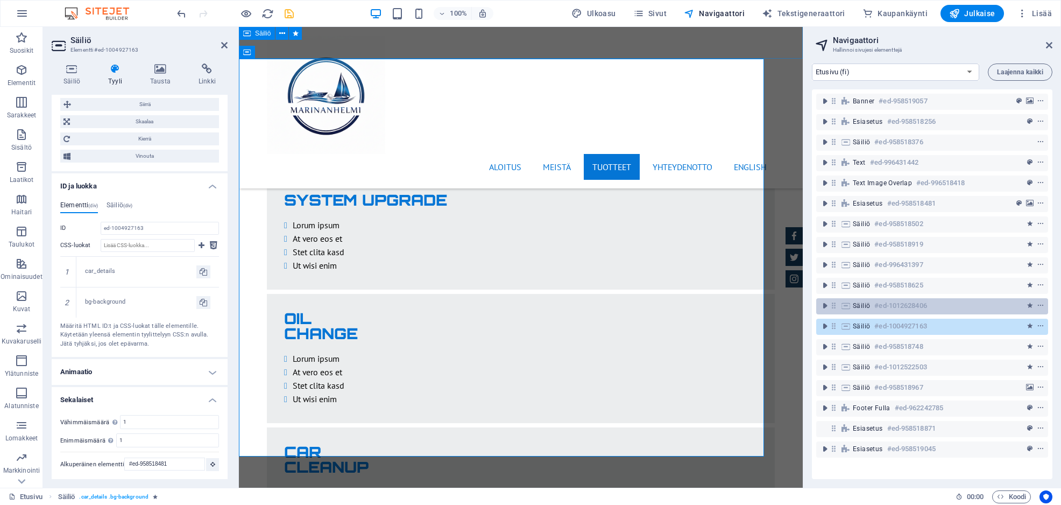
click at [954, 304] on div "Säiliö #ed-1012628406" at bounding box center [923, 305] width 141 height 13
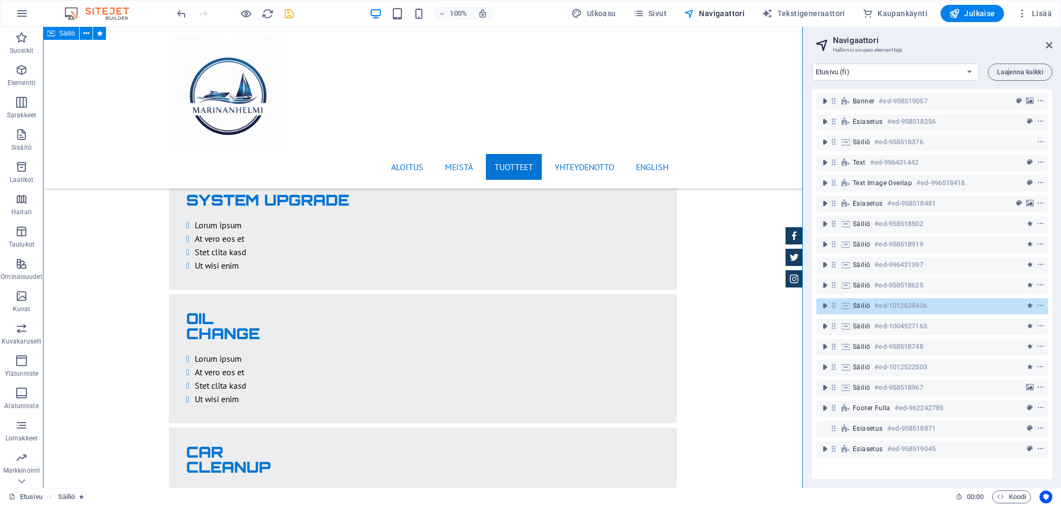
click at [954, 304] on div "Säiliö #ed-1012628406" at bounding box center [923, 305] width 141 height 13
select select "fade"
select select "s"
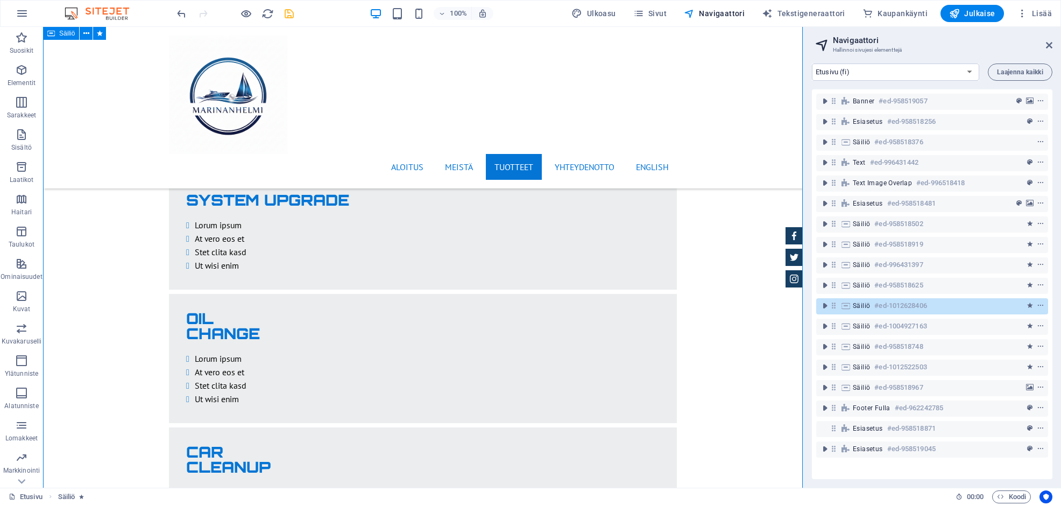
select select "scroll"
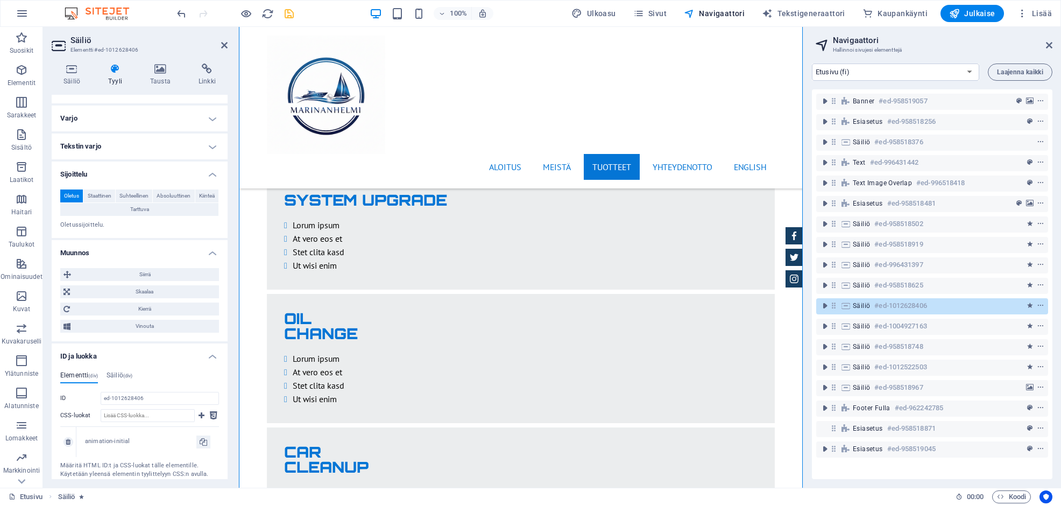
scroll to position [266, 0]
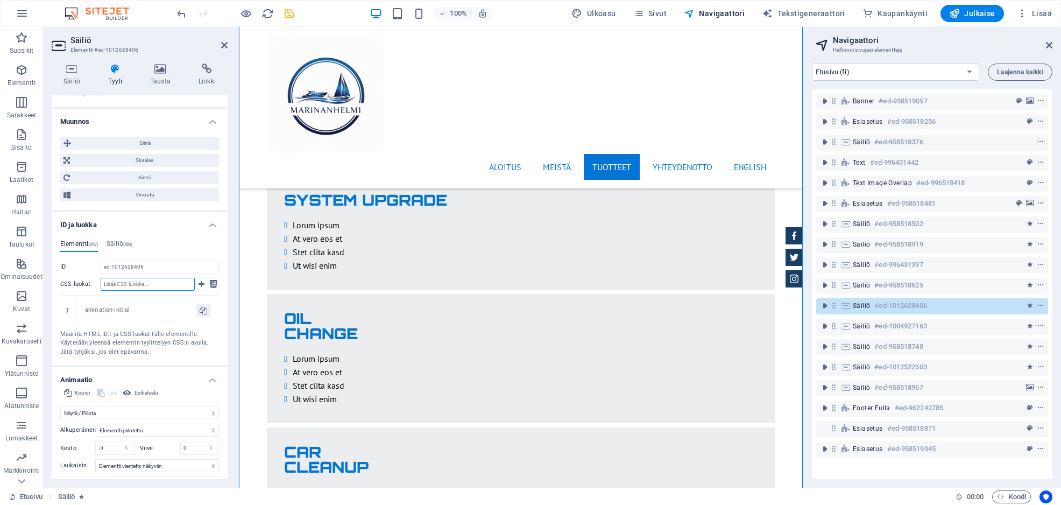
click at [140, 285] on input "CSS-luokat" at bounding box center [148, 284] width 94 height 13
type input "c"
paste input "car_details"
type input "car_details"
click at [199, 288] on icon at bounding box center [201, 284] width 6 height 13
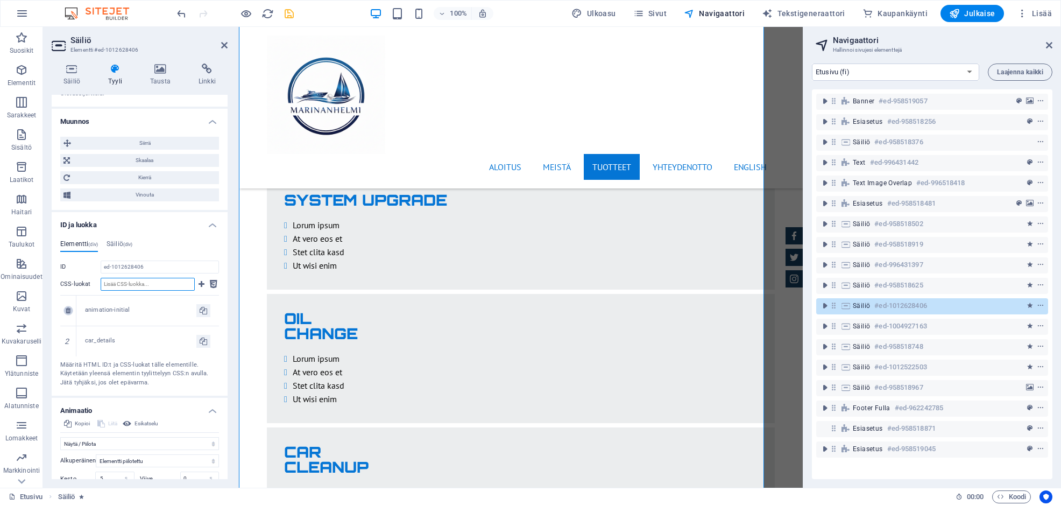
click at [68, 309] on icon at bounding box center [68, 310] width 5 height 6
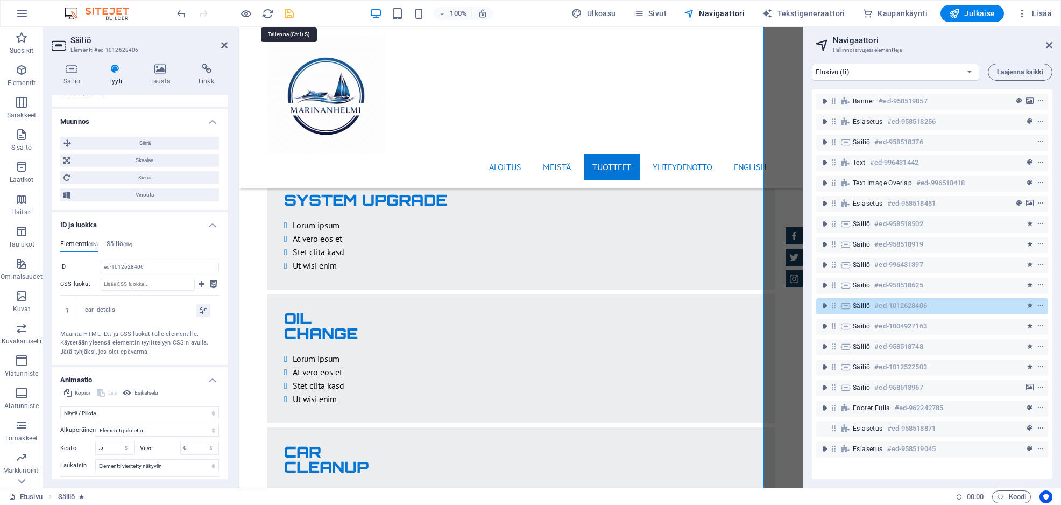
click at [293, 9] on icon "save" at bounding box center [289, 14] width 12 height 12
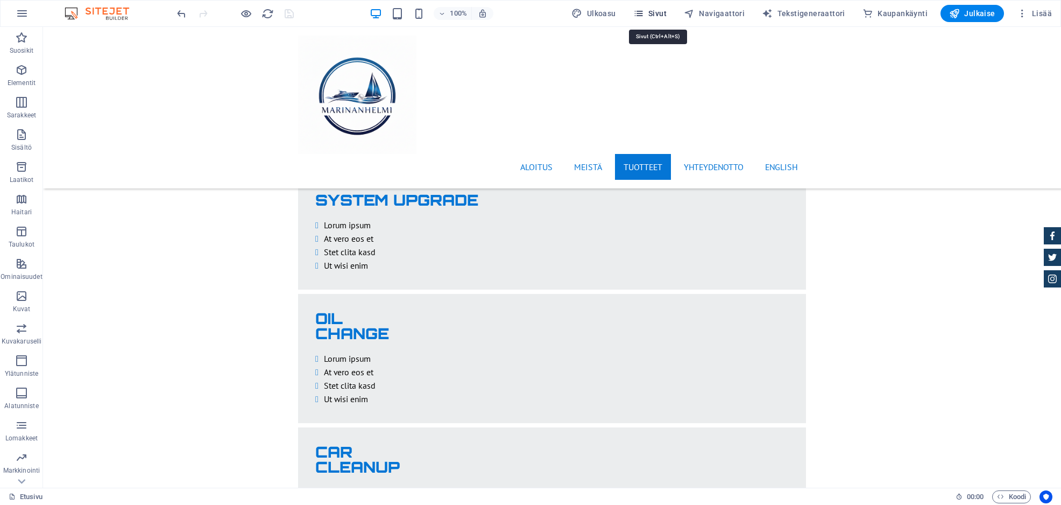
click at [656, 12] on span "Sivut" at bounding box center [649, 13] width 33 height 11
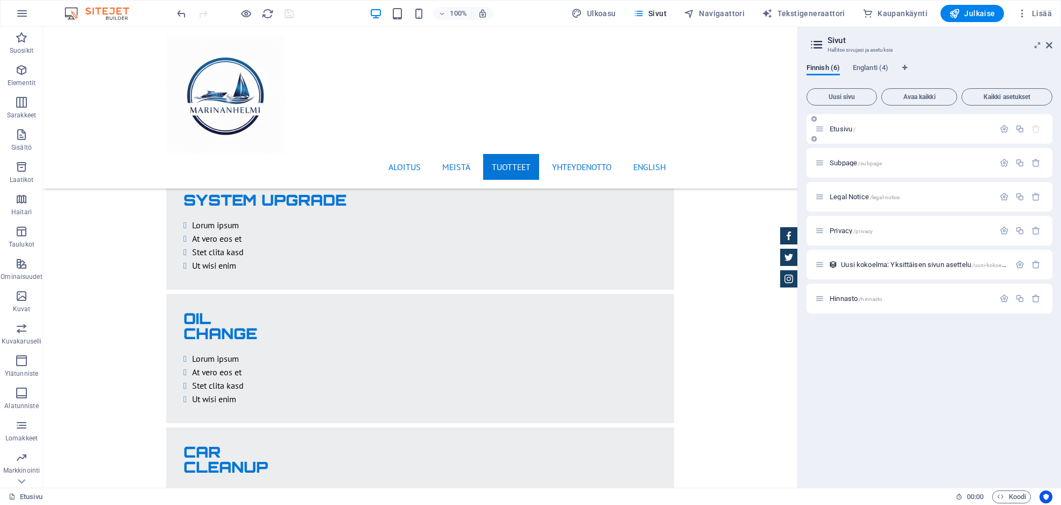
click at [857, 127] on p "Etusivu /" at bounding box center [909, 128] width 161 height 7
click at [1001, 95] on span "Kaikki asetukset" at bounding box center [1006, 97] width 81 height 6
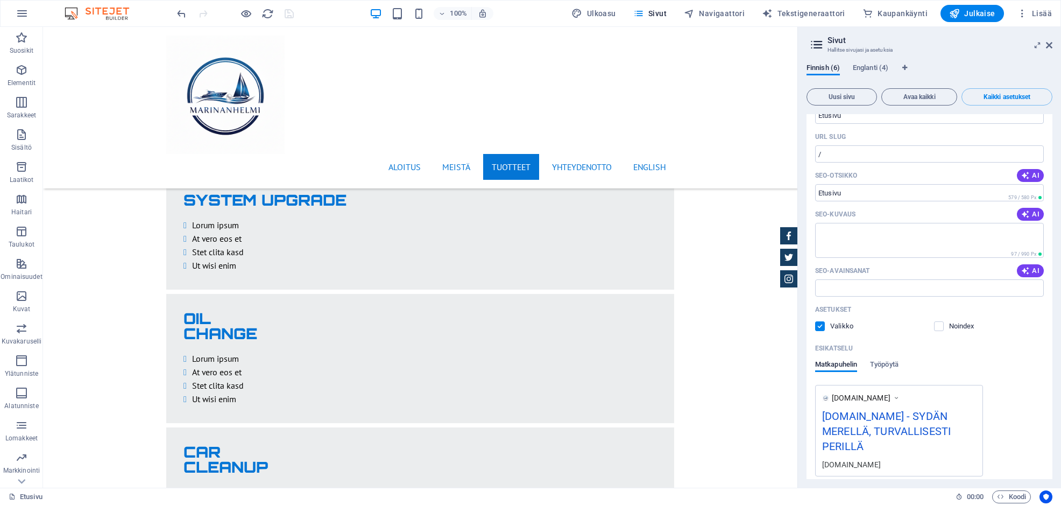
scroll to position [0, 0]
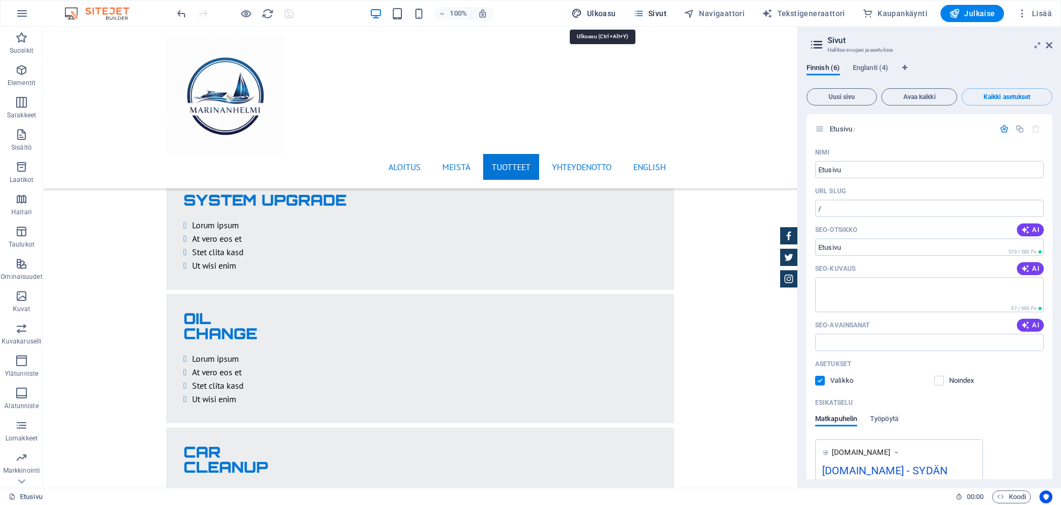
click at [606, 12] on span "Ulkoasu" at bounding box center [593, 13] width 44 height 11
select select "px"
select select "400"
select select "px"
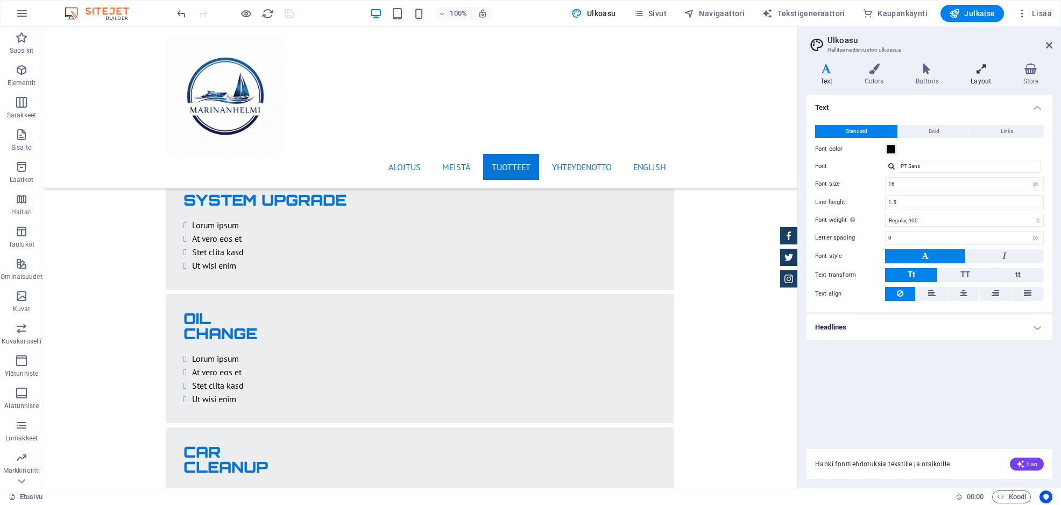
click at [981, 80] on h4 "Layout" at bounding box center [983, 74] width 52 height 23
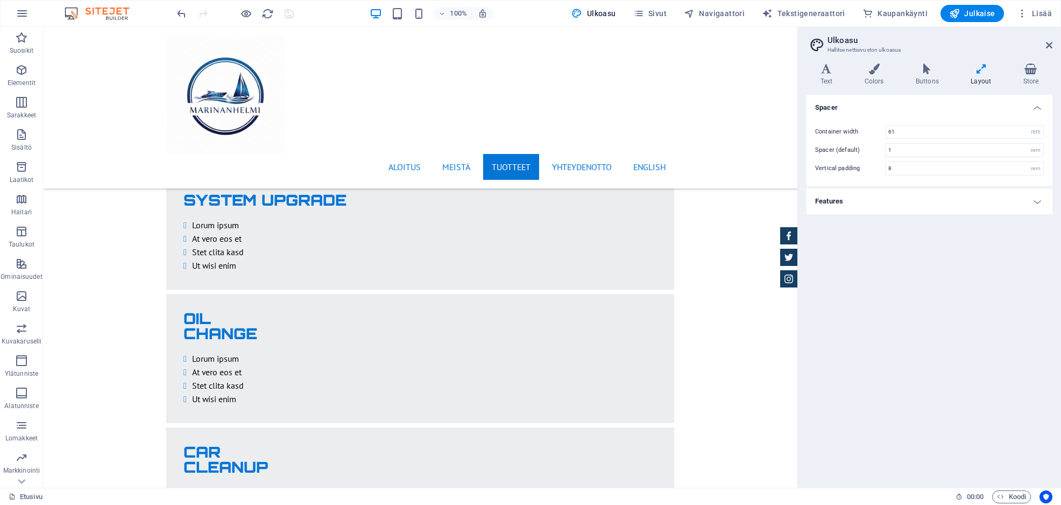
click at [886, 200] on h4 "Features" at bounding box center [929, 201] width 246 height 26
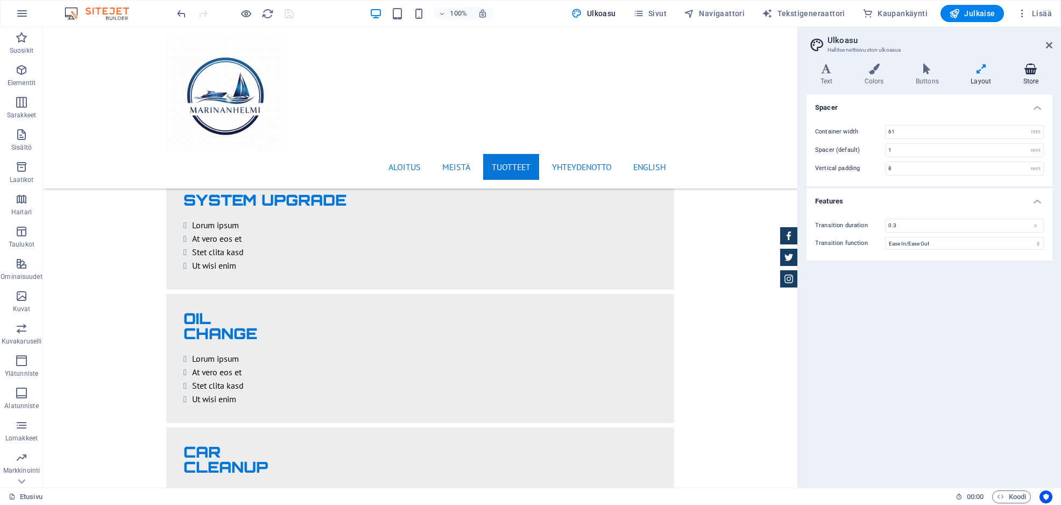
click at [1030, 74] on h4 "Store" at bounding box center [1030, 74] width 43 height 23
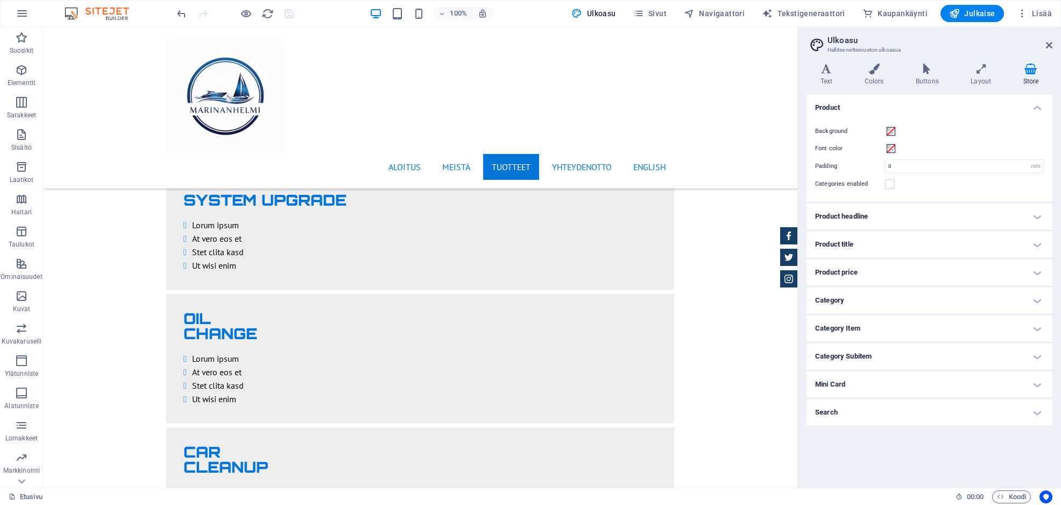
click at [1031, 409] on h4 "Search" at bounding box center [929, 412] width 246 height 26
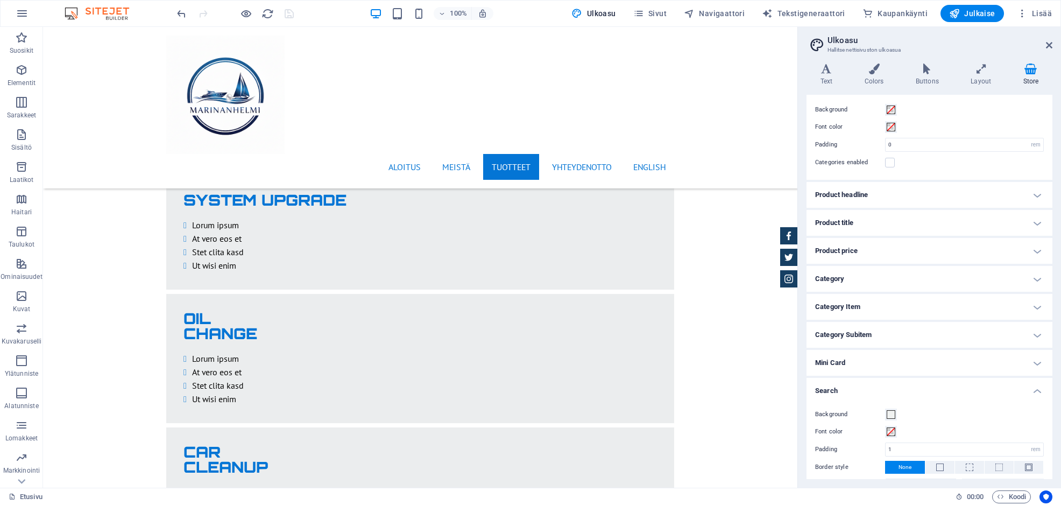
scroll to position [45, 0]
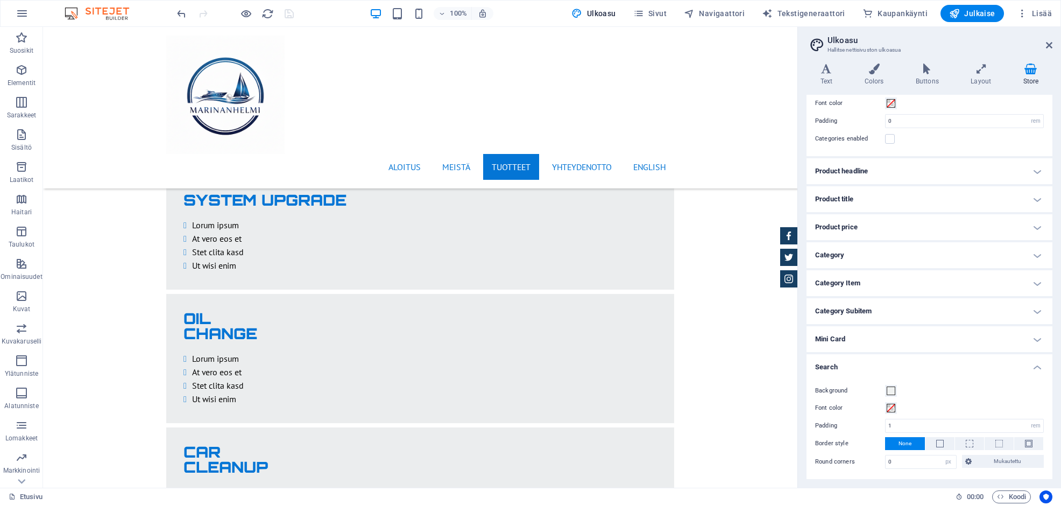
click at [1033, 337] on h4 "Mini Card" at bounding box center [929, 339] width 246 height 26
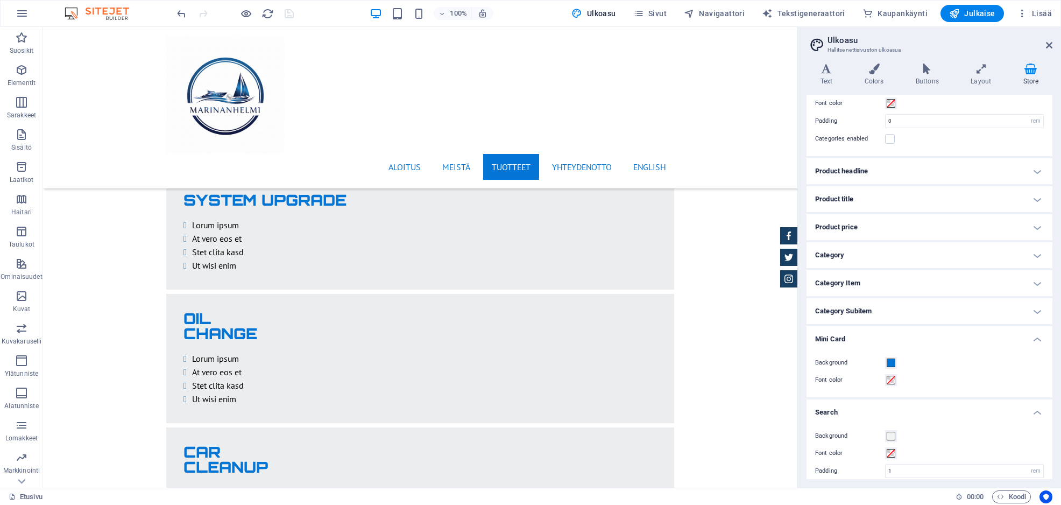
click at [1028, 309] on h4 "Category Subitem" at bounding box center [929, 311] width 246 height 26
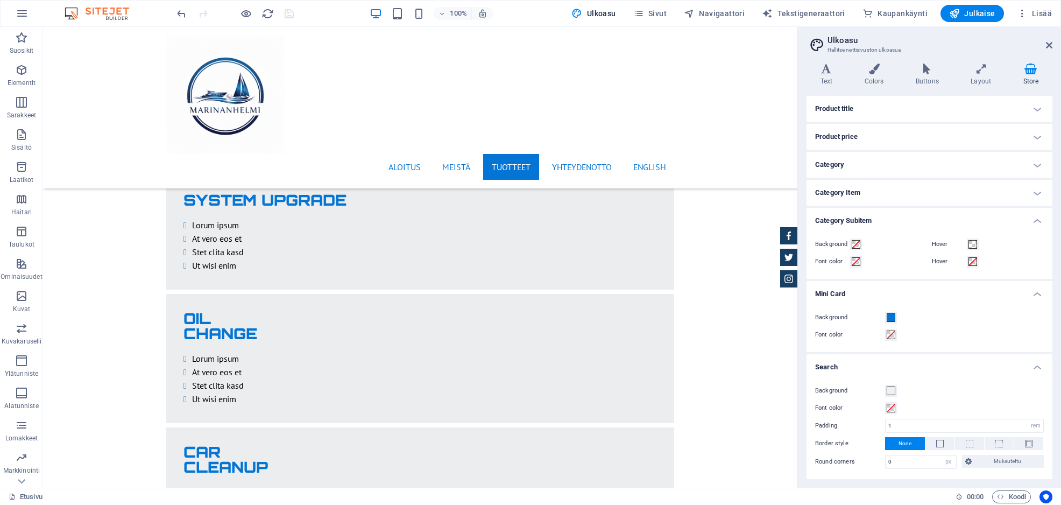
scroll to position [0, 0]
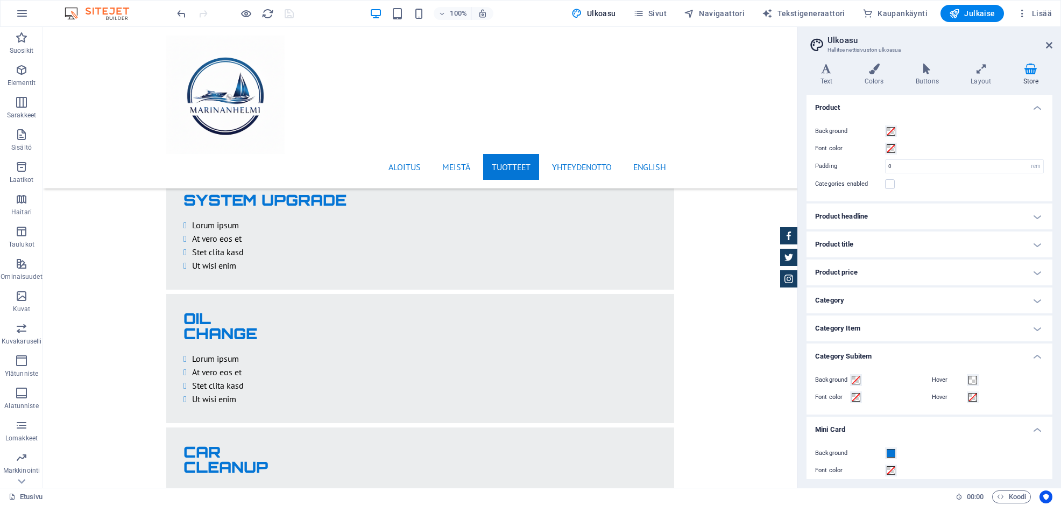
click at [1027, 324] on h4 "Category Item" at bounding box center [929, 328] width 246 height 26
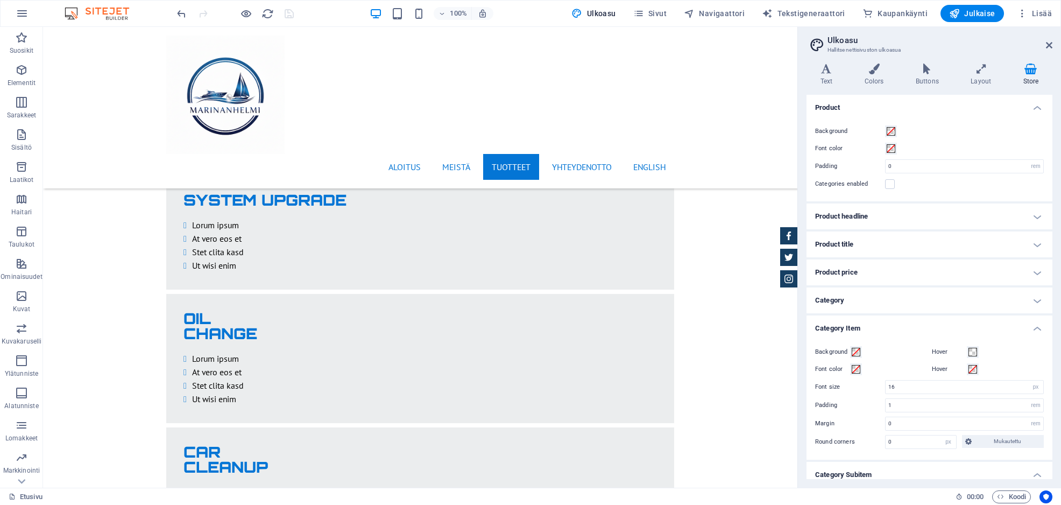
click at [1028, 300] on h4 "Category" at bounding box center [929, 300] width 246 height 26
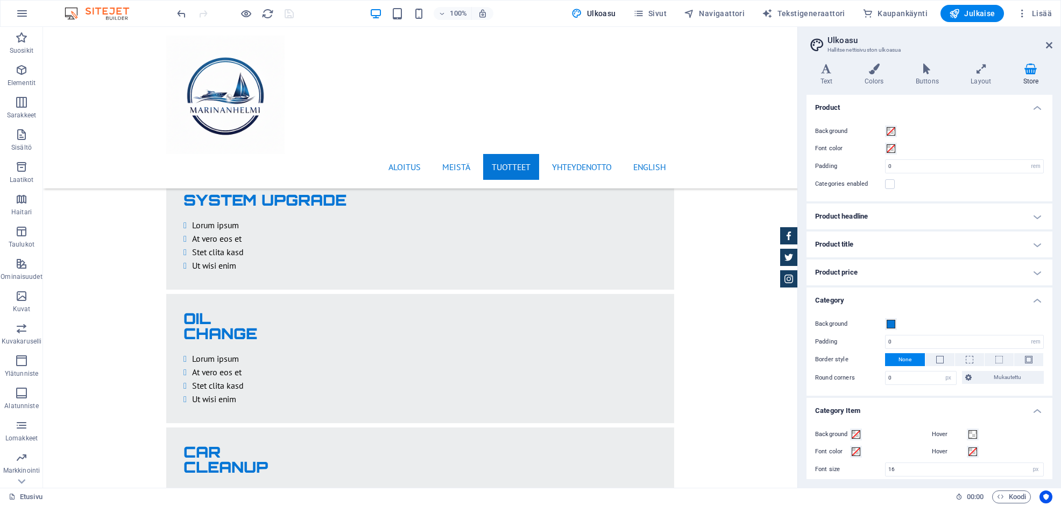
click at [1025, 280] on h4 "Product price" at bounding box center [929, 272] width 246 height 26
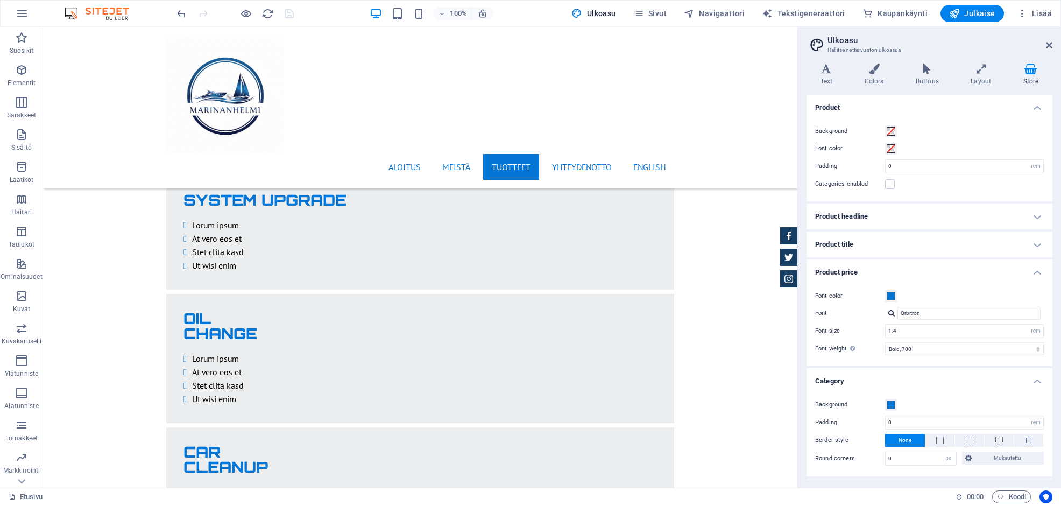
click at [1030, 240] on h4 "Product title" at bounding box center [929, 244] width 246 height 26
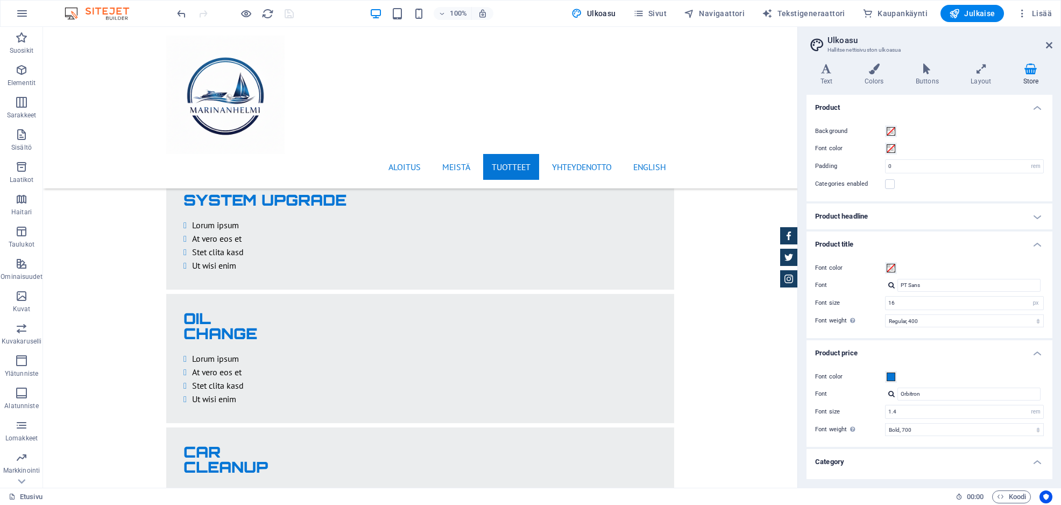
click at [1026, 215] on h4 "Product headline" at bounding box center [929, 216] width 246 height 26
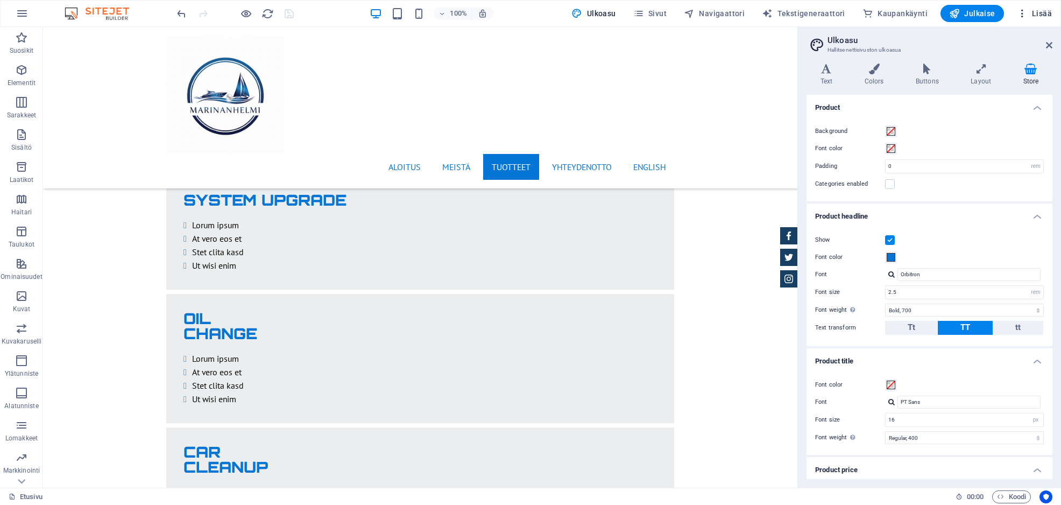
click at [1022, 15] on icon "button" at bounding box center [1022, 13] width 11 height 11
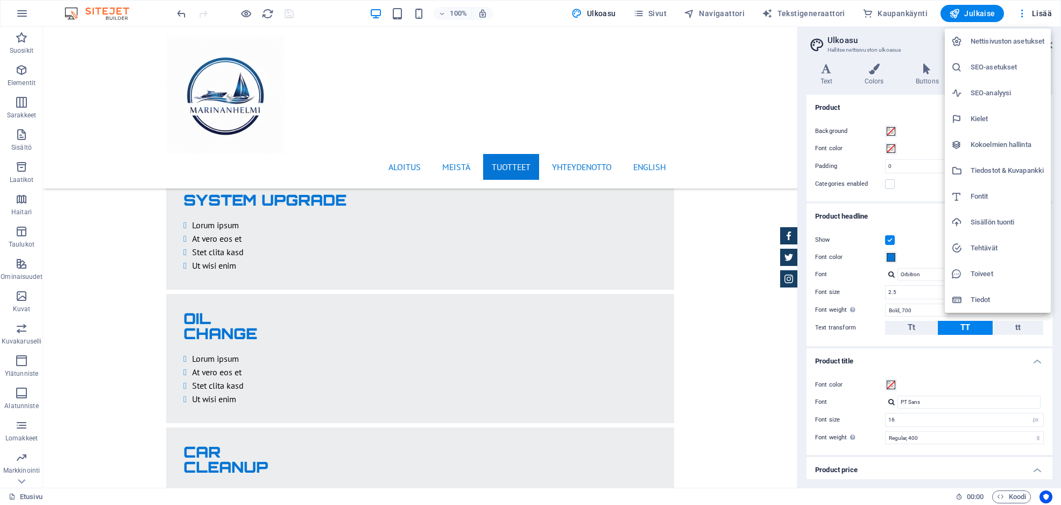
click at [984, 247] on h6 "Tehtävät" at bounding box center [1007, 248] width 74 height 13
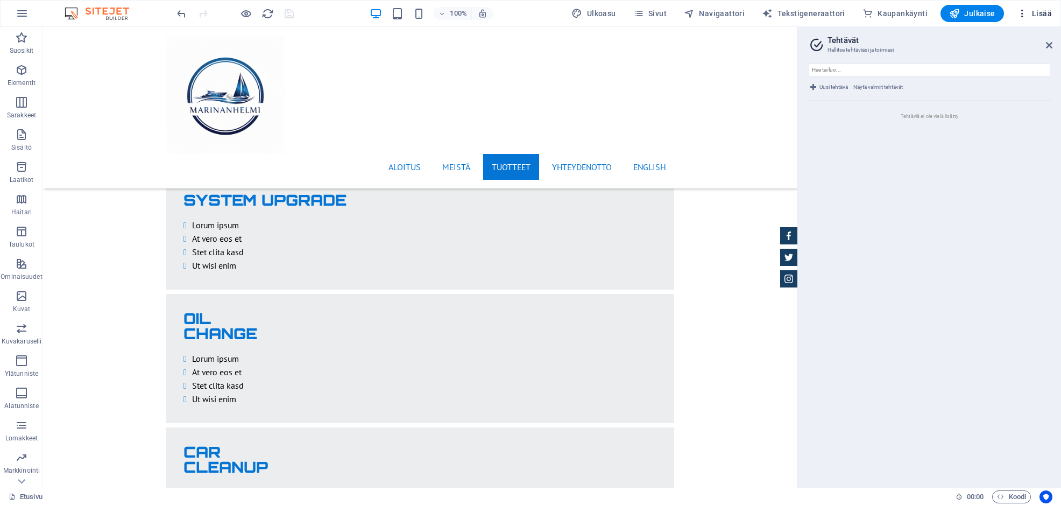
click at [1027, 16] on icon "button" at bounding box center [1022, 13] width 11 height 11
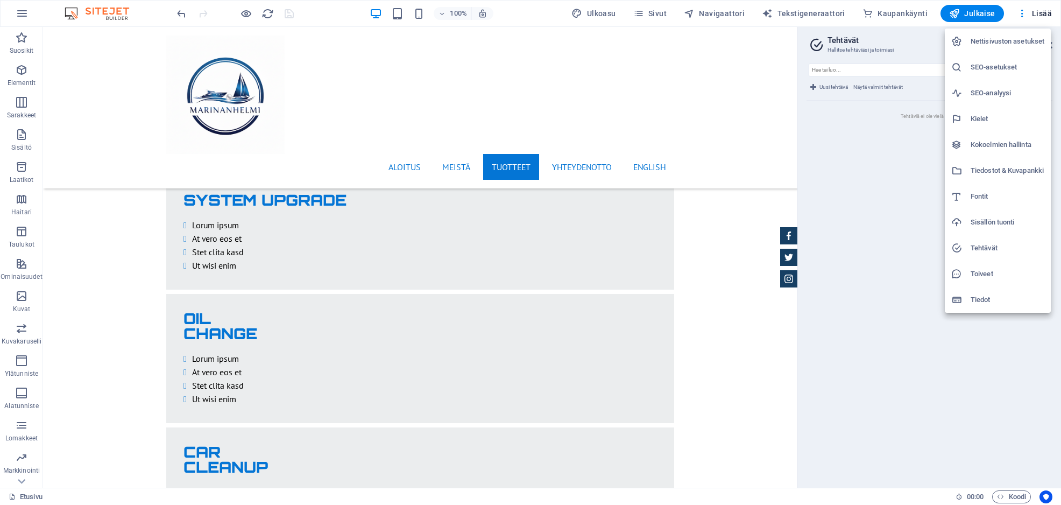
click at [982, 116] on h6 "Kielet" at bounding box center [1007, 118] width 74 height 13
select select "48"
select select "40"
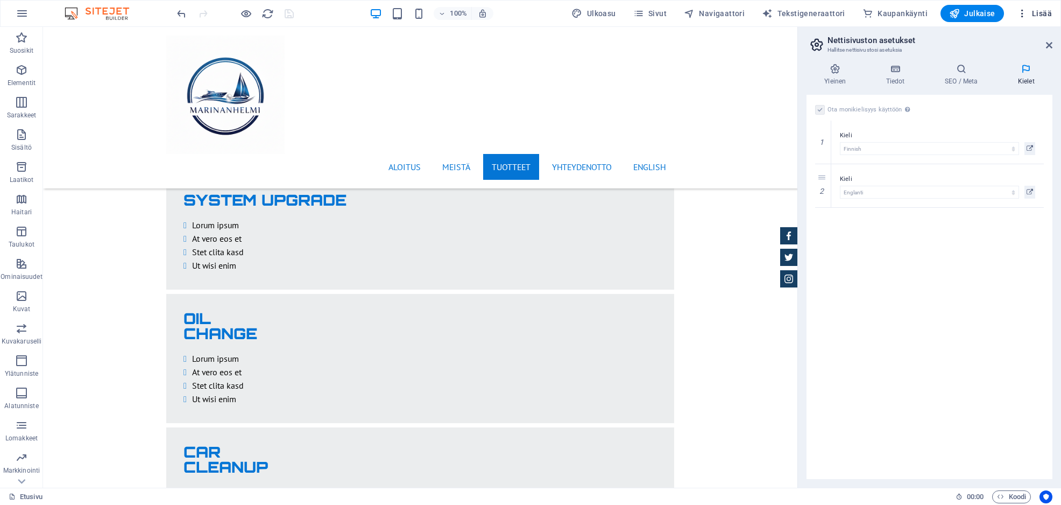
click at [1037, 15] on span "Lisää" at bounding box center [1034, 13] width 35 height 11
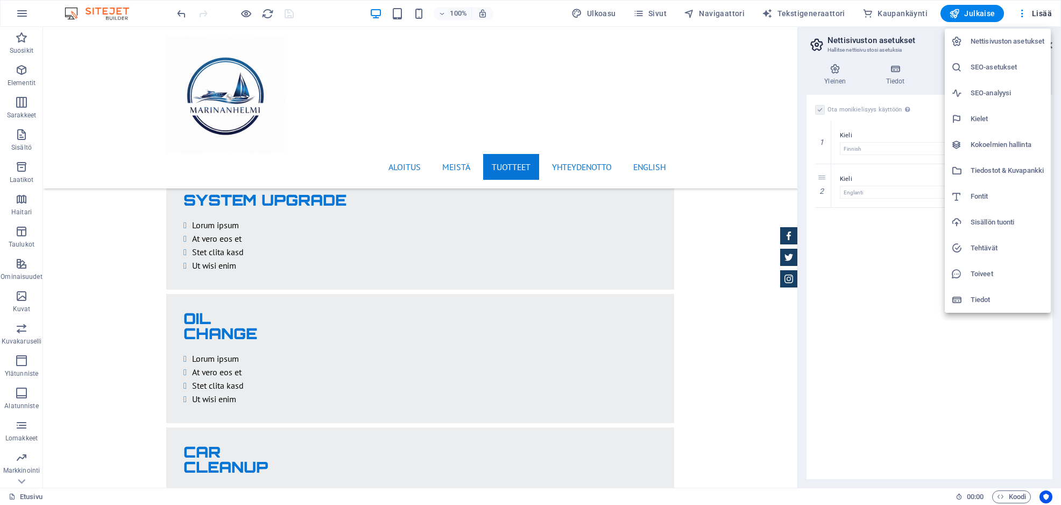
click at [982, 144] on h6 "Kokoelmien hallinta" at bounding box center [1007, 144] width 74 height 13
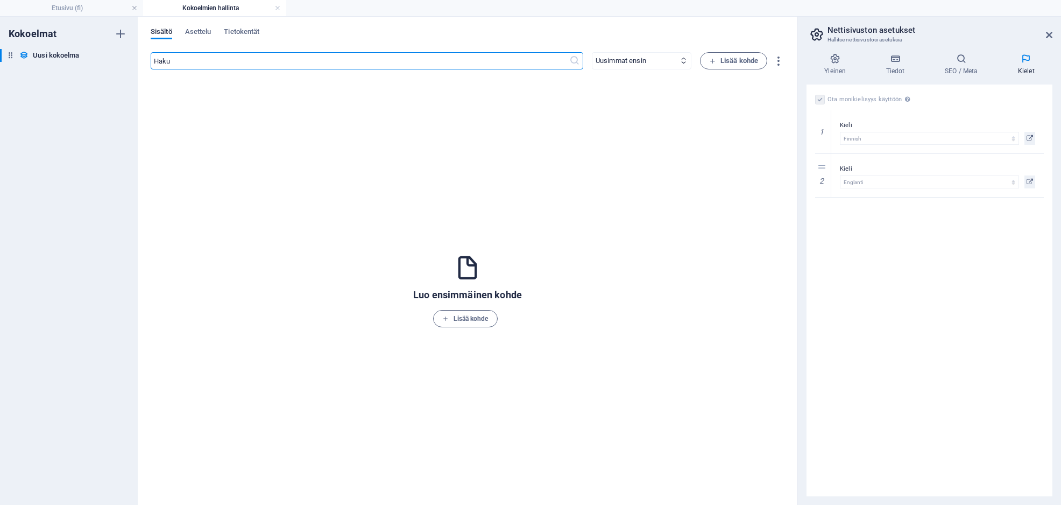
select select "48"
select select "40"
click at [123, 55] on icon "button" at bounding box center [121, 56] width 8 height 8
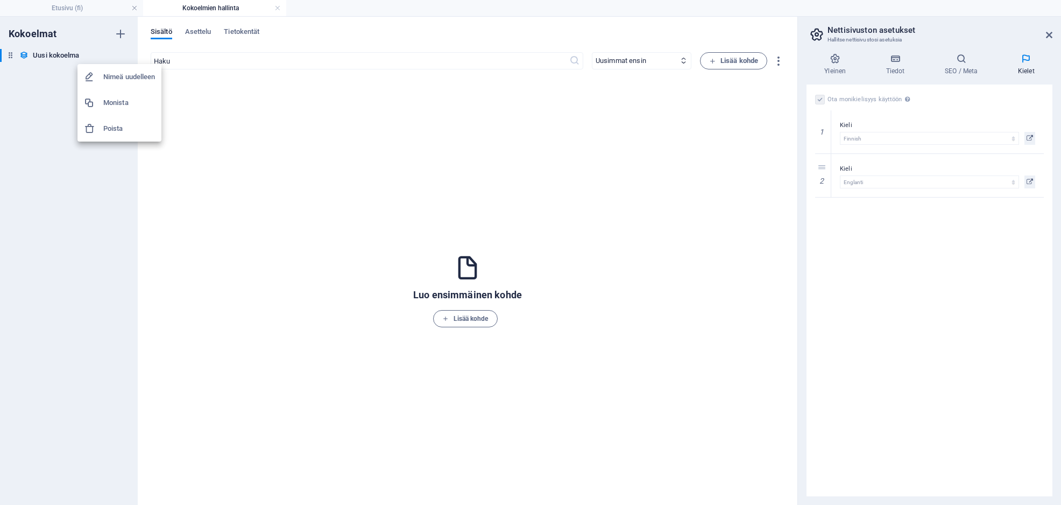
click at [122, 54] on div at bounding box center [530, 252] width 1061 height 505
click at [245, 30] on span "Tietokentät" at bounding box center [242, 32] width 36 height 15
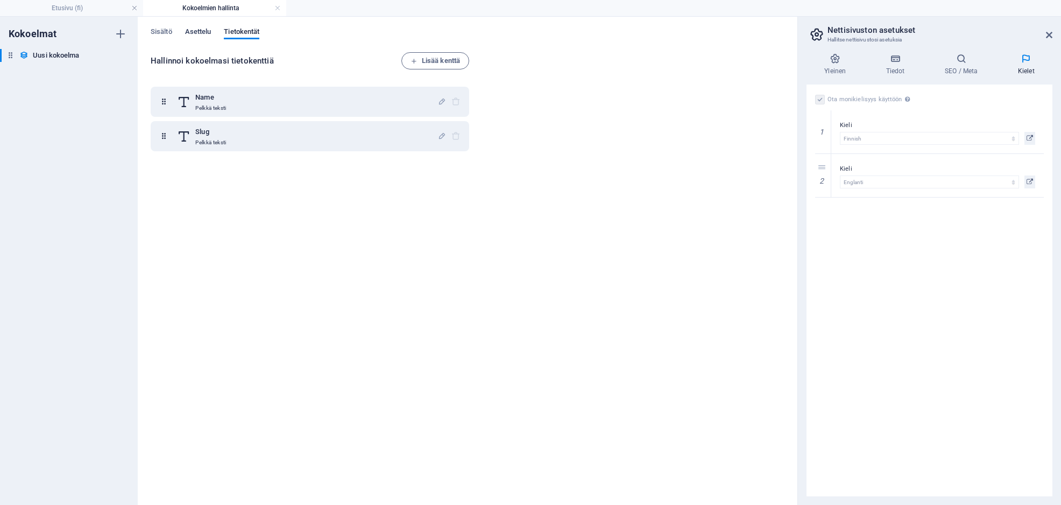
click at [201, 32] on span "Asettelu" at bounding box center [198, 32] width 26 height 15
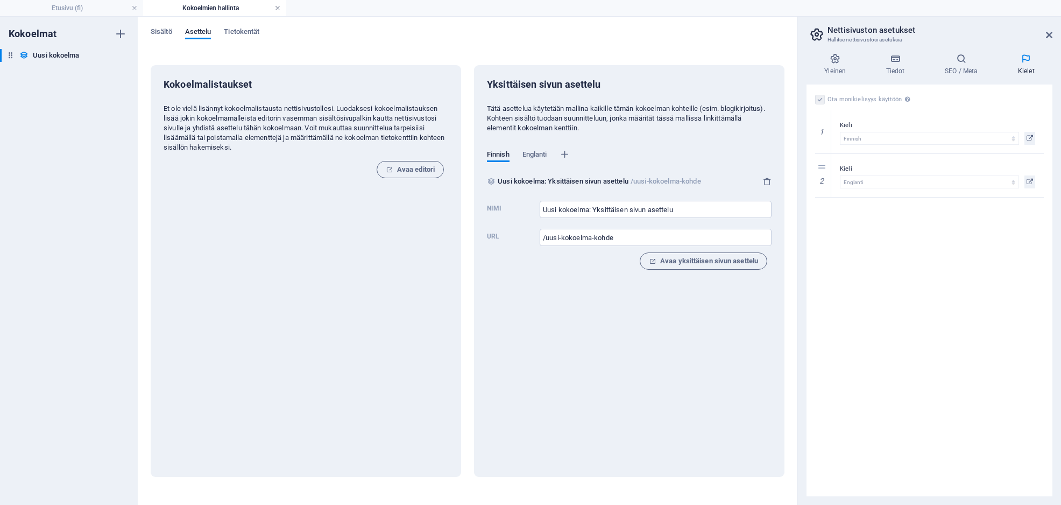
click at [276, 6] on link at bounding box center [277, 8] width 6 height 10
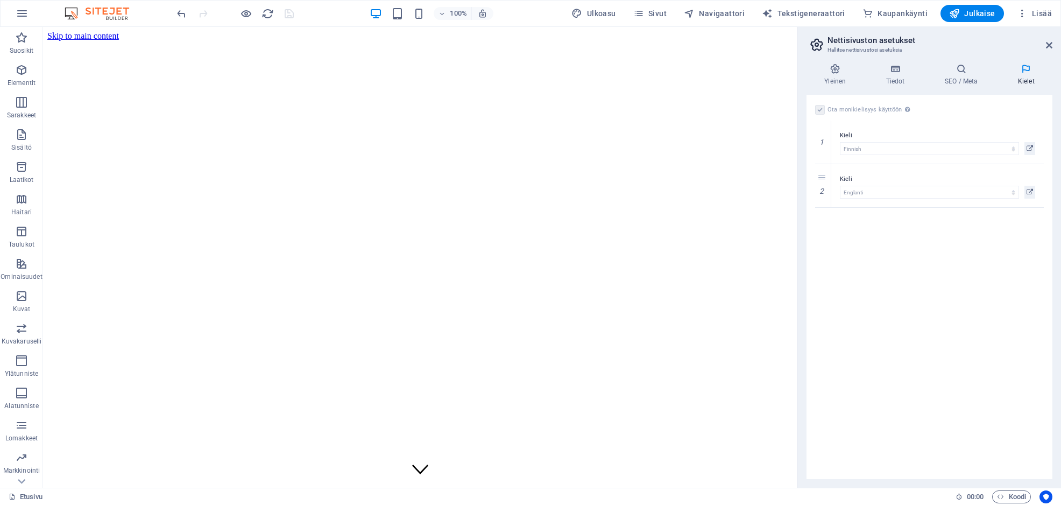
scroll to position [6091, 0]
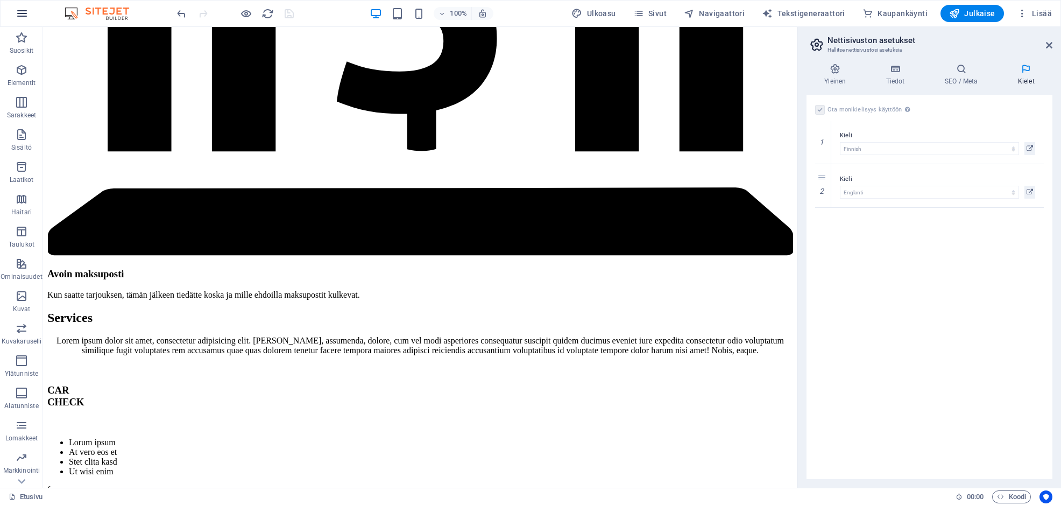
click at [26, 13] on icon "button" at bounding box center [22, 13] width 13 height 13
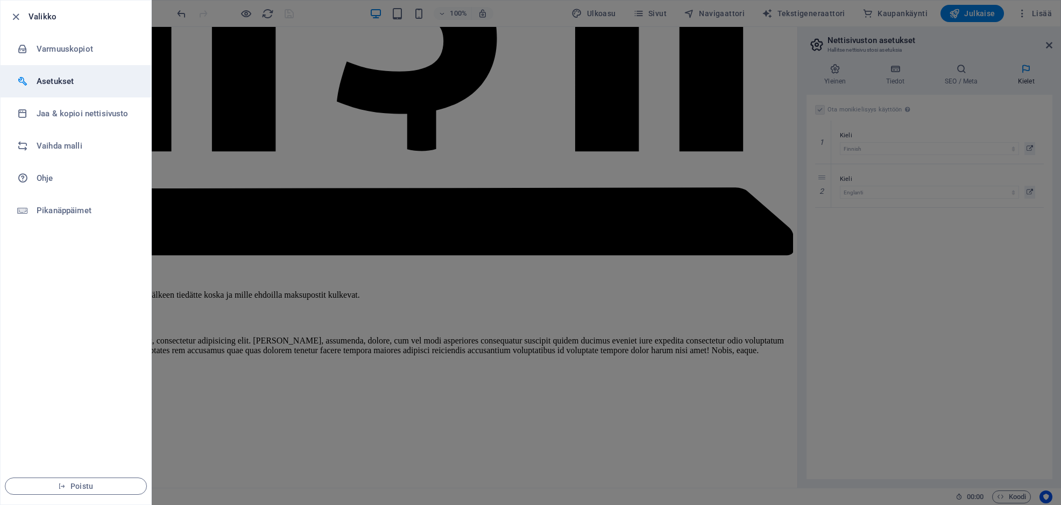
click at [63, 82] on h6 "Asetukset" at bounding box center [87, 81] width 100 height 13
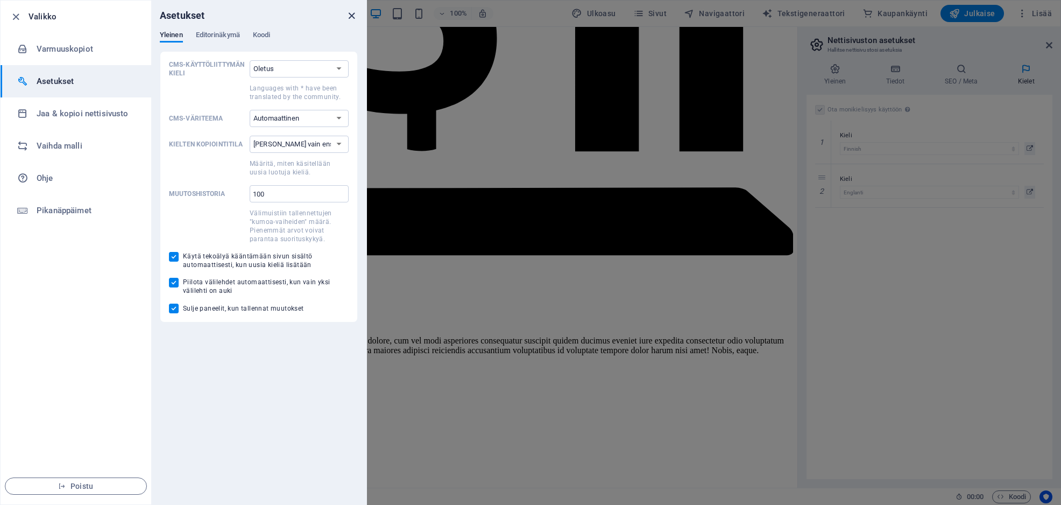
click at [353, 16] on icon "close" at bounding box center [351, 16] width 12 height 12
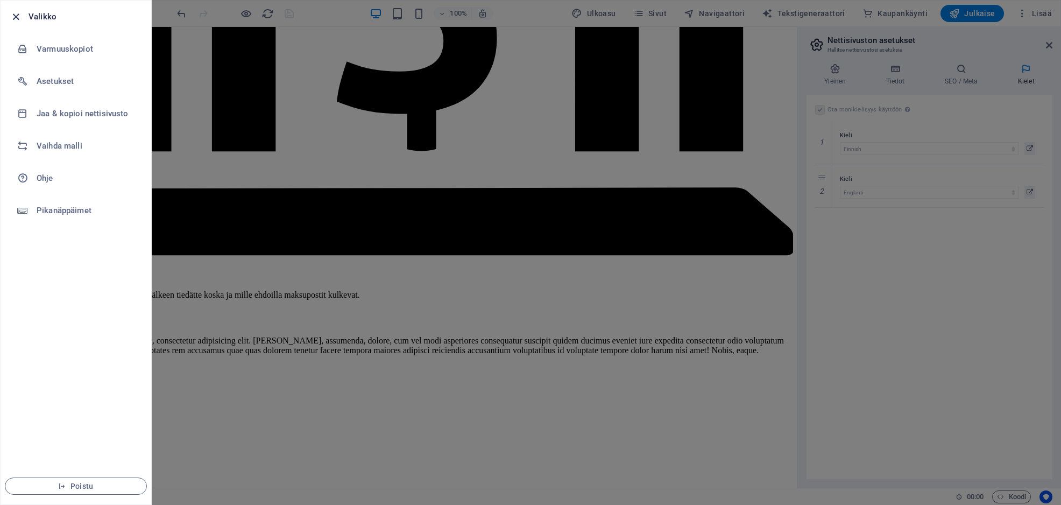
click at [17, 14] on icon "button" at bounding box center [16, 17] width 12 height 12
